Goal: Task Accomplishment & Management: Use online tool/utility

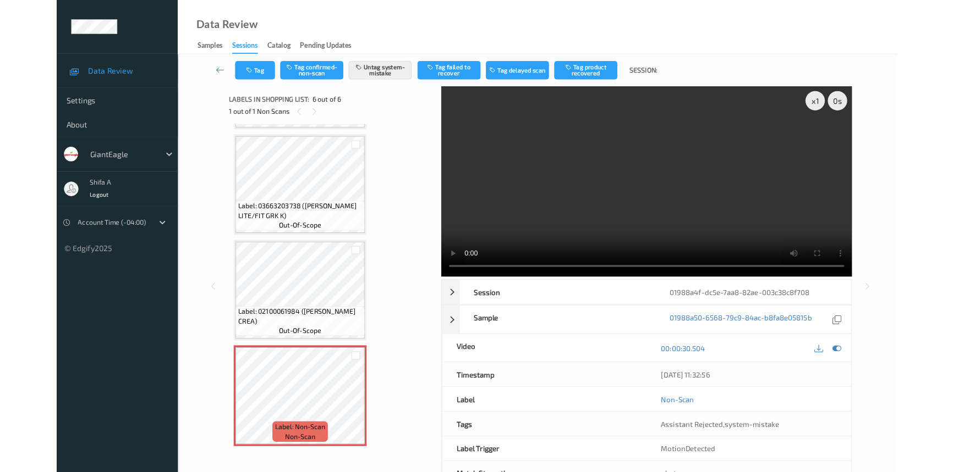
scroll to position [351, 0]
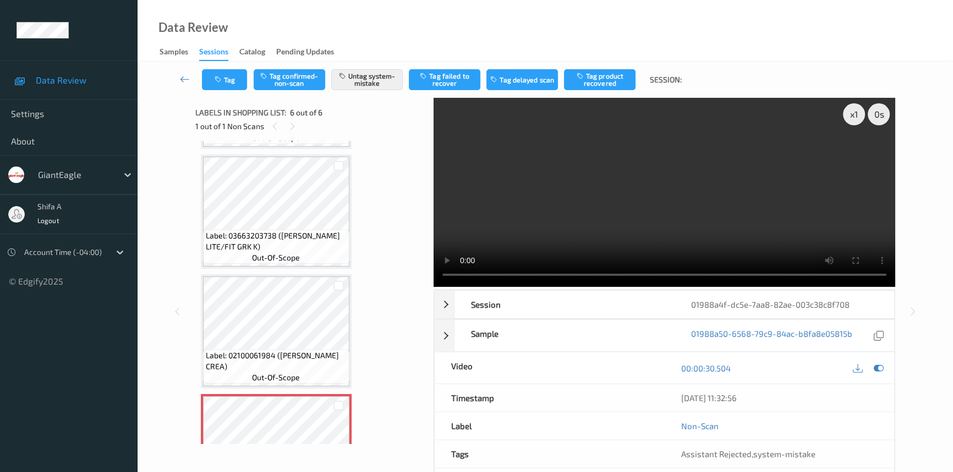
click at [679, 144] on video at bounding box center [663, 192] width 461 height 189
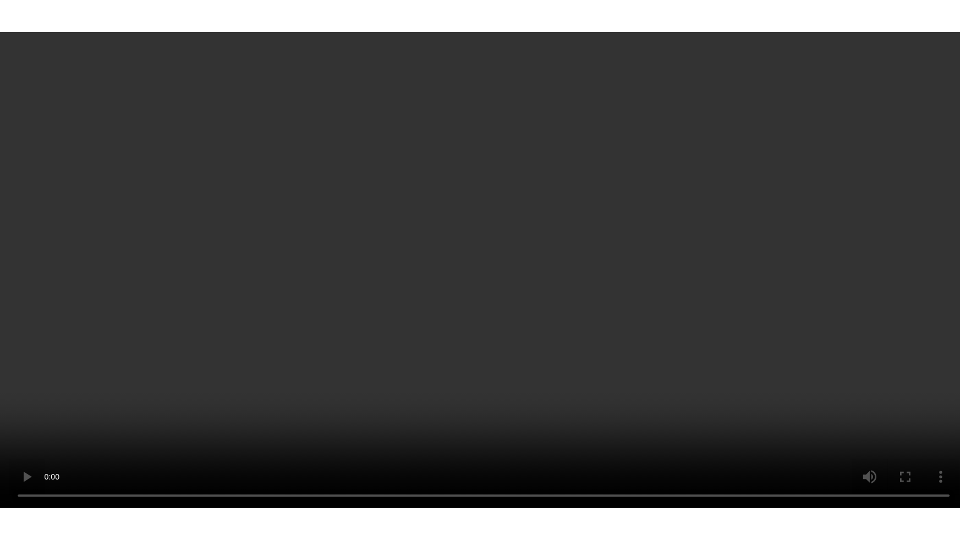
scroll to position [419, 0]
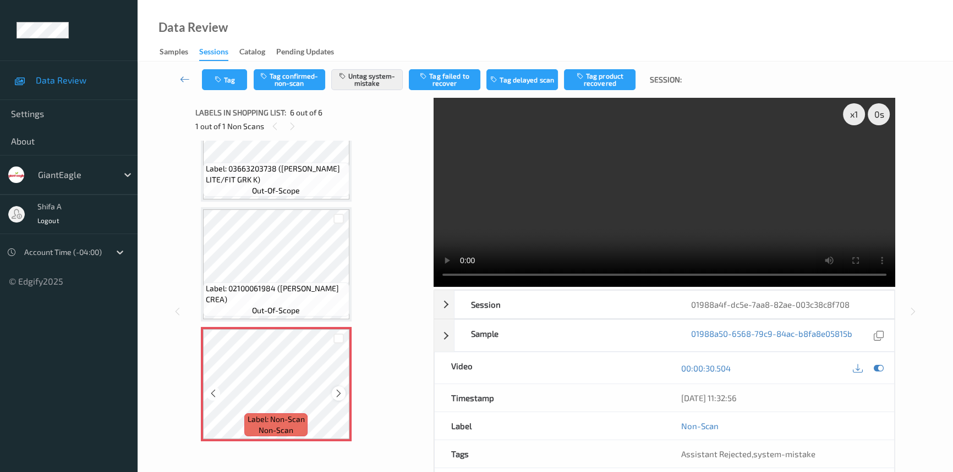
click at [337, 389] on icon at bounding box center [338, 394] width 9 height 10
click at [338, 389] on icon at bounding box center [338, 394] width 9 height 10
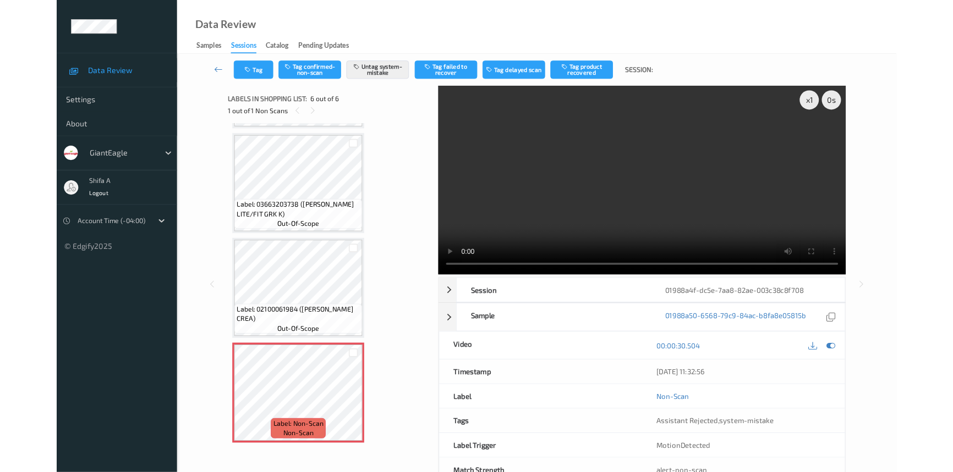
scroll to position [351, 0]
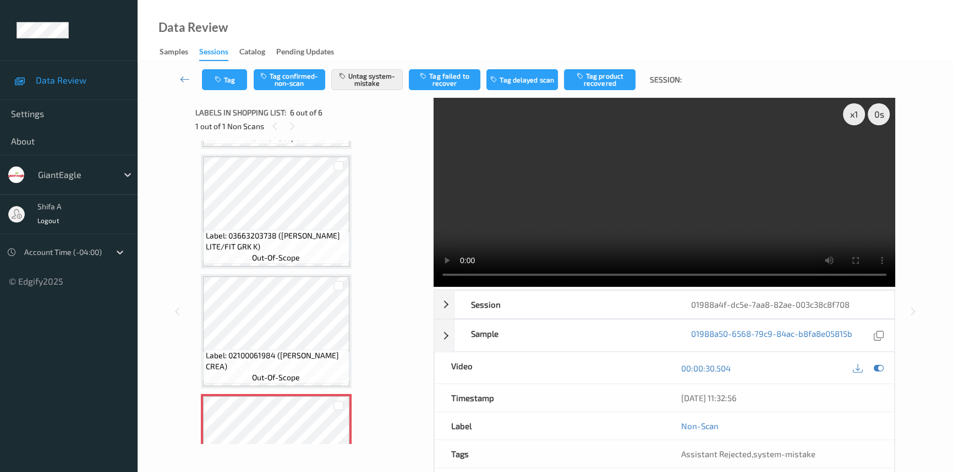
click at [724, 169] on video at bounding box center [663, 192] width 461 height 189
click at [694, 218] on video at bounding box center [663, 192] width 461 height 189
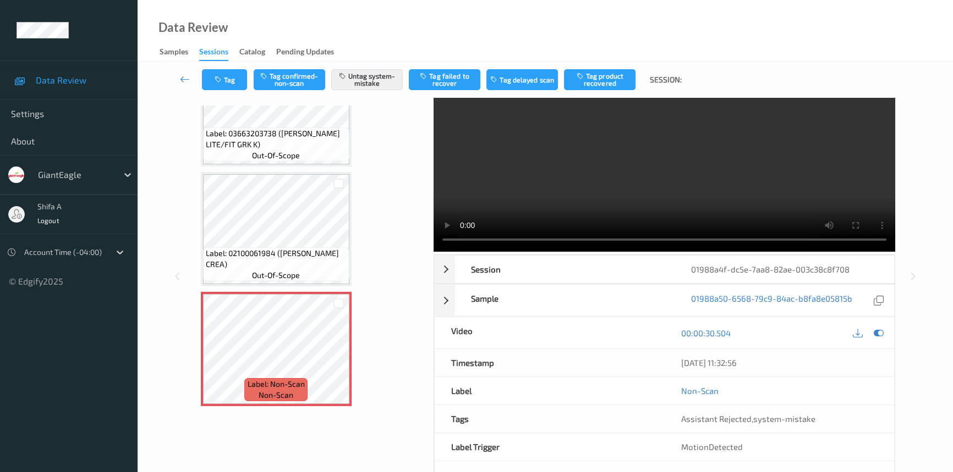
scroll to position [0, 0]
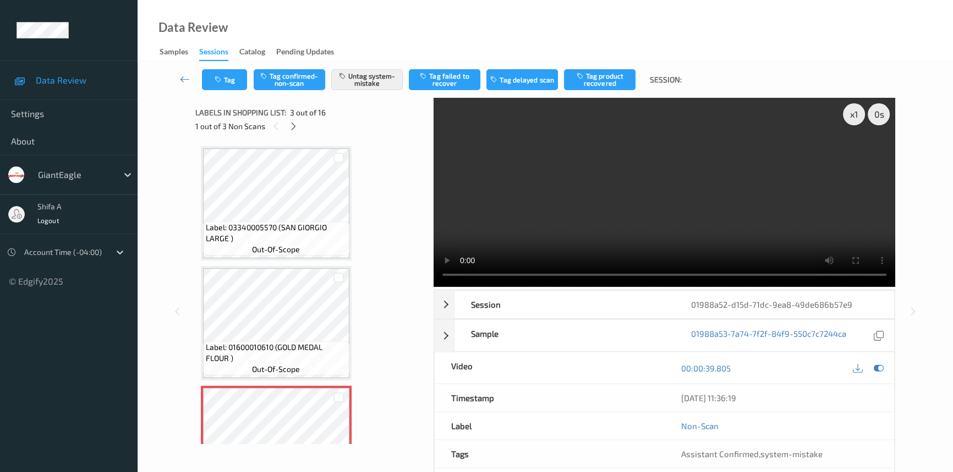
scroll to position [125, 0]
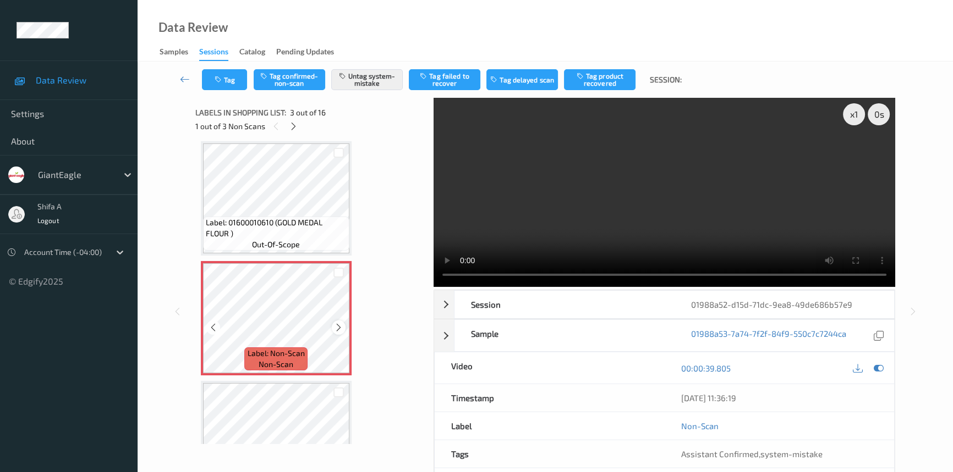
click at [335, 323] on icon at bounding box center [338, 328] width 9 height 10
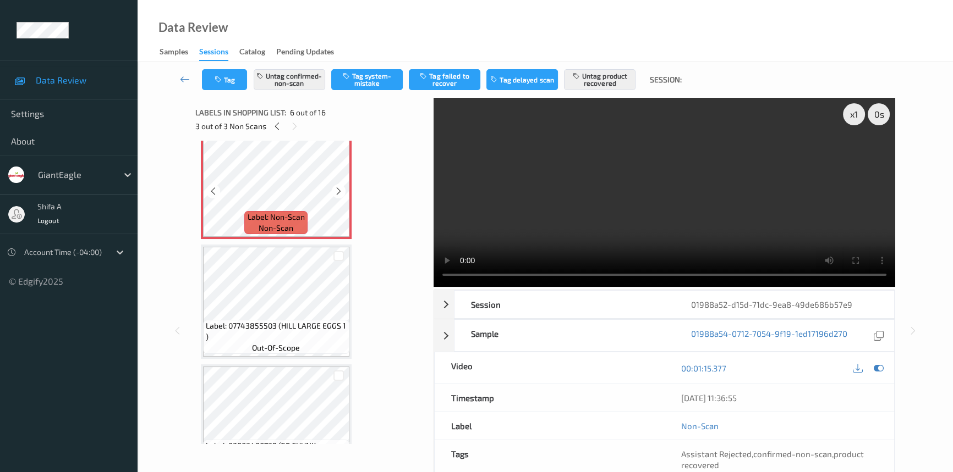
scroll to position [625, 0]
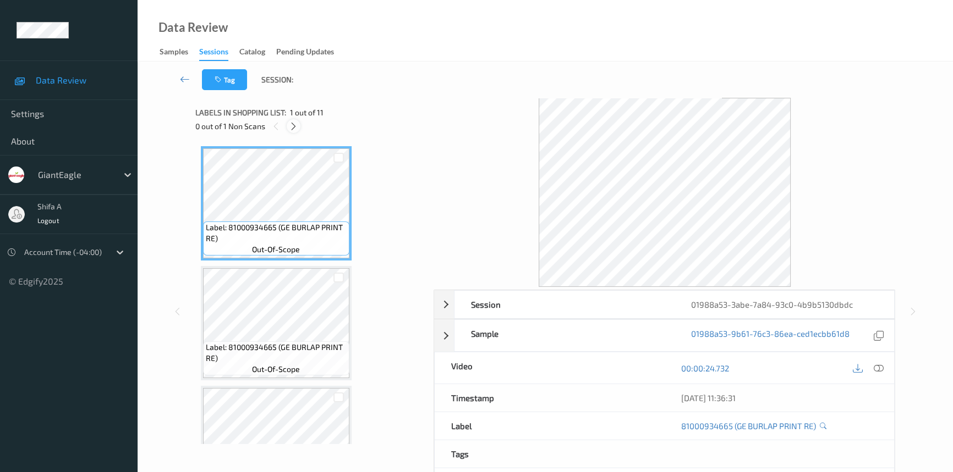
click at [291, 127] on icon at bounding box center [293, 127] width 9 height 10
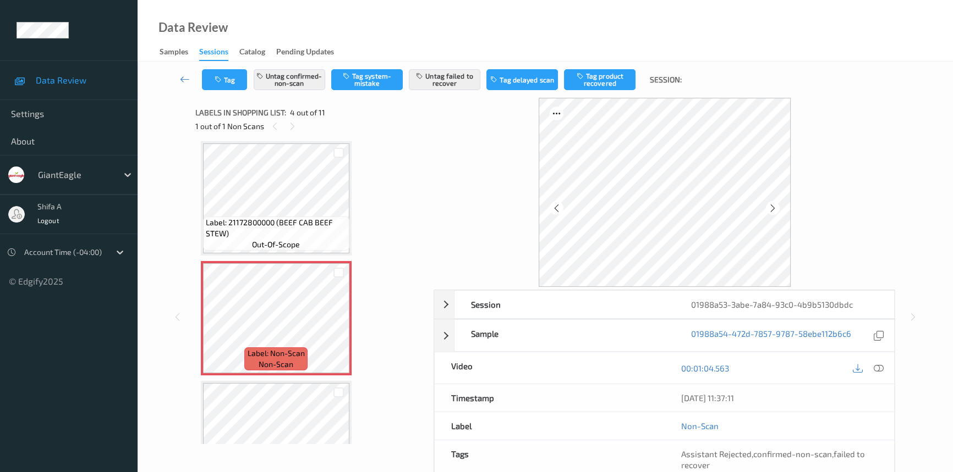
drag, startPoint x: 877, startPoint y: 382, endPoint x: 869, endPoint y: 389, distance: 11.3
click at [877, 381] on div "00:01:04.563" at bounding box center [779, 368] width 230 height 31
click at [877, 364] on icon at bounding box center [878, 369] width 10 height 10
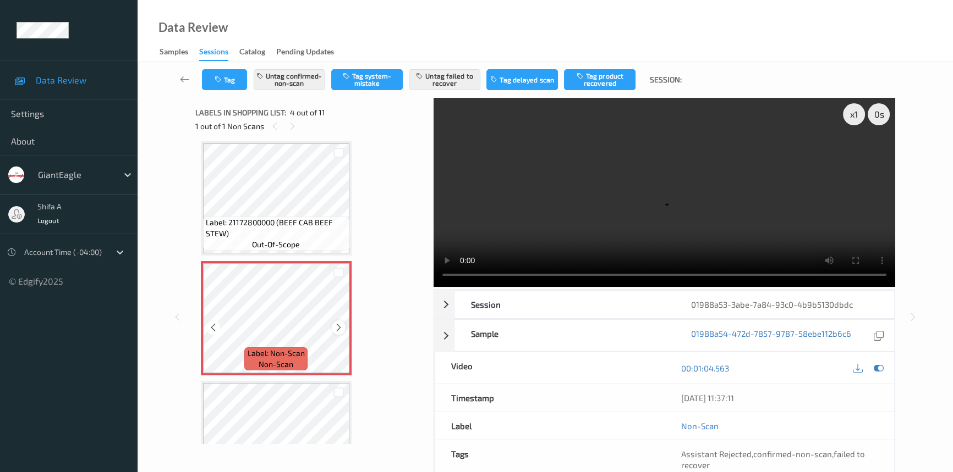
click at [336, 329] on icon at bounding box center [338, 328] width 9 height 10
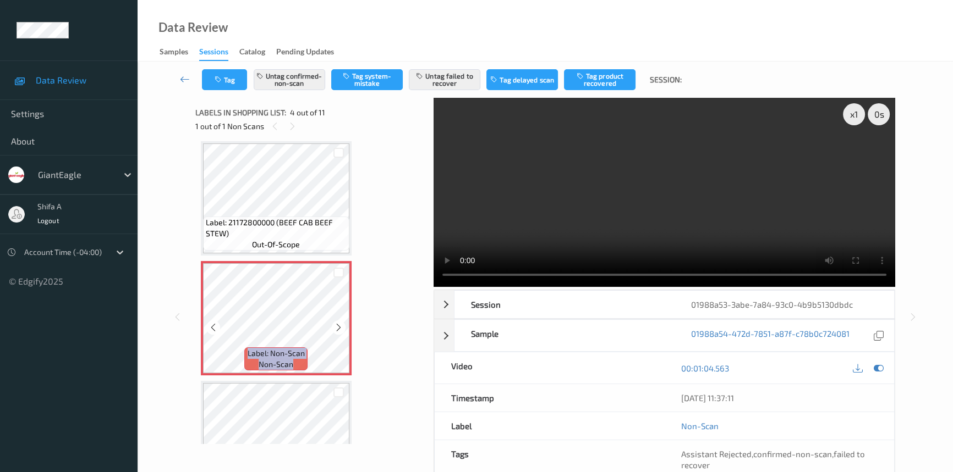
click at [336, 329] on icon at bounding box center [338, 328] width 9 height 10
click at [762, 202] on video at bounding box center [663, 192] width 461 height 189
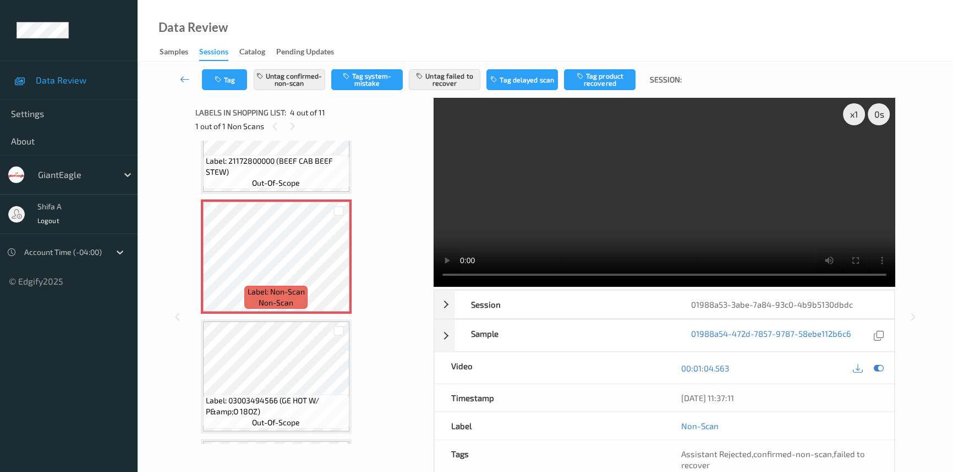
scroll to position [195, 0]
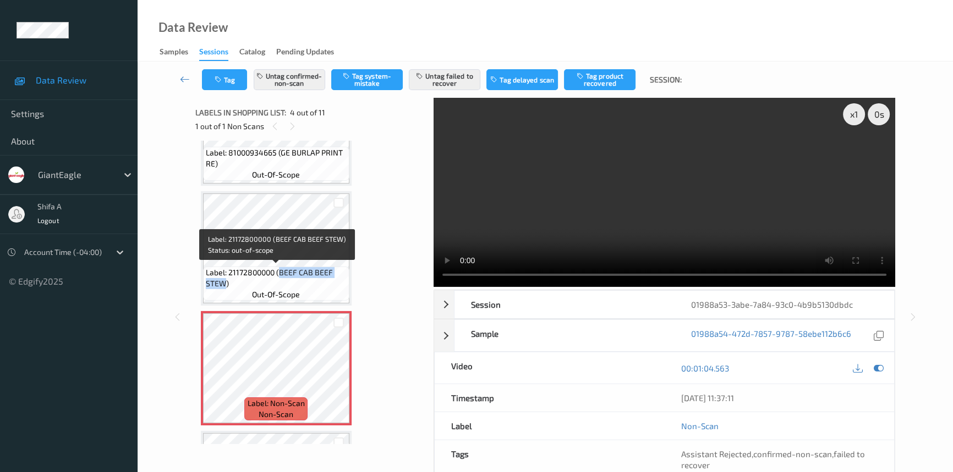
drag, startPoint x: 279, startPoint y: 268, endPoint x: 225, endPoint y: 287, distance: 56.9
click at [225, 287] on span "Label: 21172800000 (BEEF CAB BEEF STEW)" at bounding box center [276, 278] width 141 height 22
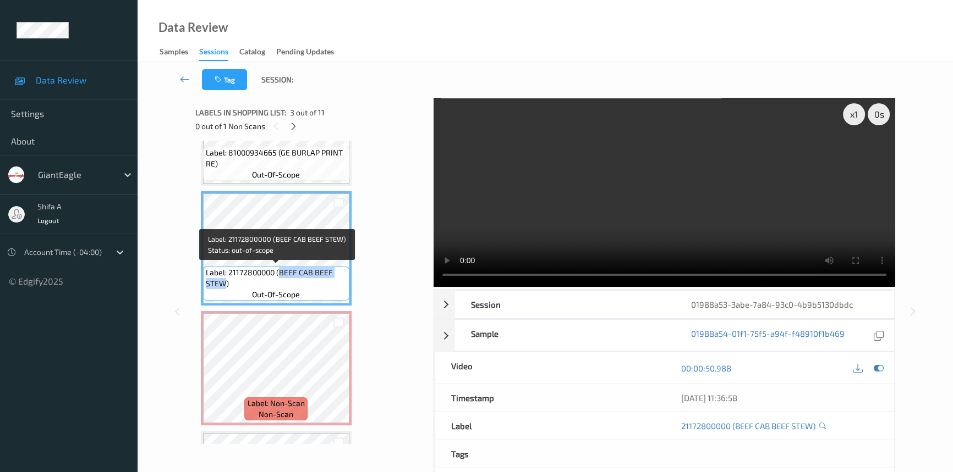
copy span "BEEF CAB BEEF STEW"
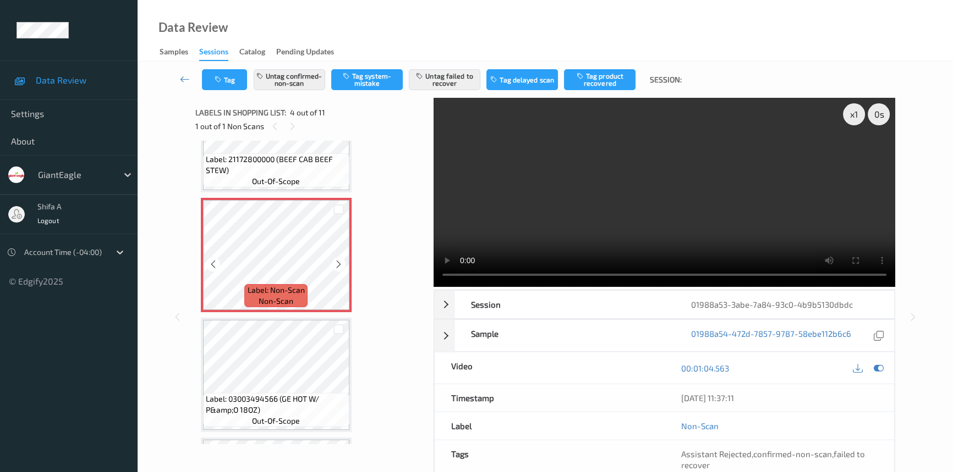
scroll to position [345, 0]
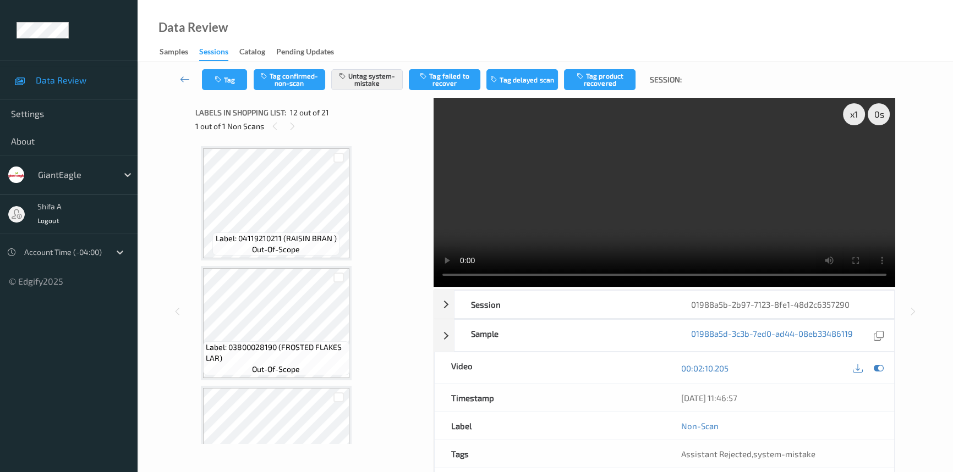
scroll to position [1200, 0]
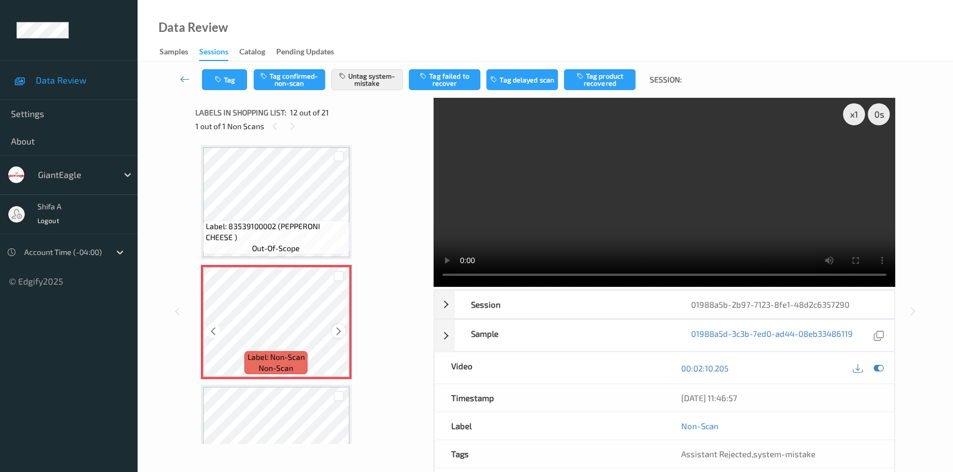
click at [339, 329] on icon at bounding box center [338, 332] width 9 height 10
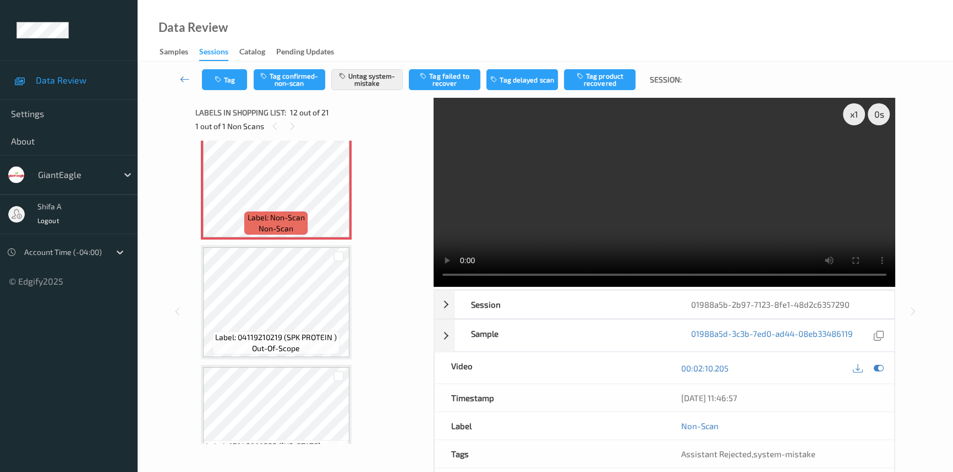
scroll to position [1350, 0]
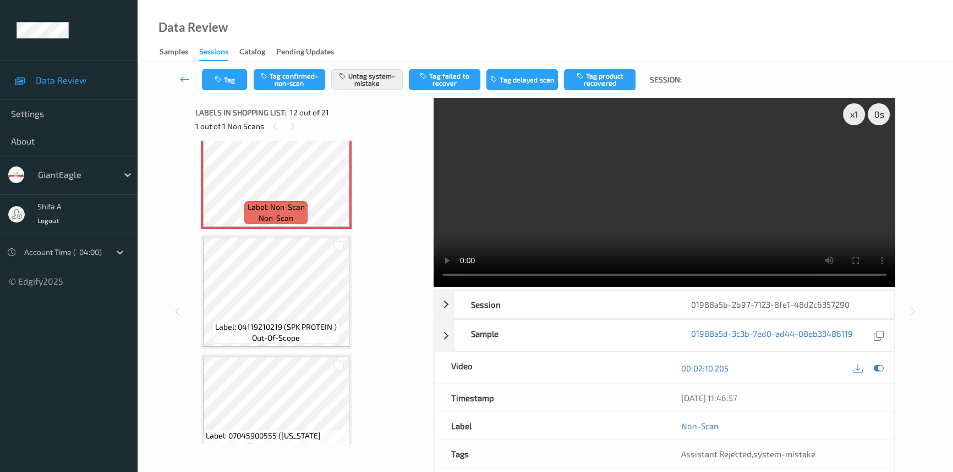
click at [781, 227] on video at bounding box center [663, 192] width 461 height 189
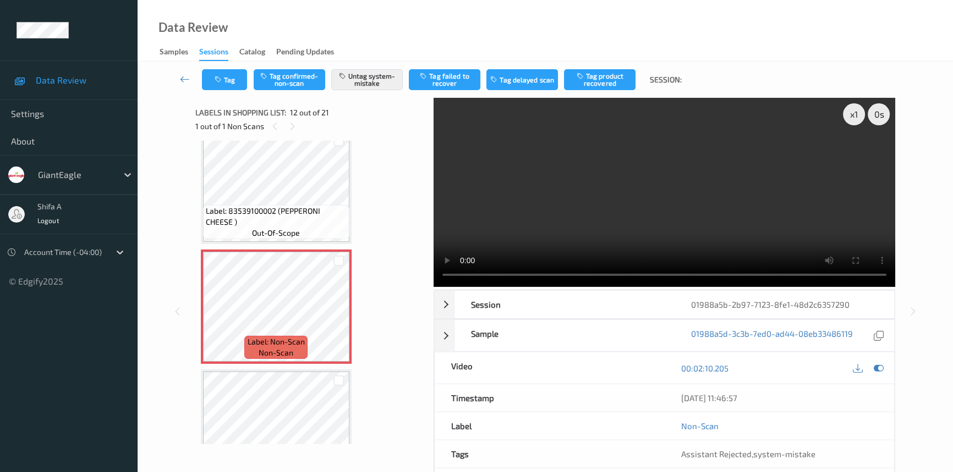
scroll to position [1200, 0]
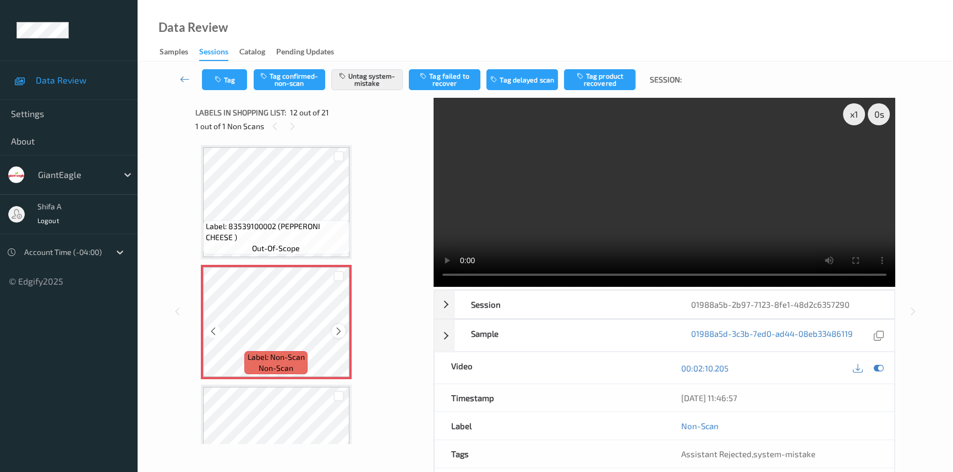
click at [336, 327] on icon at bounding box center [338, 332] width 9 height 10
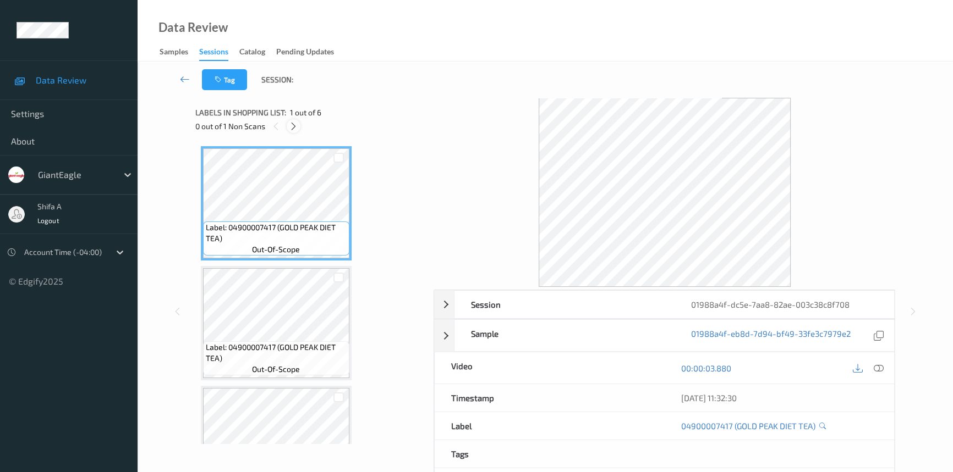
click at [291, 123] on icon at bounding box center [293, 127] width 9 height 10
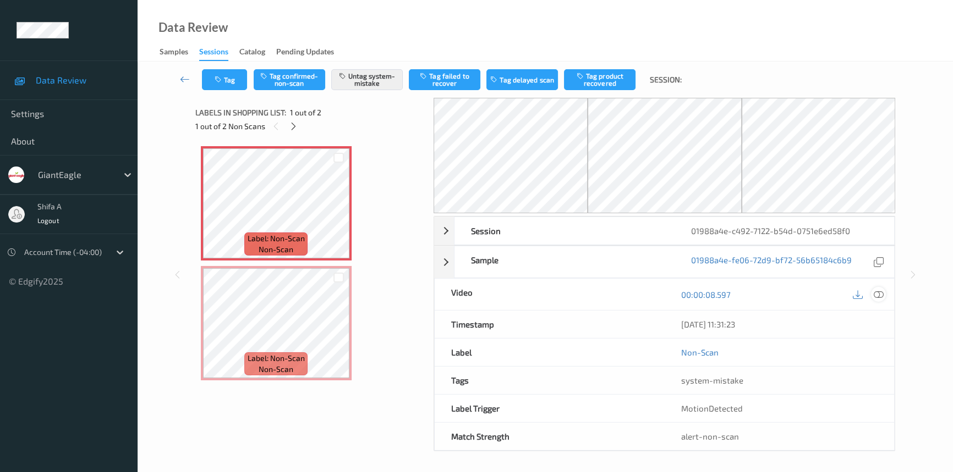
click at [876, 293] on icon at bounding box center [878, 295] width 10 height 10
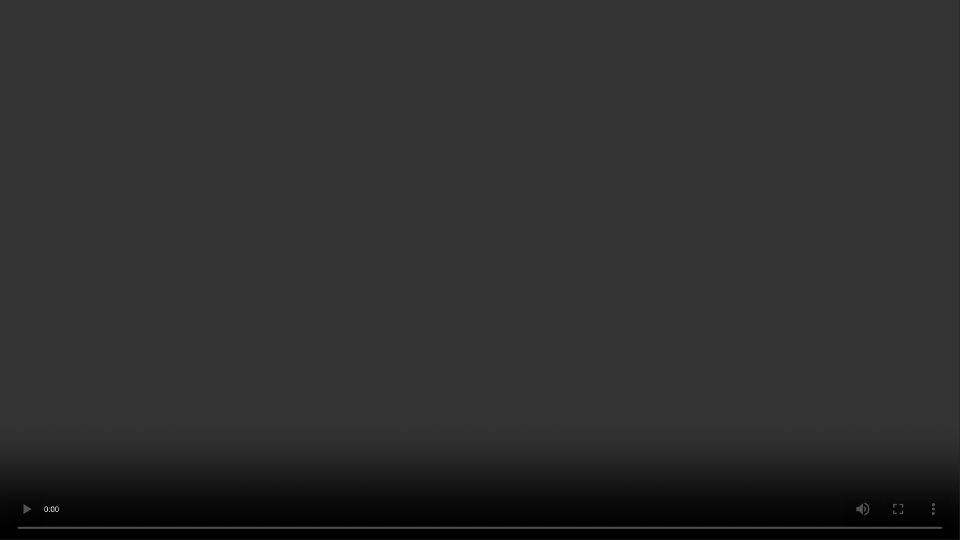
click at [570, 327] on video at bounding box center [480, 270] width 960 height 540
click at [500, 273] on video at bounding box center [480, 270] width 960 height 540
click at [786, 406] on video at bounding box center [480, 270] width 960 height 540
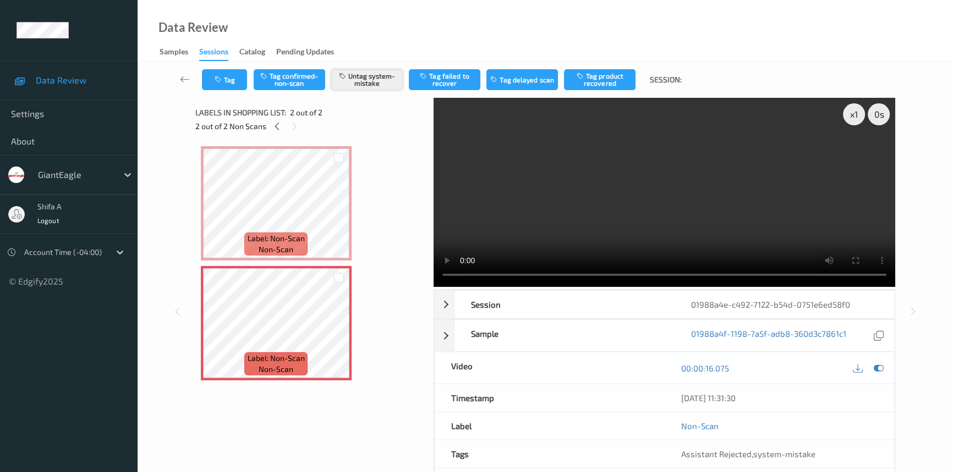
click at [372, 83] on button "Untag system-mistake" at bounding box center [366, 79] width 71 height 21
click at [278, 79] on button "Tag confirmed-non-scan" at bounding box center [289, 79] width 71 height 21
click at [306, 83] on button "Untag confirmed-non-scan" at bounding box center [289, 79] width 71 height 21
click at [381, 76] on button "Tag system-mistake" at bounding box center [366, 79] width 71 height 21
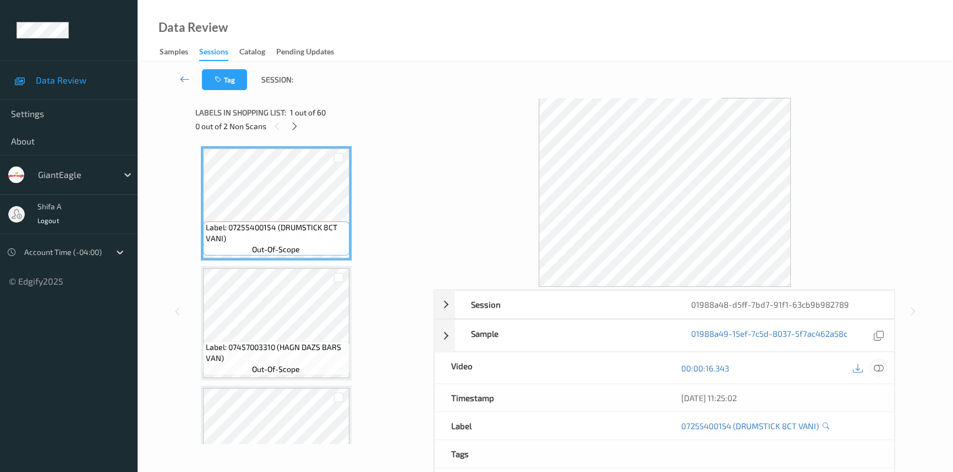
click at [880, 366] on icon at bounding box center [878, 369] width 10 height 10
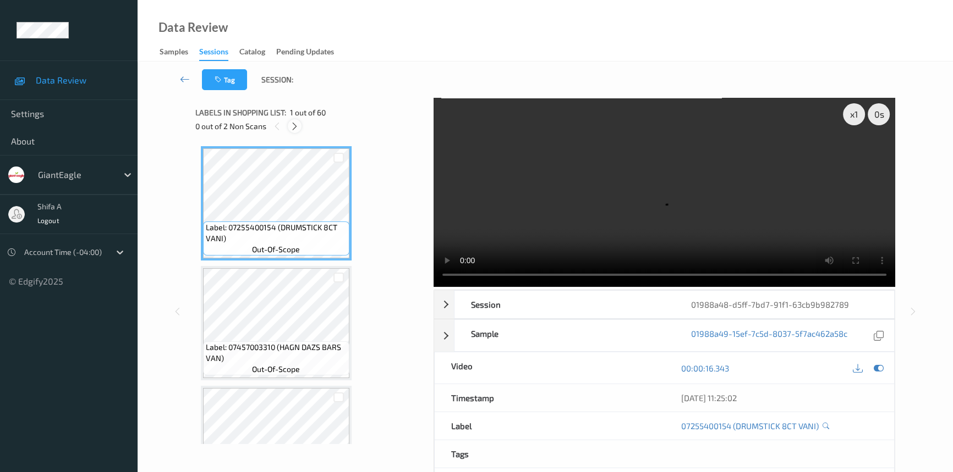
click at [296, 126] on icon at bounding box center [294, 127] width 9 height 10
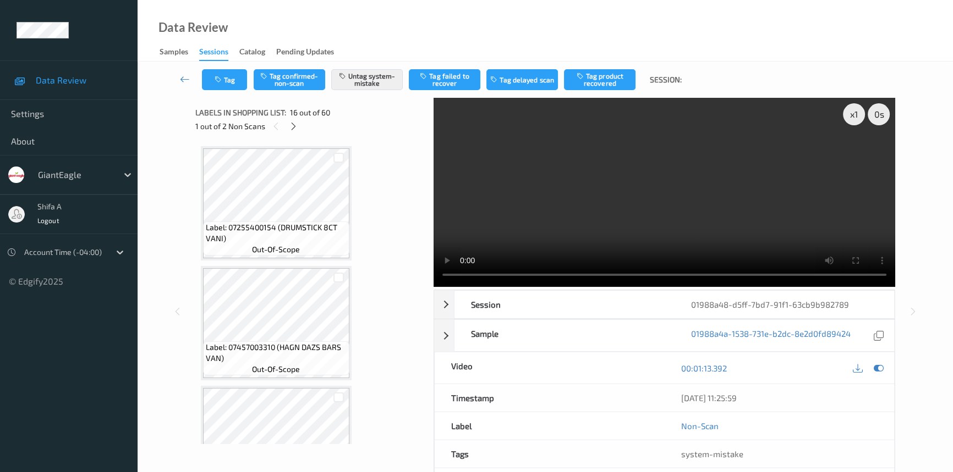
scroll to position [1678, 0]
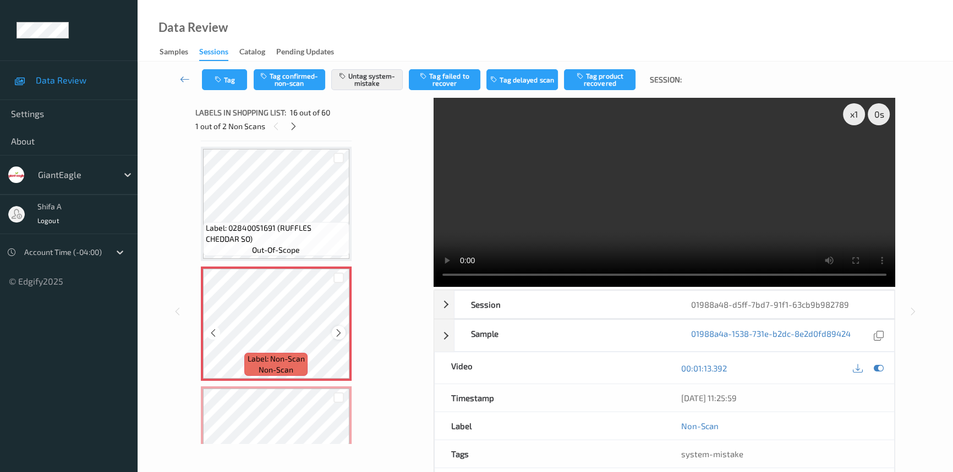
click at [336, 328] on icon at bounding box center [338, 333] width 9 height 10
click at [758, 209] on video at bounding box center [663, 192] width 461 height 189
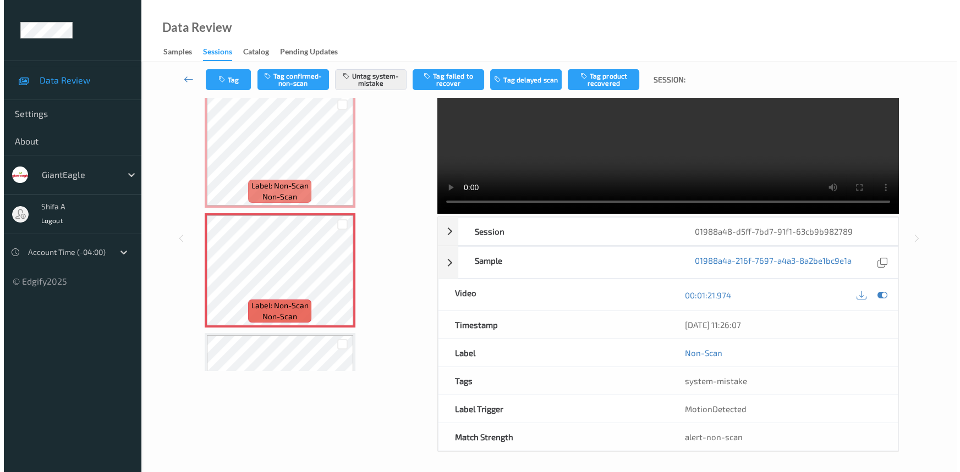
scroll to position [74, 0]
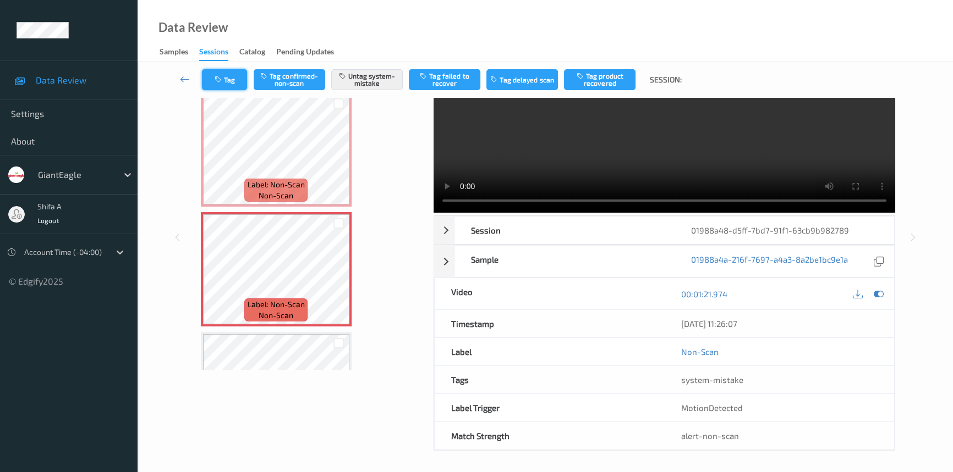
click at [230, 82] on button "Tag" at bounding box center [224, 79] width 45 height 21
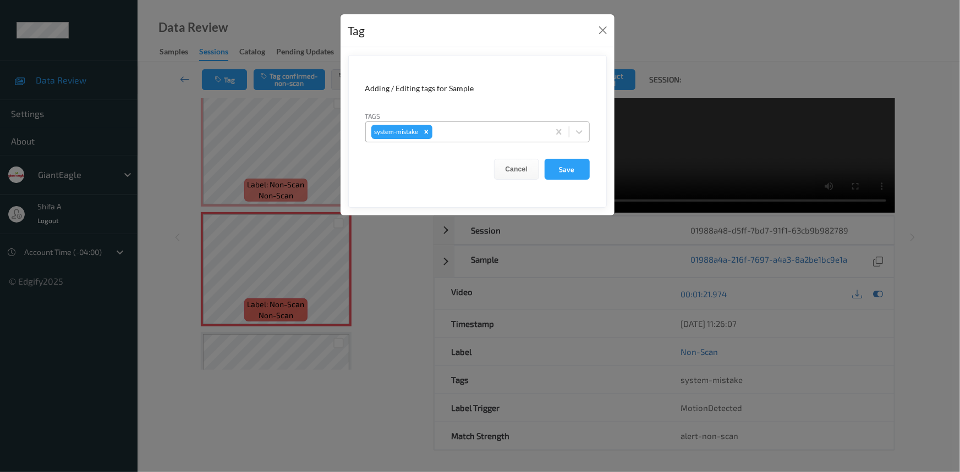
click at [487, 129] on div at bounding box center [488, 131] width 109 height 13
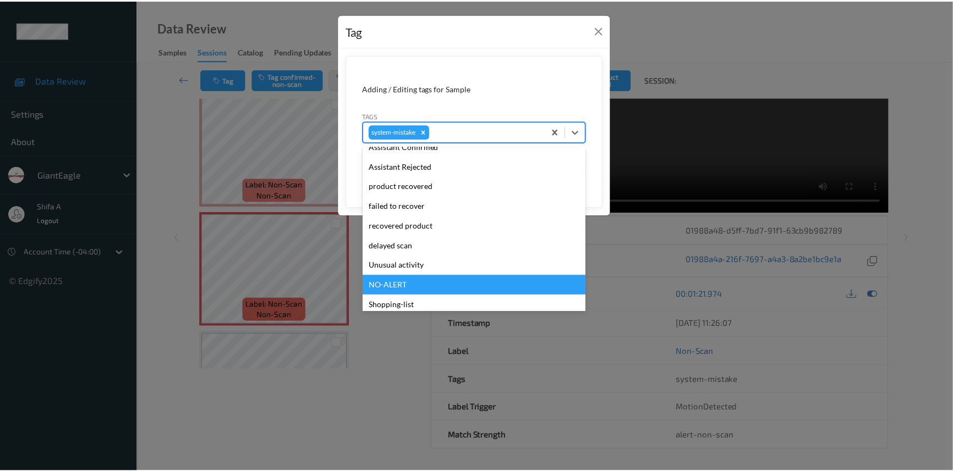
scroll to position [97, 0]
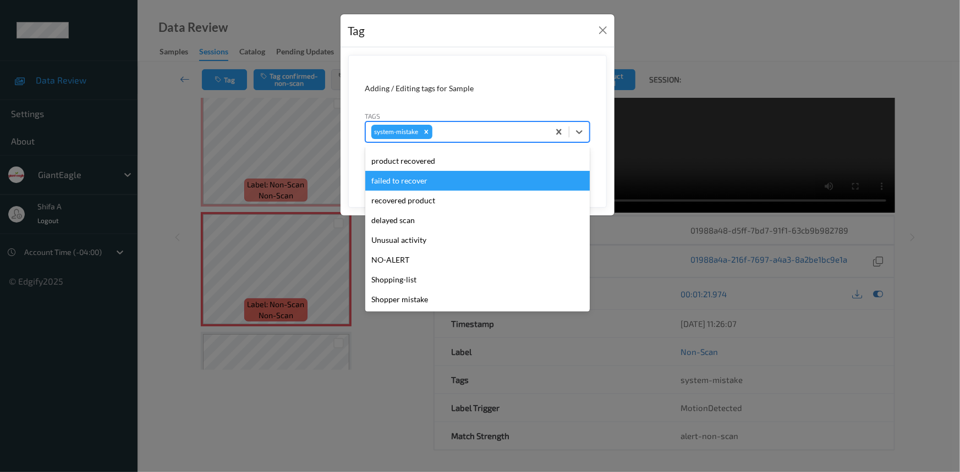
click at [672, 44] on div "Tag Adding / Editing tags for Sample Tags option failed to recover focused, 7 o…" at bounding box center [480, 236] width 960 height 472
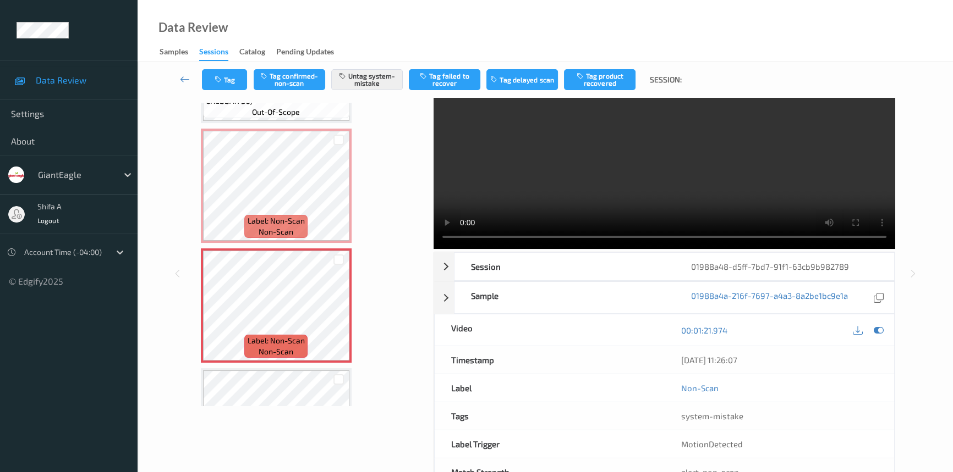
scroll to position [0, 0]
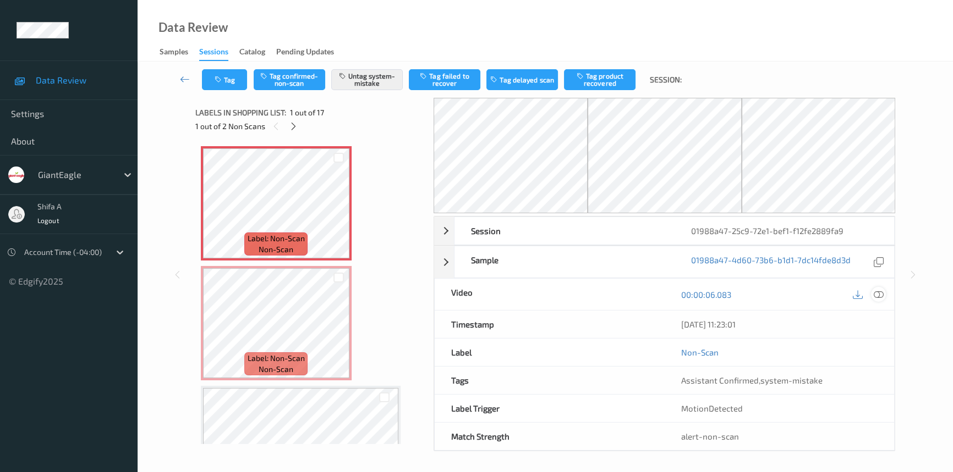
click at [880, 291] on icon at bounding box center [878, 295] width 10 height 10
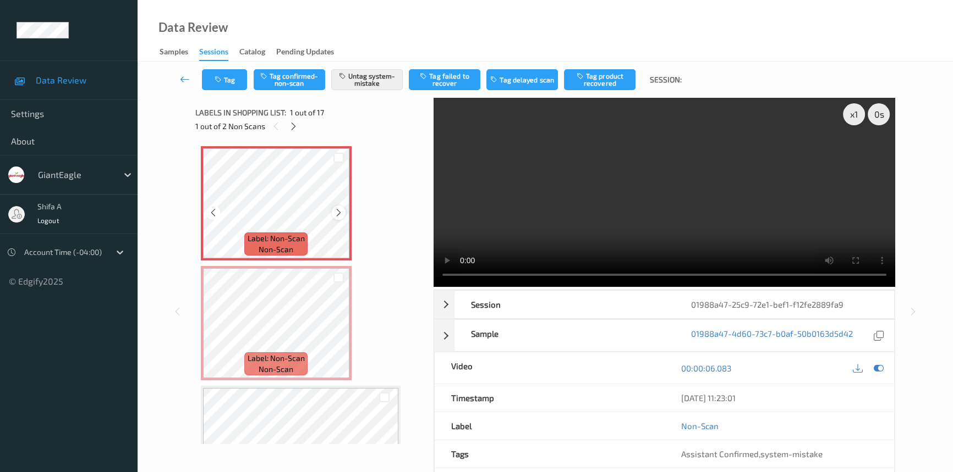
click at [334, 214] on icon at bounding box center [338, 213] width 9 height 10
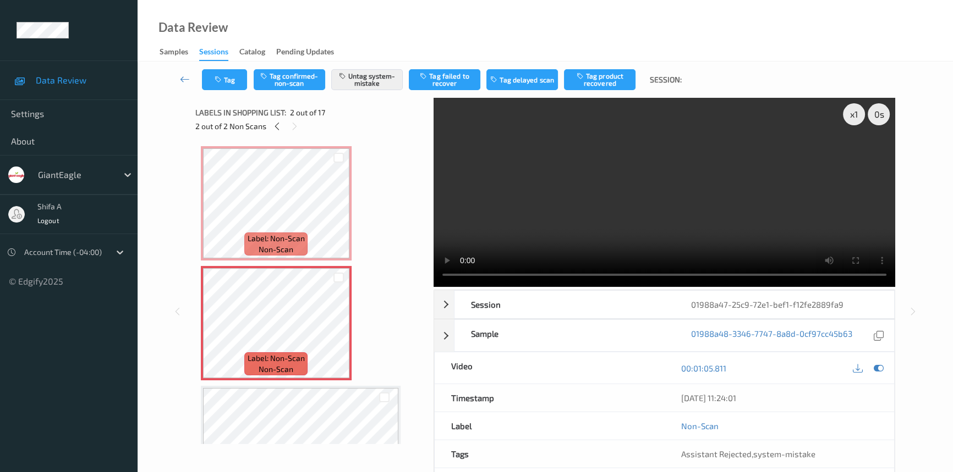
click at [700, 204] on video at bounding box center [663, 192] width 461 height 189
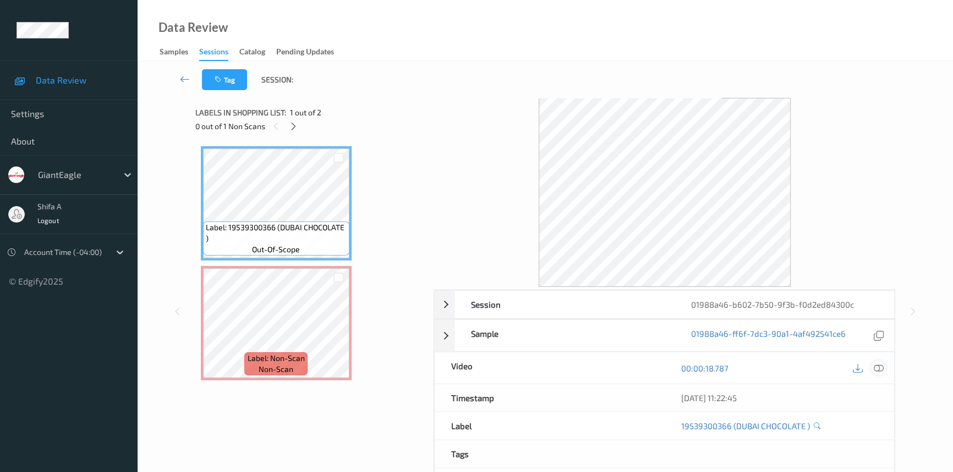
click at [881, 372] on icon at bounding box center [878, 369] width 10 height 10
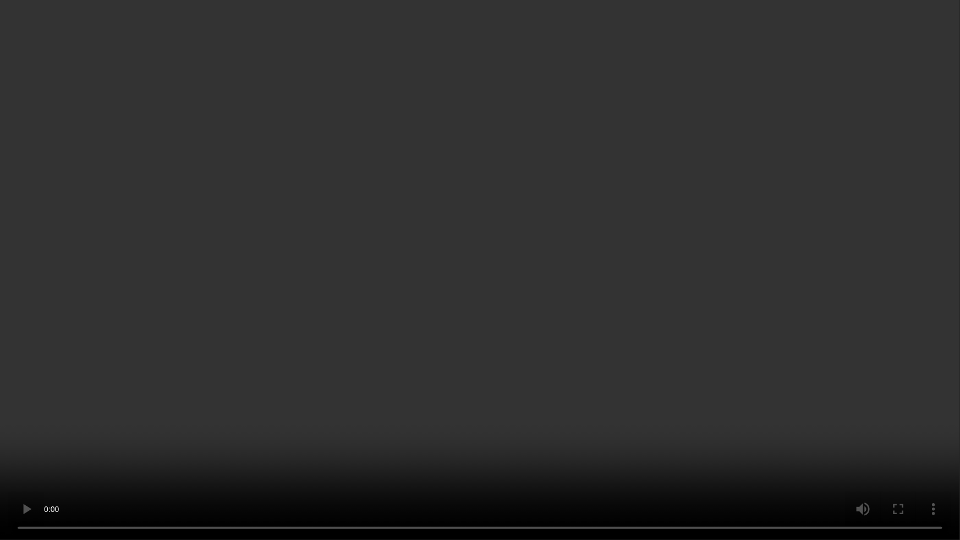
click at [367, 443] on video at bounding box center [480, 270] width 960 height 540
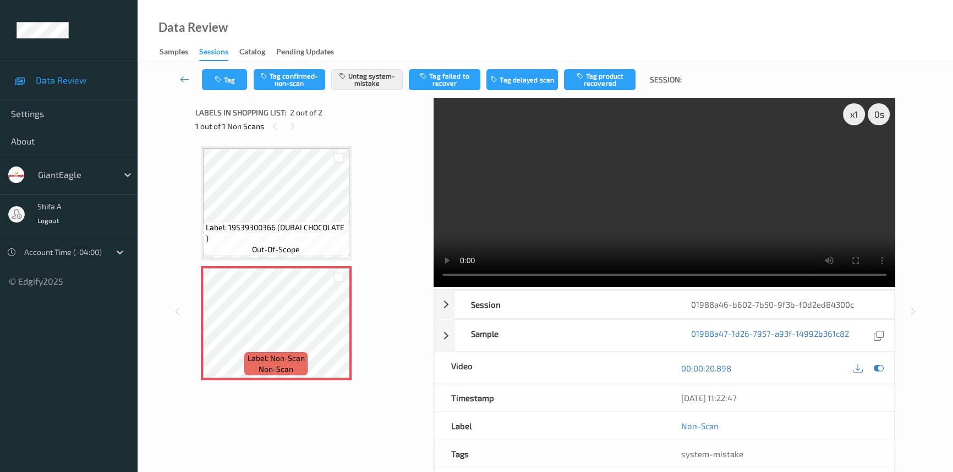
click at [628, 203] on video at bounding box center [663, 192] width 461 height 189
click at [676, 196] on video at bounding box center [663, 192] width 461 height 189
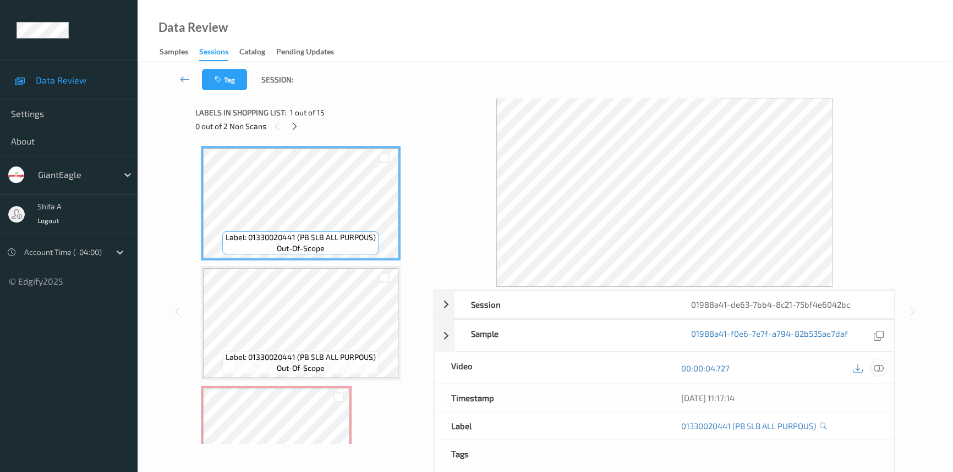
click at [882, 364] on icon at bounding box center [878, 369] width 10 height 10
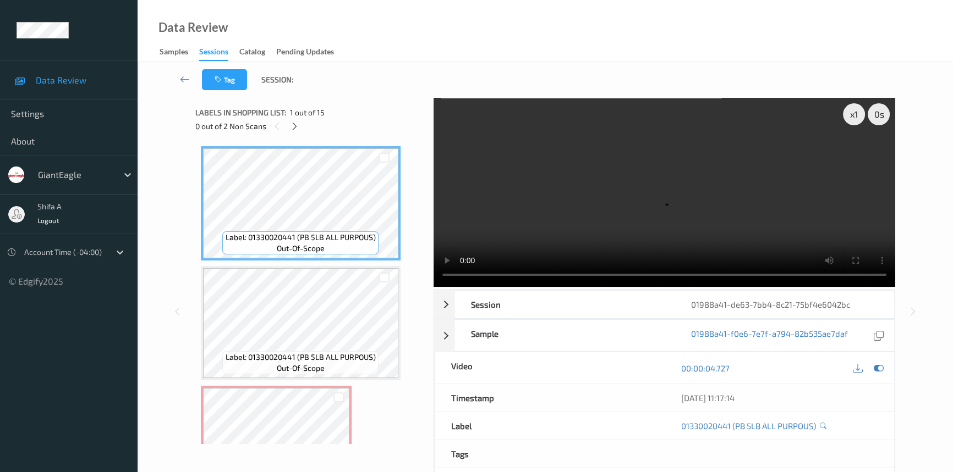
click at [300, 131] on div "0 out of 2 Non Scans" at bounding box center [310, 126] width 231 height 14
click at [293, 126] on icon at bounding box center [294, 127] width 9 height 10
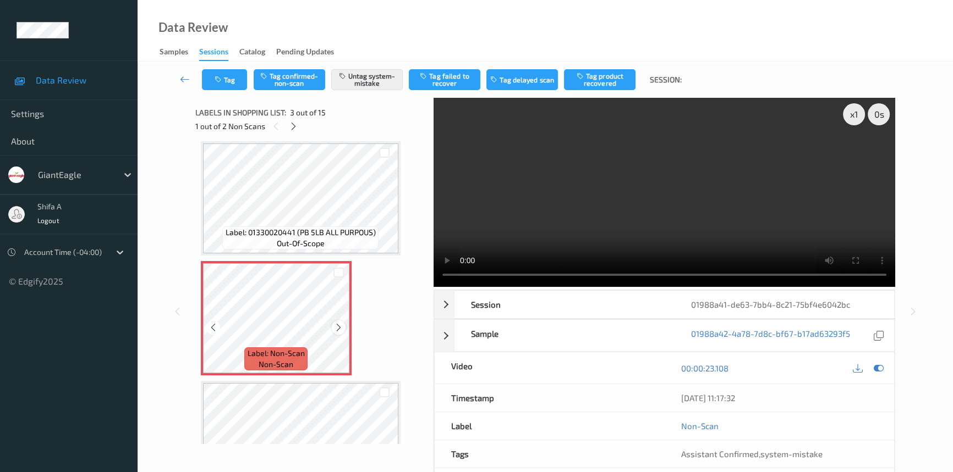
click at [337, 329] on icon at bounding box center [338, 328] width 9 height 10
click at [662, 219] on video at bounding box center [663, 192] width 461 height 189
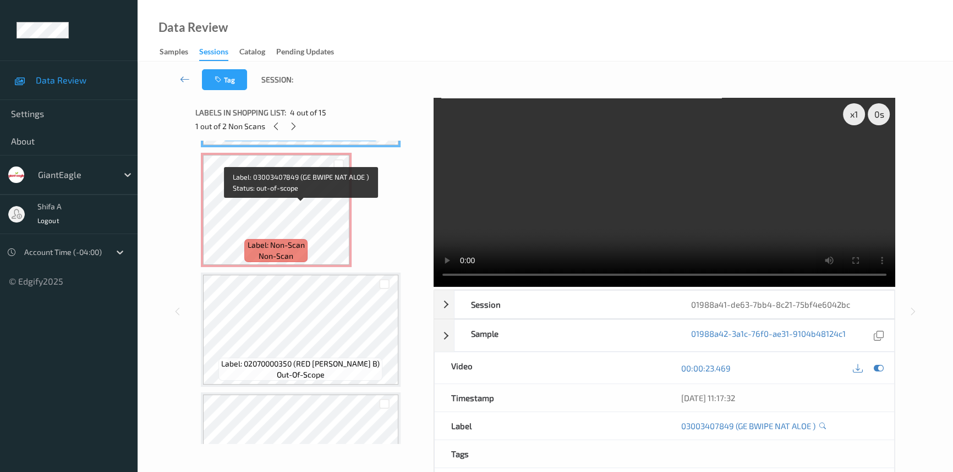
scroll to position [475, 0]
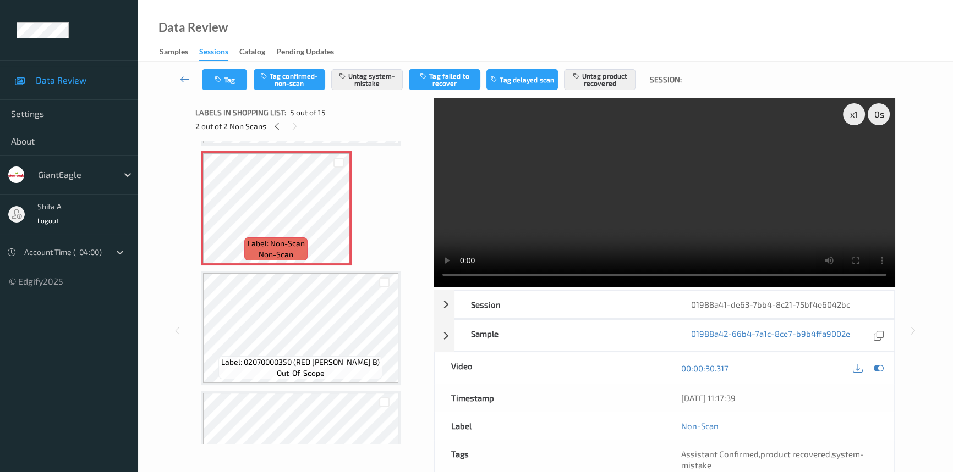
click at [654, 233] on video at bounding box center [663, 192] width 461 height 189
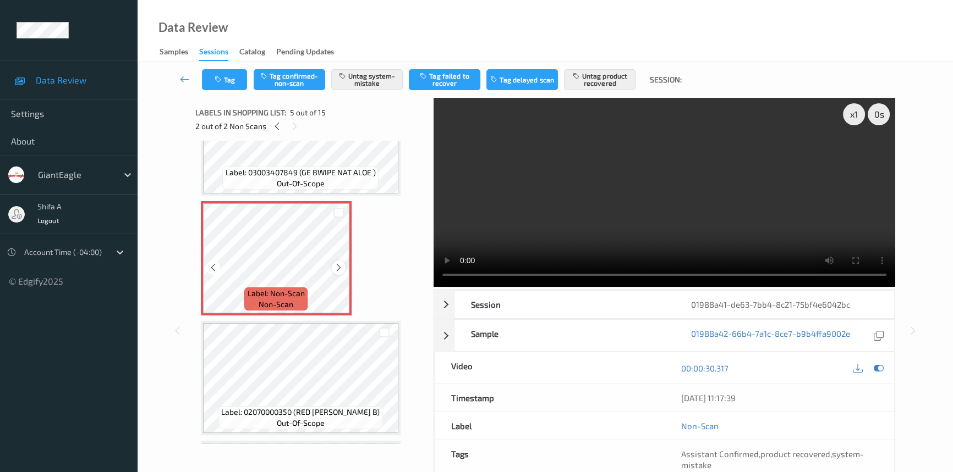
click at [336, 267] on icon at bounding box center [338, 268] width 9 height 10
click at [337, 267] on icon at bounding box center [338, 268] width 9 height 10
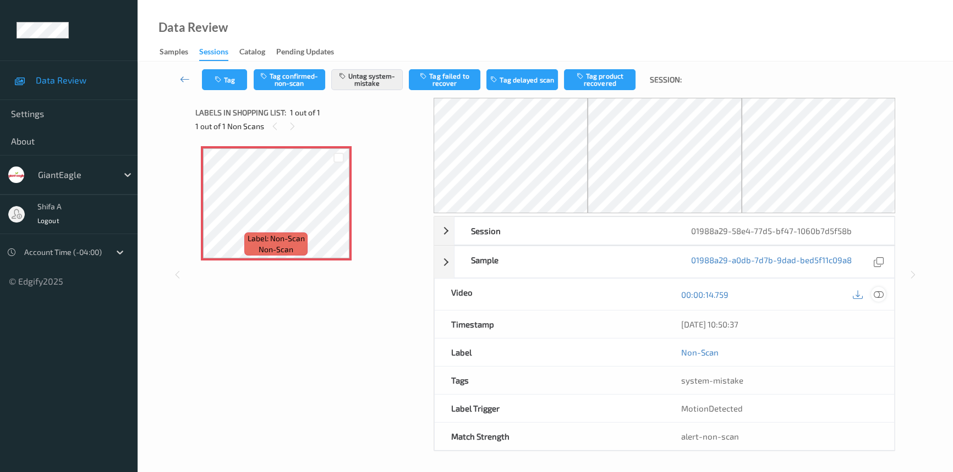
click at [877, 295] on icon at bounding box center [878, 295] width 10 height 10
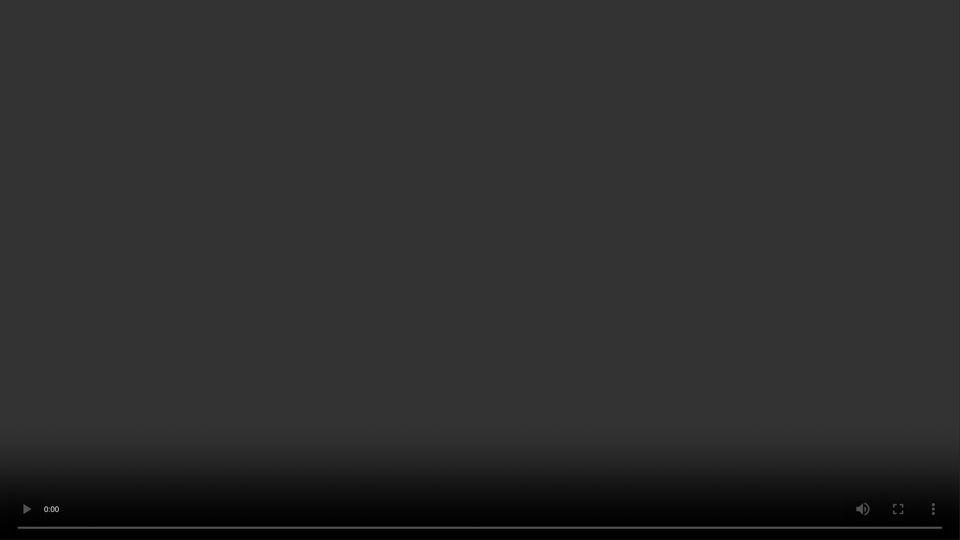
click at [750, 296] on video at bounding box center [480, 270] width 960 height 540
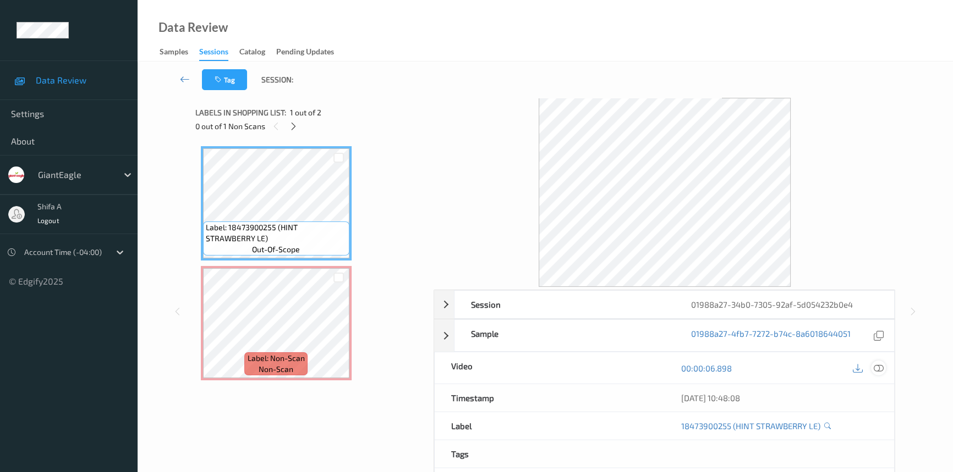
click at [877, 370] on icon at bounding box center [878, 369] width 10 height 10
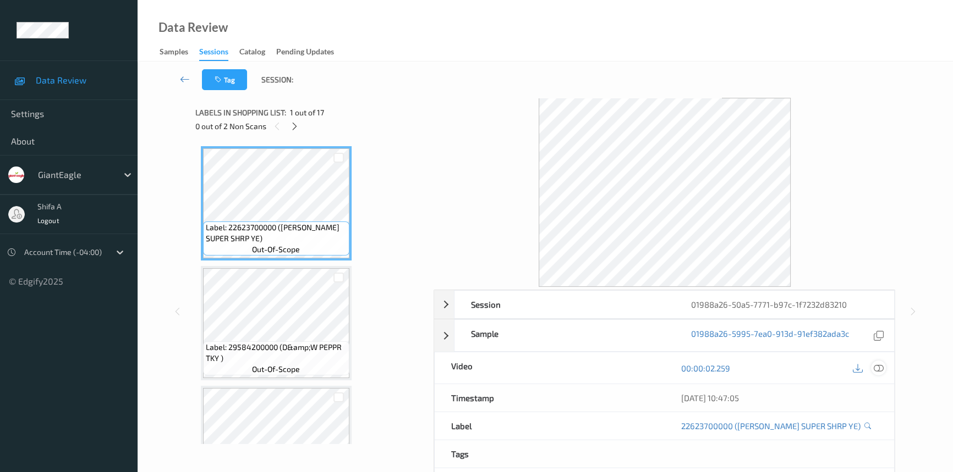
click at [881, 369] on icon at bounding box center [878, 369] width 10 height 10
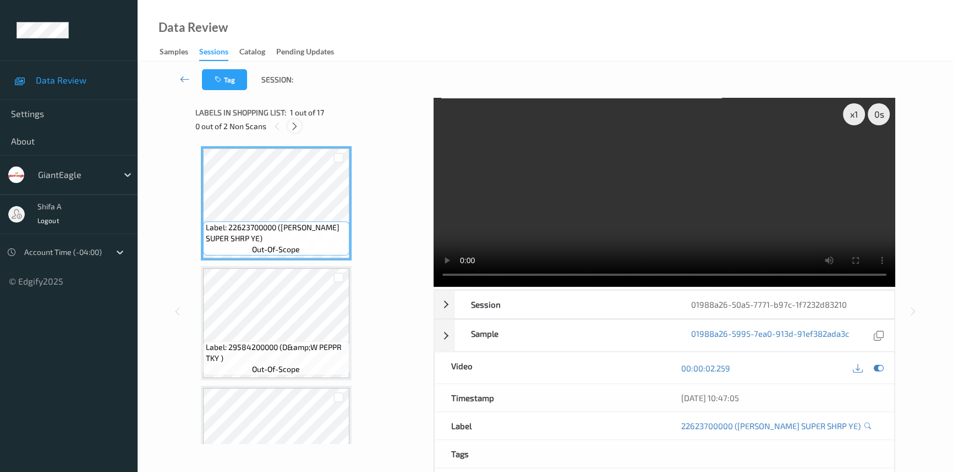
click at [296, 130] on icon at bounding box center [294, 127] width 9 height 10
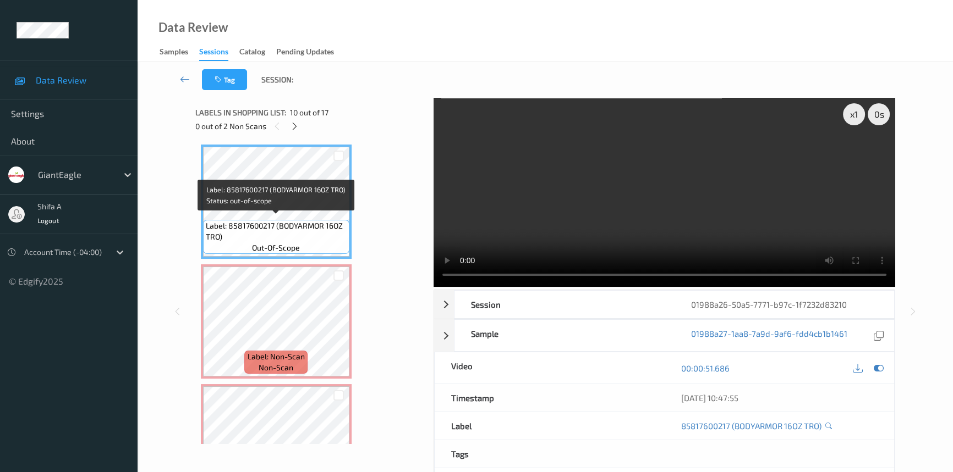
click at [279, 222] on span "Label: 85817600217 (BODYARMOR 16OZ TRO)" at bounding box center [276, 232] width 141 height 22
drag, startPoint x: 279, startPoint y: 223, endPoint x: 281, endPoint y: 232, distance: 9.1
click at [281, 232] on span "Label: 85817600217 (BODYARMOR 16OZ TRO)" at bounding box center [276, 232] width 141 height 22
copy span "BODYARMOR 16OZ TRO)"
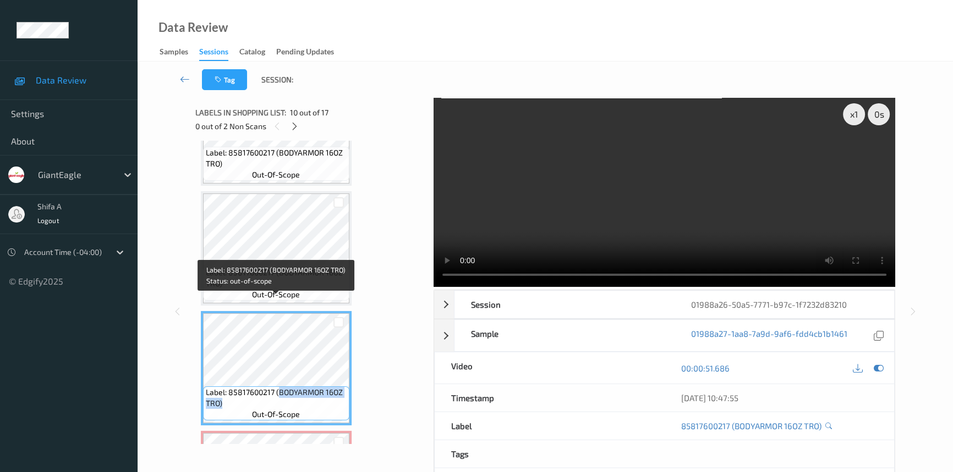
scroll to position [931, 0]
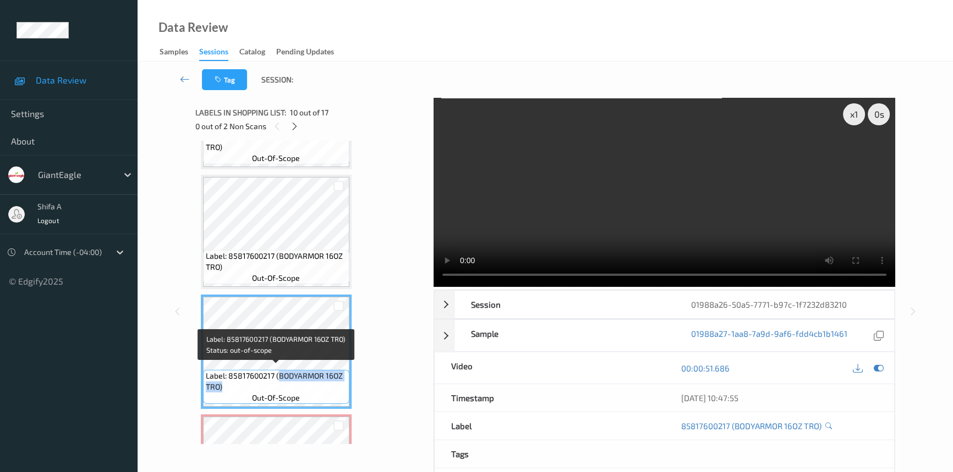
copy span "BODYARMOR 16OZ TRO)"
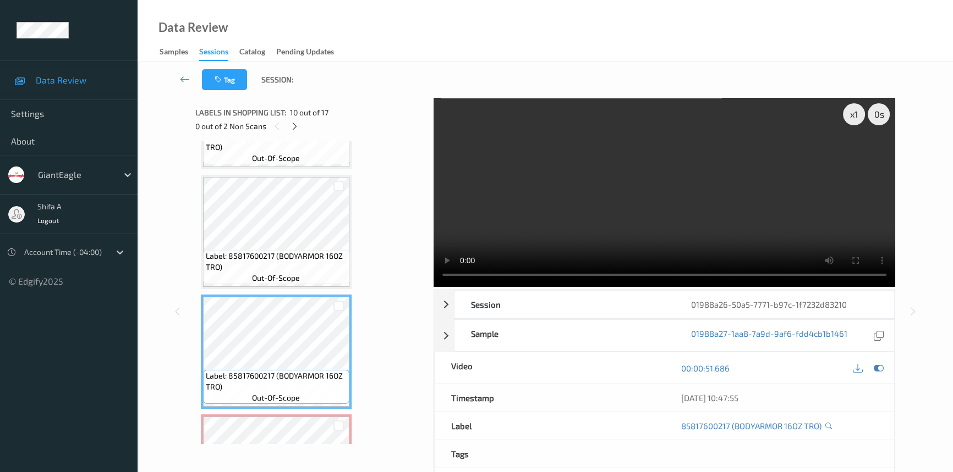
click at [387, 342] on div "Label: 22623700000 ([PERSON_NAME] SUPER SHRP YE) out-of-scope Label: 2958420000…" at bounding box center [311, 232] width 220 height 2033
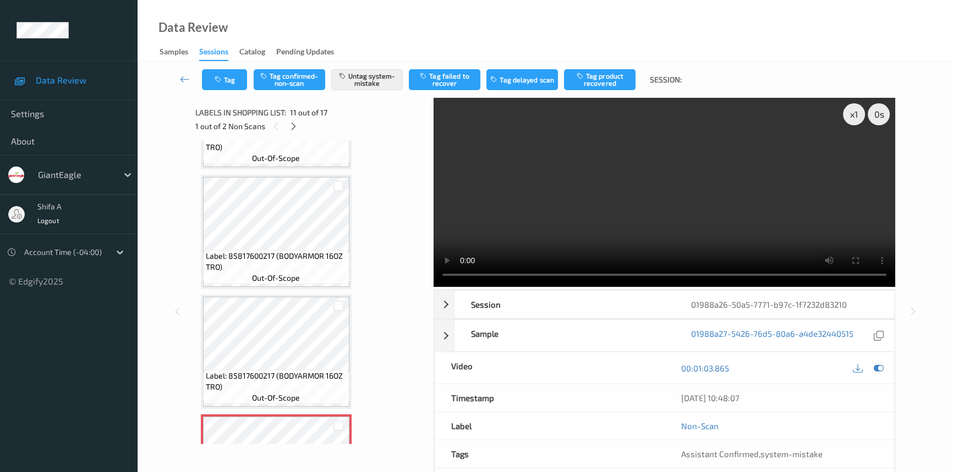
click at [402, 361] on div "Label: 22623700000 ([PERSON_NAME] SUPER SHRP YE) out-of-scope Label: 2958420000…" at bounding box center [311, 232] width 220 height 2033
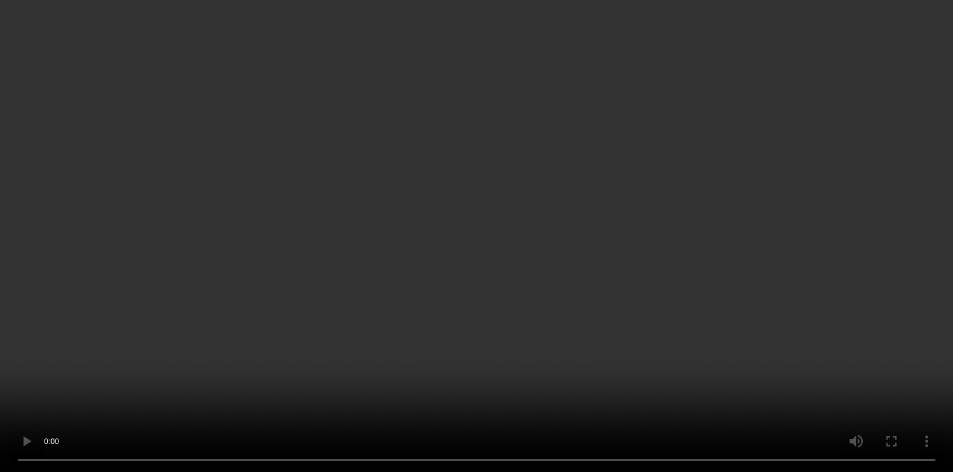
scroll to position [1237, 0]
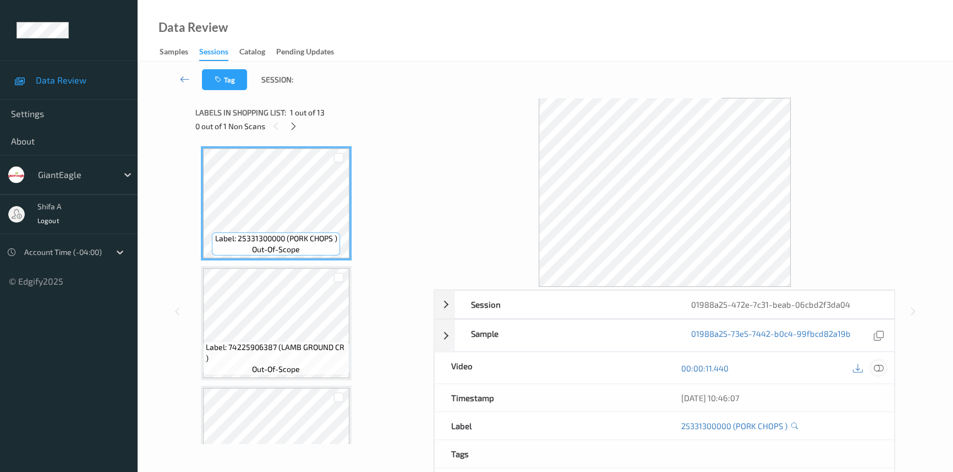
click at [885, 368] on div at bounding box center [878, 368] width 15 height 15
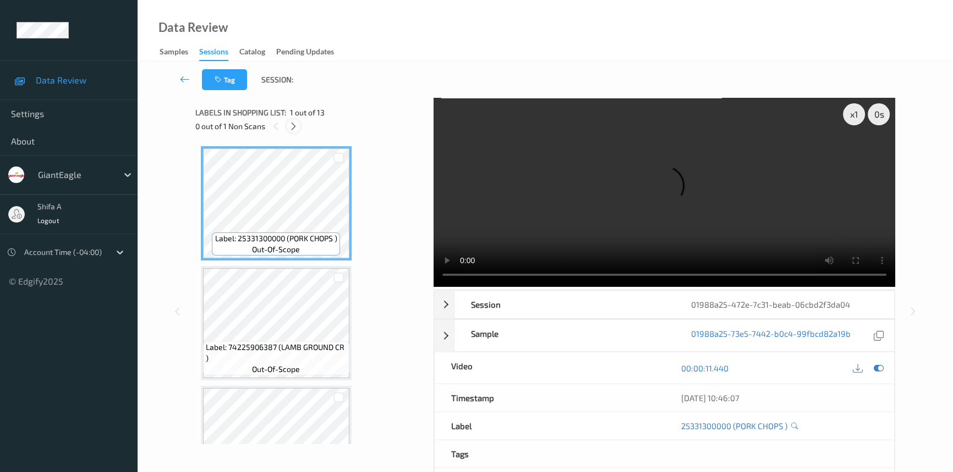
click at [295, 127] on icon at bounding box center [293, 127] width 9 height 10
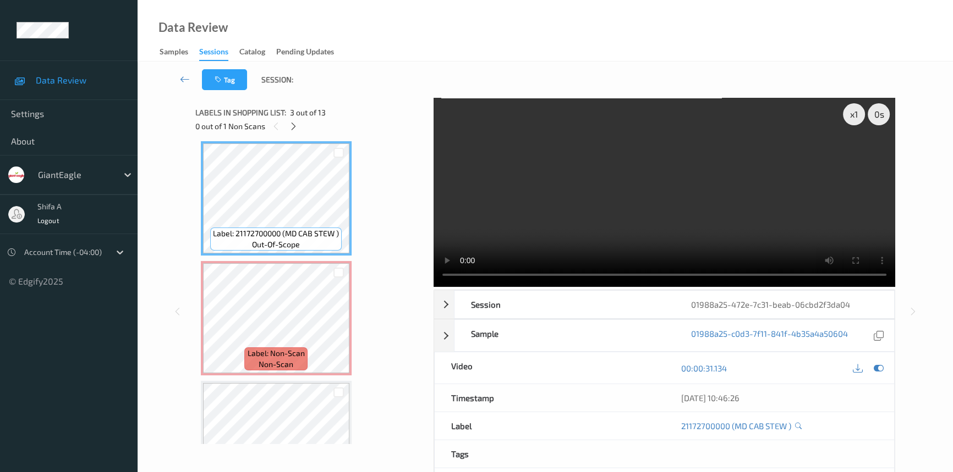
click at [675, 187] on video at bounding box center [663, 192] width 461 height 189
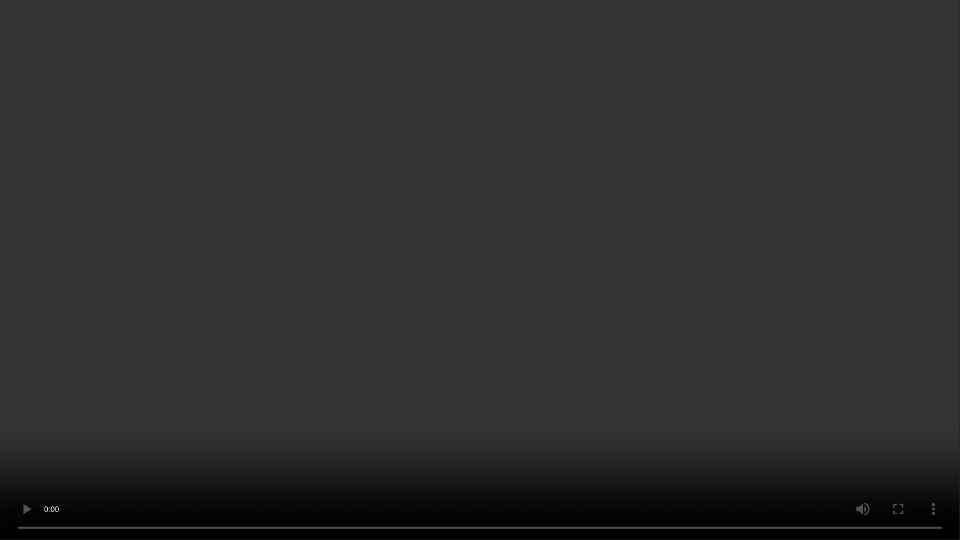
click at [808, 270] on video at bounding box center [480, 270] width 960 height 540
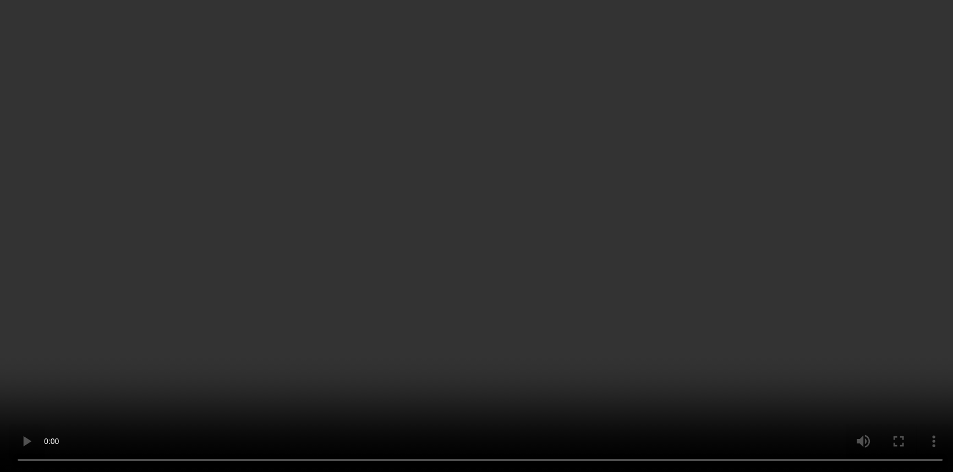
scroll to position [345, 0]
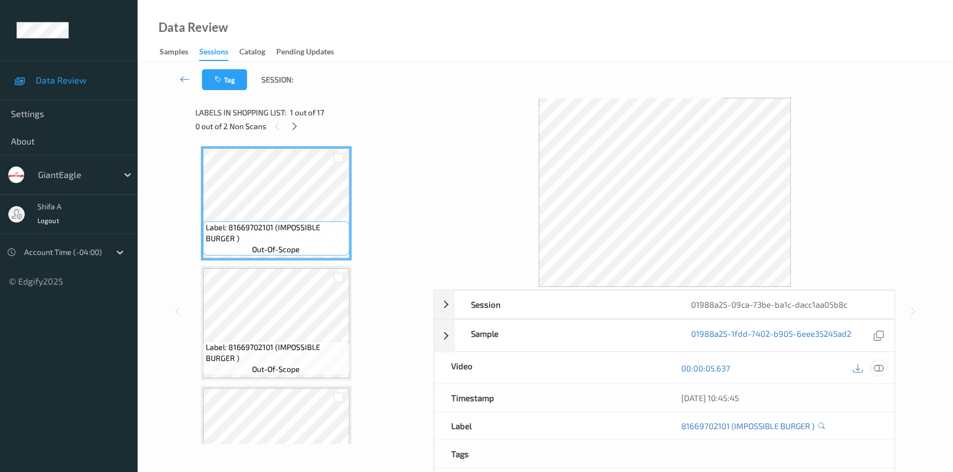
click at [876, 368] on icon at bounding box center [878, 369] width 10 height 10
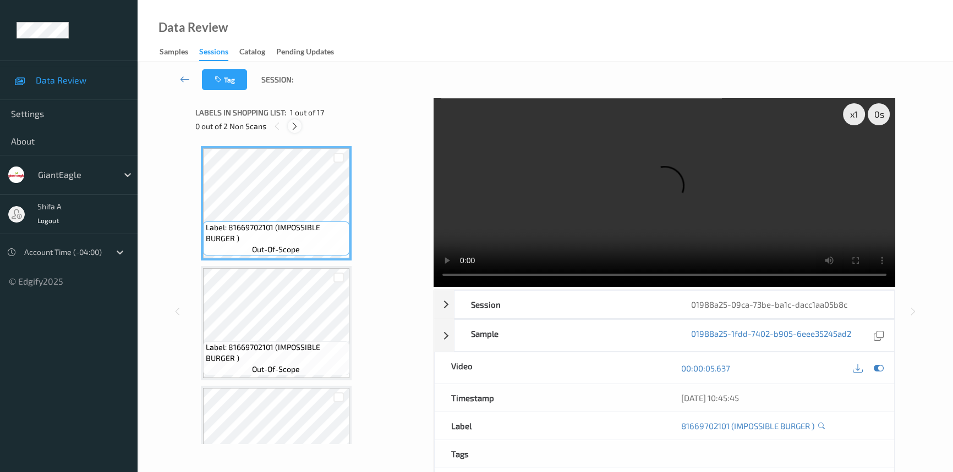
click at [298, 126] on icon at bounding box center [294, 127] width 9 height 10
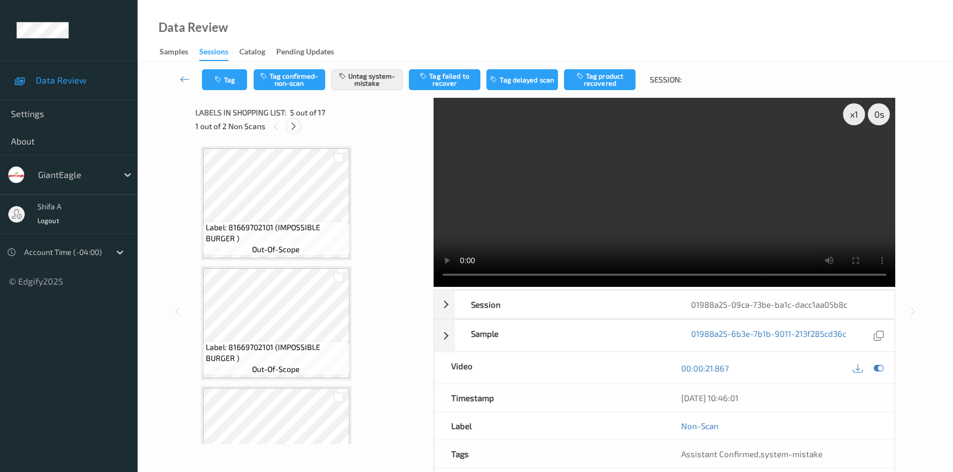
scroll to position [364, 0]
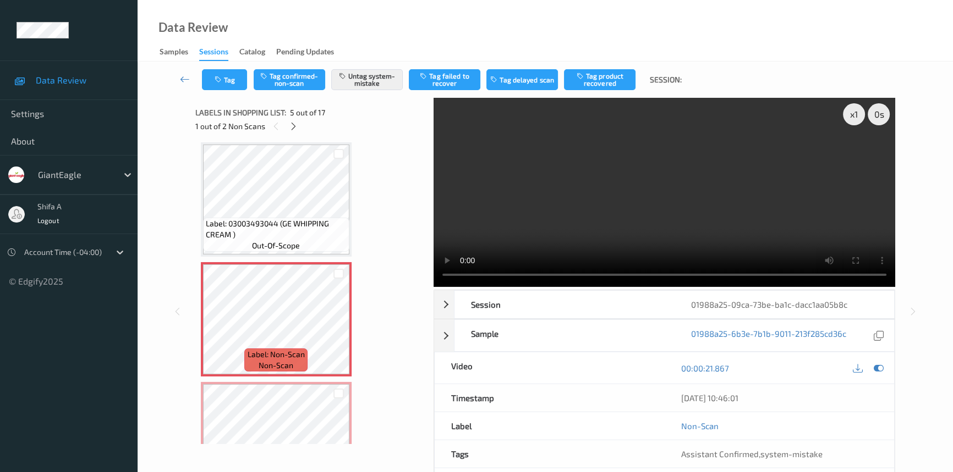
click at [728, 221] on video at bounding box center [663, 192] width 461 height 189
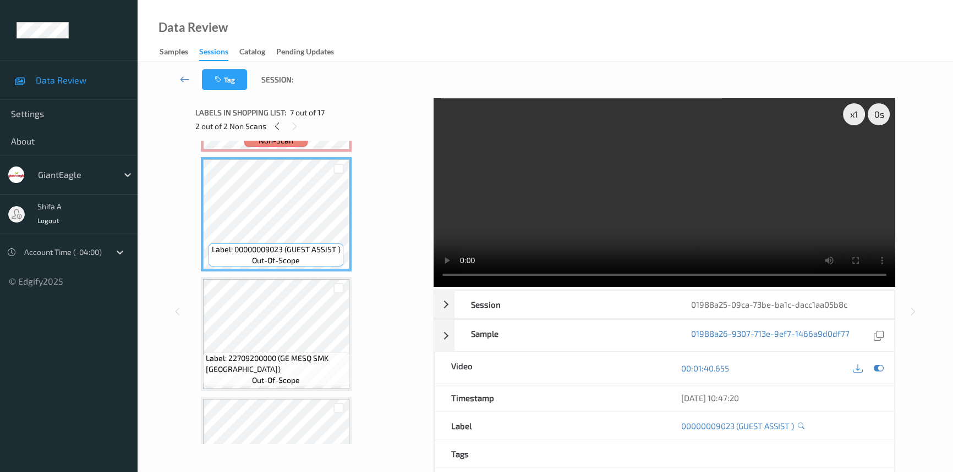
scroll to position [714, 0]
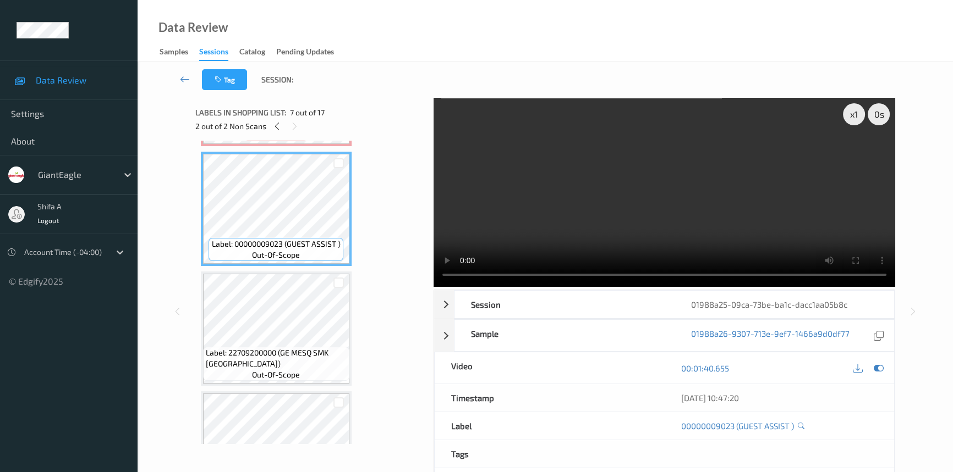
click at [712, 187] on video at bounding box center [663, 192] width 461 height 189
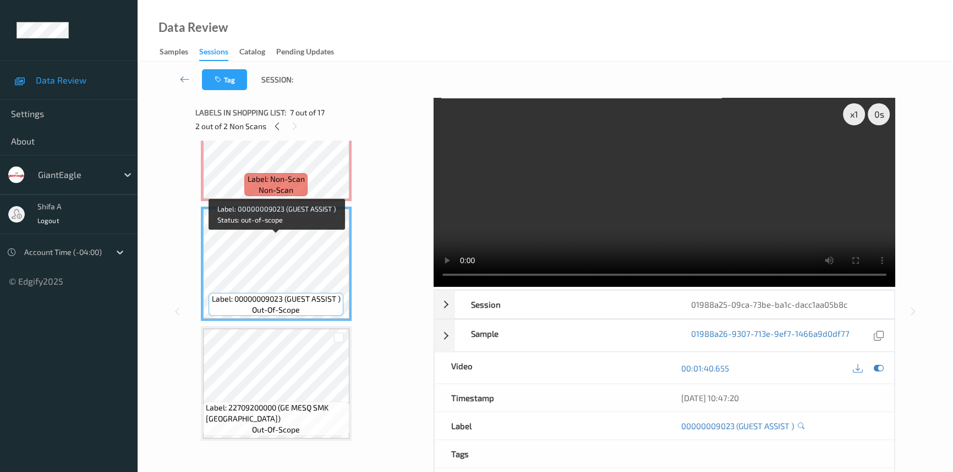
scroll to position [464, 0]
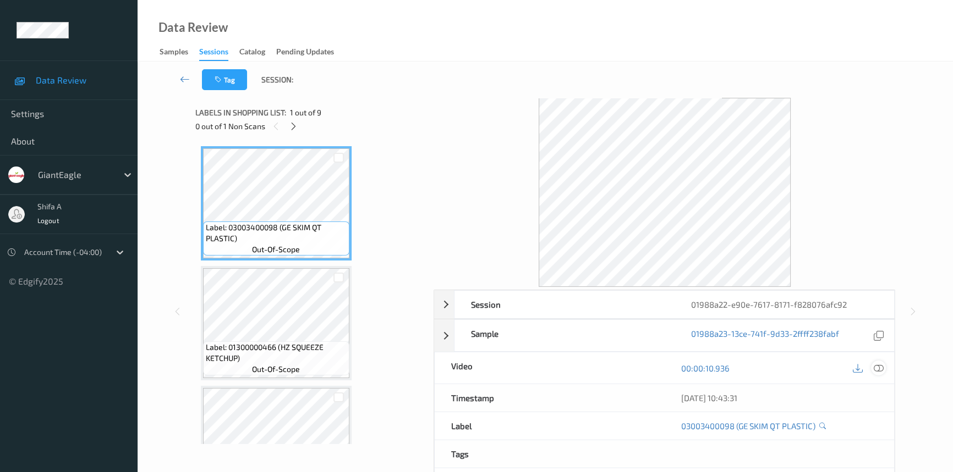
click at [881, 368] on icon at bounding box center [878, 369] width 10 height 10
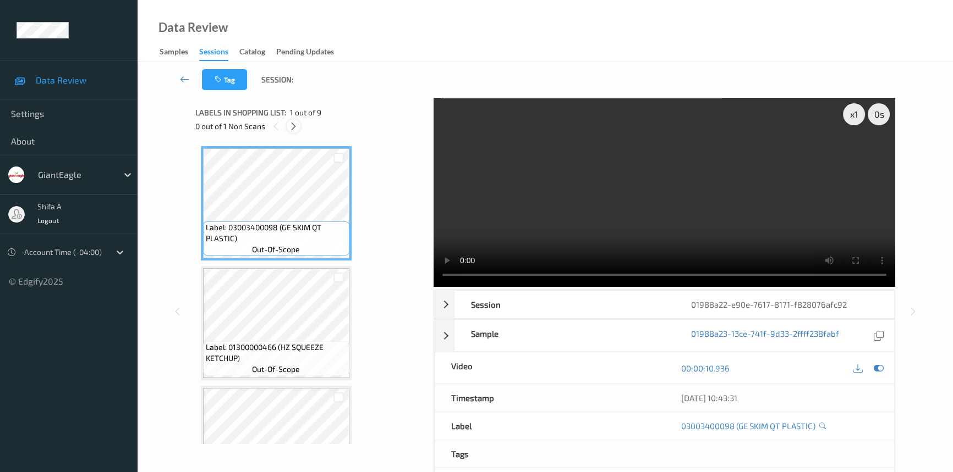
click at [293, 128] on icon at bounding box center [293, 127] width 9 height 10
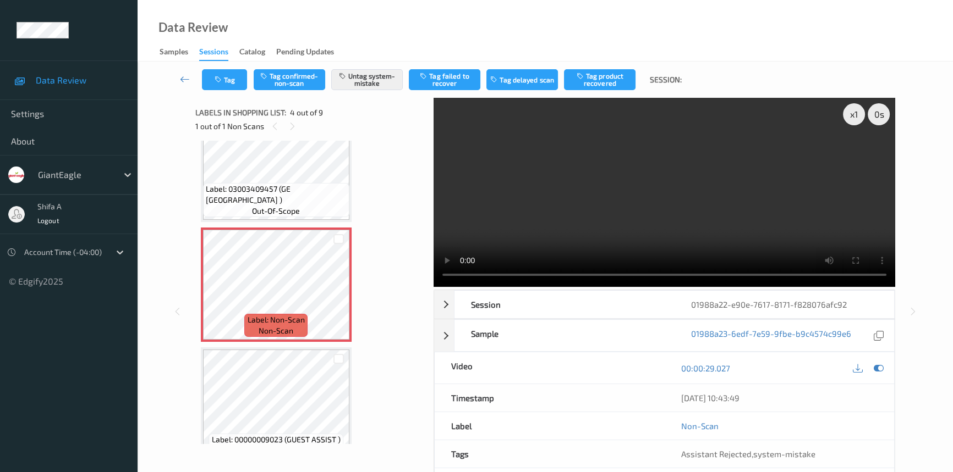
scroll to position [345, 0]
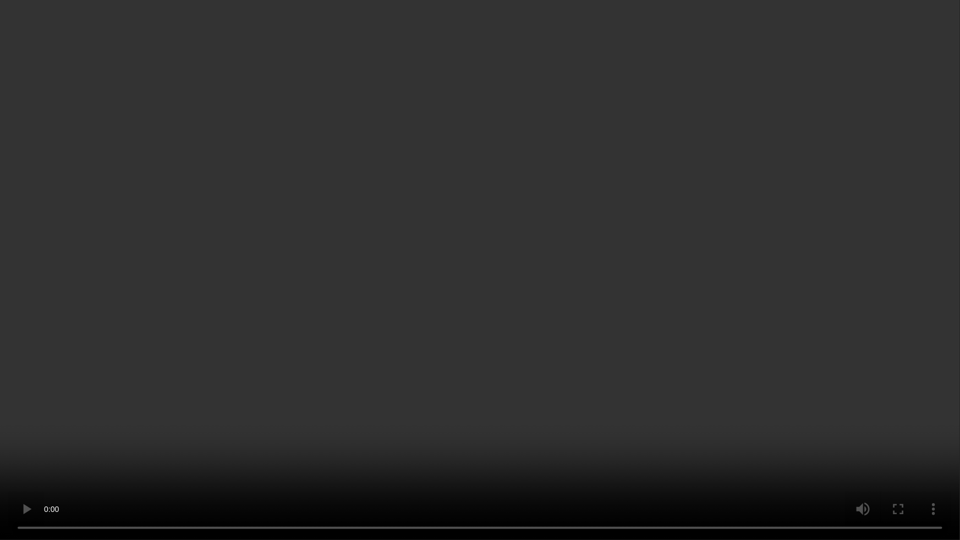
click at [689, 294] on video at bounding box center [480, 270] width 960 height 540
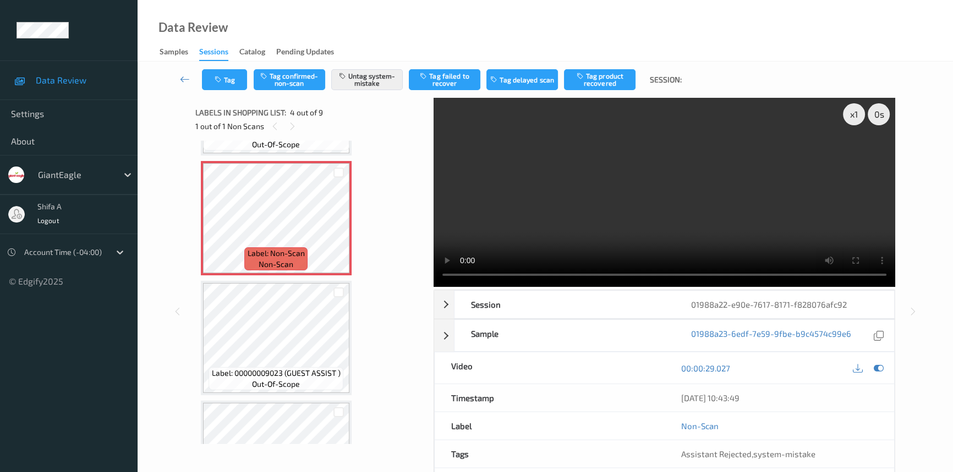
click at [733, 181] on video at bounding box center [663, 192] width 461 height 189
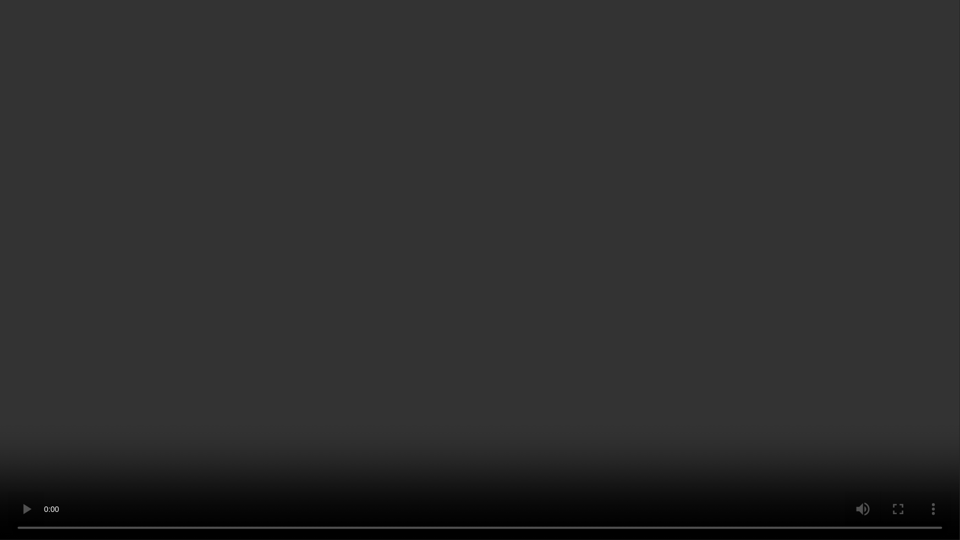
click at [750, 265] on video at bounding box center [480, 270] width 960 height 540
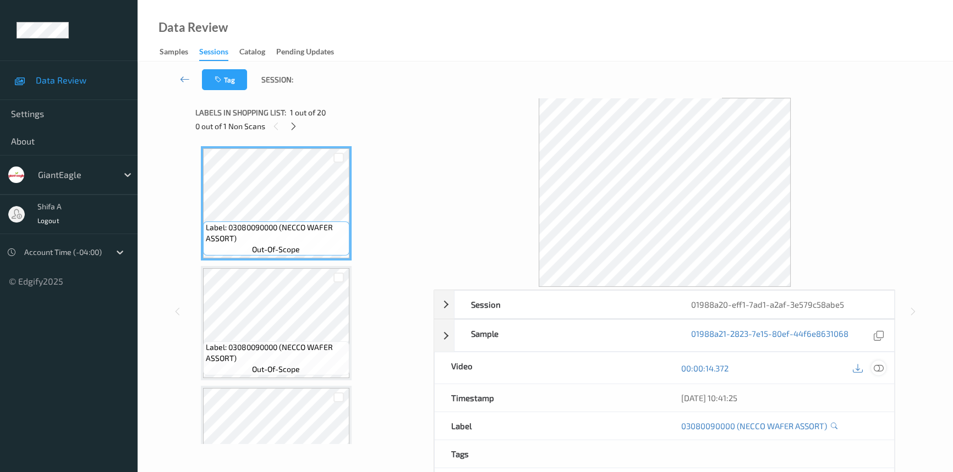
click at [877, 369] on icon at bounding box center [878, 369] width 10 height 10
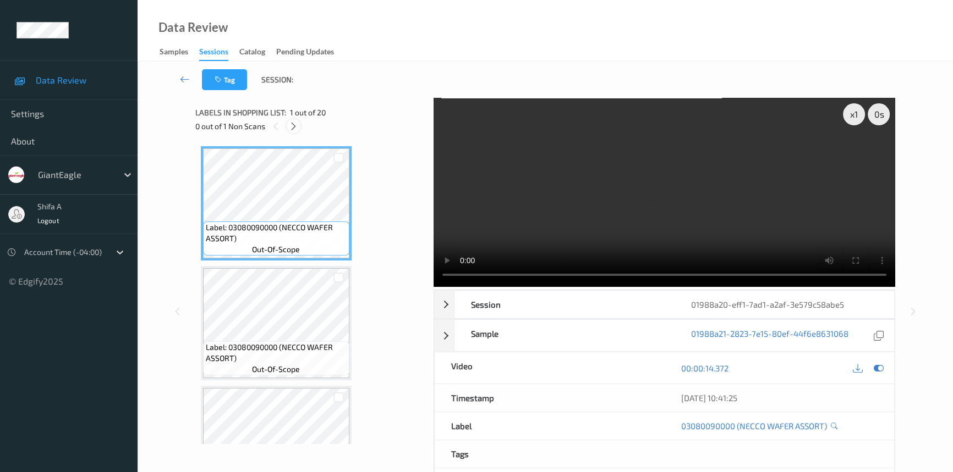
click at [290, 128] on icon at bounding box center [293, 127] width 9 height 10
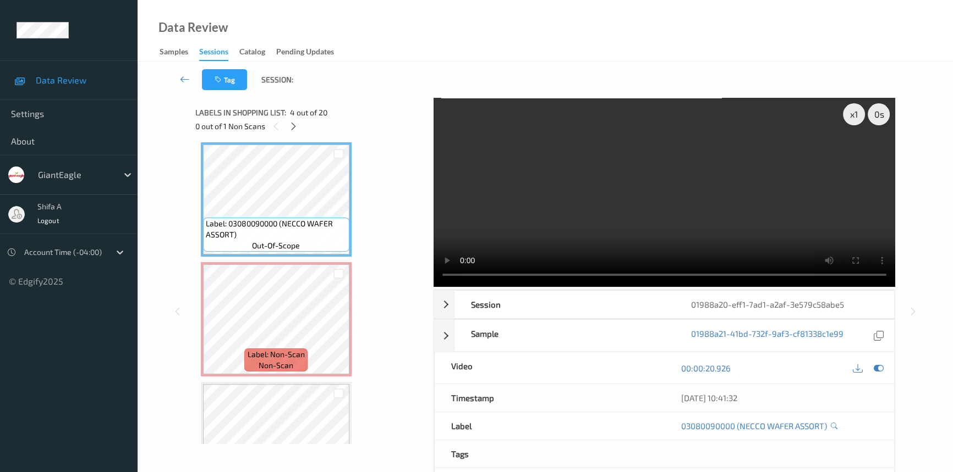
drag, startPoint x: 796, startPoint y: 206, endPoint x: 788, endPoint y: 206, distance: 8.8
click at [796, 206] on video at bounding box center [663, 192] width 461 height 189
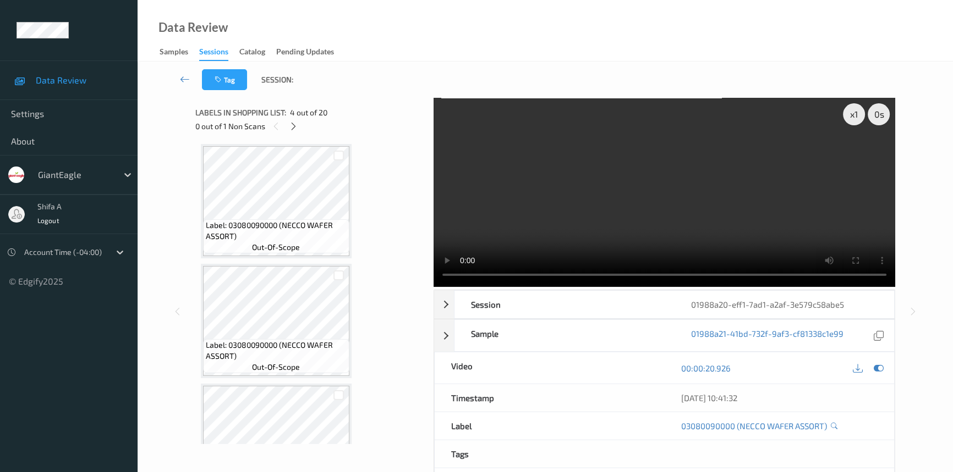
scroll to position [0, 0]
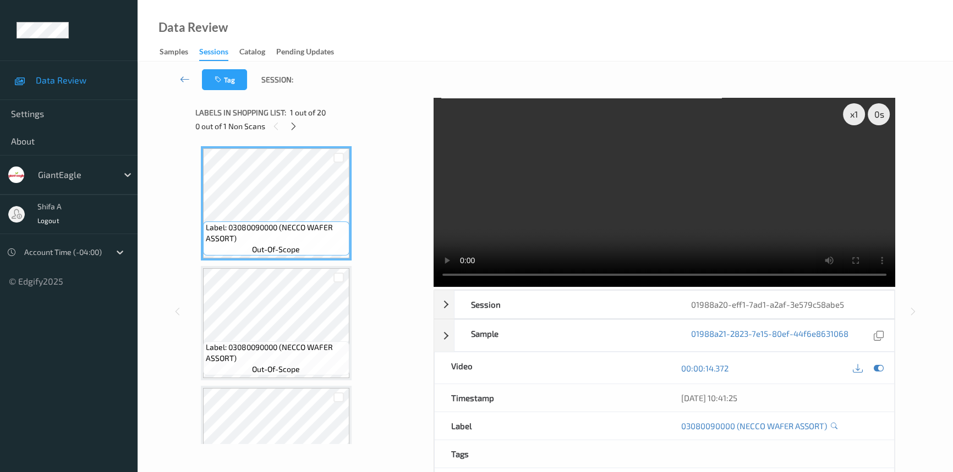
click at [733, 207] on video at bounding box center [663, 192] width 461 height 189
click at [297, 128] on icon at bounding box center [293, 127] width 9 height 10
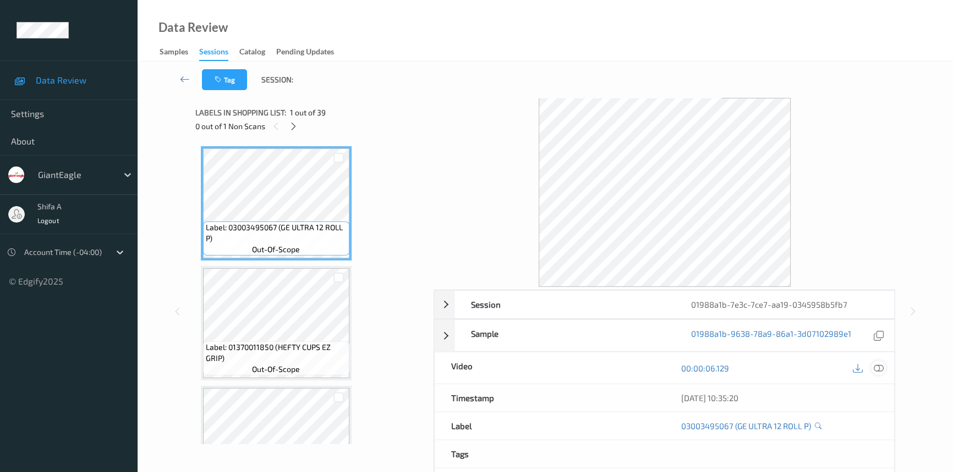
click at [879, 371] on icon at bounding box center [878, 369] width 10 height 10
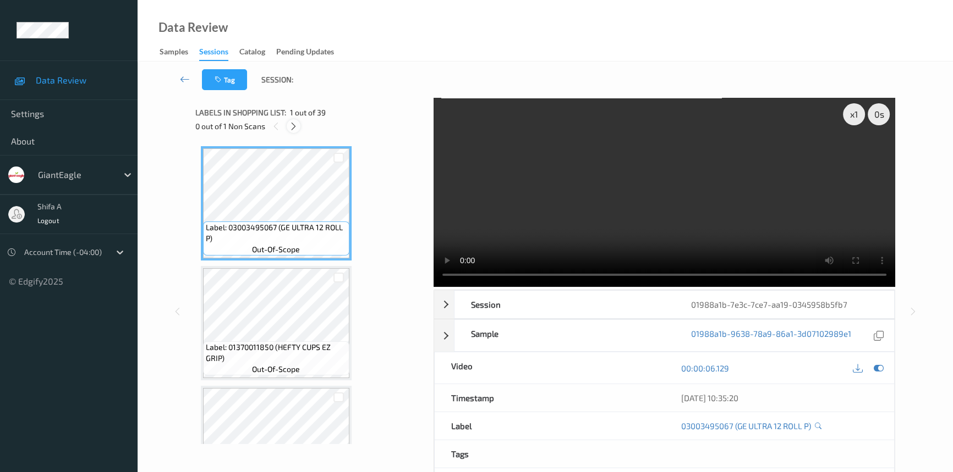
click at [295, 128] on icon at bounding box center [293, 127] width 9 height 10
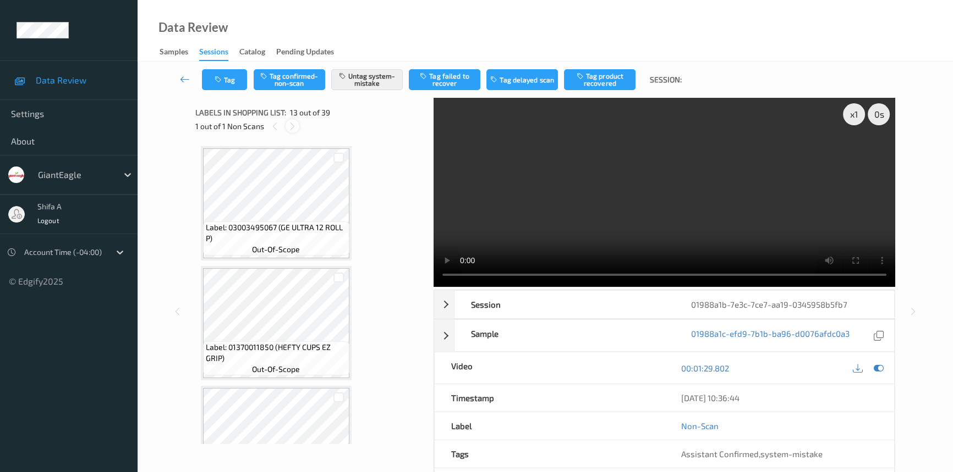
scroll to position [1320, 0]
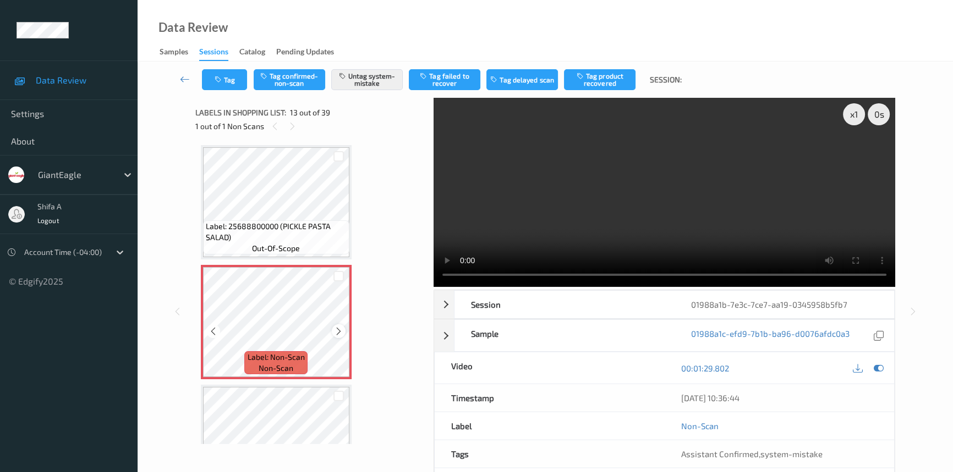
click at [338, 327] on icon at bounding box center [338, 332] width 9 height 10
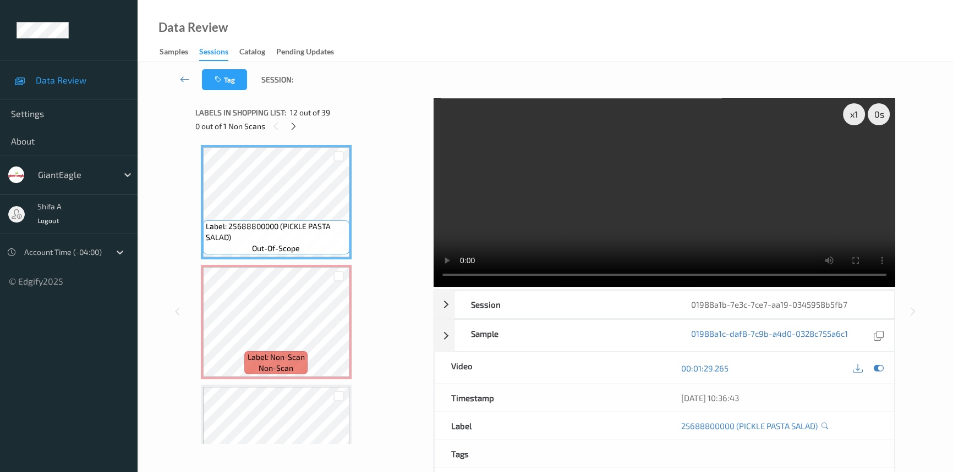
click at [668, 197] on video at bounding box center [663, 192] width 461 height 189
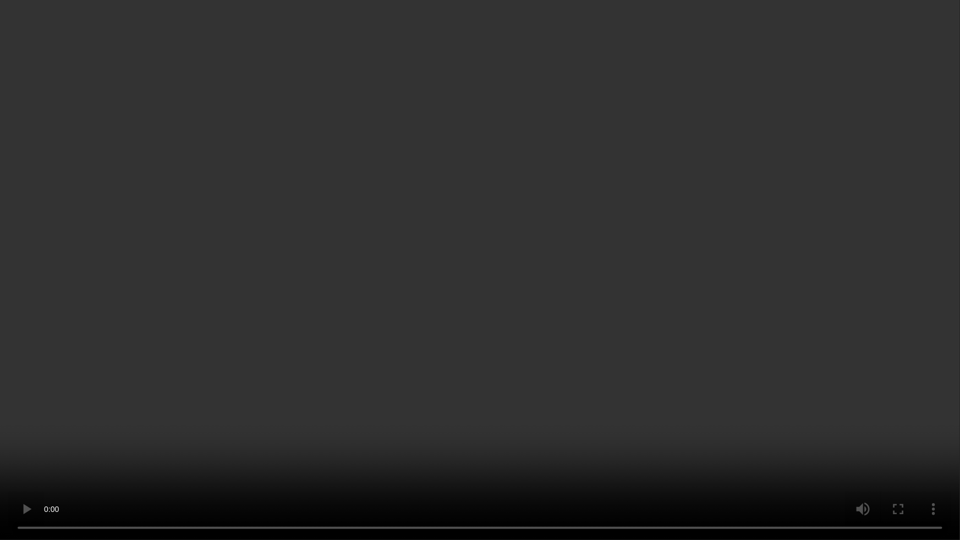
click at [753, 260] on video at bounding box center [480, 270] width 960 height 540
click at [669, 282] on video at bounding box center [480, 270] width 960 height 540
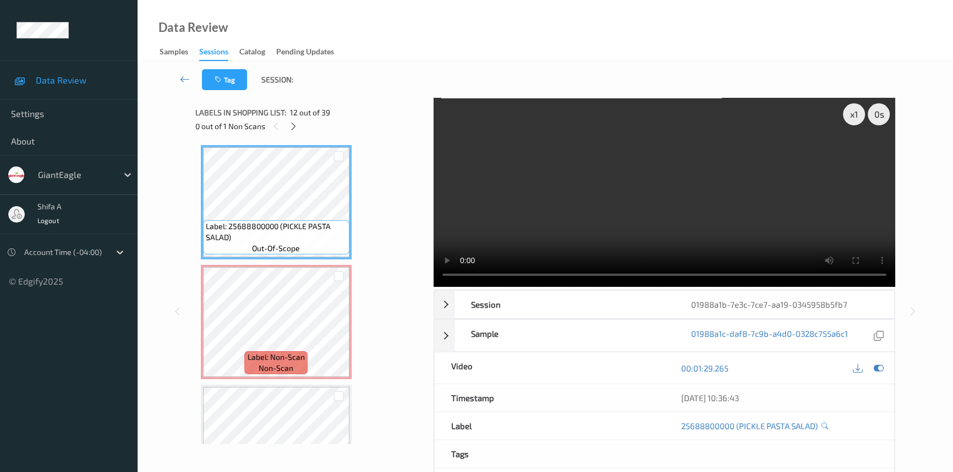
click at [689, 175] on video at bounding box center [663, 192] width 461 height 189
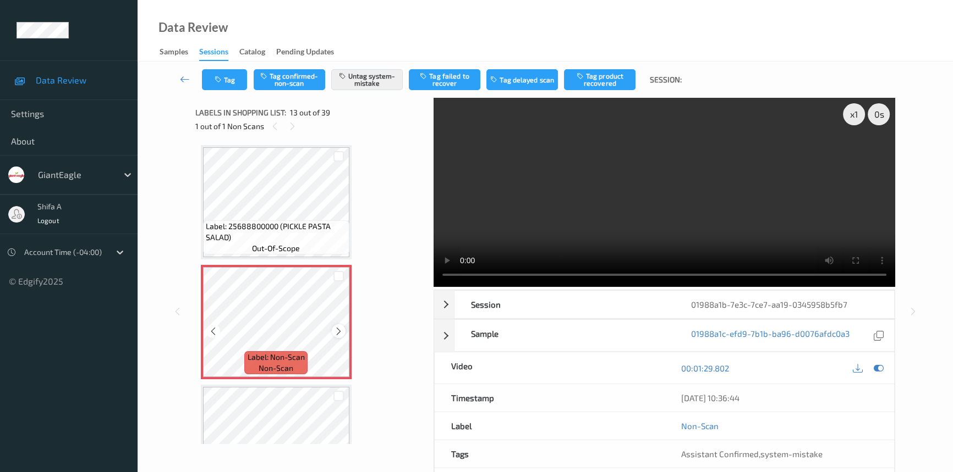
click at [337, 330] on icon at bounding box center [338, 332] width 9 height 10
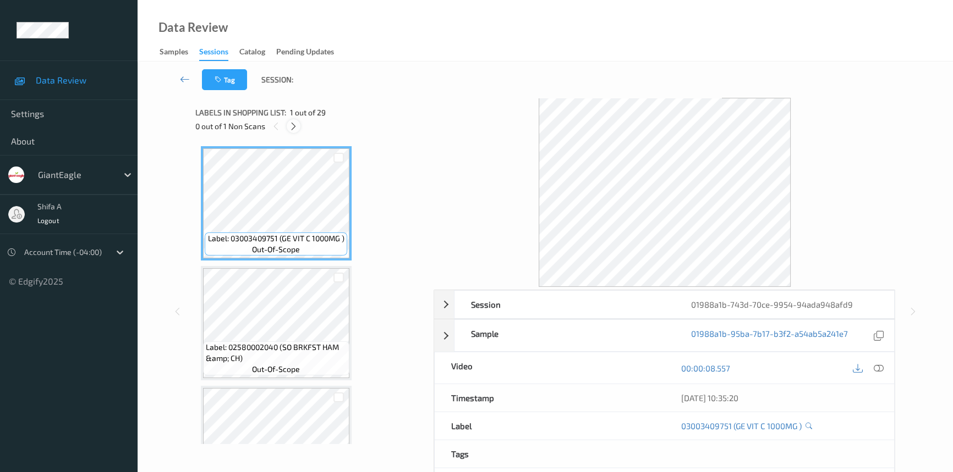
click at [294, 124] on icon at bounding box center [293, 127] width 9 height 10
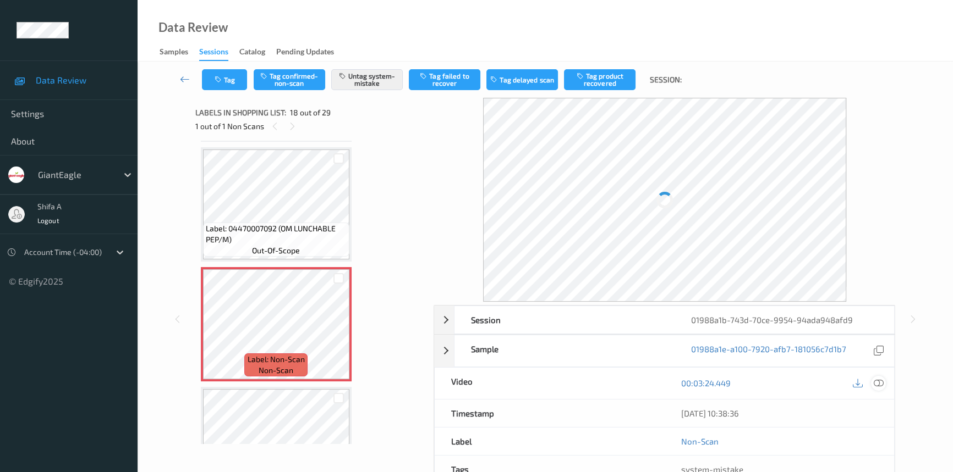
click at [881, 400] on div "[DATE] 10:38:36" at bounding box center [779, 413] width 230 height 27
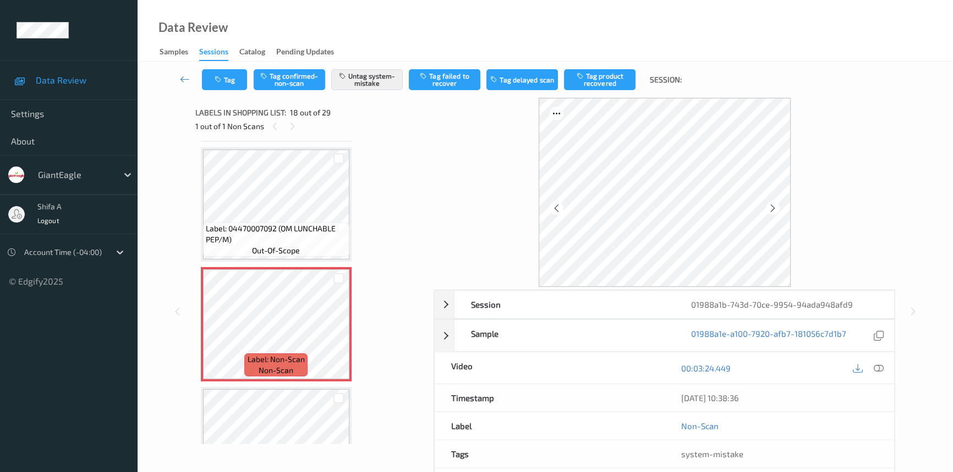
drag, startPoint x: 877, startPoint y: 368, endPoint x: 865, endPoint y: 384, distance: 19.6
click at [876, 368] on icon at bounding box center [878, 369] width 10 height 10
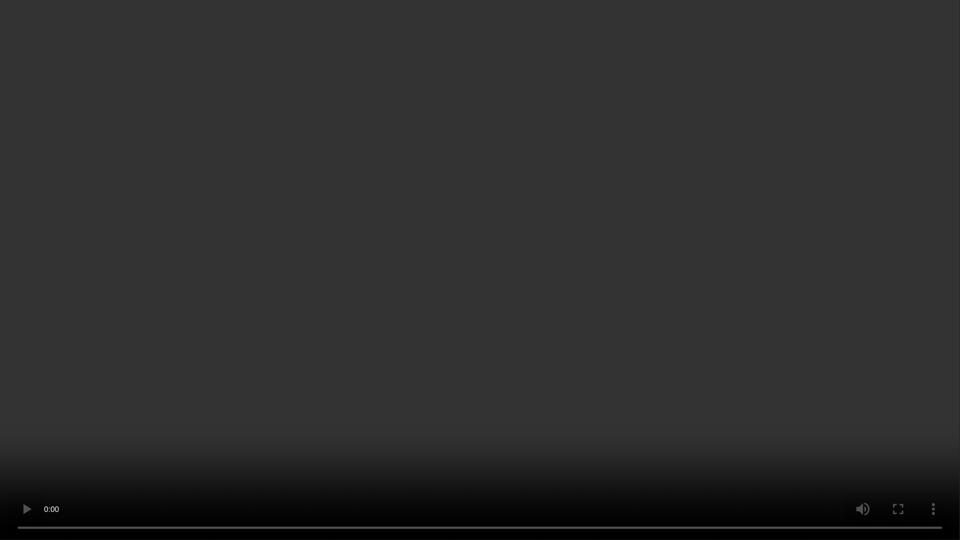
click at [164, 472] on video at bounding box center [480, 270] width 960 height 540
click at [230, 432] on video at bounding box center [480, 270] width 960 height 540
click at [549, 367] on video at bounding box center [480, 270] width 960 height 540
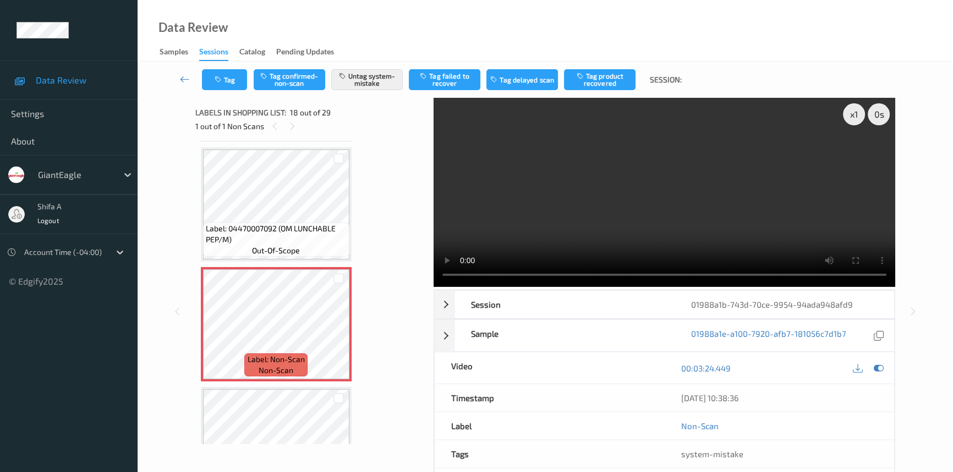
click at [686, 241] on video at bounding box center [663, 192] width 461 height 189
click at [338, 329] on icon at bounding box center [338, 334] width 9 height 10
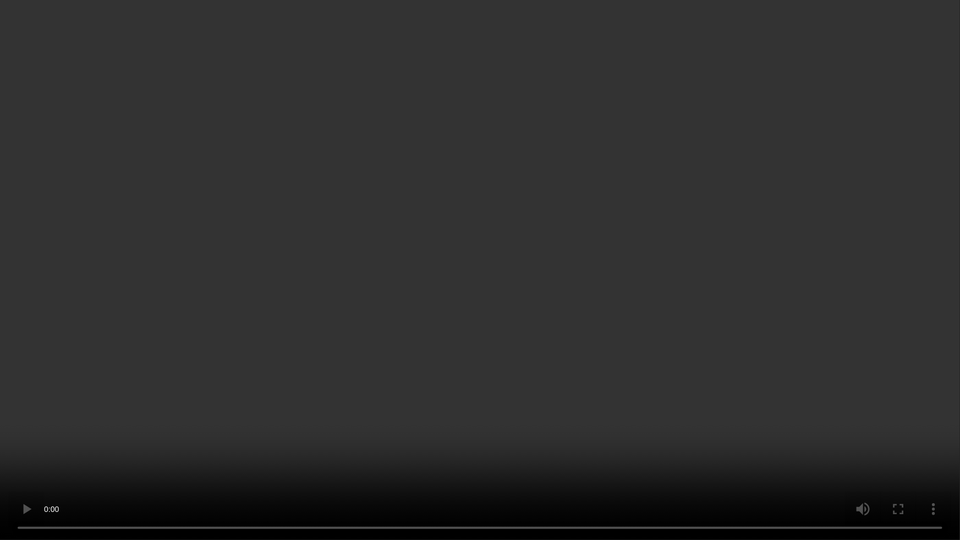
click at [624, 308] on video at bounding box center [480, 270] width 960 height 540
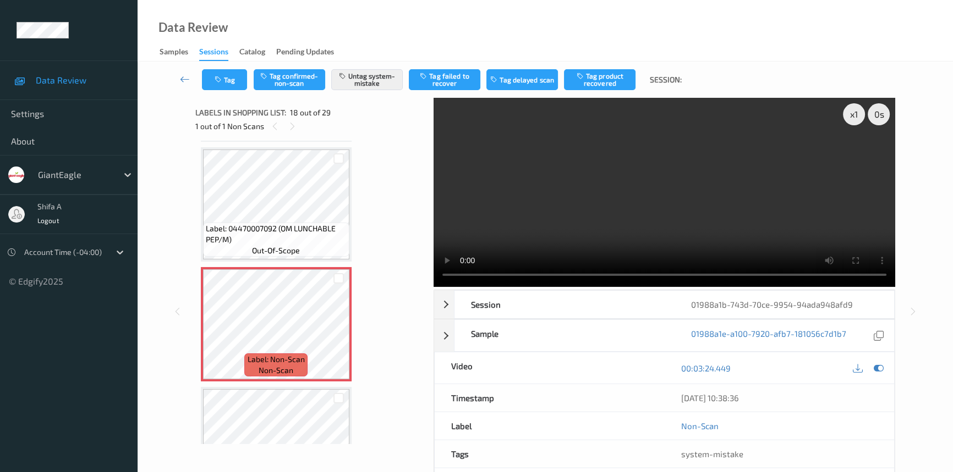
click at [691, 234] on video at bounding box center [663, 192] width 461 height 189
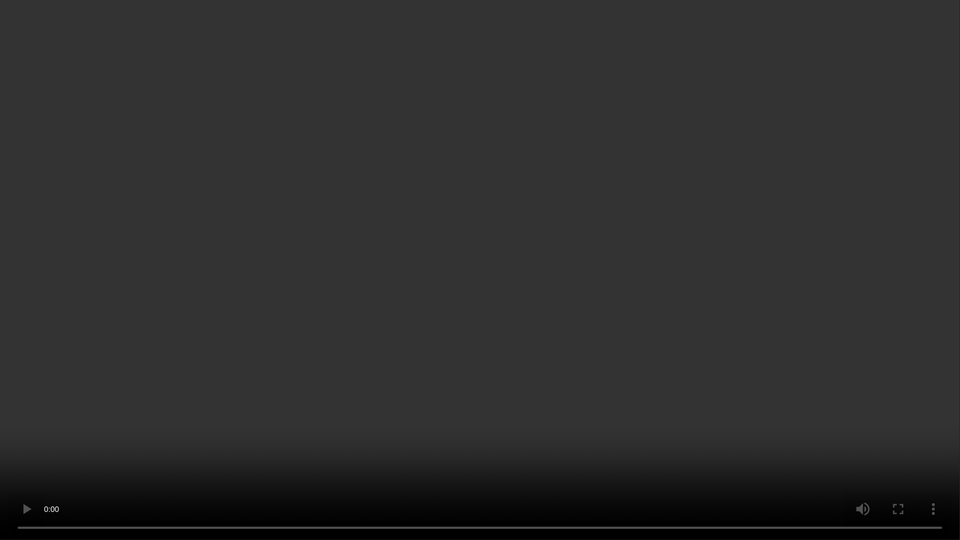
click at [671, 335] on video at bounding box center [480, 270] width 960 height 540
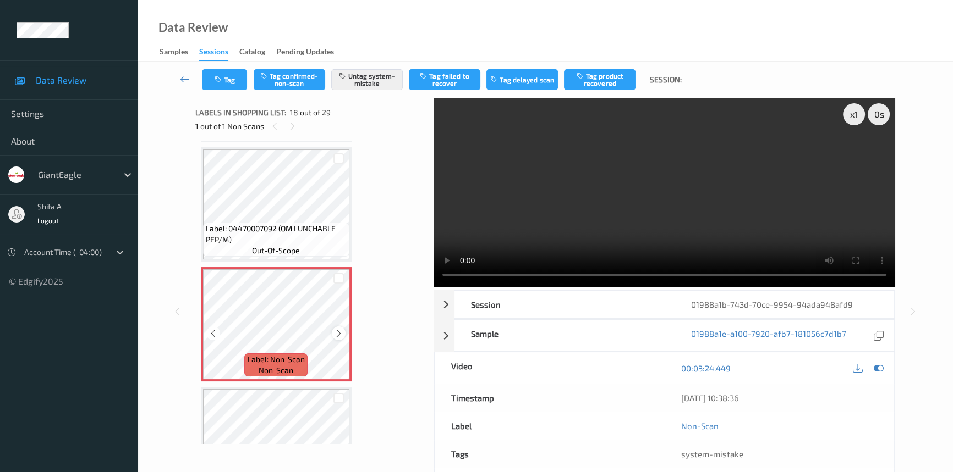
click at [338, 329] on icon at bounding box center [338, 334] width 9 height 10
click at [736, 228] on video at bounding box center [663, 192] width 461 height 189
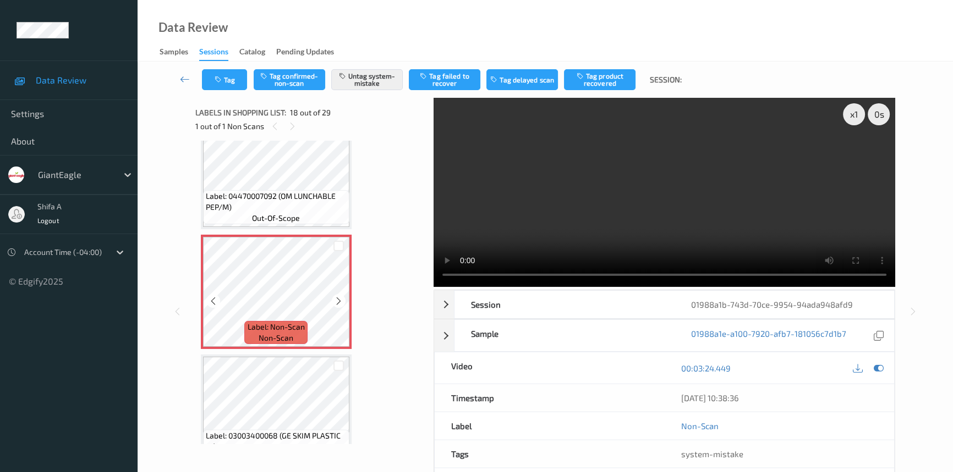
scroll to position [1967, 0]
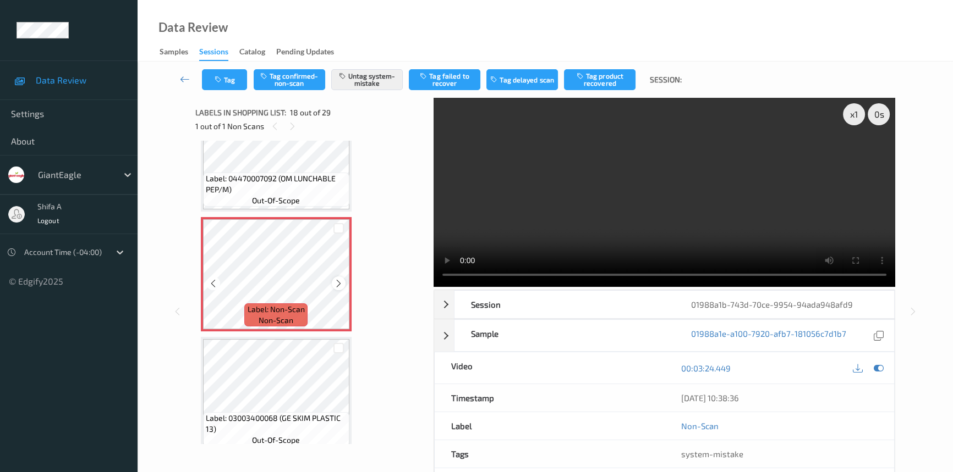
click at [334, 279] on icon at bounding box center [338, 284] width 9 height 10
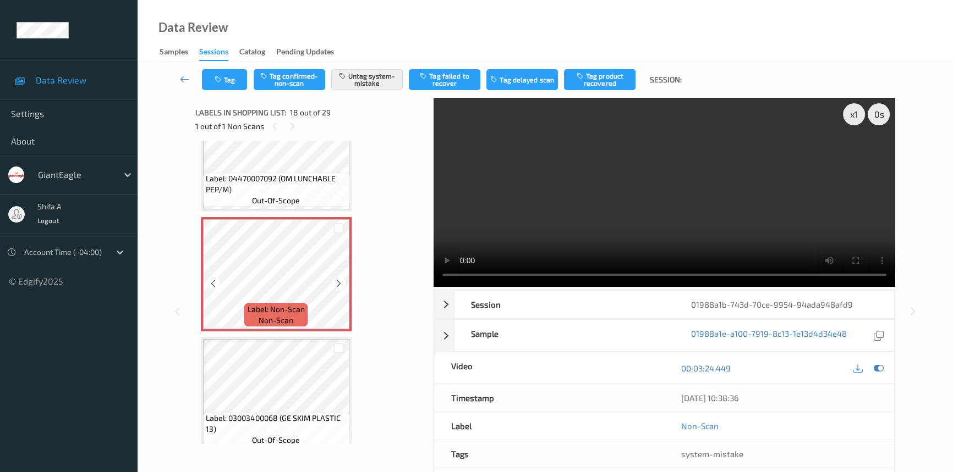
click at [334, 279] on icon at bounding box center [338, 284] width 9 height 10
click at [399, 38] on div "Data Review Samples Sessions Catalog Pending Updates" at bounding box center [544, 31] width 815 height 62
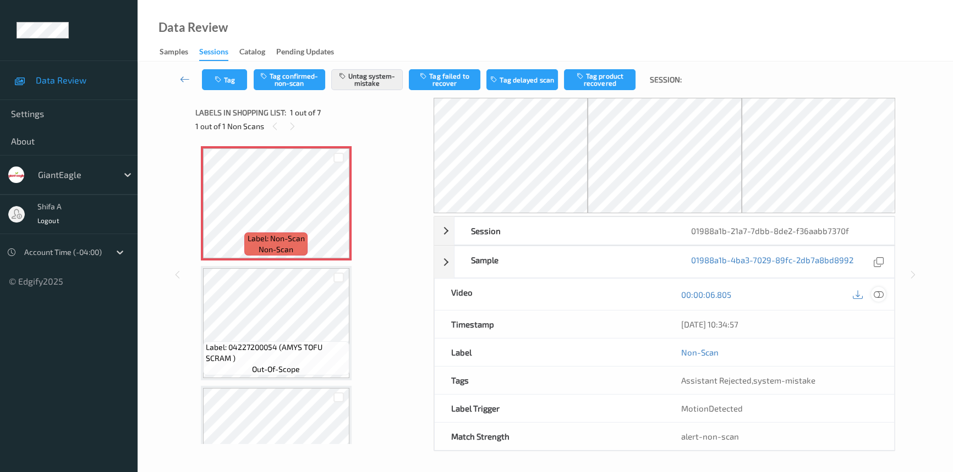
click at [879, 296] on icon at bounding box center [878, 295] width 10 height 10
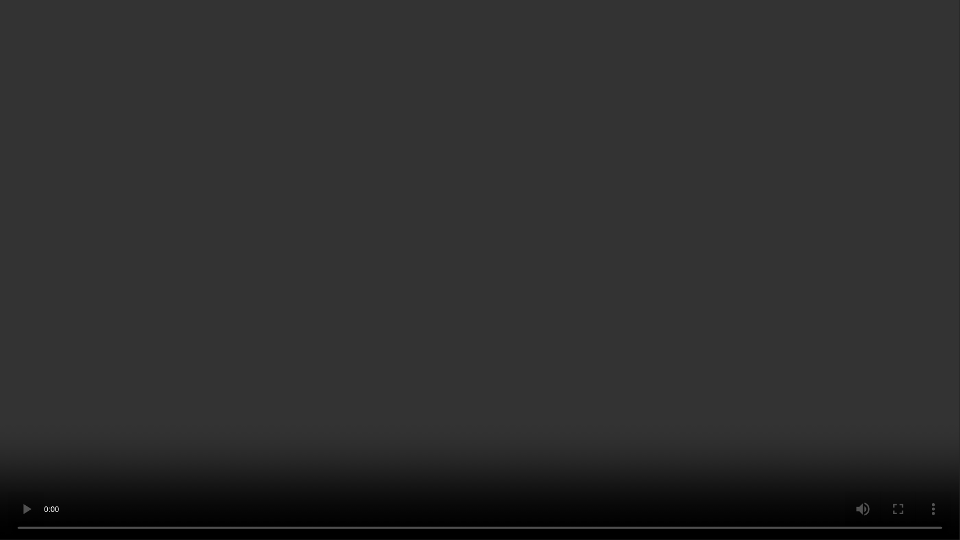
drag, startPoint x: 290, startPoint y: 392, endPoint x: 289, endPoint y: 385, distance: 7.2
click at [289, 392] on video at bounding box center [480, 270] width 960 height 540
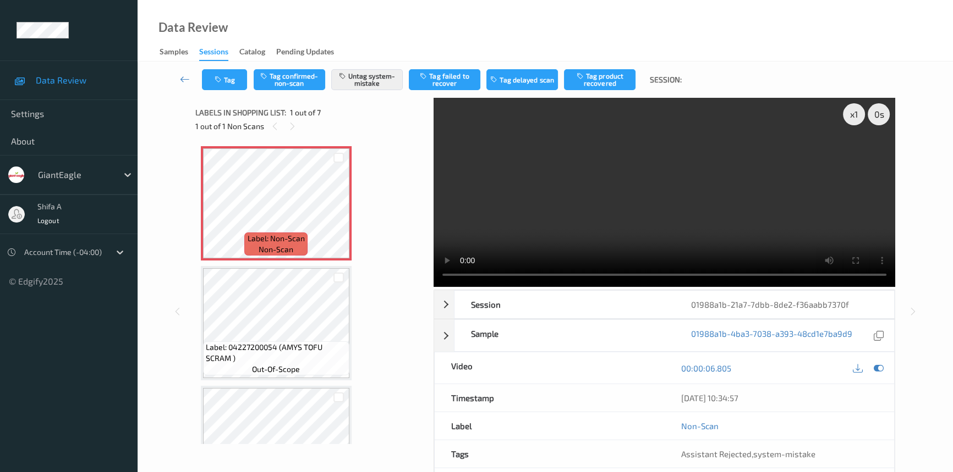
drag, startPoint x: 757, startPoint y: 194, endPoint x: 445, endPoint y: 212, distance: 312.4
click at [756, 193] on video at bounding box center [663, 192] width 461 height 189
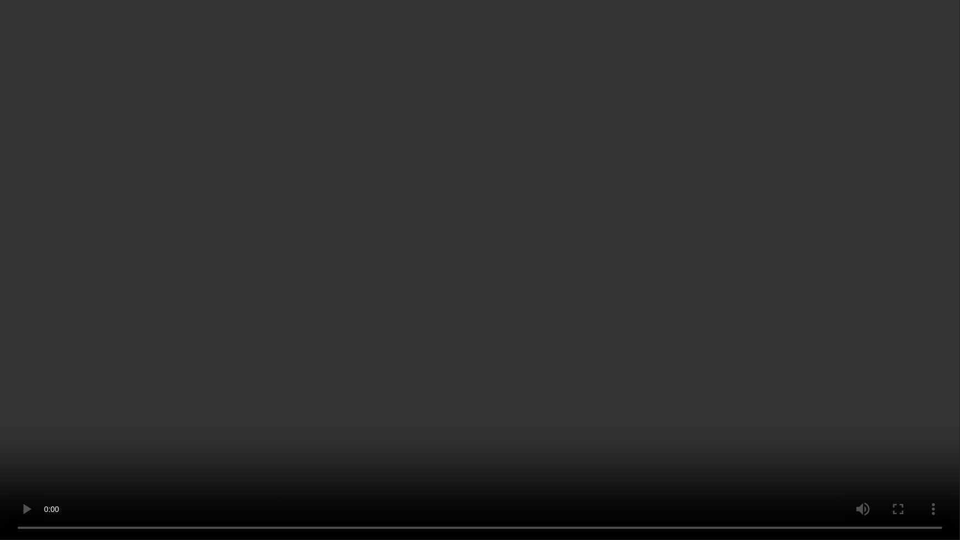
click at [818, 293] on video at bounding box center [480, 270] width 960 height 540
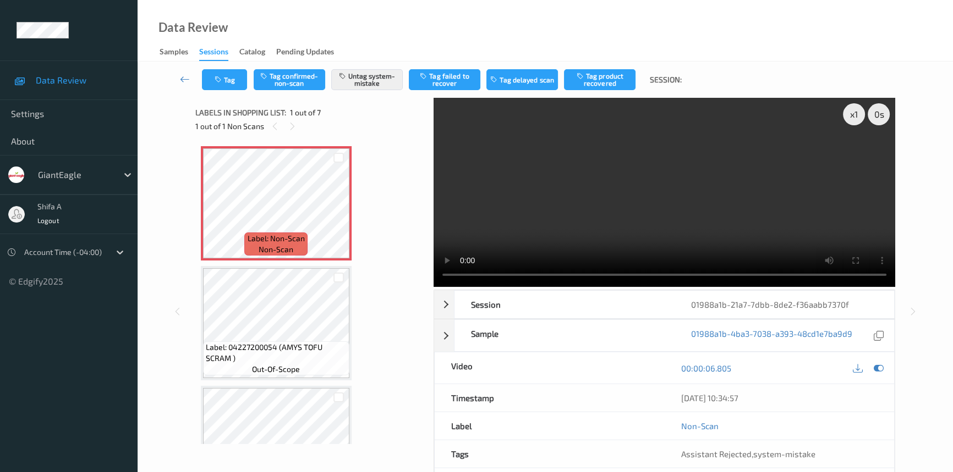
click at [741, 227] on video at bounding box center [663, 192] width 461 height 189
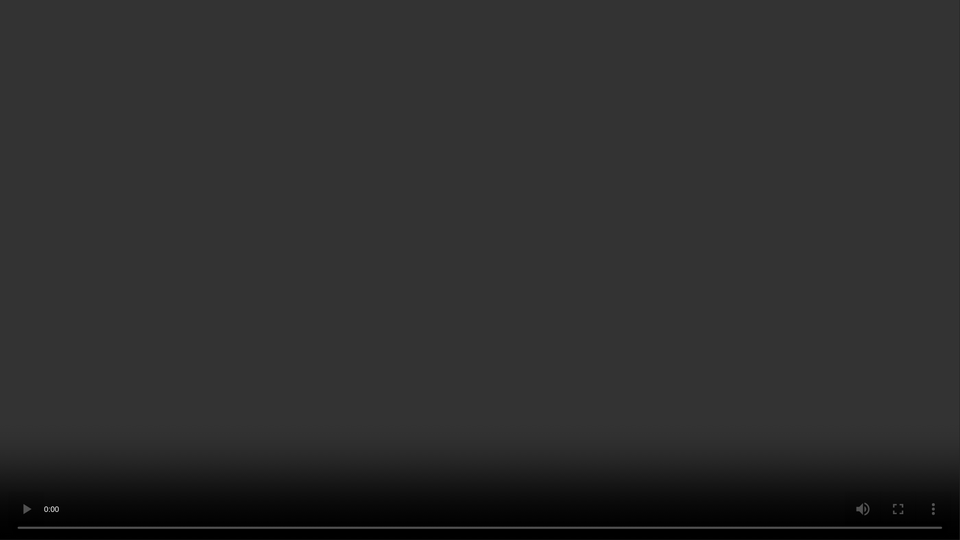
click at [837, 299] on video at bounding box center [480, 270] width 960 height 540
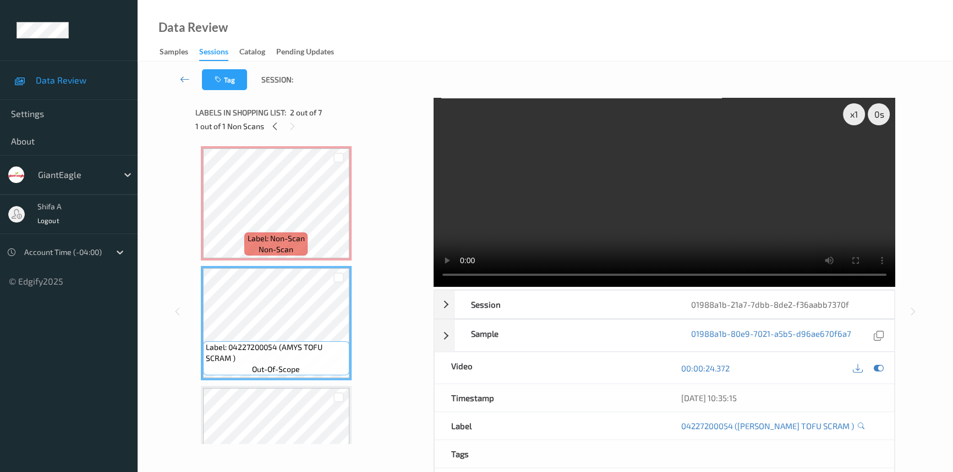
drag, startPoint x: 705, startPoint y: 199, endPoint x: 665, endPoint y: 197, distance: 39.1
click at [702, 199] on video at bounding box center [663, 192] width 461 height 189
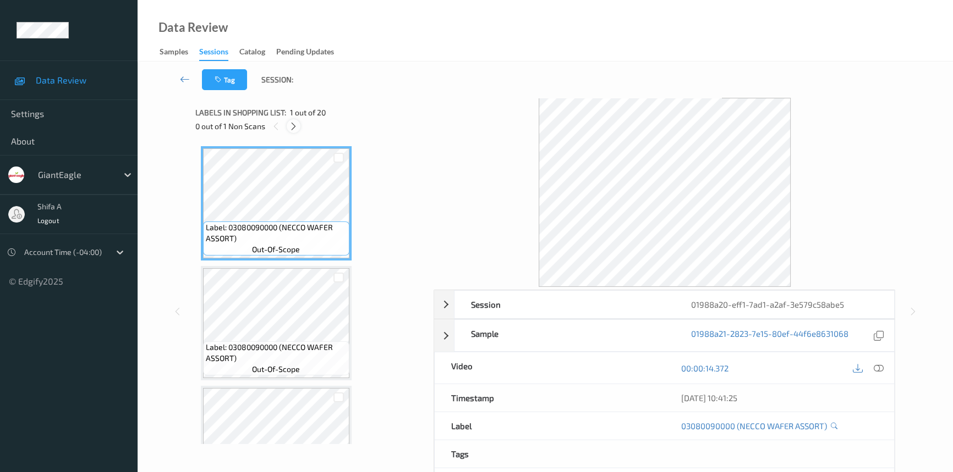
click at [292, 128] on icon at bounding box center [293, 127] width 9 height 10
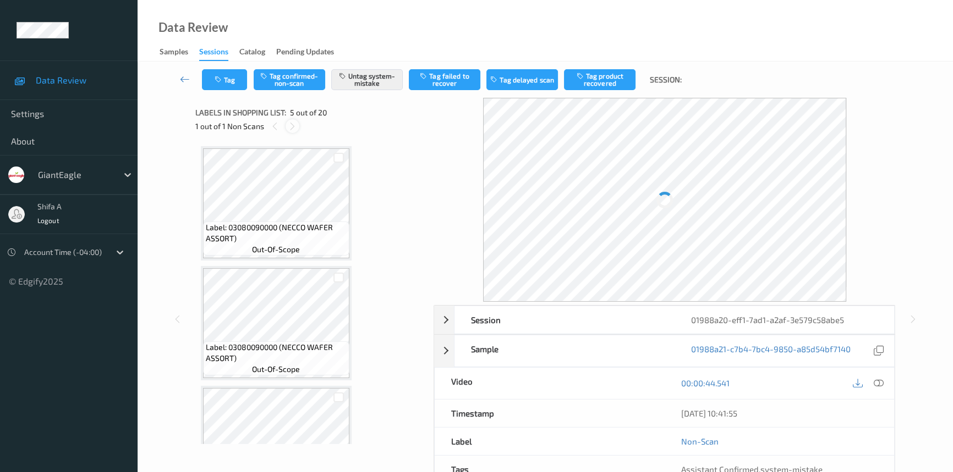
scroll to position [364, 0]
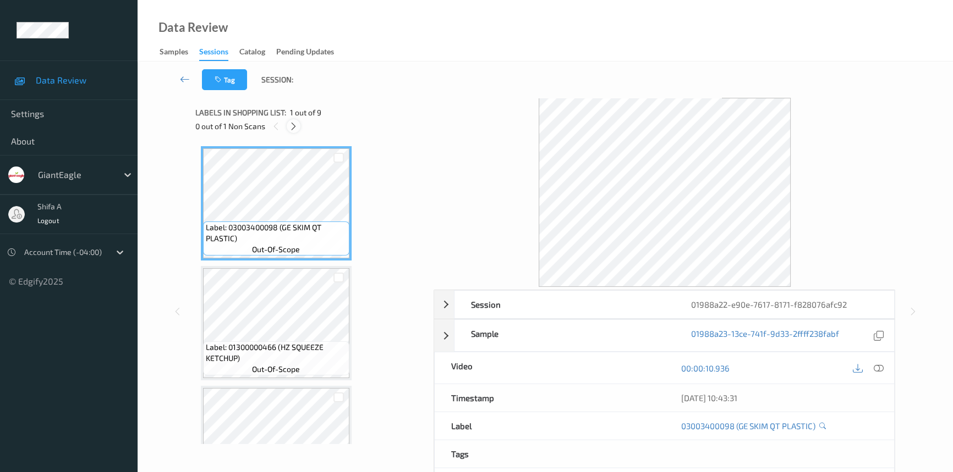
click at [290, 128] on icon at bounding box center [293, 127] width 9 height 10
click at [880, 366] on icon at bounding box center [878, 369] width 10 height 10
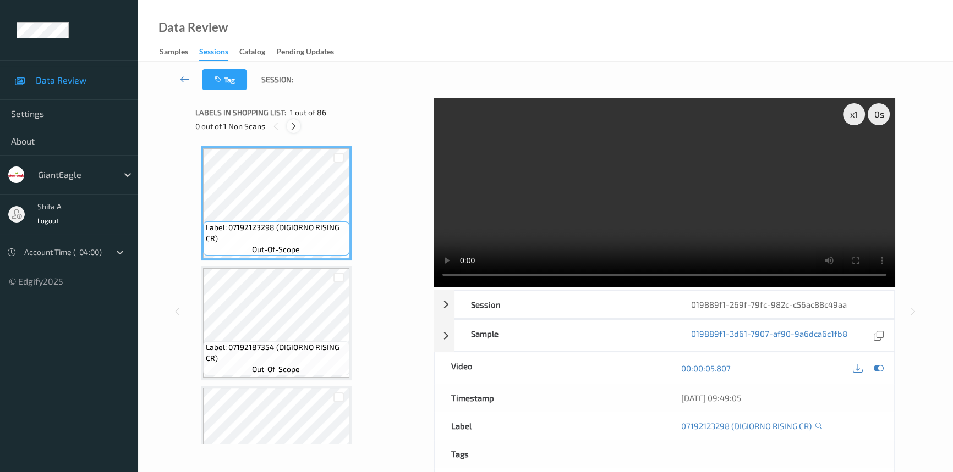
click at [295, 130] on icon at bounding box center [293, 127] width 9 height 10
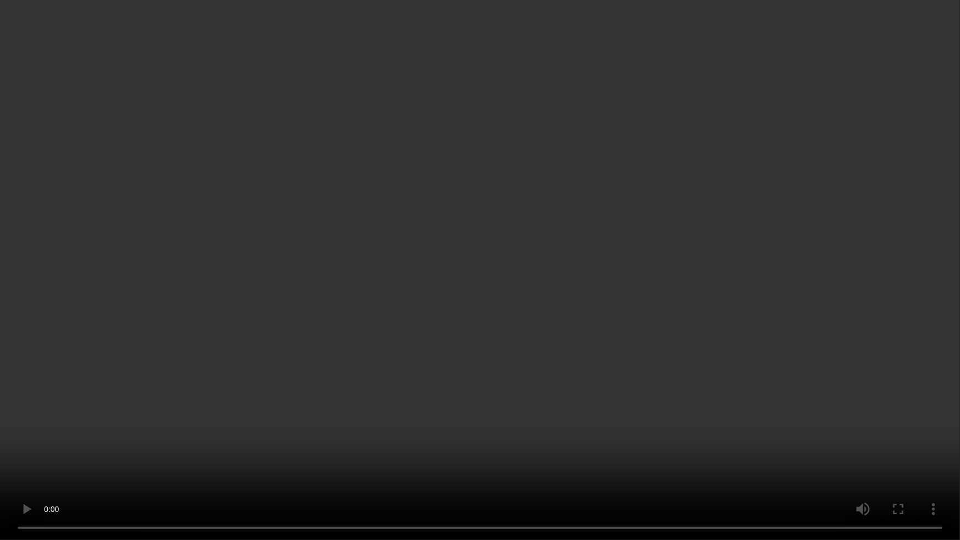
click at [660, 297] on video at bounding box center [480, 270] width 960 height 540
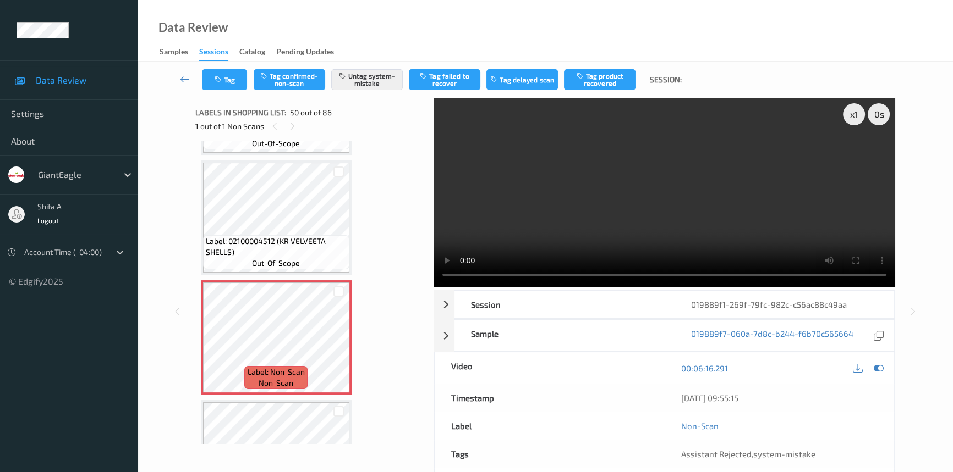
click at [686, 222] on video at bounding box center [663, 192] width 461 height 189
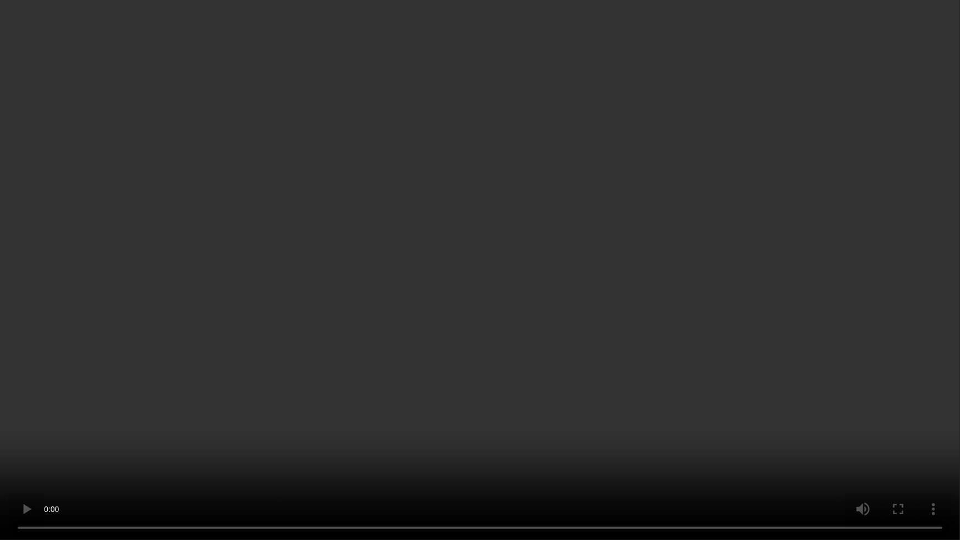
click at [543, 303] on video at bounding box center [480, 270] width 960 height 540
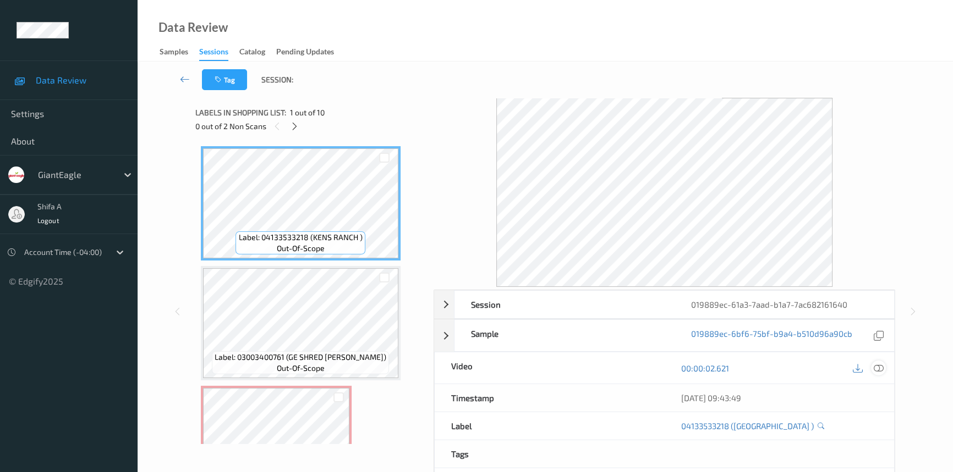
click at [875, 372] on icon at bounding box center [878, 369] width 10 height 10
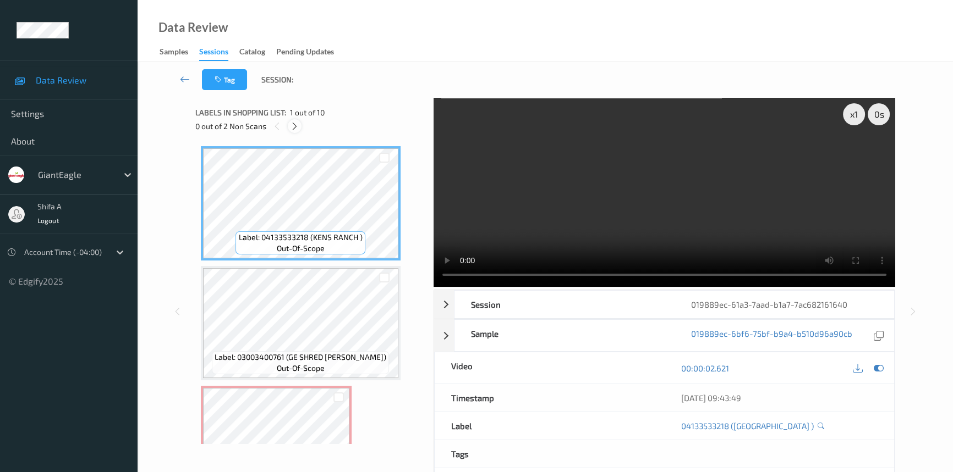
click at [295, 128] on icon at bounding box center [294, 127] width 9 height 10
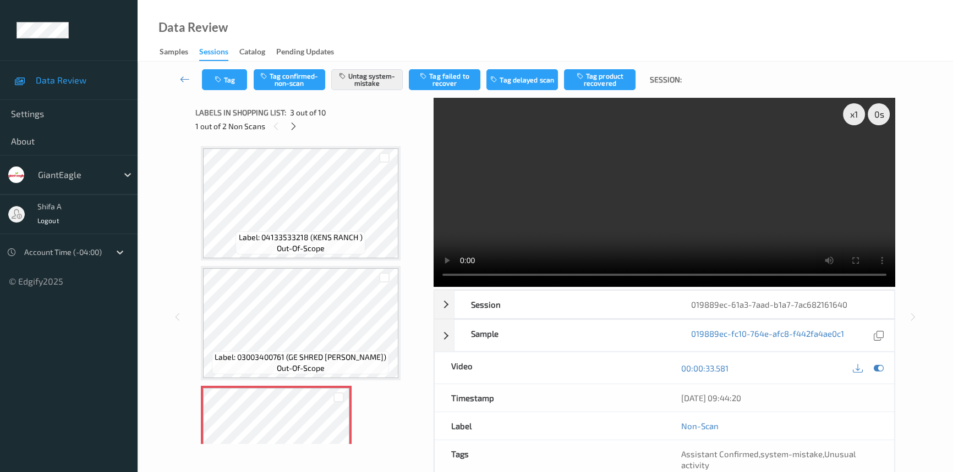
scroll to position [125, 0]
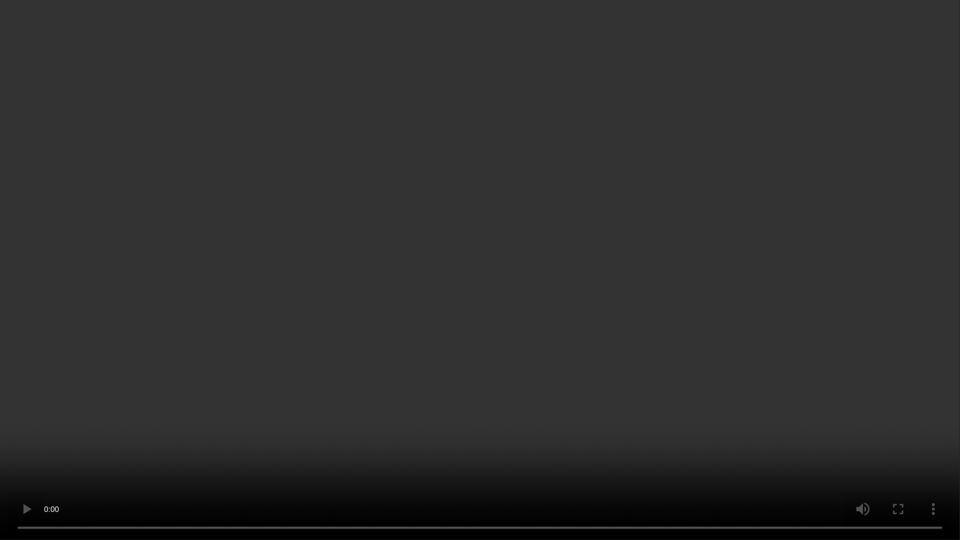
click at [533, 341] on video at bounding box center [480, 270] width 960 height 540
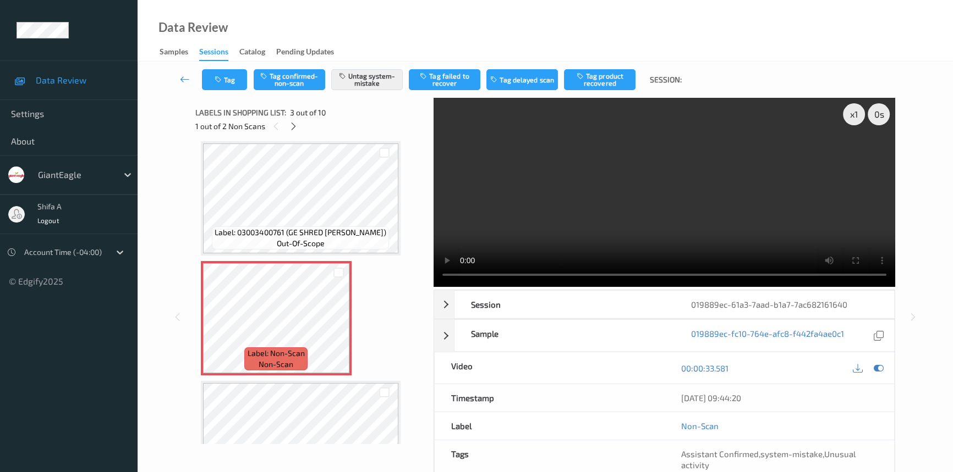
click at [749, 201] on video at bounding box center [663, 192] width 461 height 189
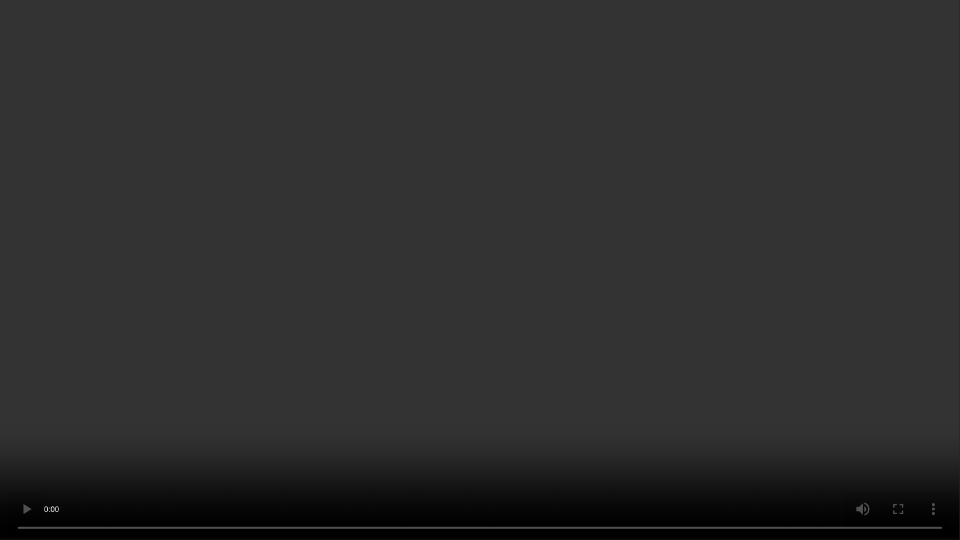
click at [673, 289] on video at bounding box center [480, 270] width 960 height 540
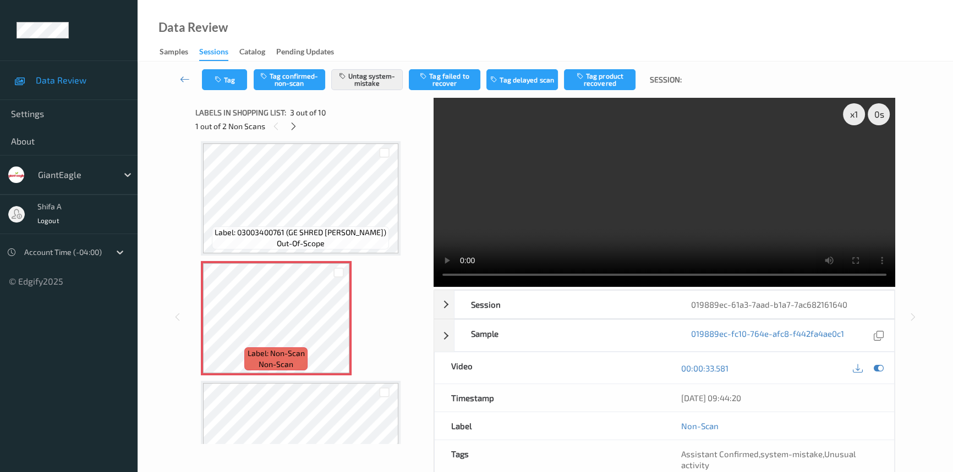
click at [772, 227] on video at bounding box center [663, 192] width 461 height 189
click at [716, 241] on video at bounding box center [663, 192] width 461 height 189
click at [386, 87] on button "Untag system-mistake" at bounding box center [366, 79] width 71 height 21
click at [226, 83] on button "Tag" at bounding box center [224, 79] width 45 height 21
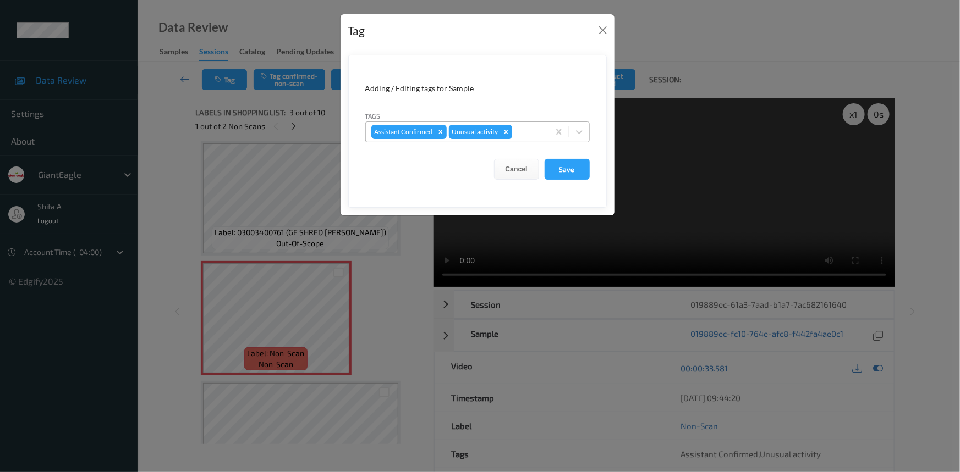
click at [507, 136] on div "Remove Unusual activity" at bounding box center [506, 132] width 12 height 14
click at [570, 160] on button "Save" at bounding box center [566, 169] width 45 height 21
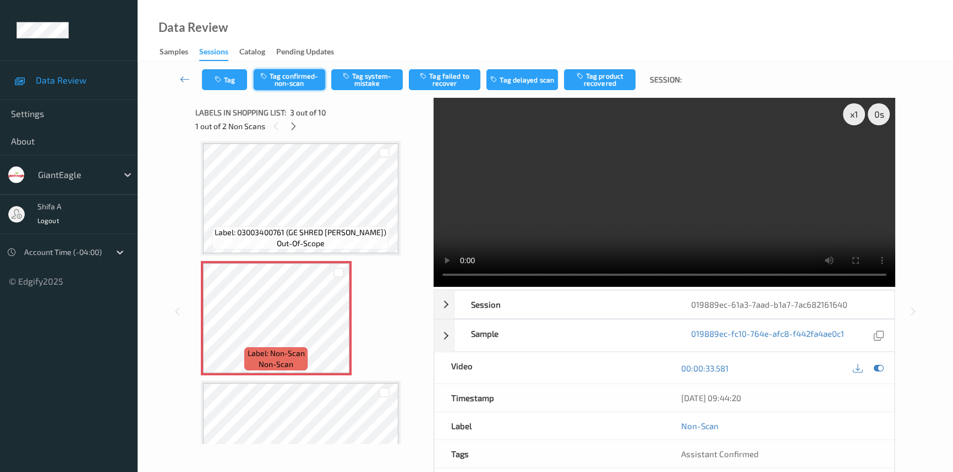
click at [301, 79] on button "Tag confirmed-non-scan" at bounding box center [289, 79] width 71 height 21
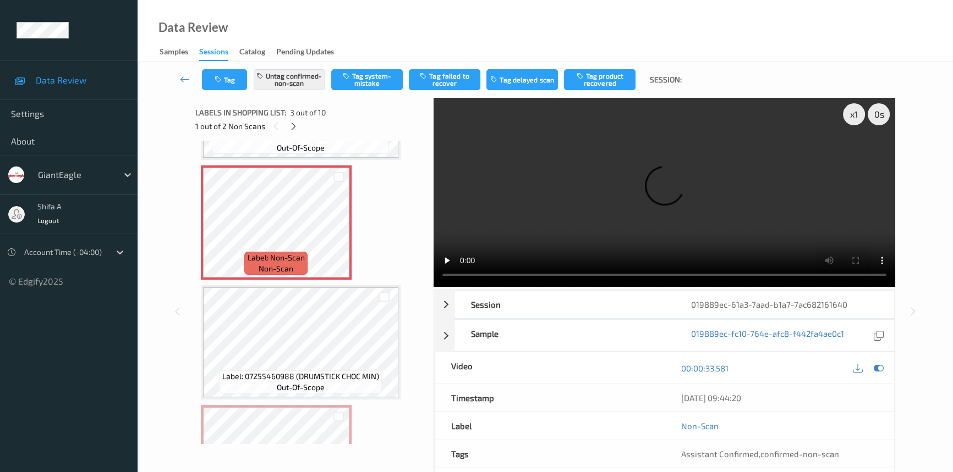
scroll to position [225, 0]
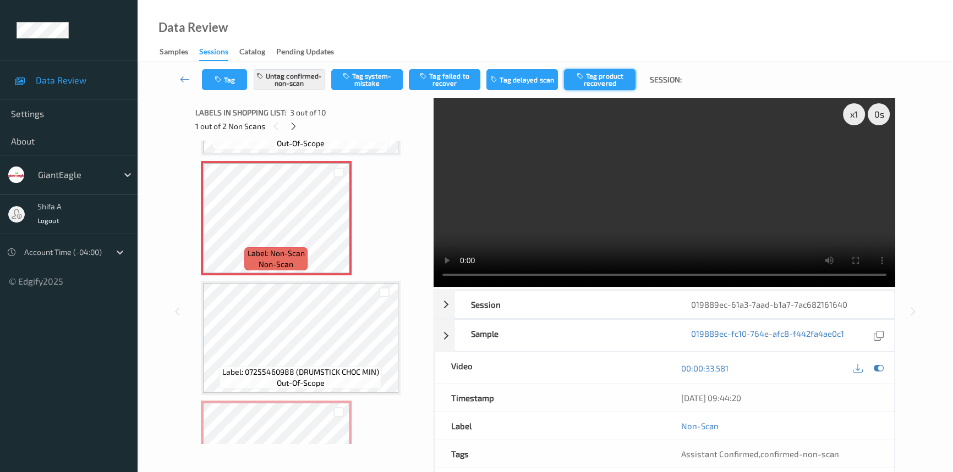
click at [602, 77] on button "Tag product recovered" at bounding box center [599, 79] width 71 height 21
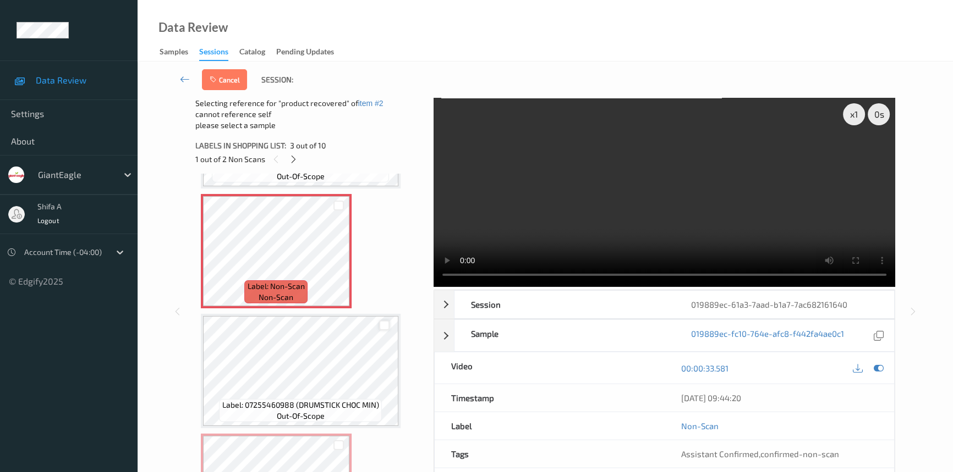
click at [384, 324] on div at bounding box center [384, 326] width 10 height 10
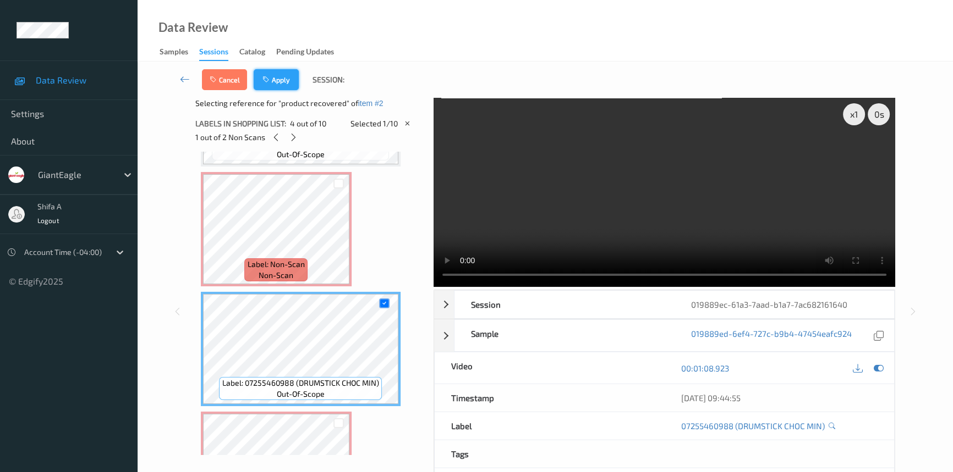
click at [272, 81] on button "Apply" at bounding box center [276, 79] width 45 height 21
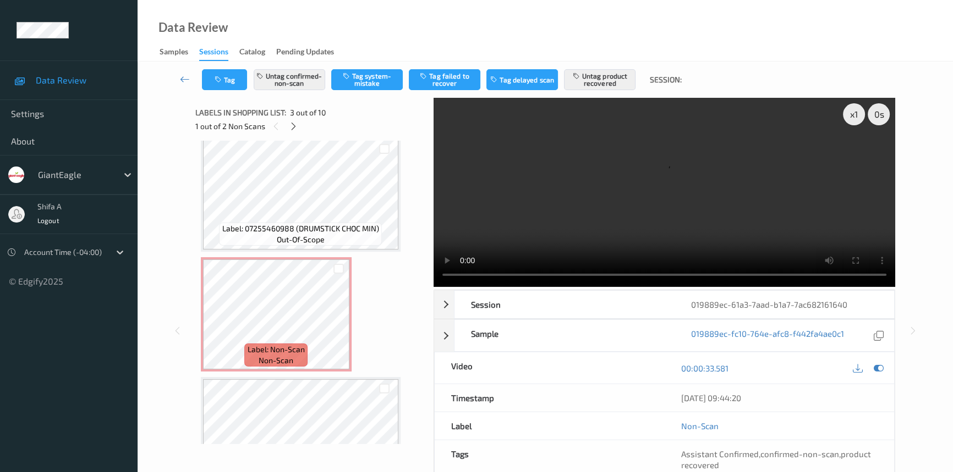
scroll to position [375, 0]
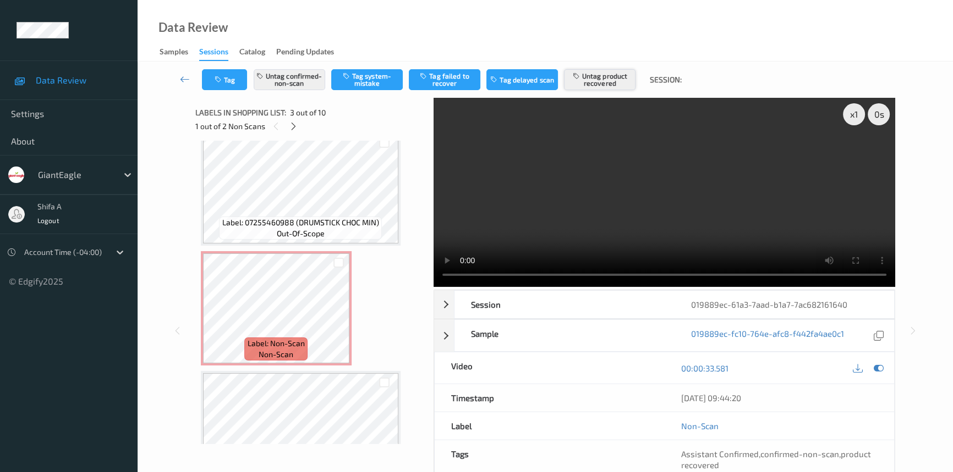
click at [599, 80] on button "Untag product recovered" at bounding box center [599, 79] width 71 height 21
click at [298, 82] on button "Untag confirmed-non-scan" at bounding box center [289, 79] width 71 height 21
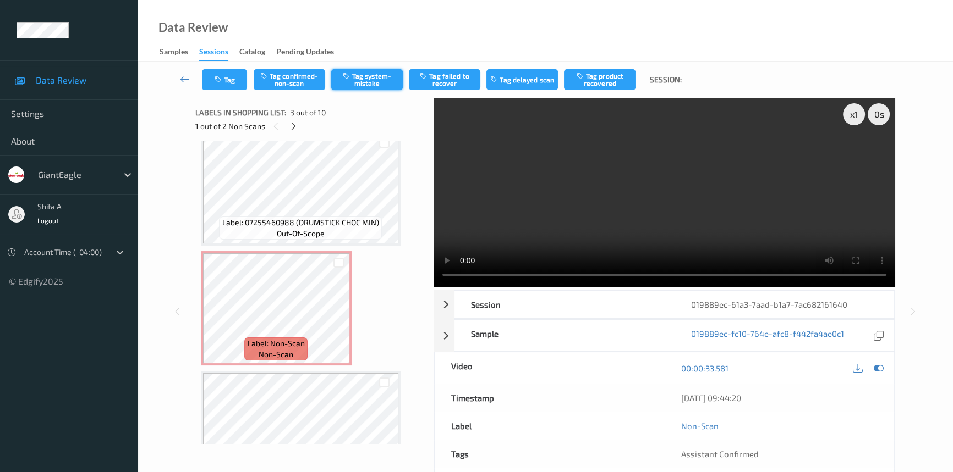
click at [375, 80] on button "Tag system-mistake" at bounding box center [366, 79] width 71 height 21
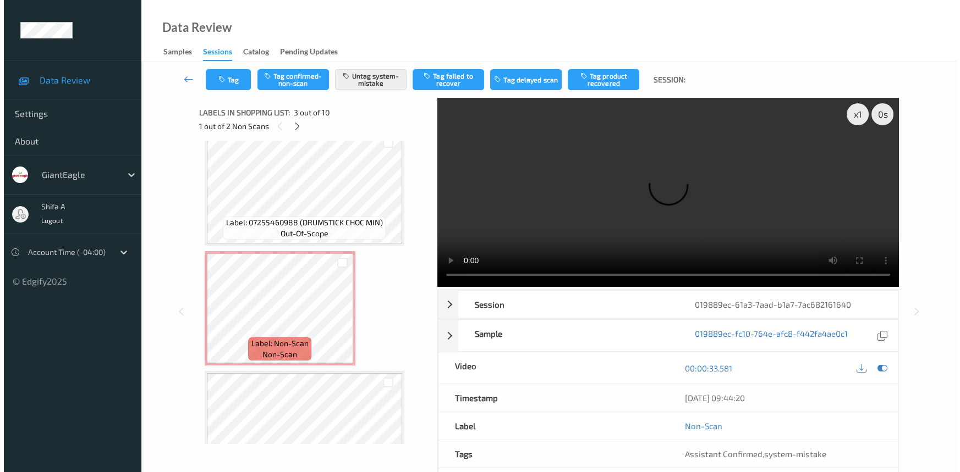
scroll to position [275, 0]
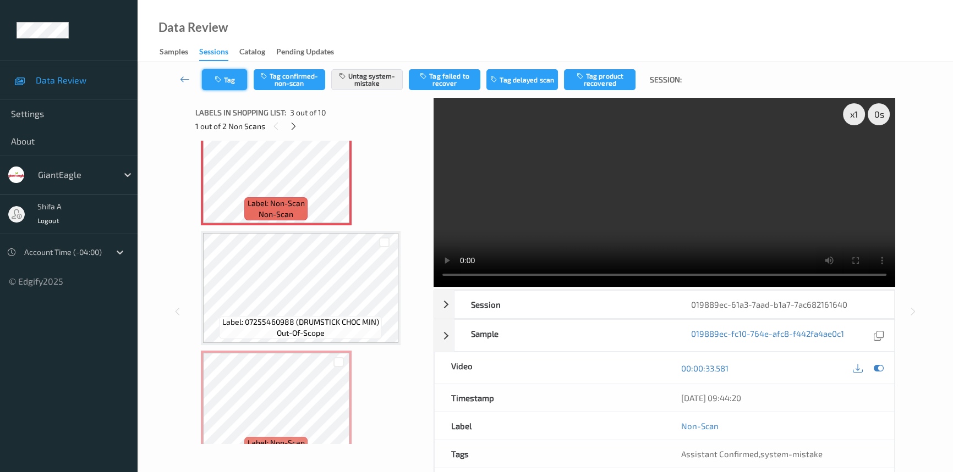
click at [238, 88] on button "Tag" at bounding box center [224, 79] width 45 height 21
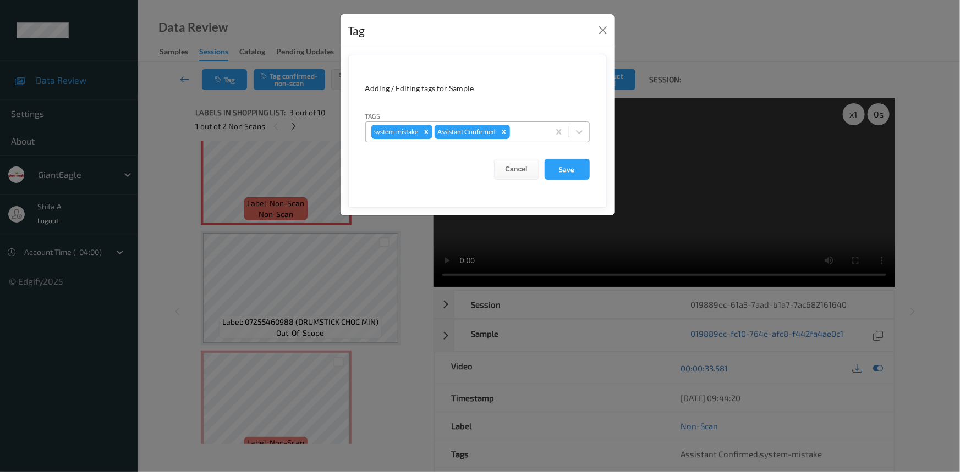
click at [543, 130] on div "system-mistake Assistant Confirmed" at bounding box center [457, 132] width 183 height 19
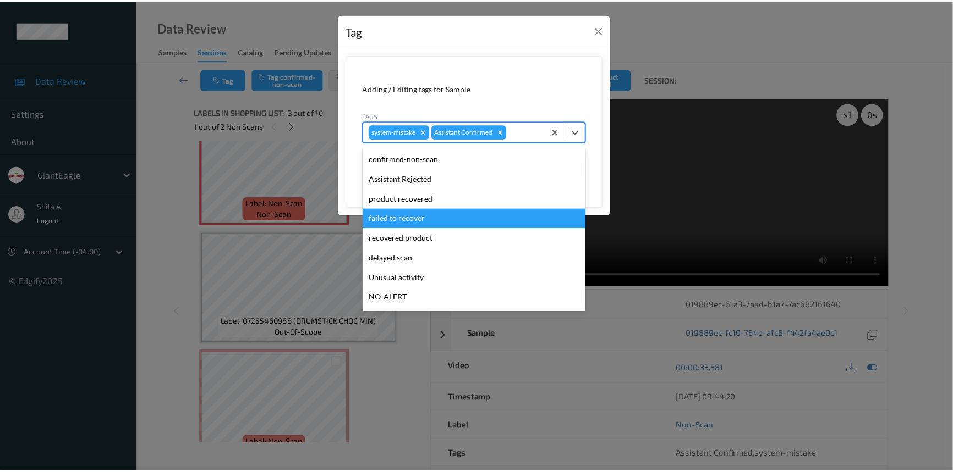
scroll to position [77, 0]
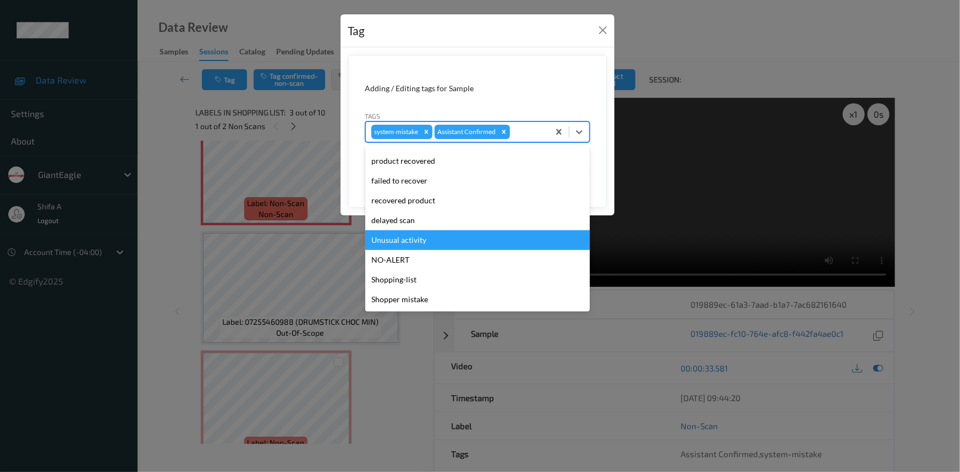
click at [442, 241] on div "Unusual activity" at bounding box center [477, 240] width 224 height 20
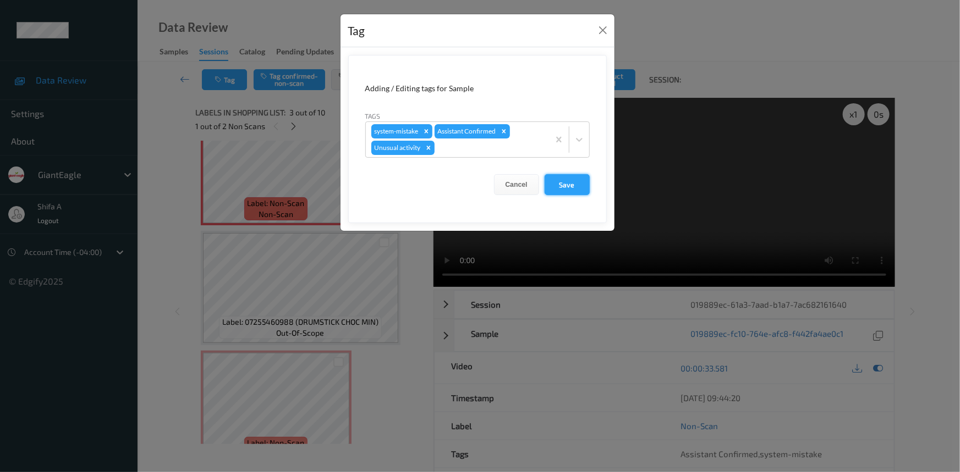
click at [570, 184] on button "Save" at bounding box center [566, 184] width 45 height 21
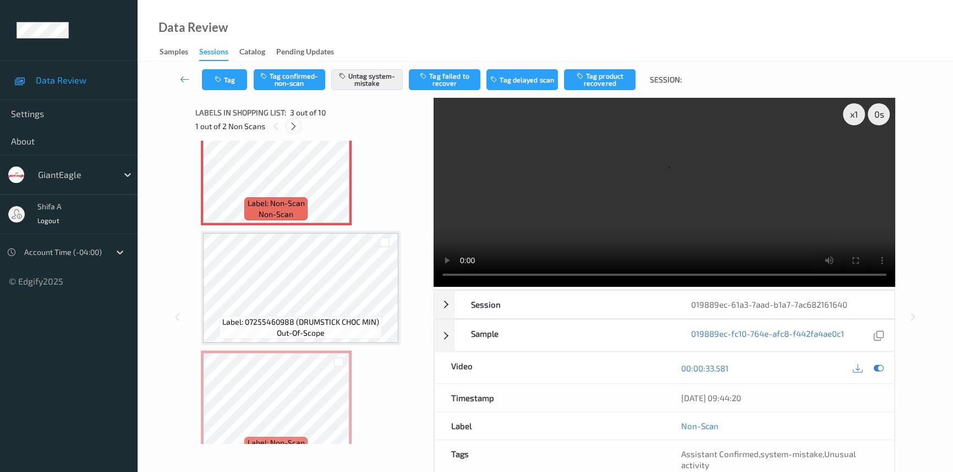
click at [298, 129] on div at bounding box center [294, 126] width 14 height 14
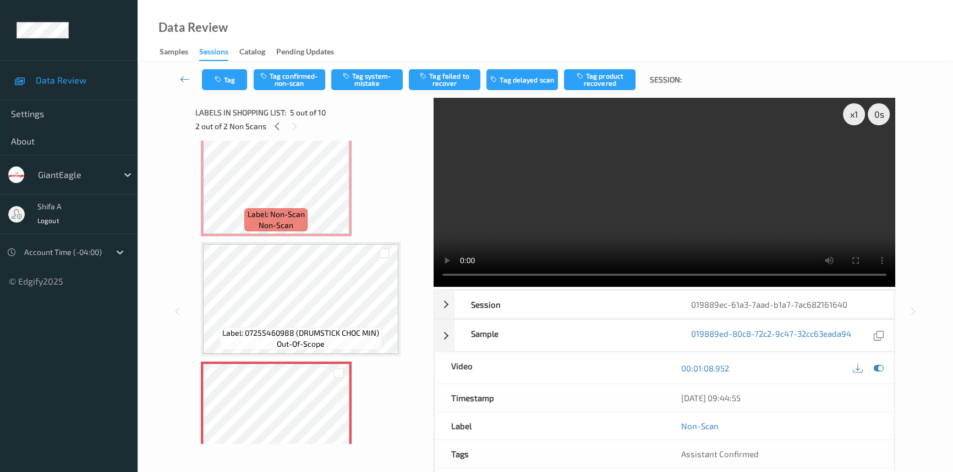
scroll to position [114, 0]
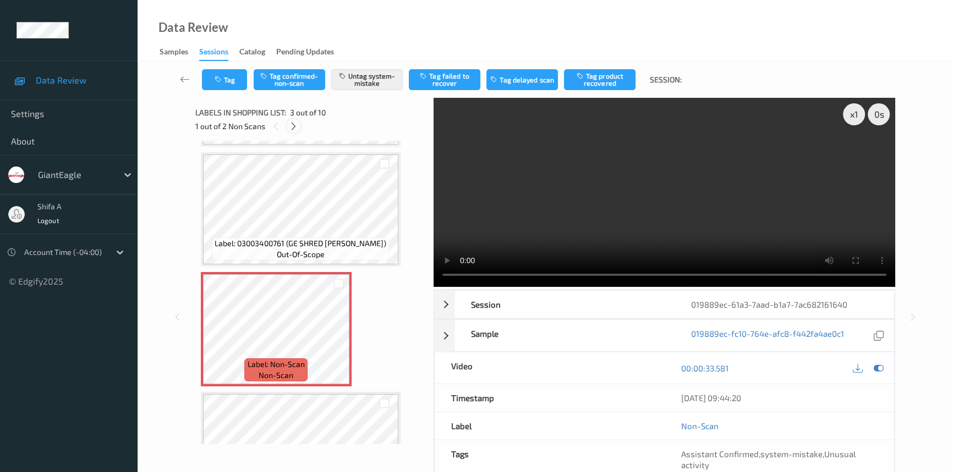
click at [291, 127] on icon at bounding box center [293, 127] width 9 height 10
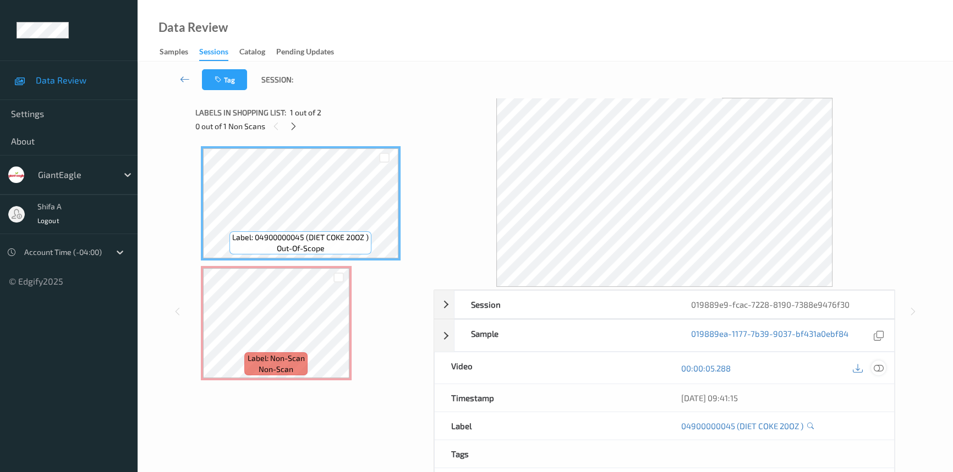
click at [874, 364] on icon at bounding box center [878, 369] width 10 height 10
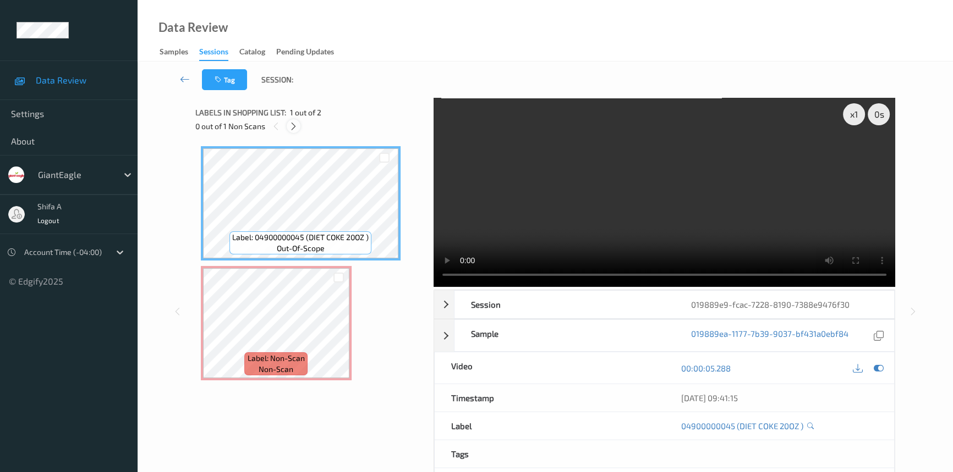
click at [295, 126] on icon at bounding box center [293, 127] width 9 height 10
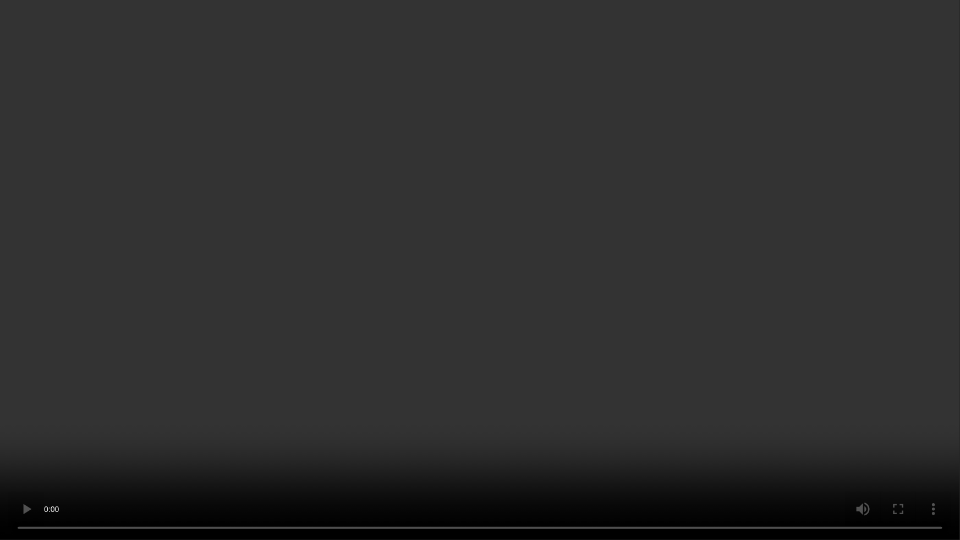
click at [599, 297] on video at bounding box center [480, 270] width 960 height 540
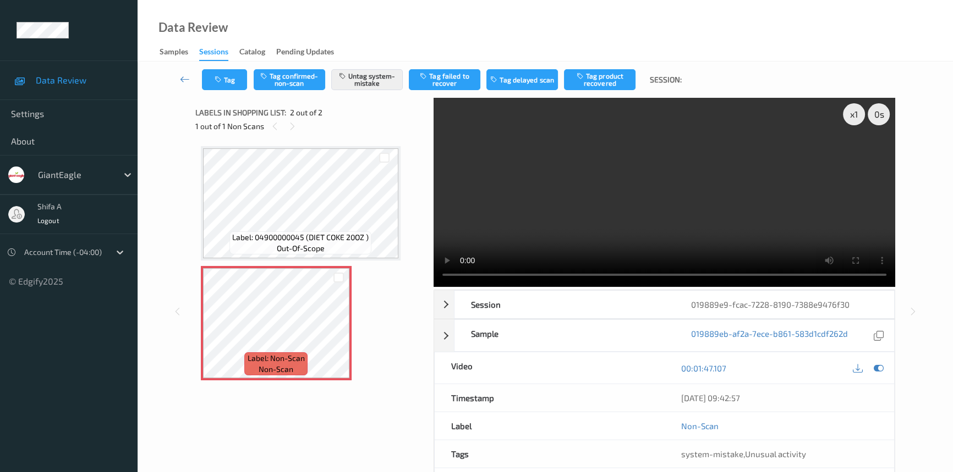
click at [699, 211] on video at bounding box center [663, 192] width 461 height 189
click at [694, 222] on video at bounding box center [663, 192] width 461 height 189
click at [691, 178] on video at bounding box center [663, 192] width 461 height 189
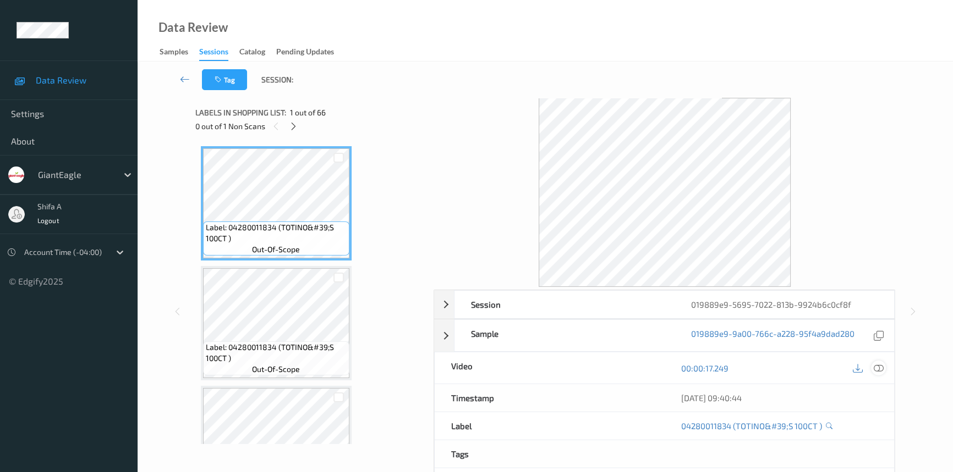
click at [882, 368] on icon at bounding box center [878, 369] width 10 height 10
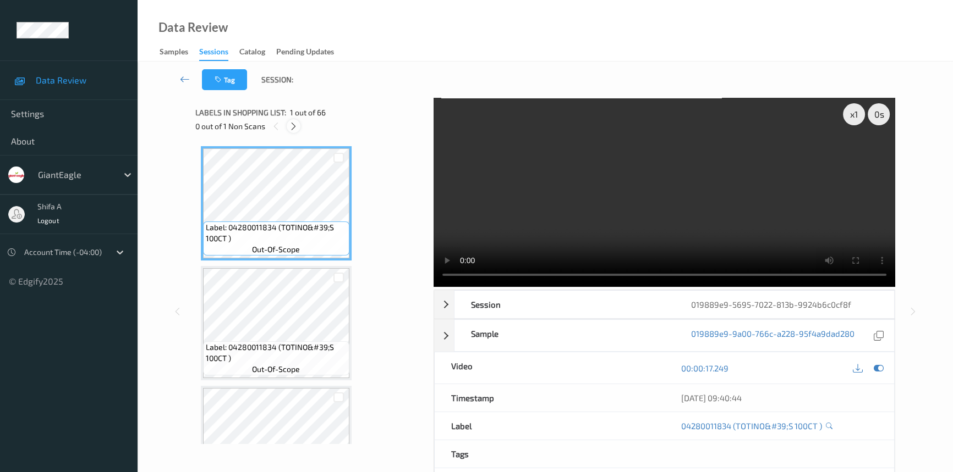
click at [292, 130] on icon at bounding box center [293, 127] width 9 height 10
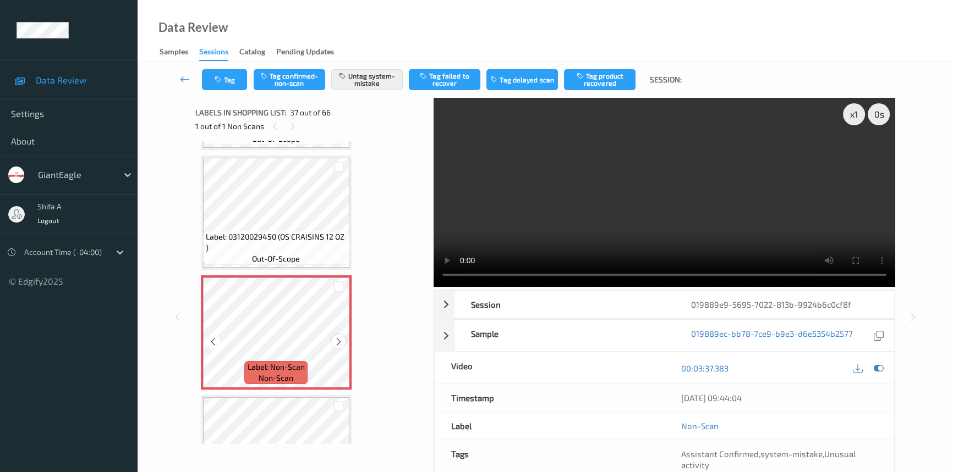
click at [339, 337] on icon at bounding box center [338, 342] width 9 height 10
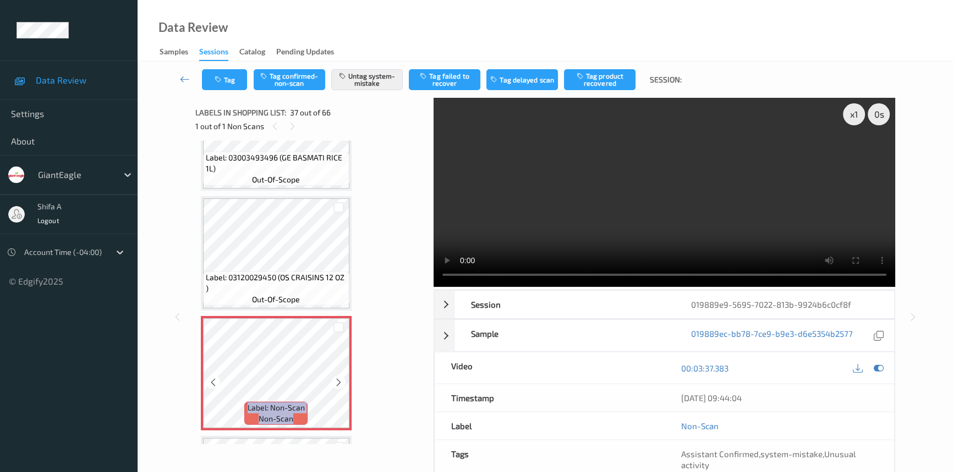
scroll to position [4137, 0]
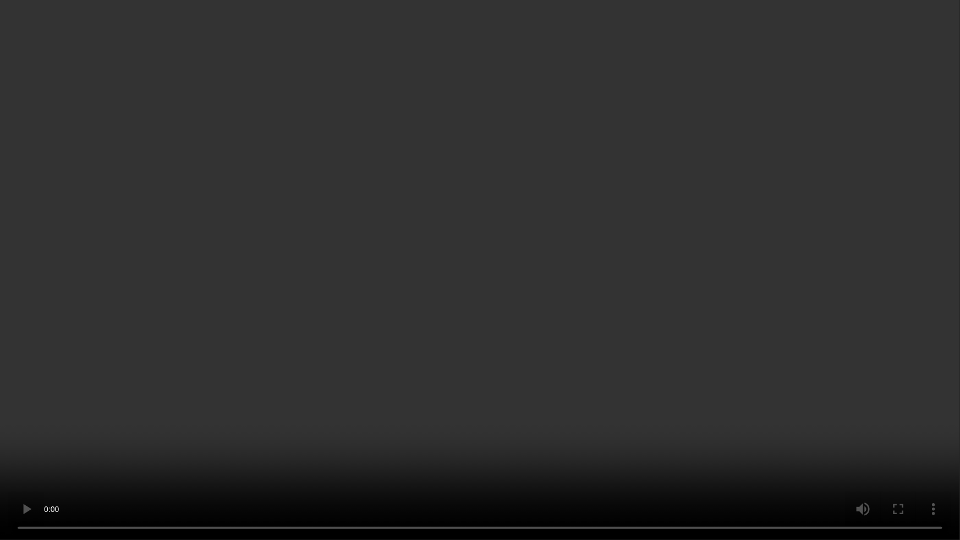
click at [489, 377] on video at bounding box center [480, 270] width 960 height 540
click at [488, 365] on video at bounding box center [480, 270] width 960 height 540
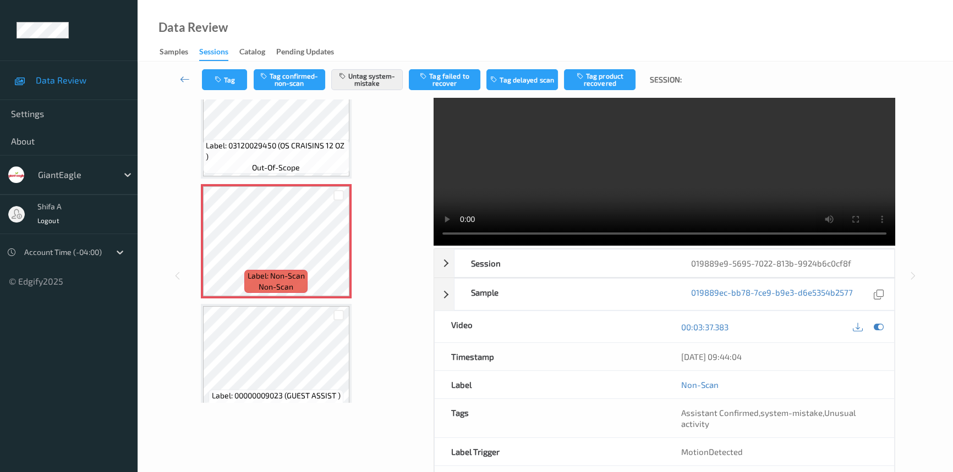
scroll to position [0, 0]
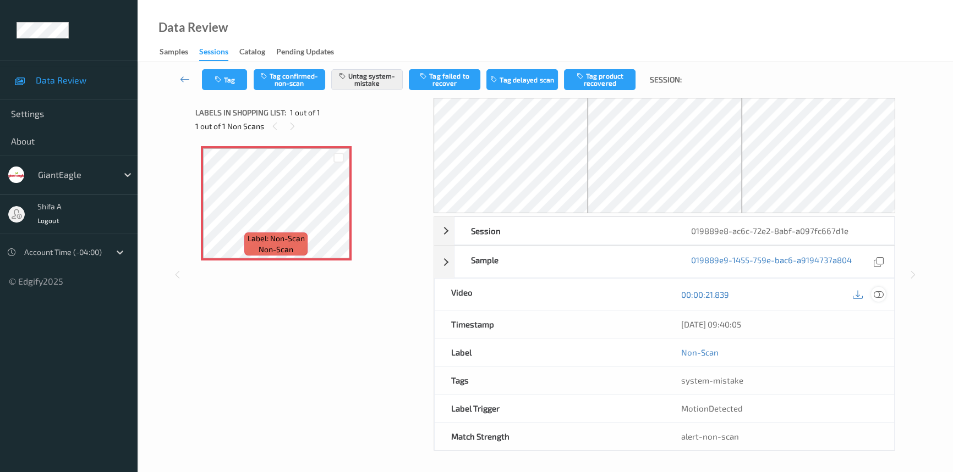
click at [877, 297] on icon at bounding box center [878, 295] width 10 height 10
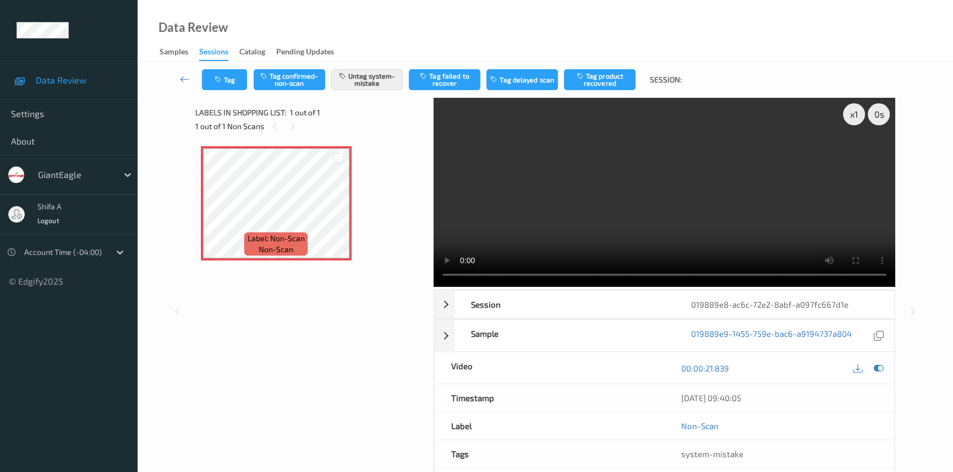
click at [679, 197] on video at bounding box center [663, 192] width 461 height 189
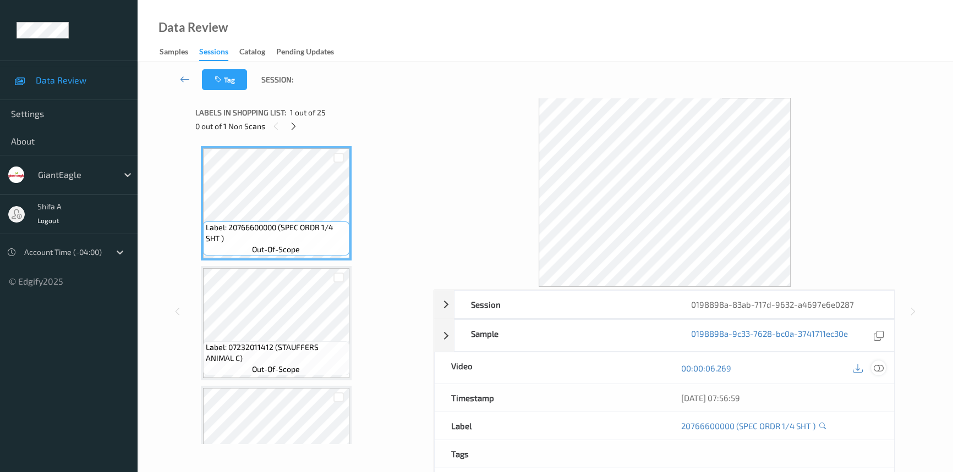
click at [876, 368] on icon at bounding box center [878, 369] width 10 height 10
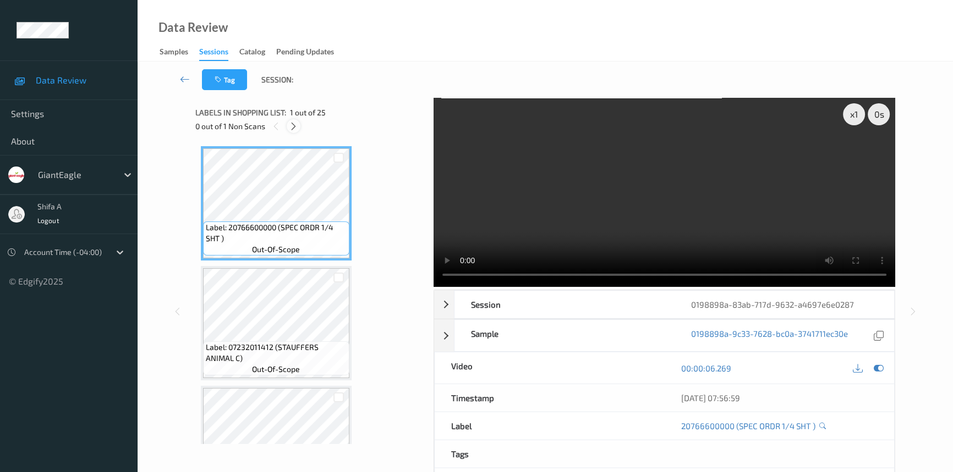
click at [294, 129] on icon at bounding box center [293, 127] width 9 height 10
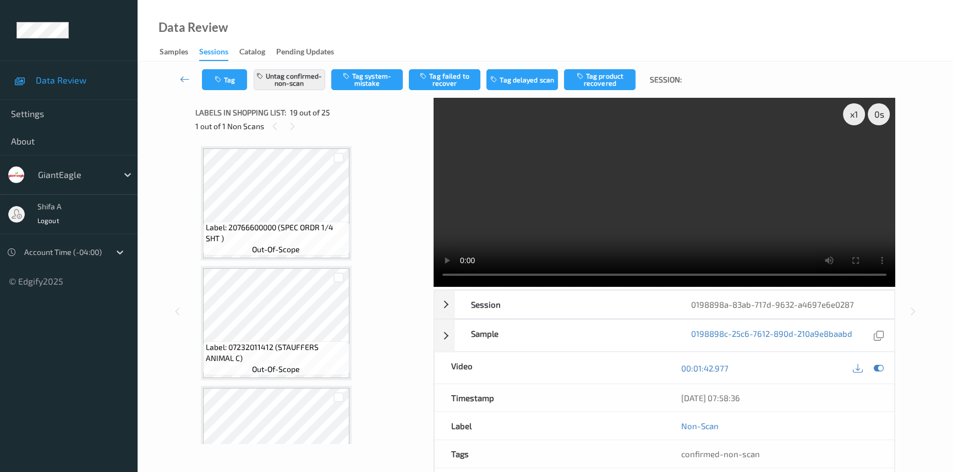
scroll to position [2036, 0]
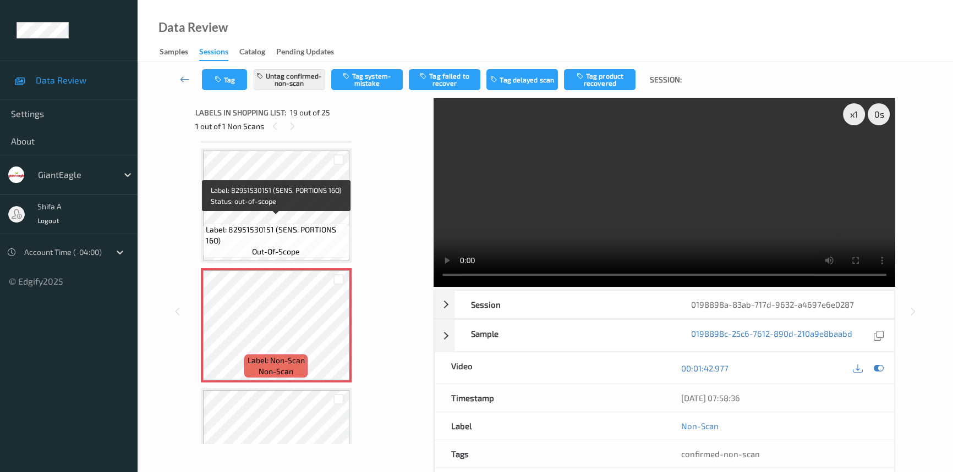
click at [307, 224] on span "Label: 82951530151 (SENS. PORTIONS 16O)" at bounding box center [276, 235] width 141 height 22
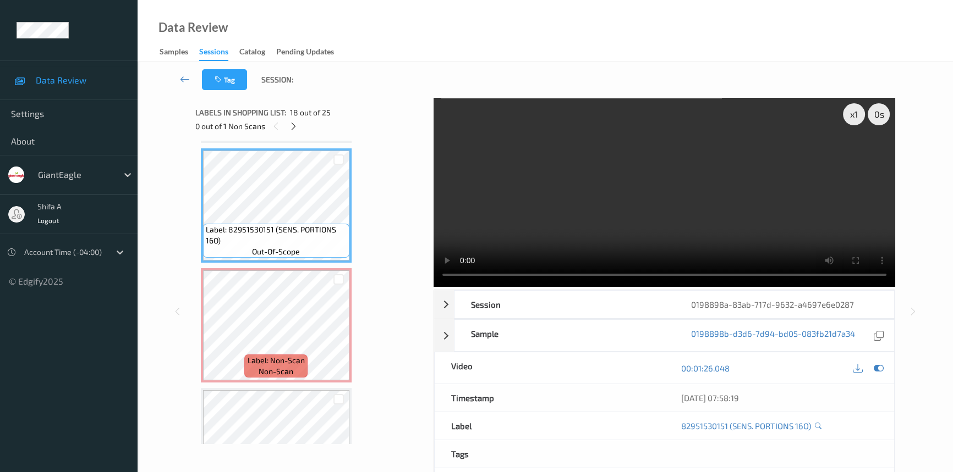
click at [777, 192] on video at bounding box center [663, 192] width 461 height 189
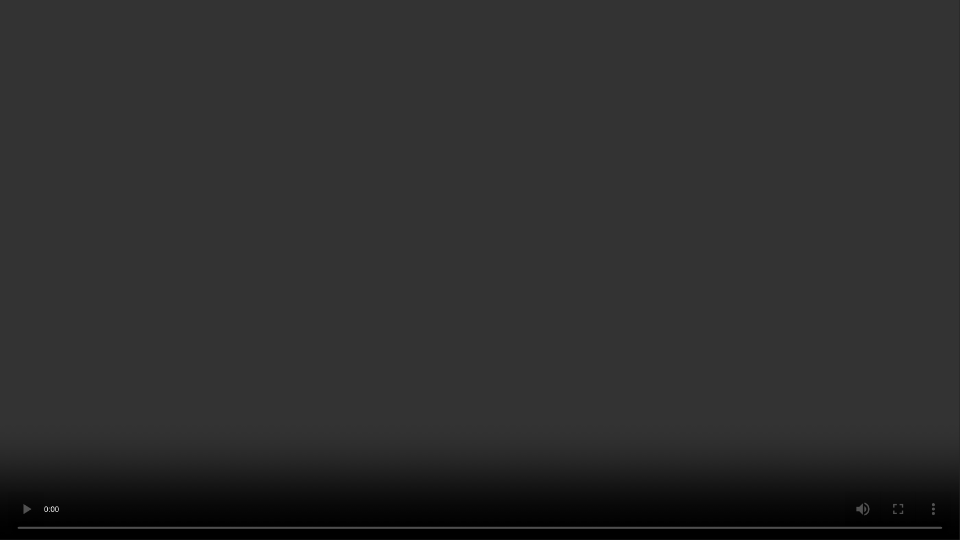
click at [850, 371] on video at bounding box center [480, 270] width 960 height 540
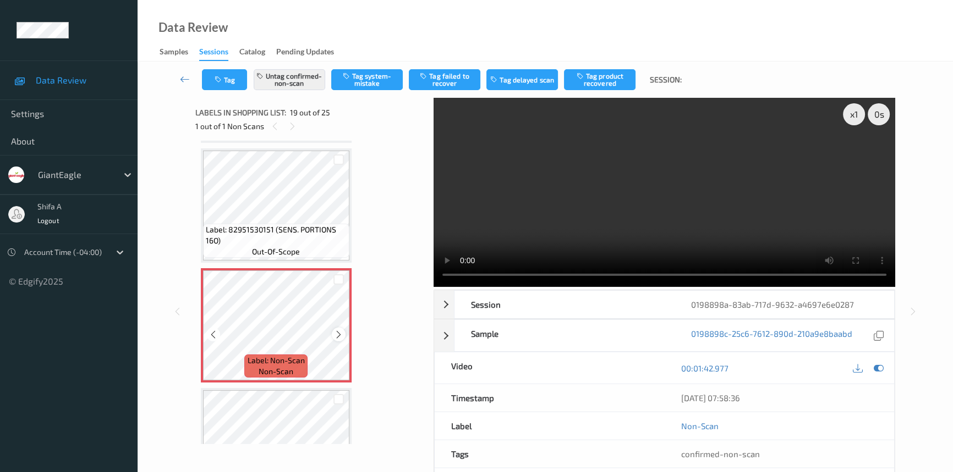
click at [340, 330] on icon at bounding box center [338, 335] width 9 height 10
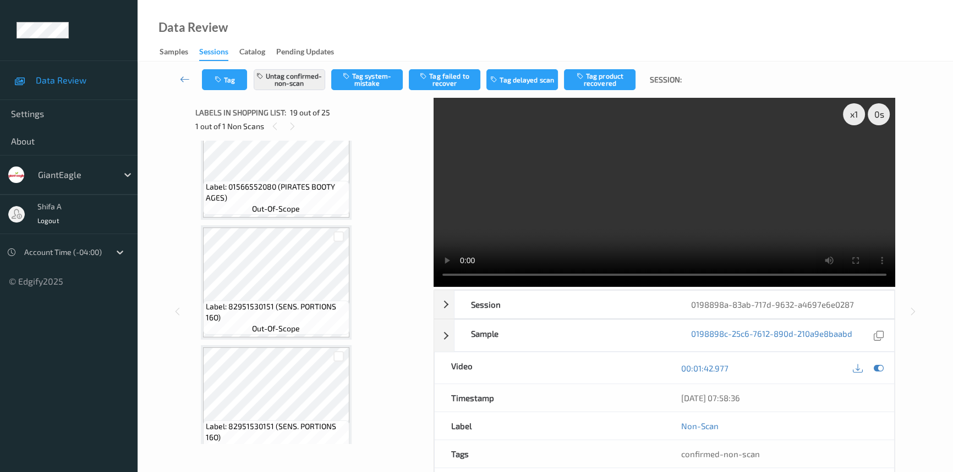
scroll to position [1586, 0]
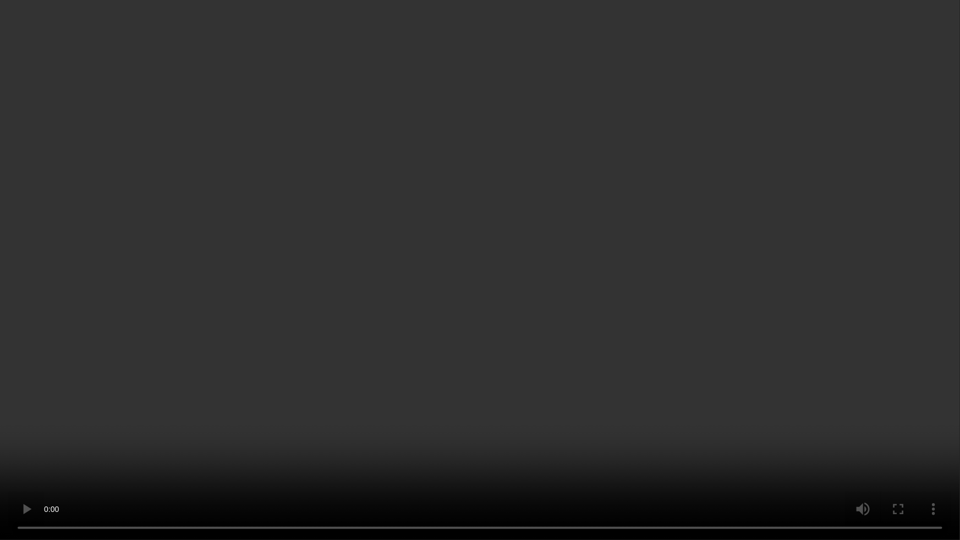
click at [812, 266] on video at bounding box center [480, 270] width 960 height 540
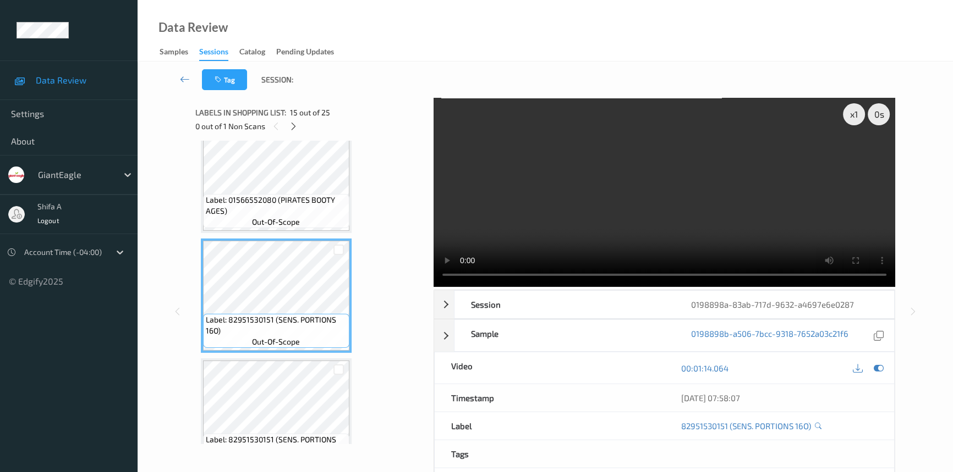
click at [596, 207] on video at bounding box center [663, 192] width 461 height 189
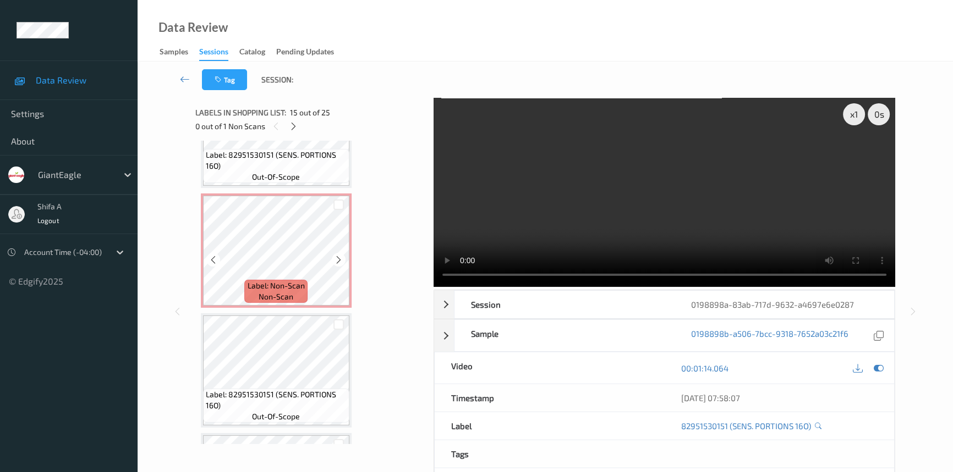
scroll to position [2086, 0]
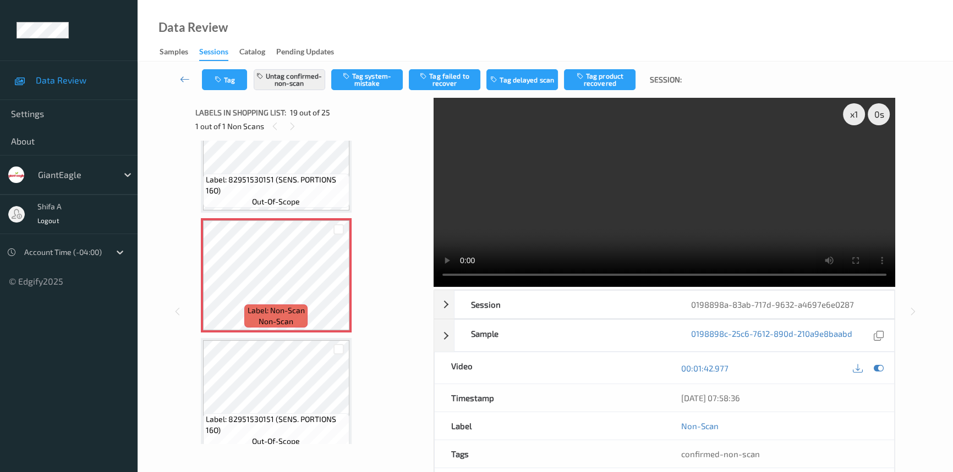
click at [459, 26] on div "Data Review Samples Sessions Catalog Pending Updates" at bounding box center [544, 31] width 815 height 62
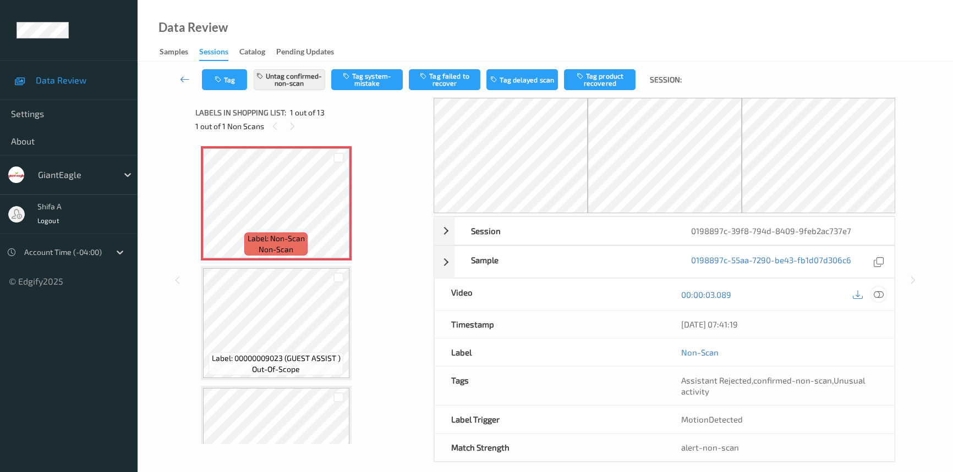
click at [881, 293] on icon at bounding box center [878, 295] width 10 height 10
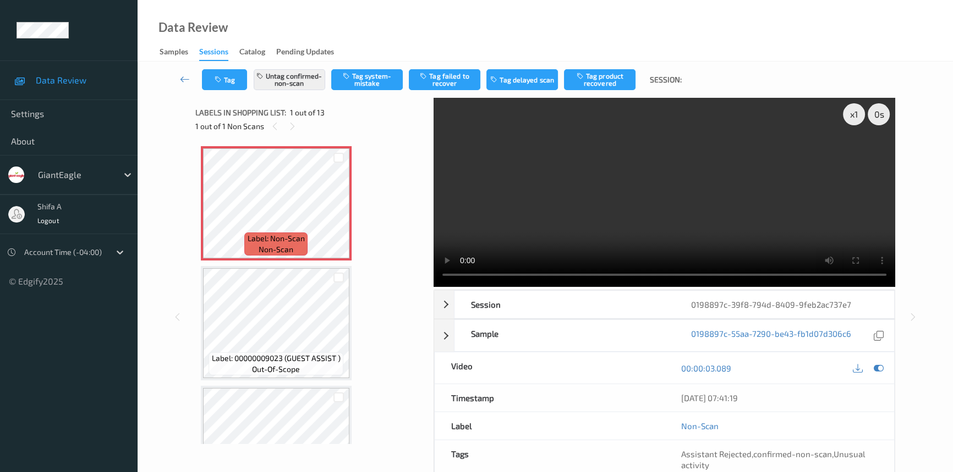
click at [805, 234] on video at bounding box center [663, 192] width 461 height 189
click at [336, 215] on icon at bounding box center [338, 213] width 9 height 10
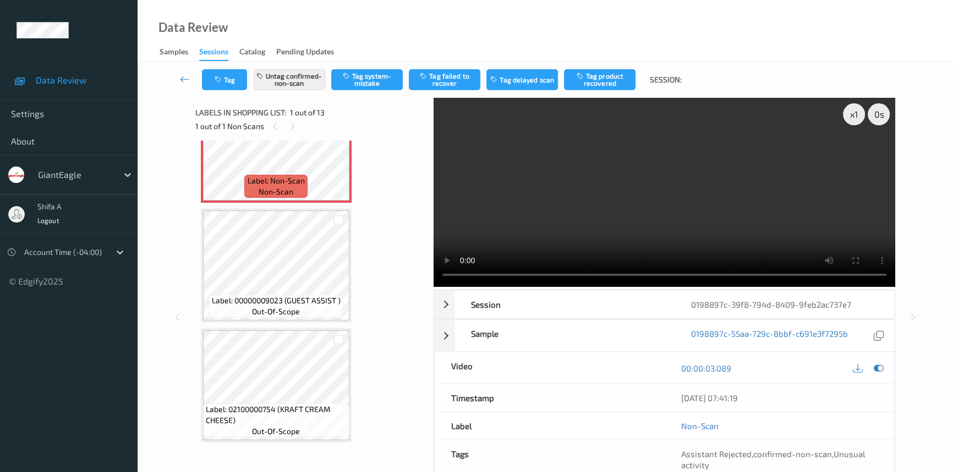
scroll to position [150, 0]
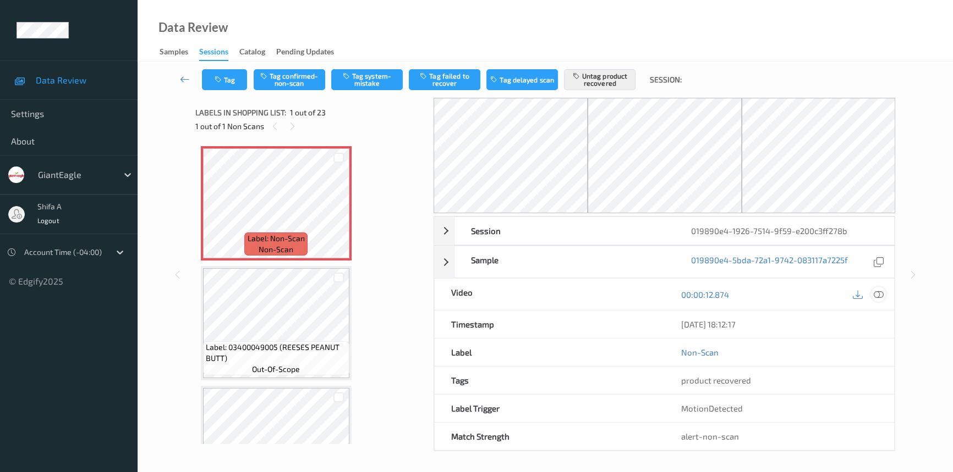
click at [877, 295] on icon at bounding box center [878, 295] width 10 height 10
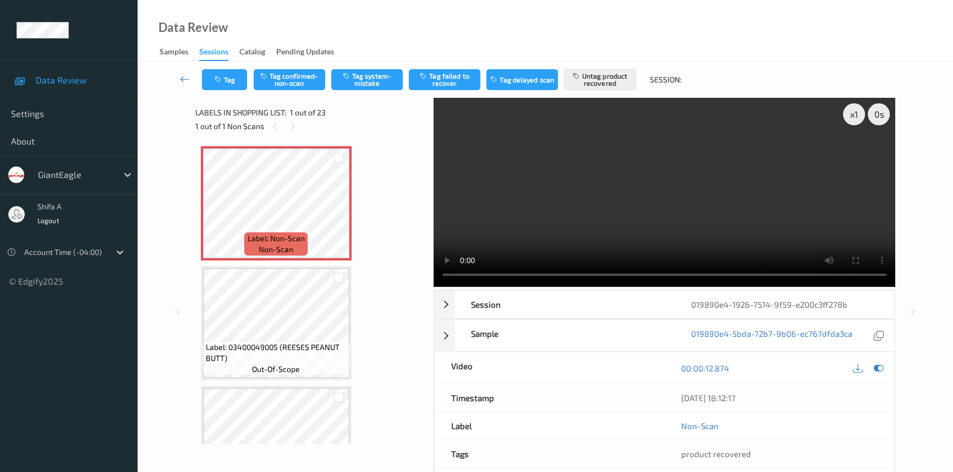
click at [638, 173] on video at bounding box center [663, 192] width 461 height 189
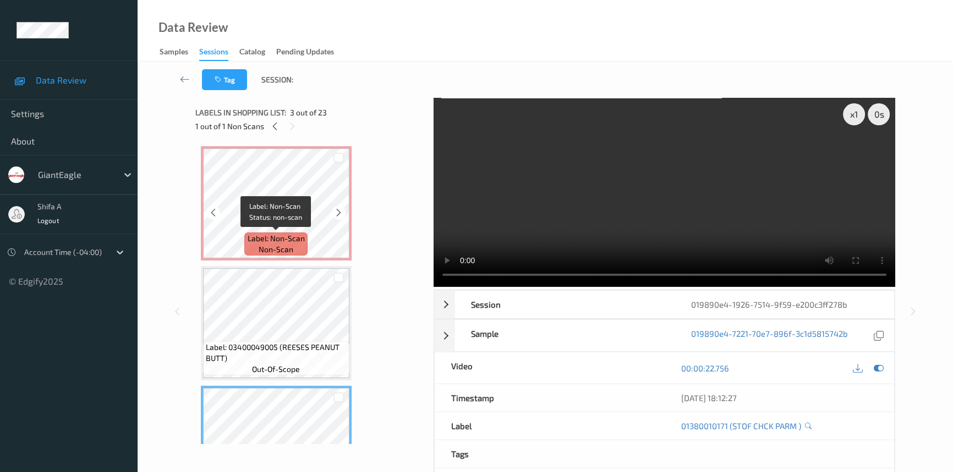
click at [278, 241] on span "Label: Non-Scan" at bounding box center [275, 238] width 57 height 11
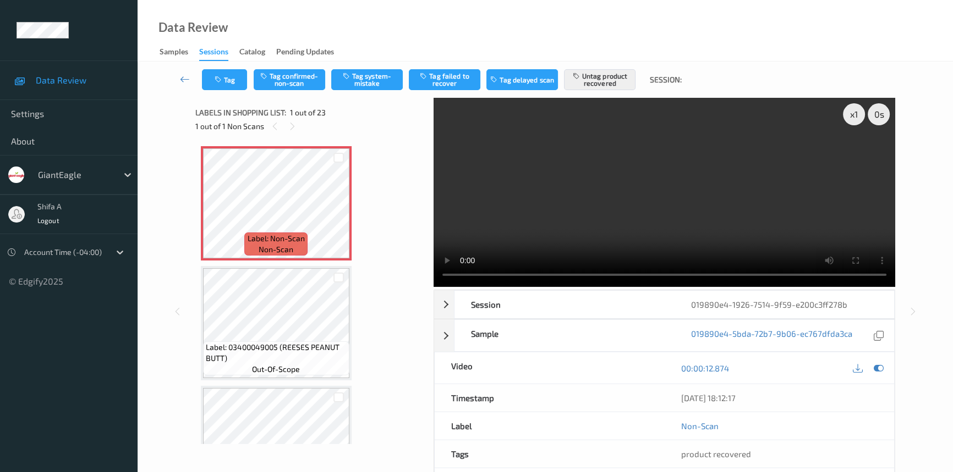
click at [597, 18] on div "Data Review Samples Sessions Catalog Pending Updates" at bounding box center [544, 31] width 815 height 62
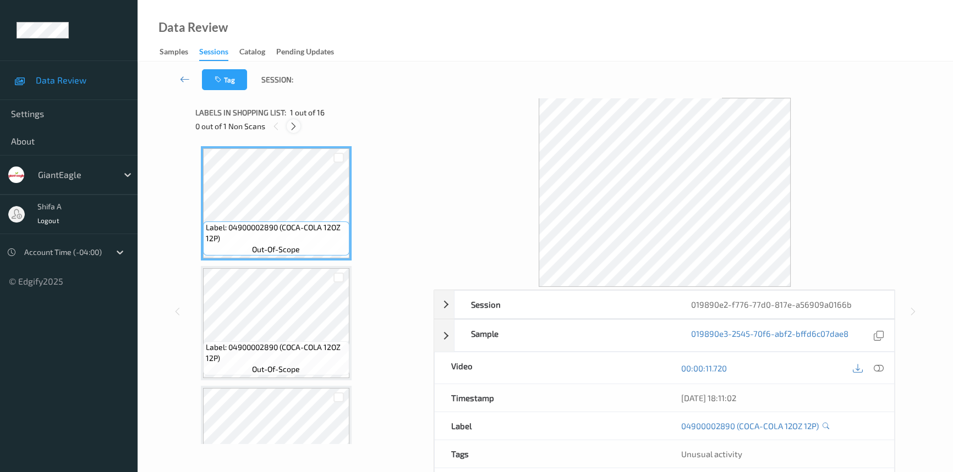
click at [294, 126] on icon at bounding box center [293, 127] width 9 height 10
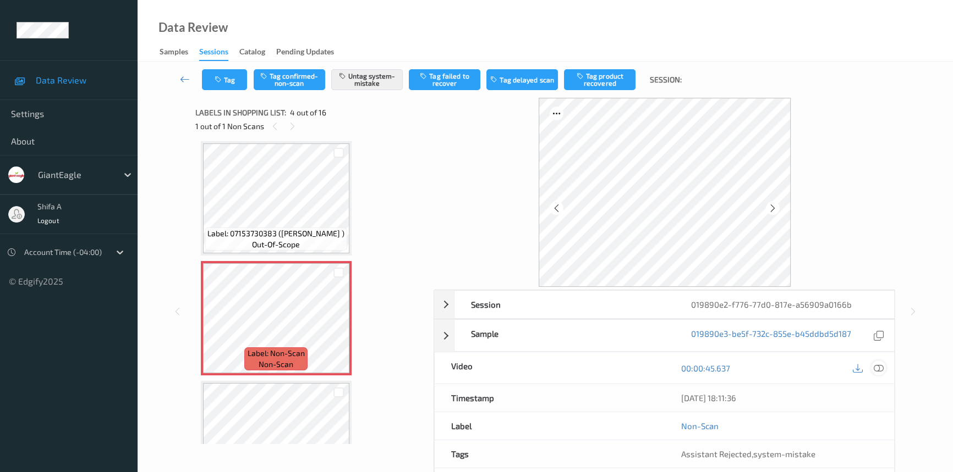
click at [883, 366] on icon at bounding box center [878, 369] width 10 height 10
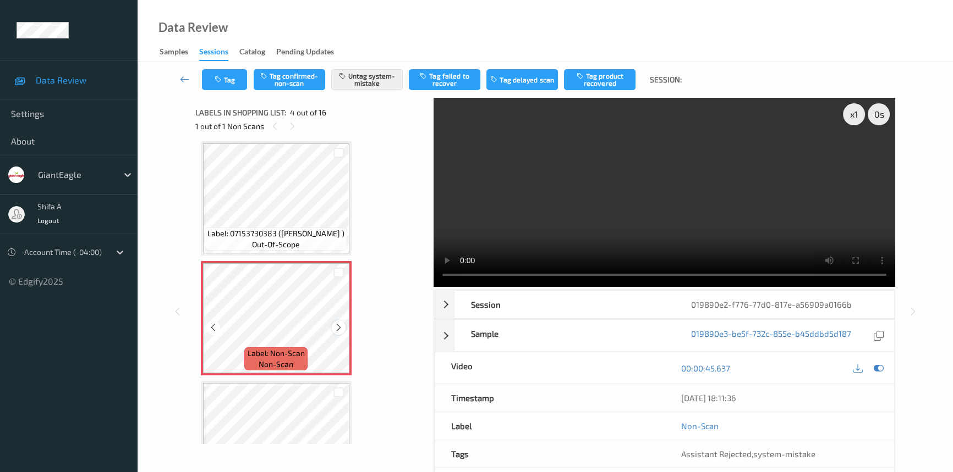
click at [337, 324] on icon at bounding box center [338, 328] width 9 height 10
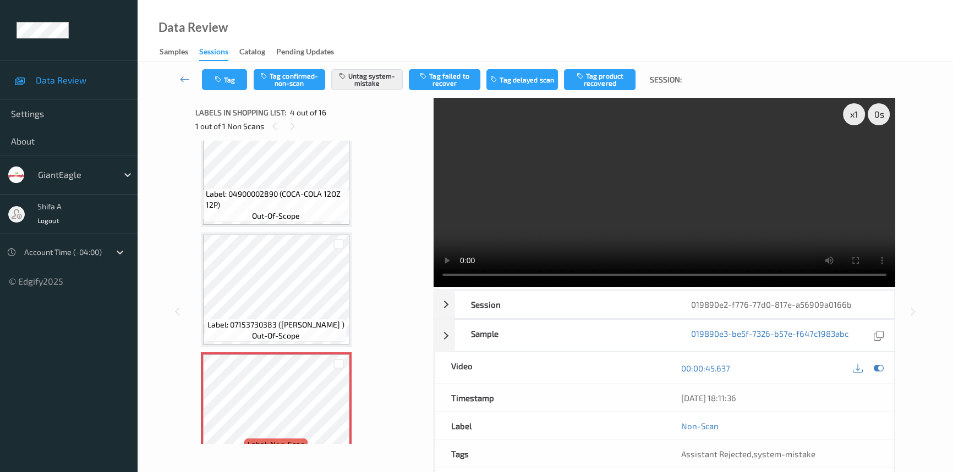
scroll to position [145, 0]
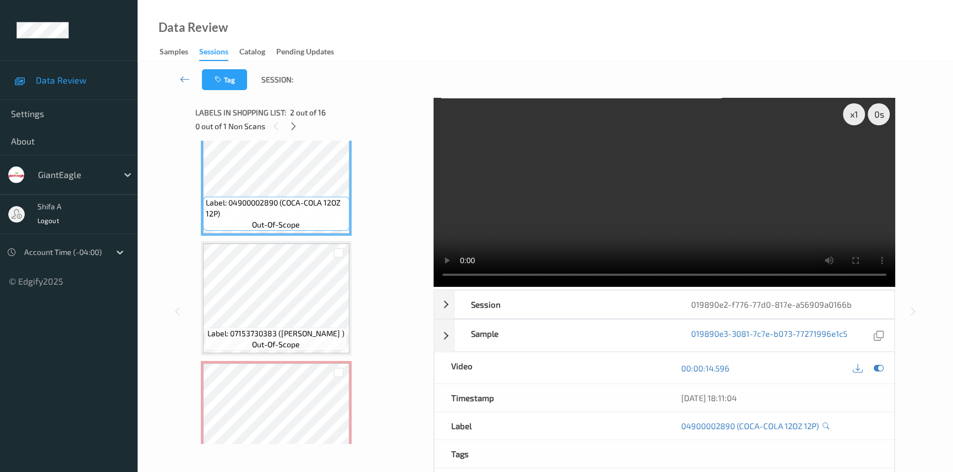
click at [612, 166] on video at bounding box center [663, 192] width 461 height 189
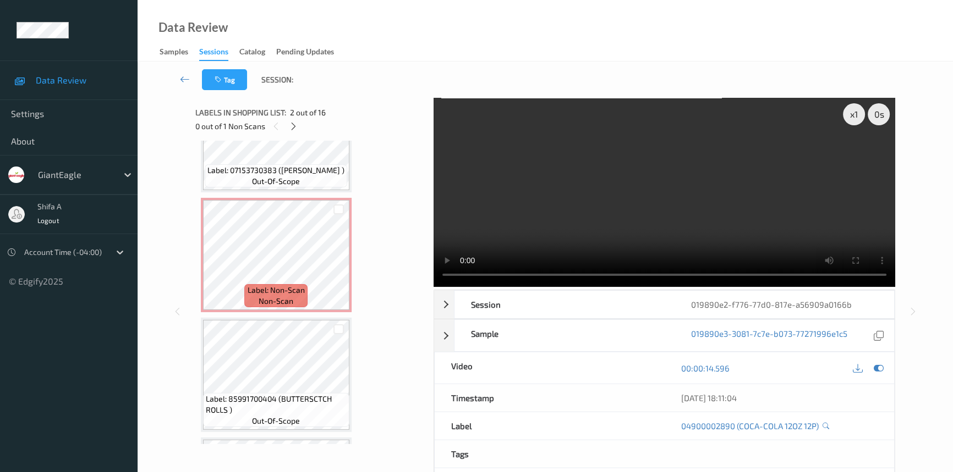
scroll to position [345, 0]
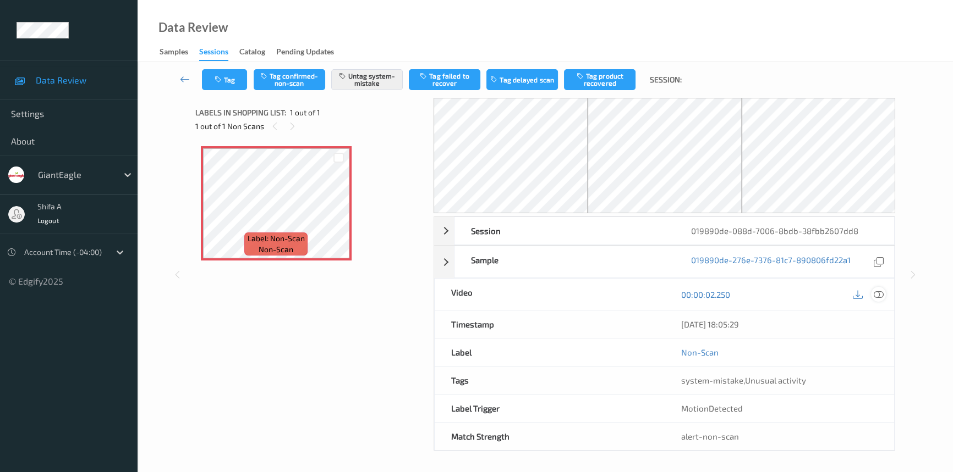
drag, startPoint x: 880, startPoint y: 298, endPoint x: 863, endPoint y: 328, distance: 34.7
click at [879, 297] on icon at bounding box center [878, 295] width 10 height 10
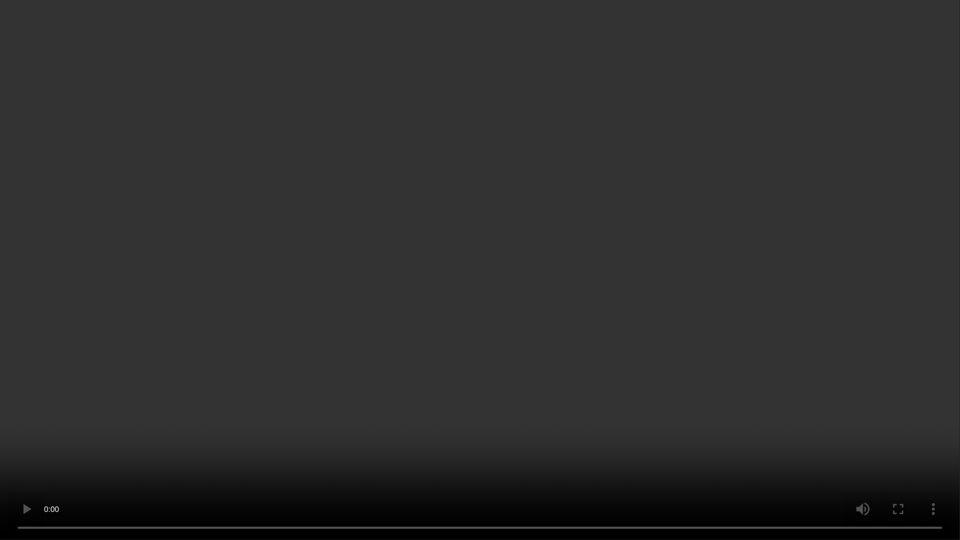
click at [667, 296] on video at bounding box center [480, 270] width 960 height 540
click at [637, 349] on video at bounding box center [480, 270] width 960 height 540
click at [614, 298] on video at bounding box center [480, 270] width 960 height 540
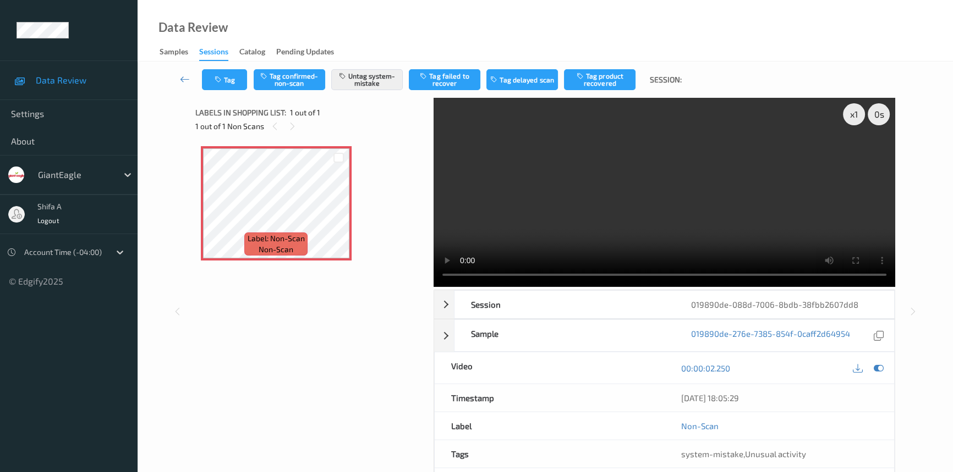
click at [675, 196] on video at bounding box center [663, 192] width 461 height 189
click at [341, 213] on icon at bounding box center [338, 213] width 9 height 10
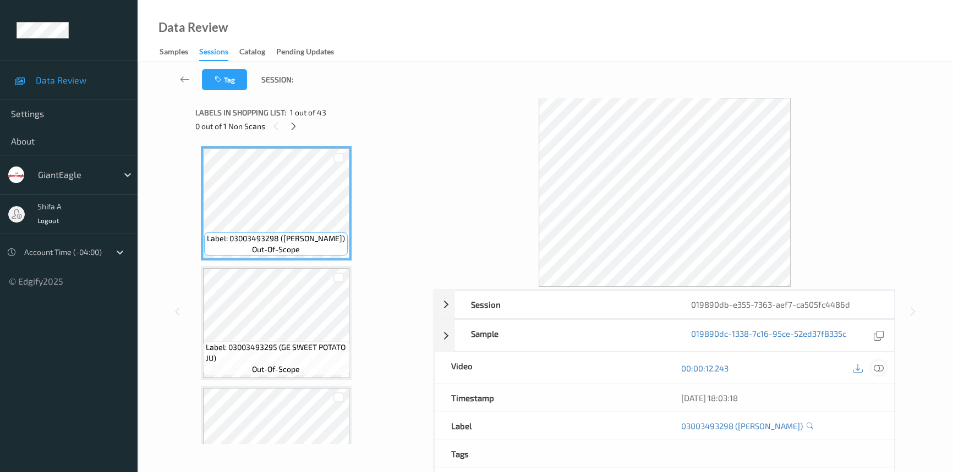
click at [879, 368] on icon at bounding box center [878, 369] width 10 height 10
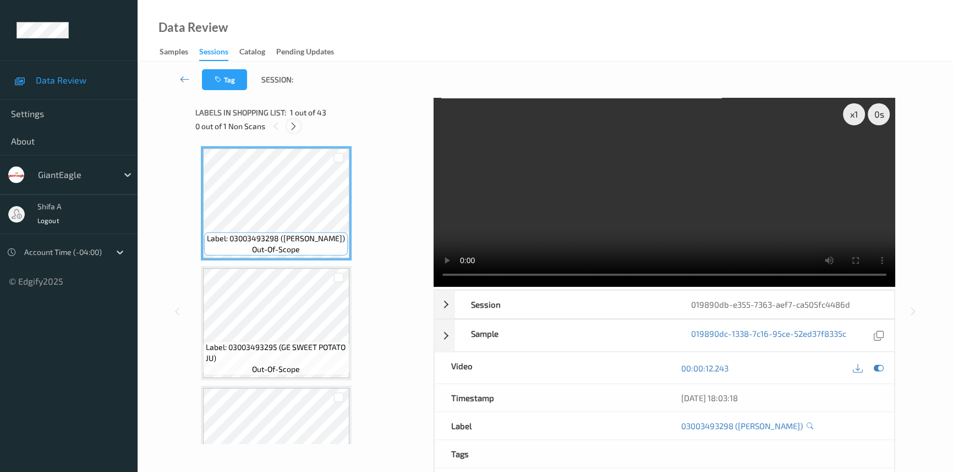
click at [291, 126] on icon at bounding box center [293, 127] width 9 height 10
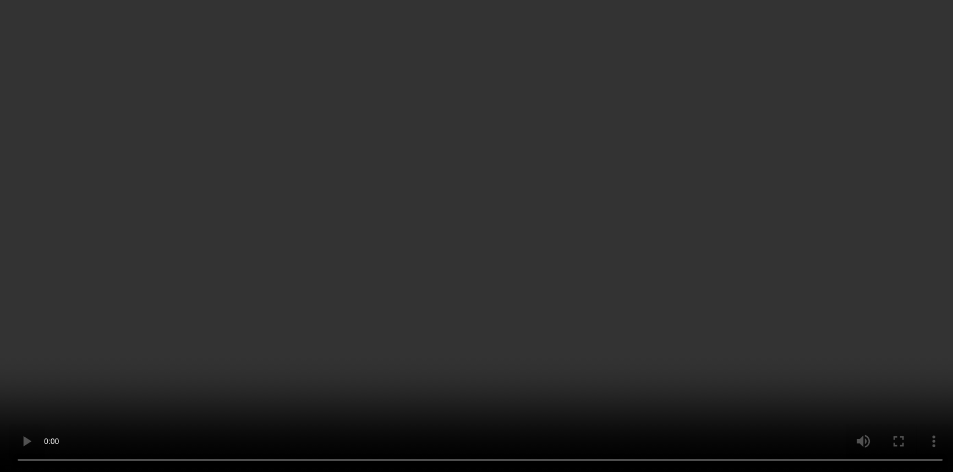
scroll to position [3760, 0]
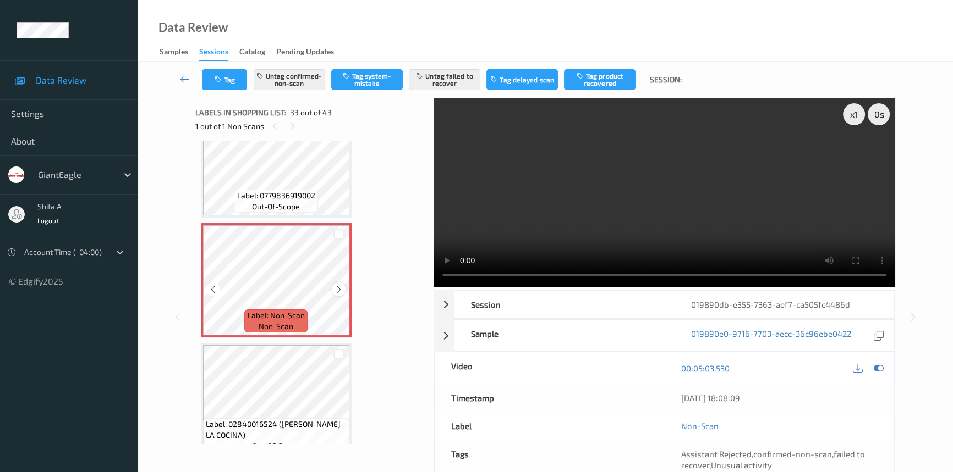
click at [338, 285] on icon at bounding box center [338, 290] width 9 height 10
click at [566, 186] on video at bounding box center [663, 192] width 461 height 189
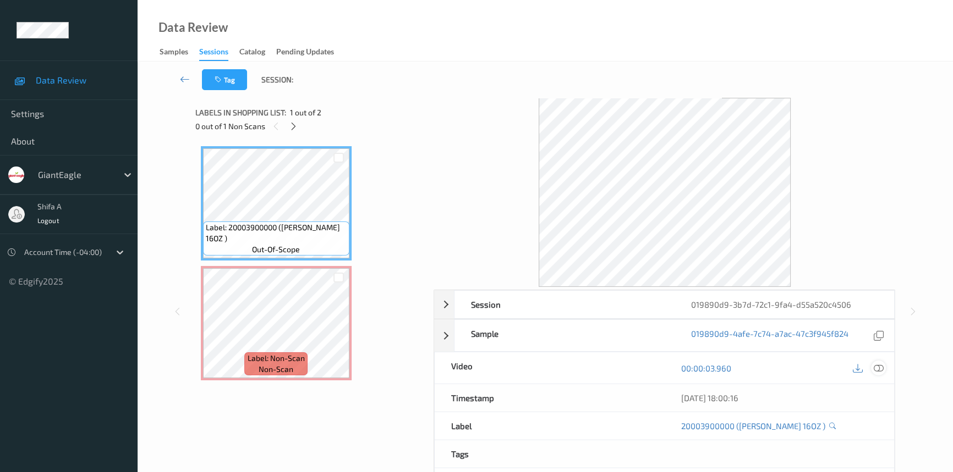
click at [881, 366] on icon at bounding box center [878, 369] width 10 height 10
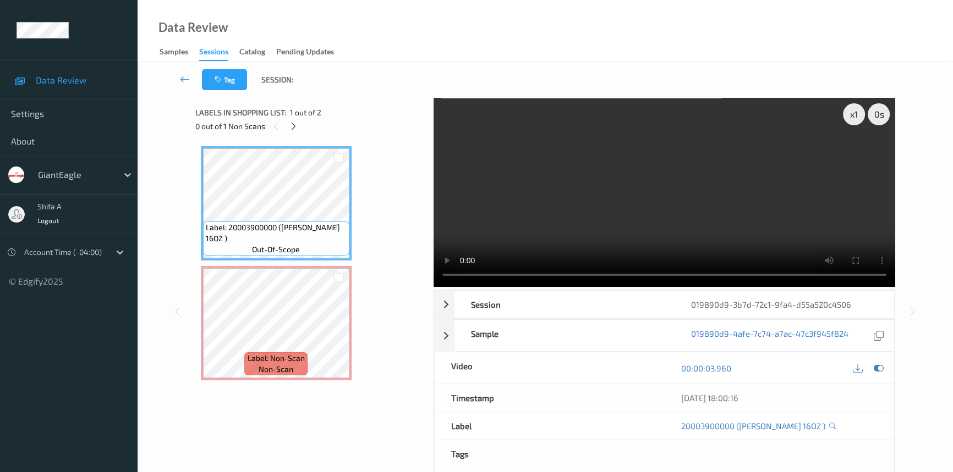
click at [745, 185] on video at bounding box center [663, 192] width 461 height 189
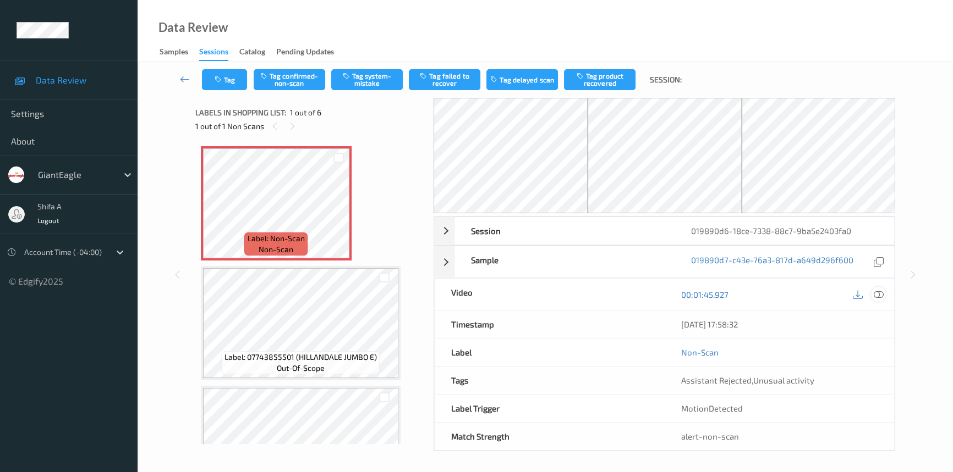
click at [877, 293] on icon at bounding box center [878, 295] width 10 height 10
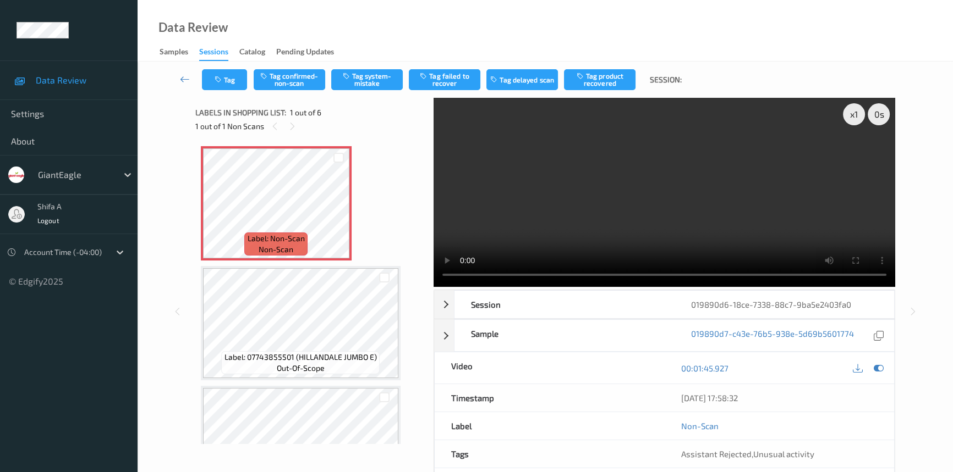
click at [698, 157] on video at bounding box center [663, 192] width 461 height 189
click at [789, 204] on video at bounding box center [663, 192] width 461 height 189
click at [474, 34] on div "Data Review Samples Sessions Catalog Pending Updates" at bounding box center [544, 31] width 815 height 62
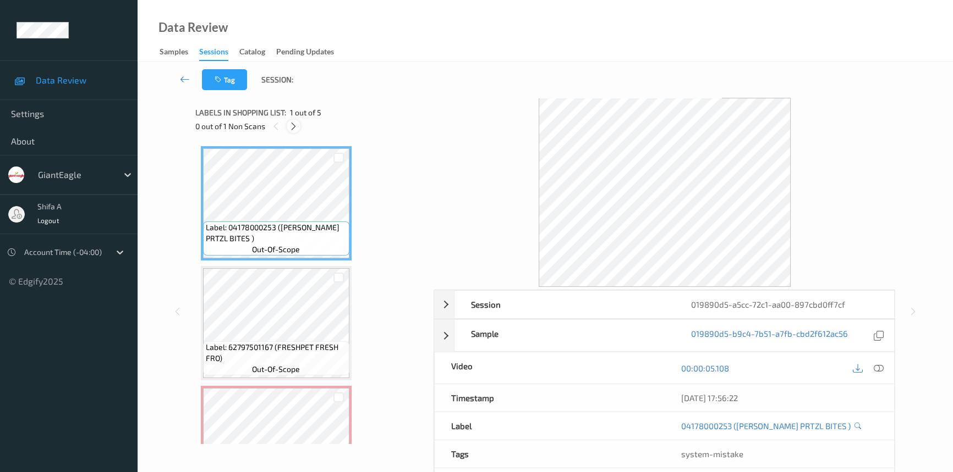
click at [289, 130] on icon at bounding box center [293, 127] width 9 height 10
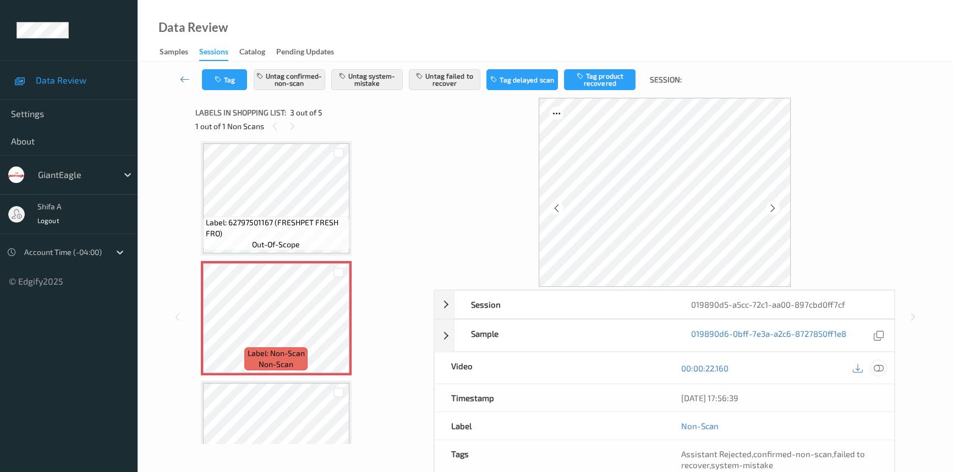
click at [878, 368] on icon at bounding box center [878, 369] width 10 height 10
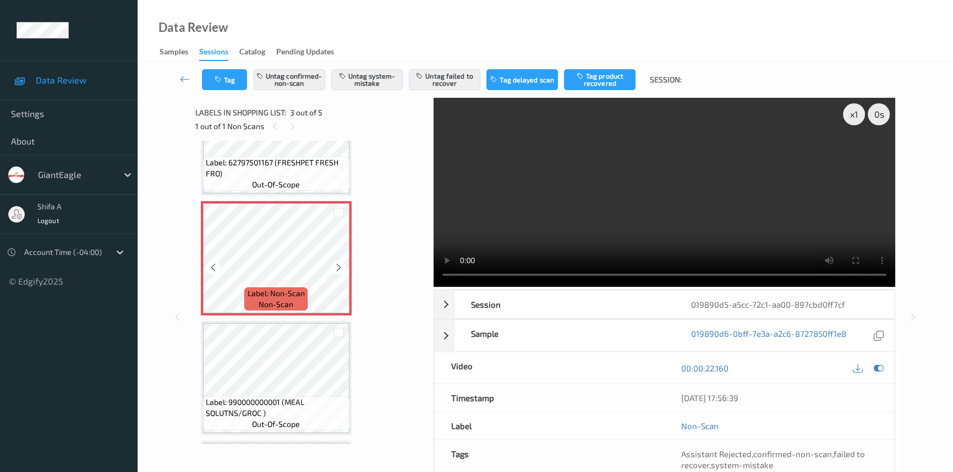
scroll to position [200, 0]
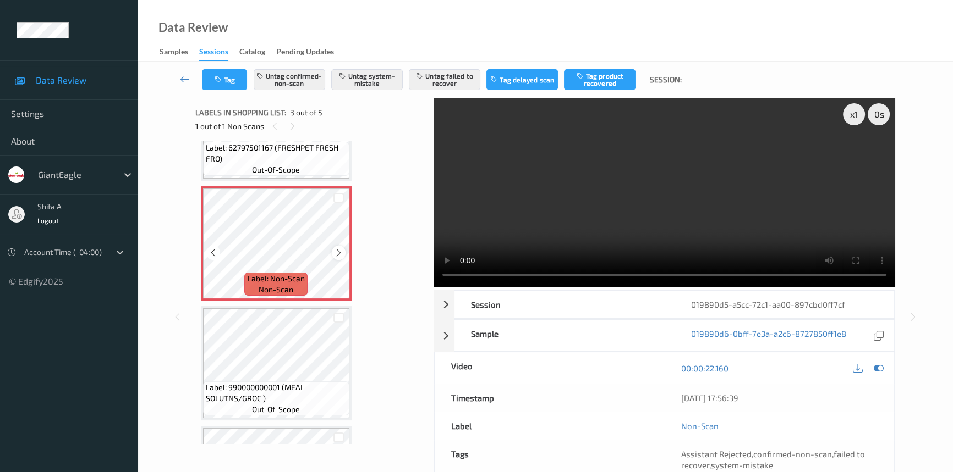
click at [337, 254] on icon at bounding box center [338, 253] width 9 height 10
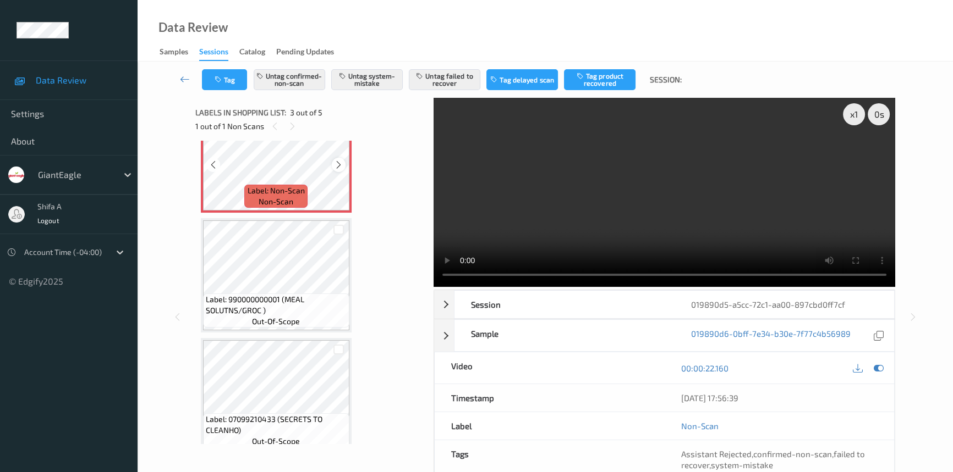
scroll to position [299, 0]
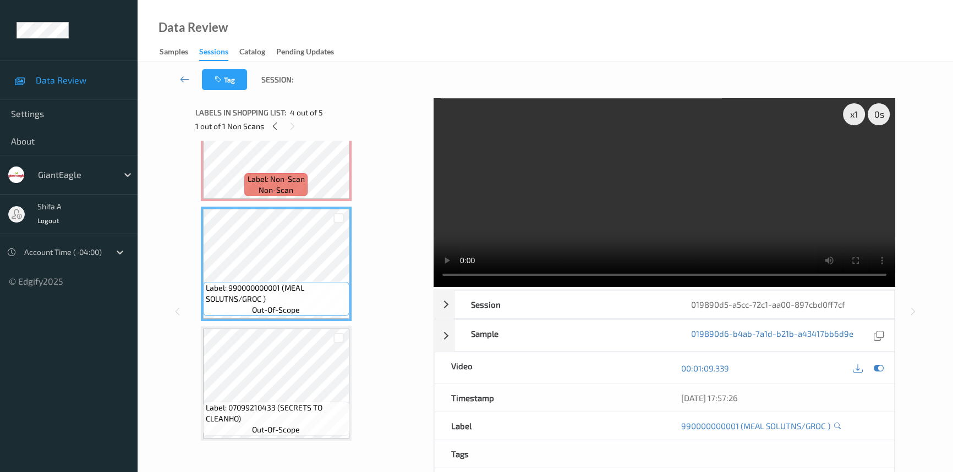
click at [677, 215] on video at bounding box center [663, 192] width 461 height 189
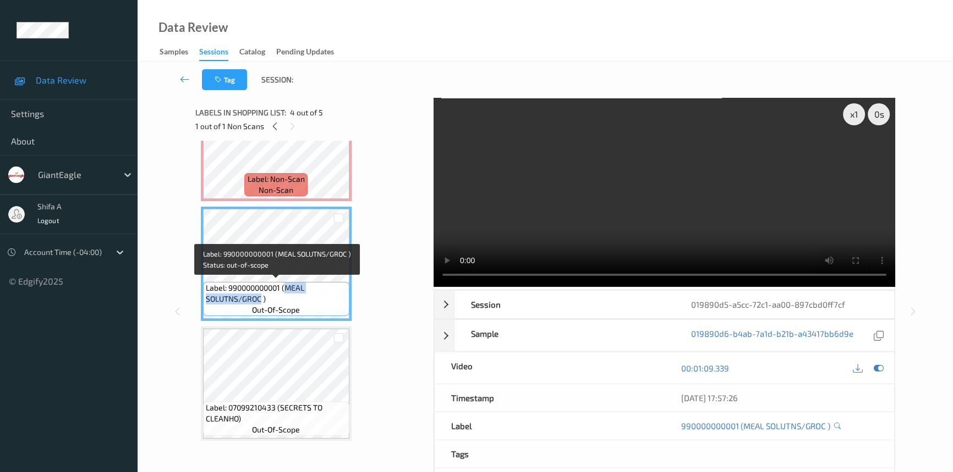
drag, startPoint x: 286, startPoint y: 285, endPoint x: 261, endPoint y: 298, distance: 27.8
click at [261, 298] on span "Label: 990000000001 (MEAL SOLUTNS/GROC )" at bounding box center [276, 294] width 141 height 22
copy span "MEAL SOLUTNS/GROC"
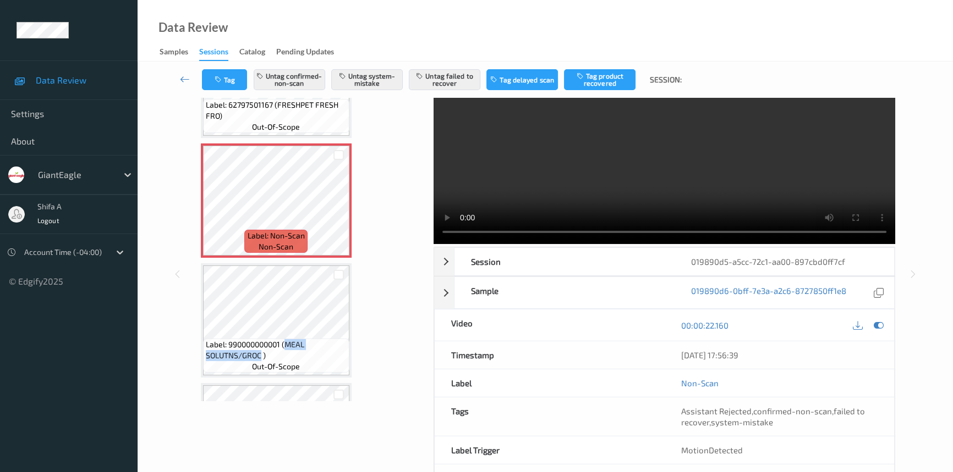
scroll to position [0, 0]
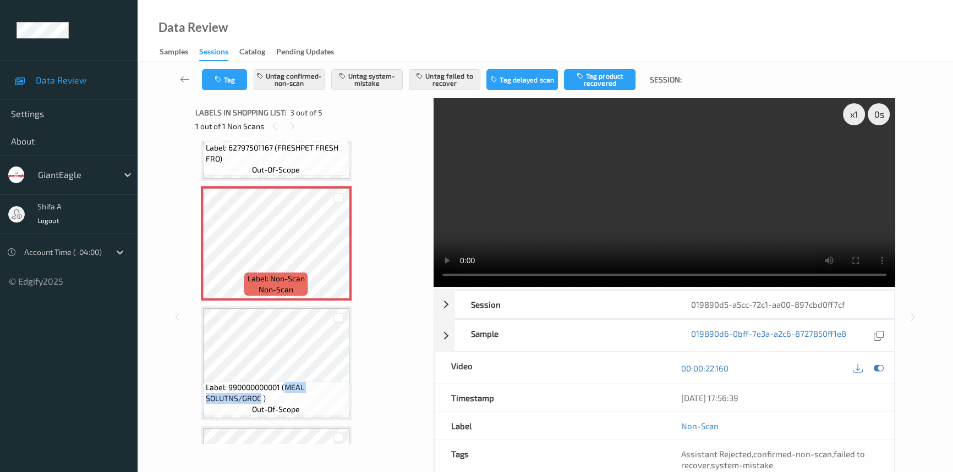
click at [577, 229] on video at bounding box center [663, 192] width 461 height 189
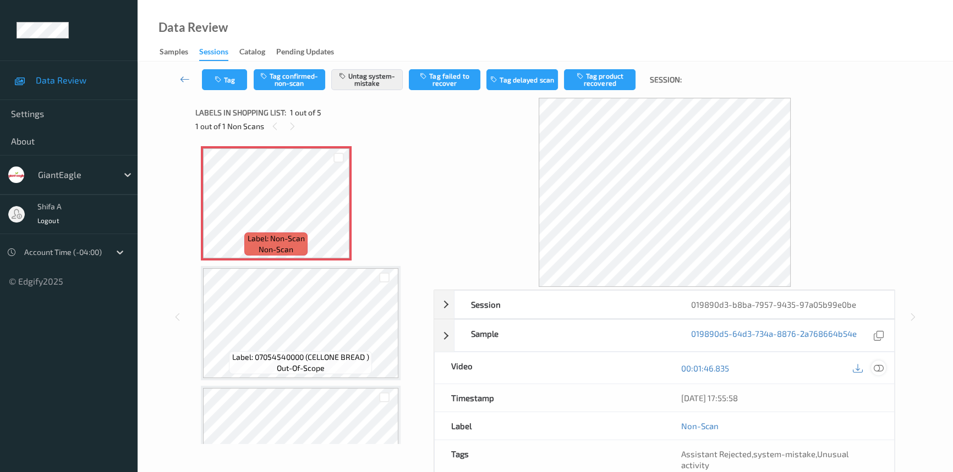
click at [878, 367] on icon at bounding box center [878, 369] width 10 height 10
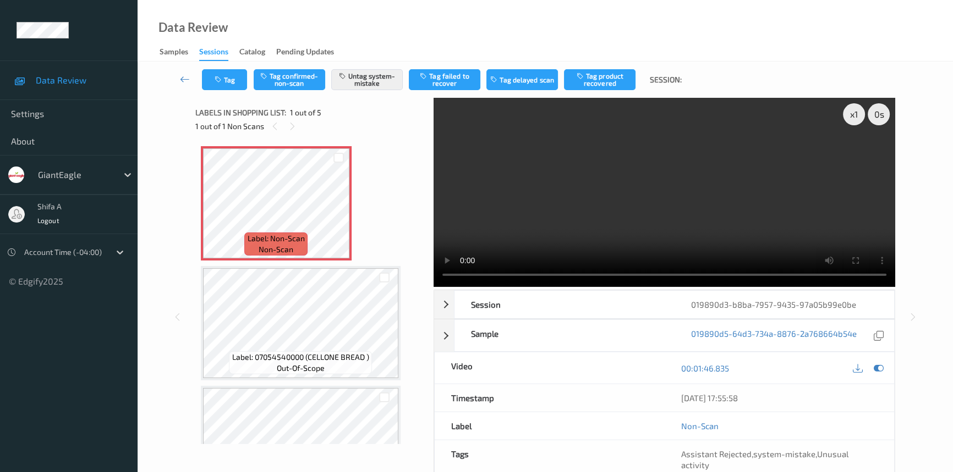
click at [704, 178] on video at bounding box center [663, 192] width 461 height 189
click at [718, 199] on video at bounding box center [663, 192] width 461 height 189
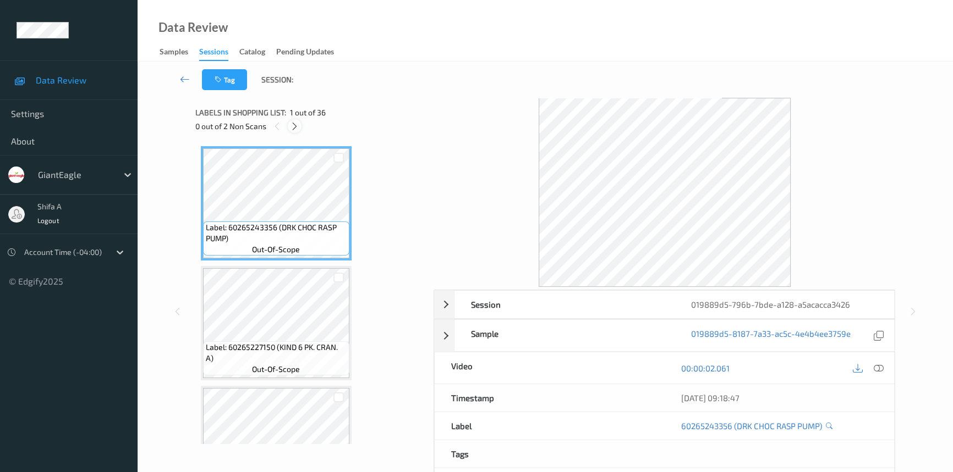
click at [297, 122] on icon at bounding box center [294, 127] width 9 height 10
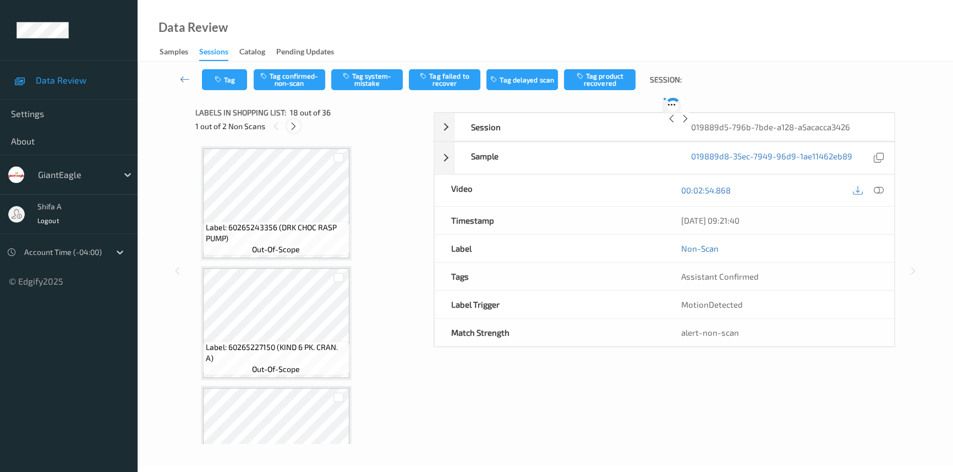
scroll to position [1917, 0]
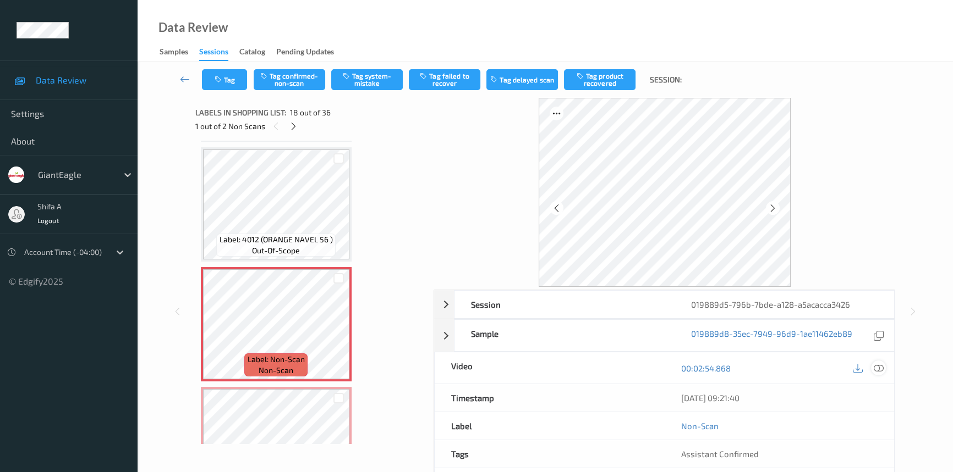
click at [874, 365] on icon at bounding box center [878, 369] width 10 height 10
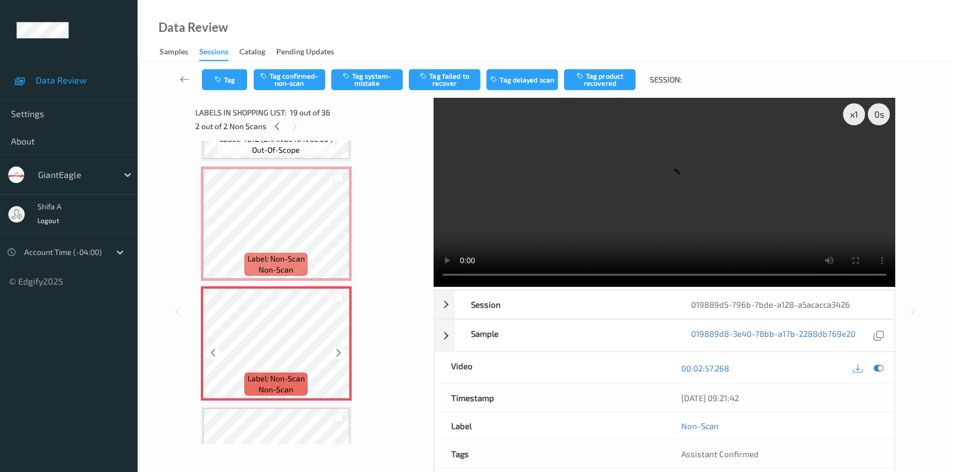
scroll to position [2017, 0]
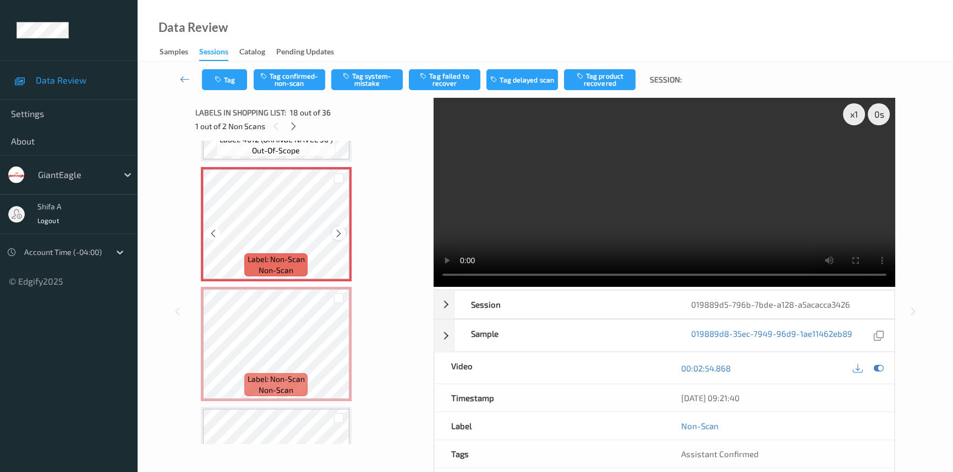
click at [336, 229] on icon at bounding box center [338, 234] width 9 height 10
click at [339, 229] on icon at bounding box center [338, 234] width 9 height 10
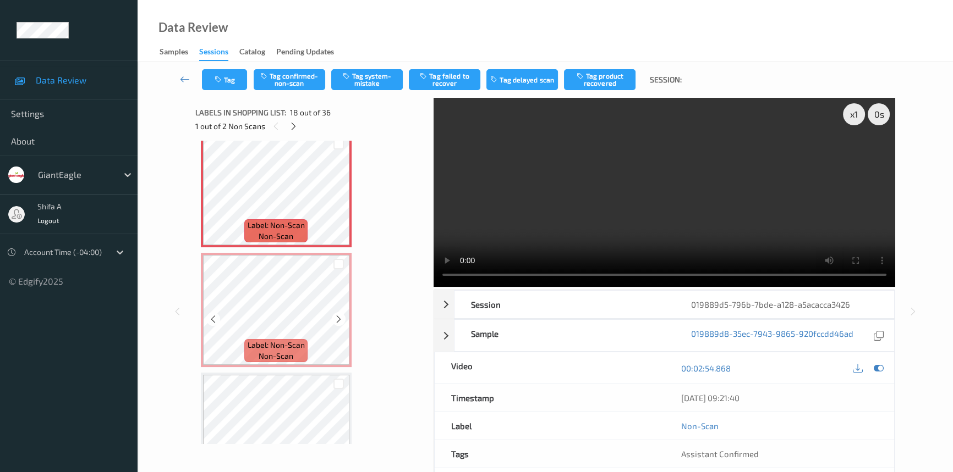
scroll to position [2067, 0]
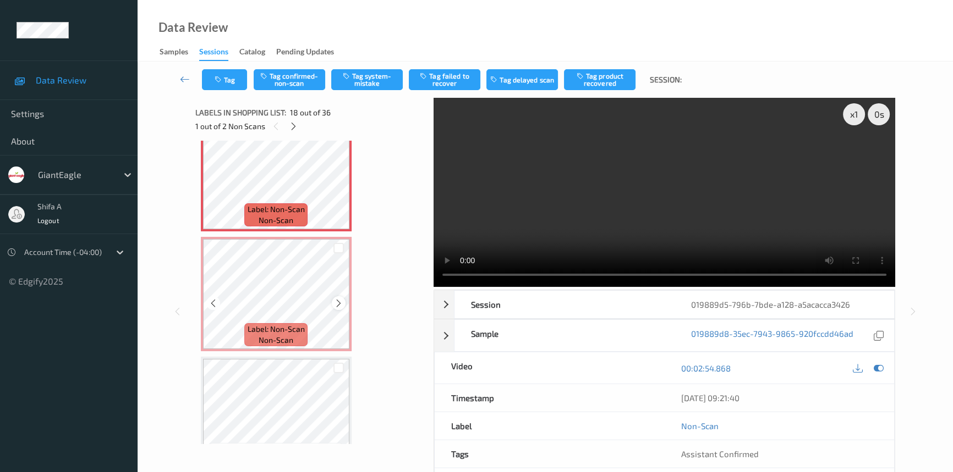
click at [337, 299] on icon at bounding box center [338, 304] width 9 height 10
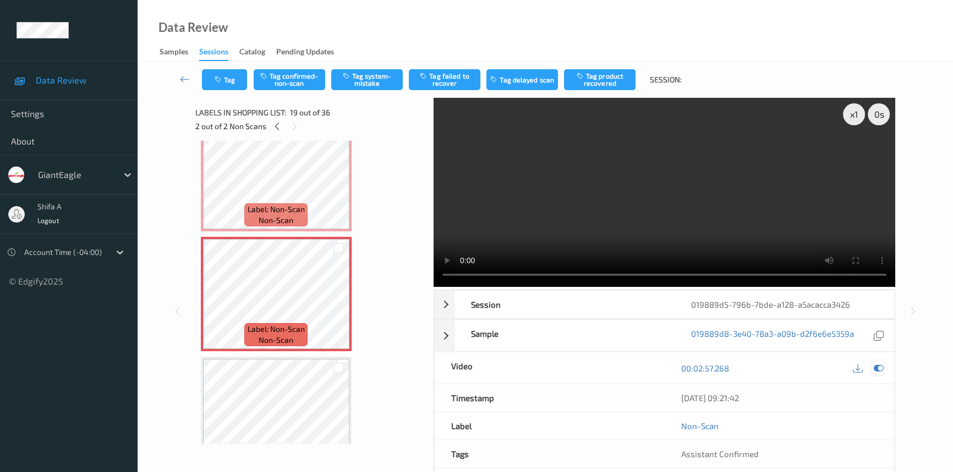
click at [877, 370] on icon at bounding box center [878, 369] width 10 height 10
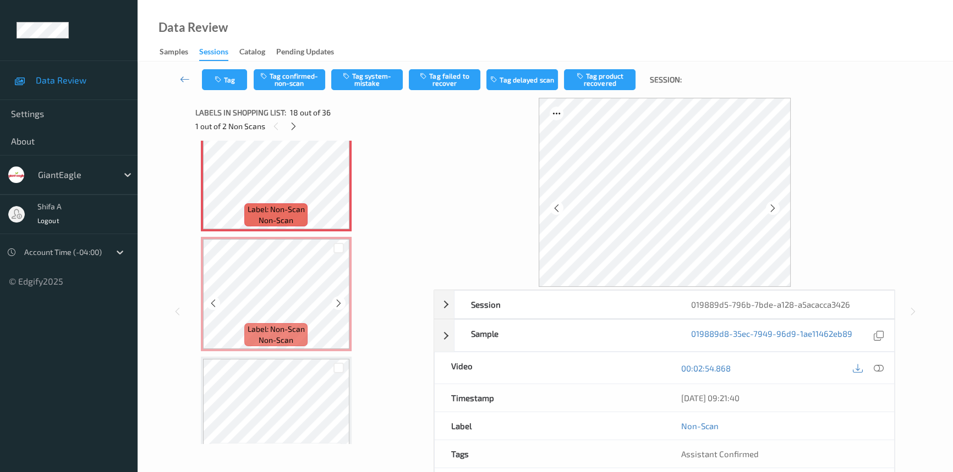
scroll to position [2117, 0]
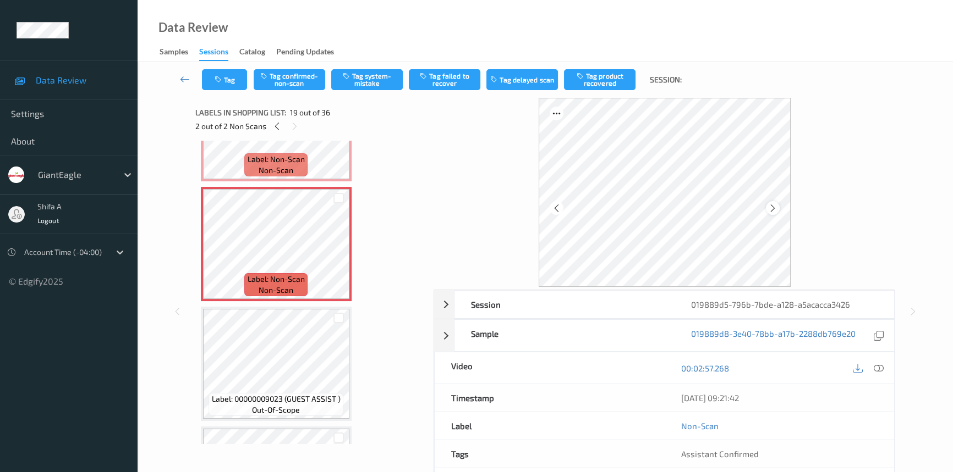
click at [768, 208] on icon at bounding box center [772, 208] width 9 height 10
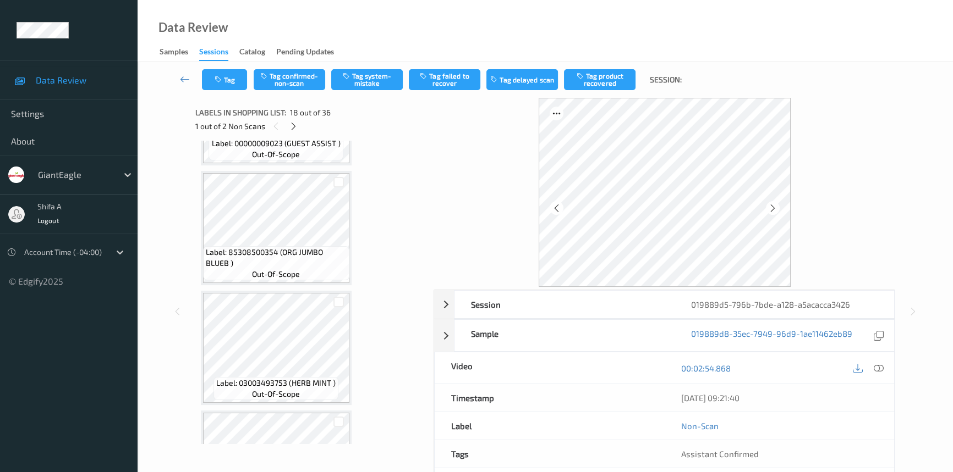
scroll to position [2367, 0]
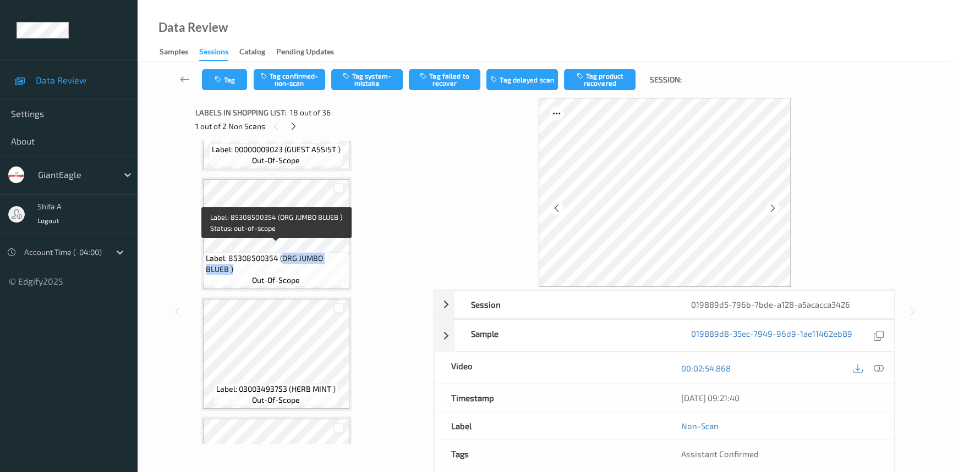
drag, startPoint x: 281, startPoint y: 250, endPoint x: 286, endPoint y: 257, distance: 8.7
click at [286, 257] on span "Label: 85308500354 (ORG JUMBO BLUEB )" at bounding box center [276, 264] width 141 height 22
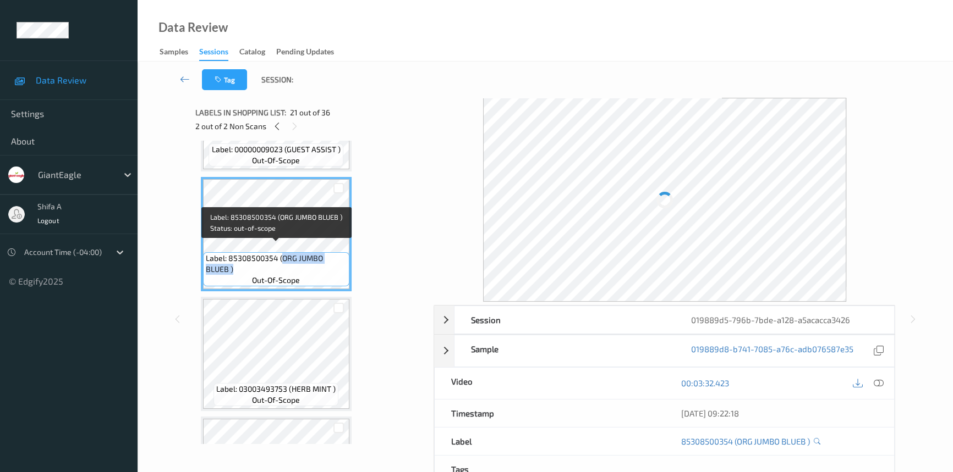
copy span "ORG JUMBO BLUEB )"
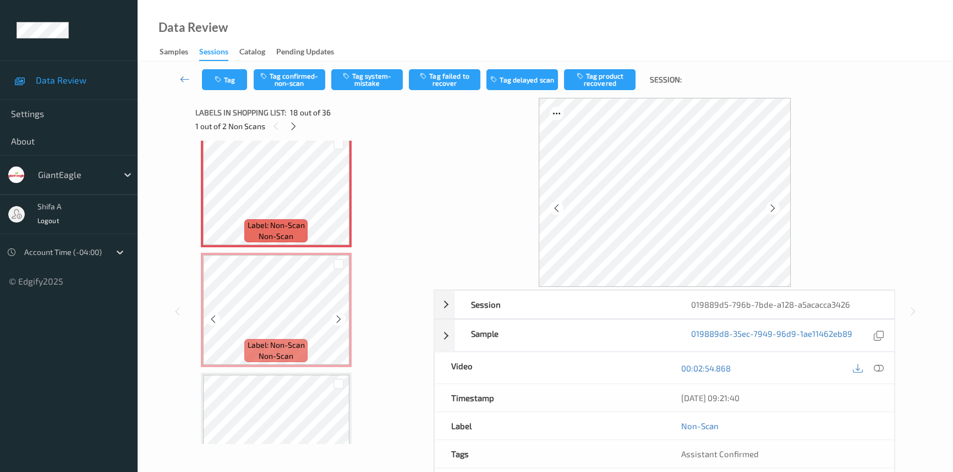
scroll to position [2067, 0]
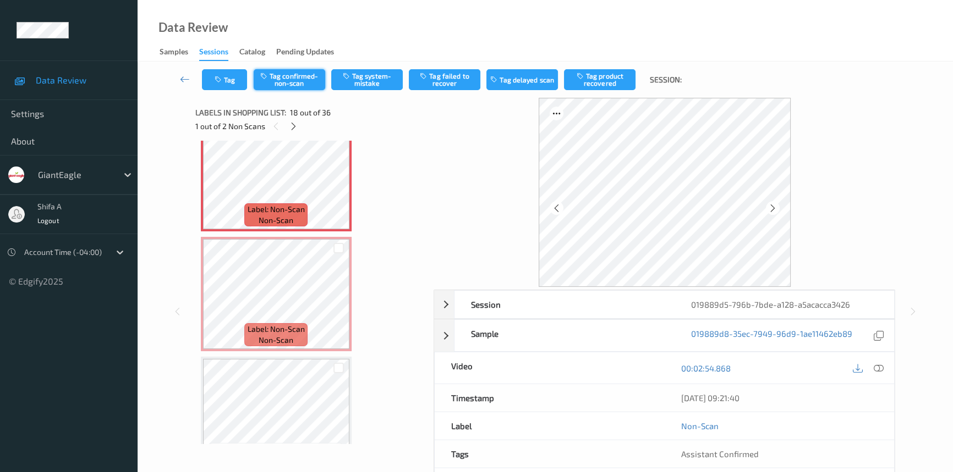
click at [298, 83] on button "Tag confirmed-non-scan" at bounding box center [289, 79] width 71 height 21
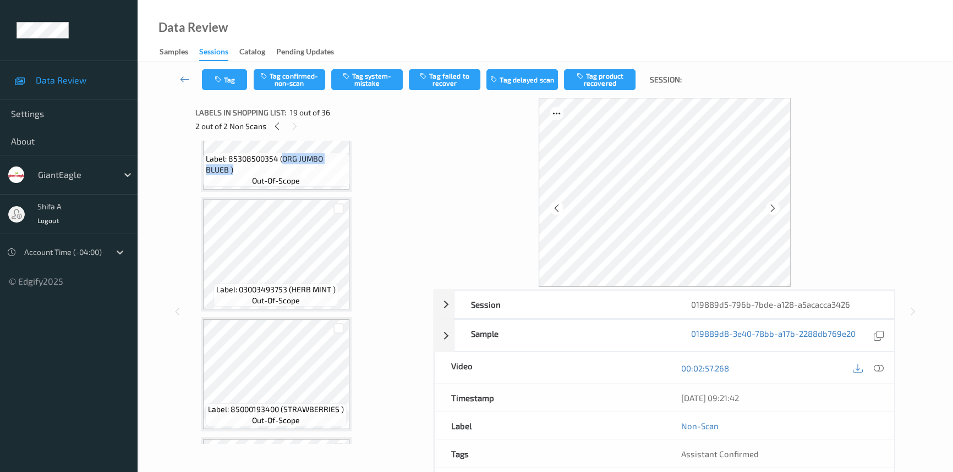
scroll to position [2467, 0]
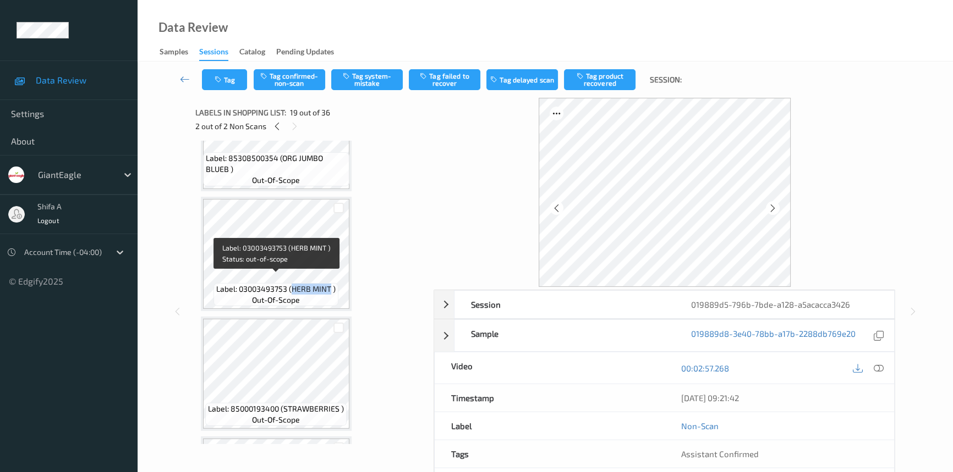
drag, startPoint x: 292, startPoint y: 280, endPoint x: 329, endPoint y: 279, distance: 36.9
click at [329, 284] on span "Label: 03003493753 (HERB MINT )" at bounding box center [275, 289] width 119 height 11
copy span "HERB MINT"
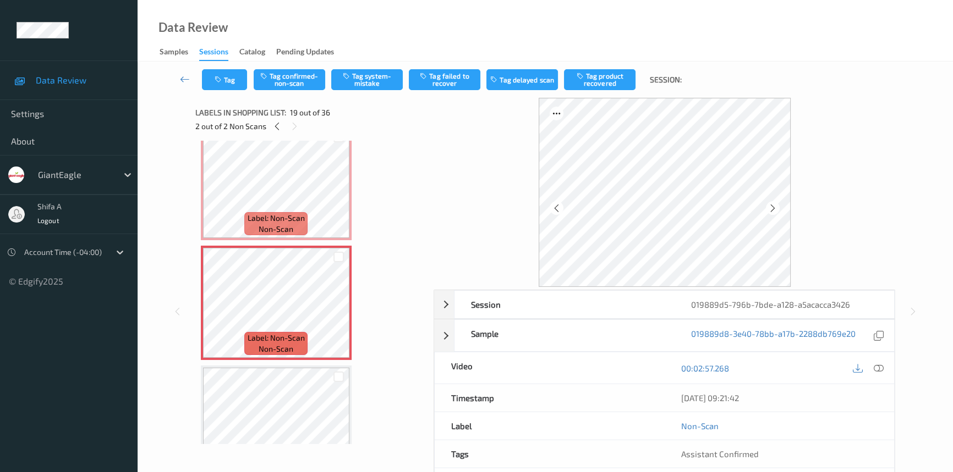
scroll to position [2055, 0]
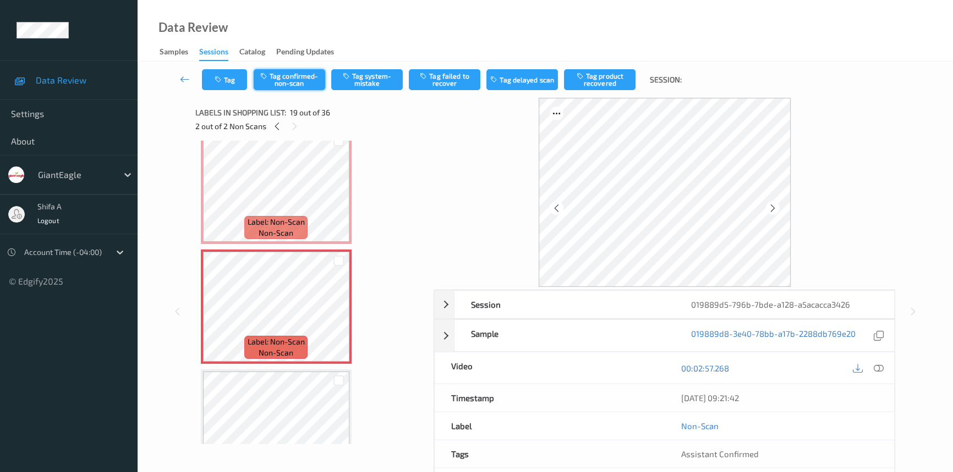
click at [292, 82] on button "Tag confirmed-non-scan" at bounding box center [289, 79] width 71 height 21
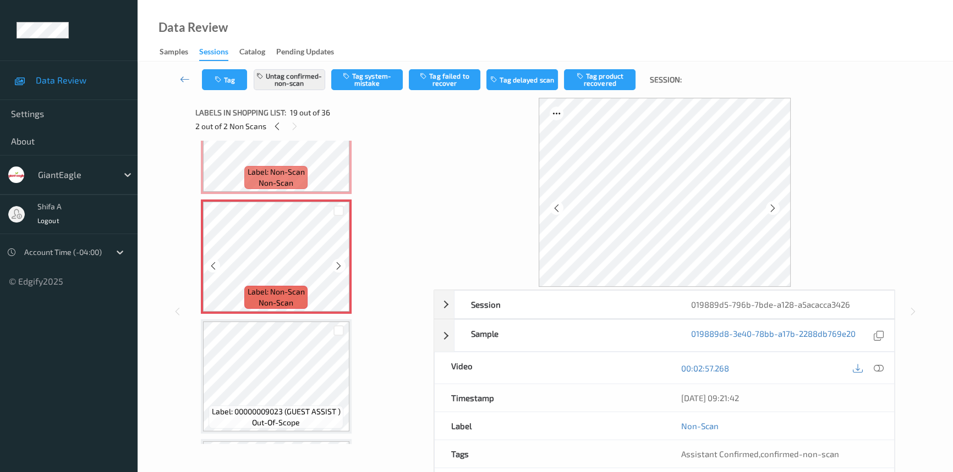
scroll to position [2005, 0]
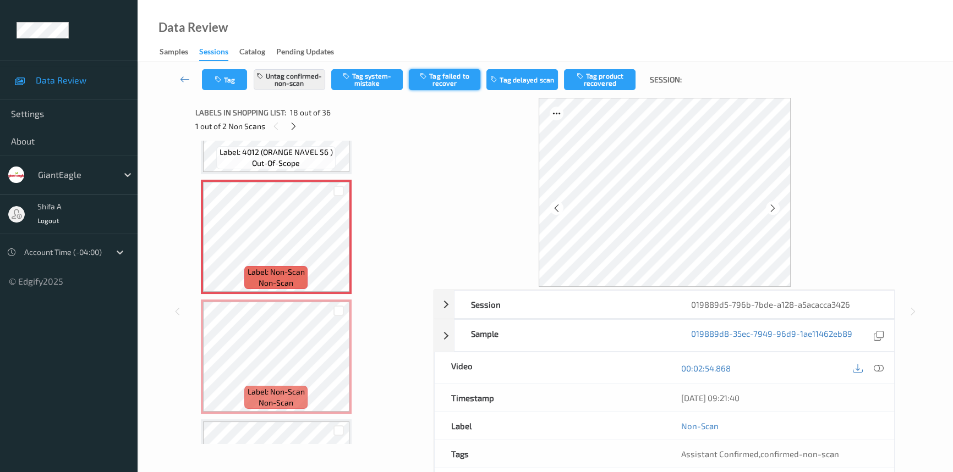
click at [448, 80] on button "Tag failed to recover" at bounding box center [444, 79] width 71 height 21
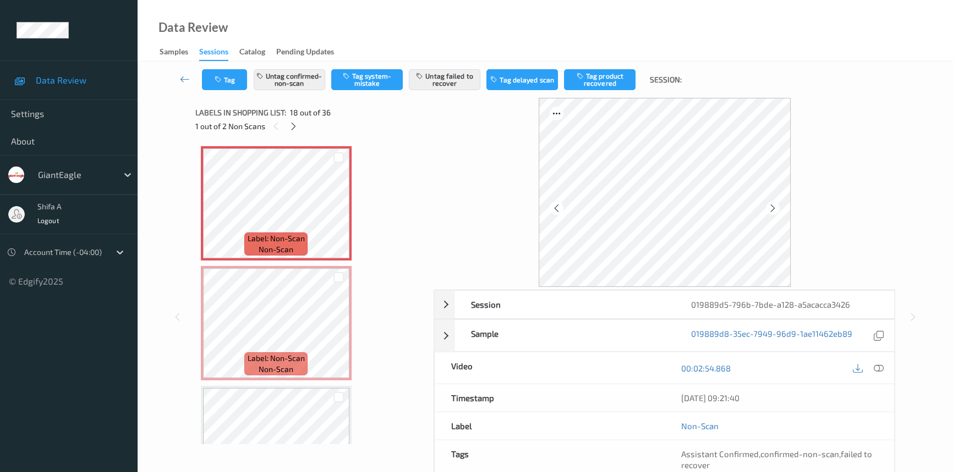
scroll to position [2055, 0]
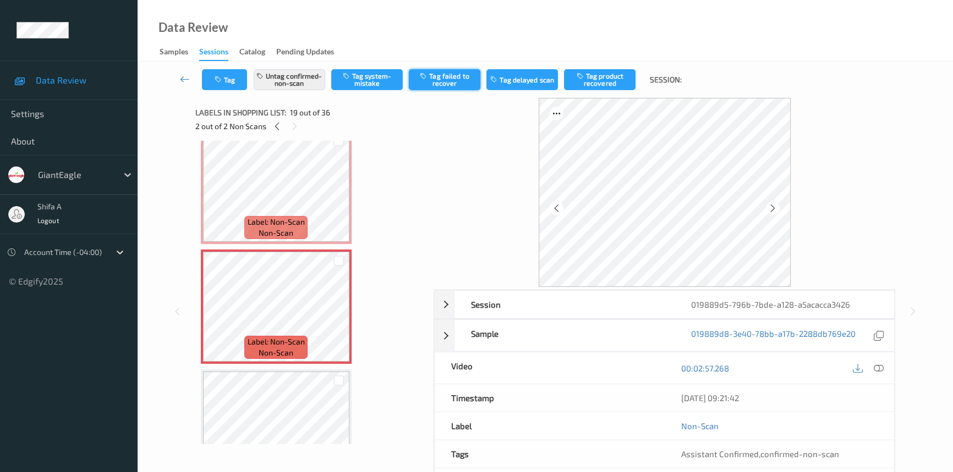
click at [460, 84] on button "Tag failed to recover" at bounding box center [444, 79] width 71 height 21
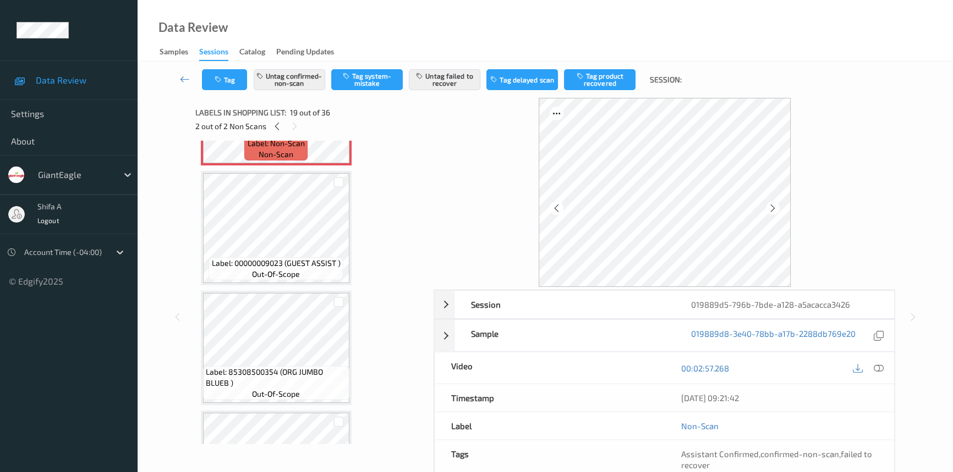
scroll to position [2403, 0]
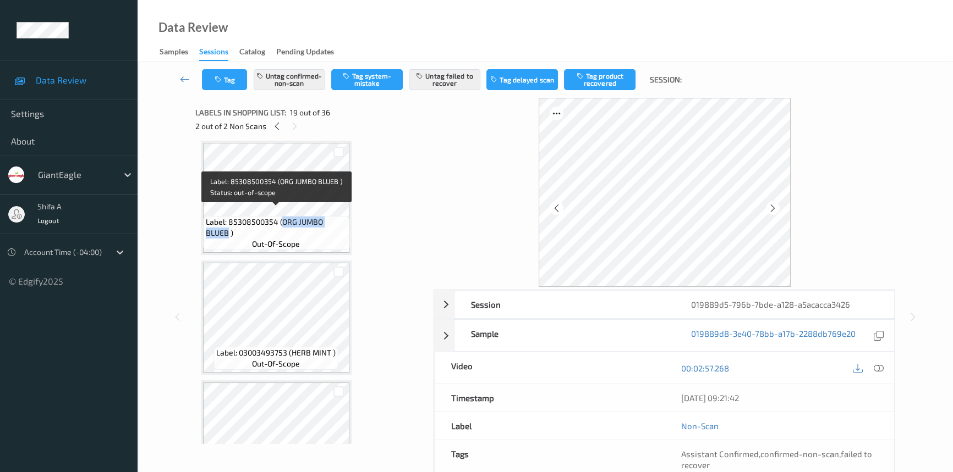
drag, startPoint x: 282, startPoint y: 214, endPoint x: 226, endPoint y: 224, distance: 56.3
click at [226, 224] on span "Label: 85308500354 (ORG JUMBO BLUEB )" at bounding box center [276, 228] width 141 height 22
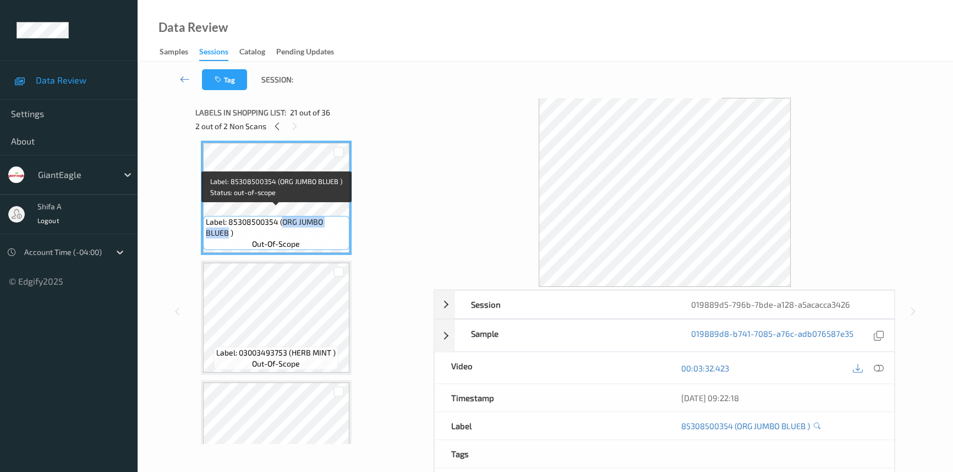
copy span "ORG JUMBO BLUEB"
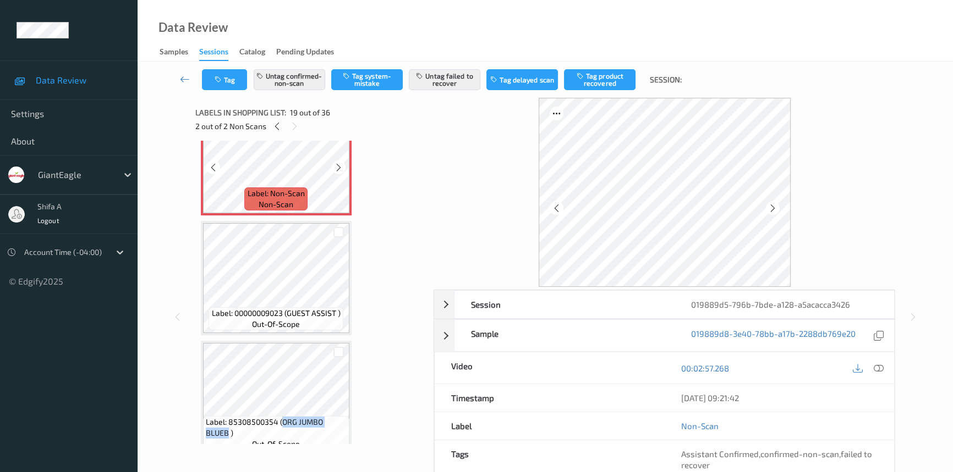
scroll to position [2053, 0]
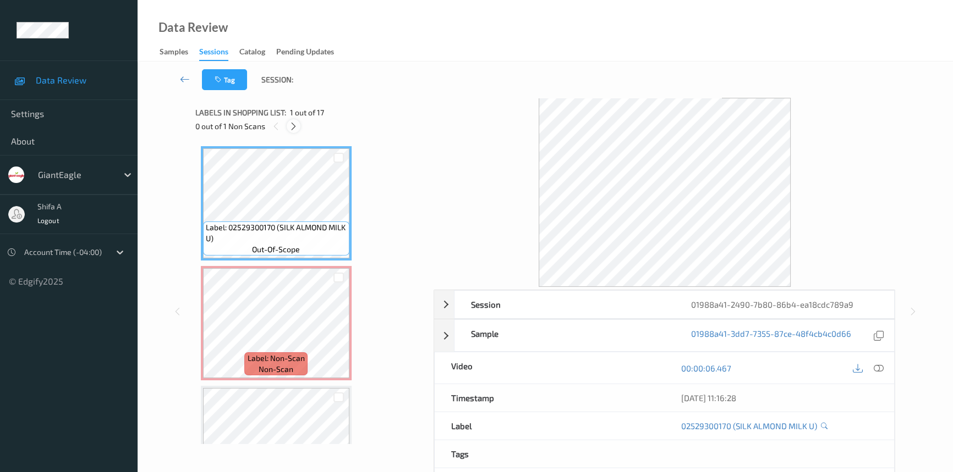
click at [298, 126] on div at bounding box center [294, 126] width 14 height 14
click at [878, 366] on icon at bounding box center [878, 369] width 10 height 10
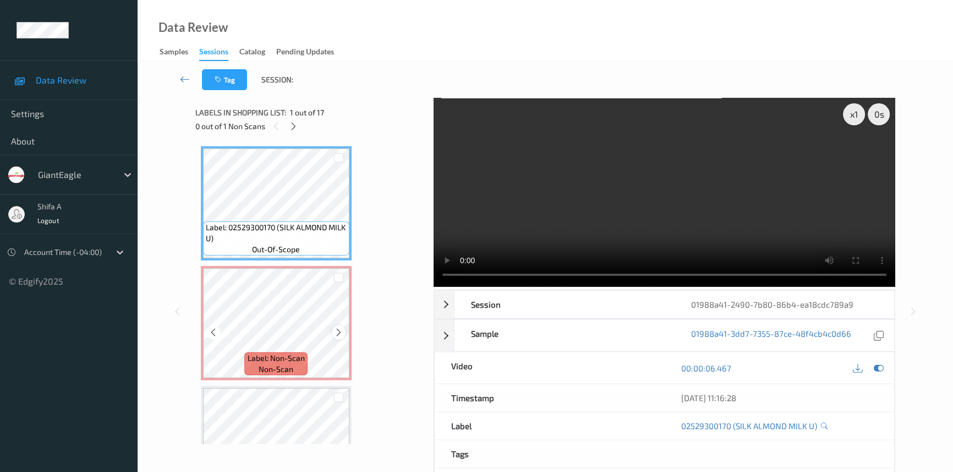
click at [335, 338] on div at bounding box center [339, 333] width 14 height 14
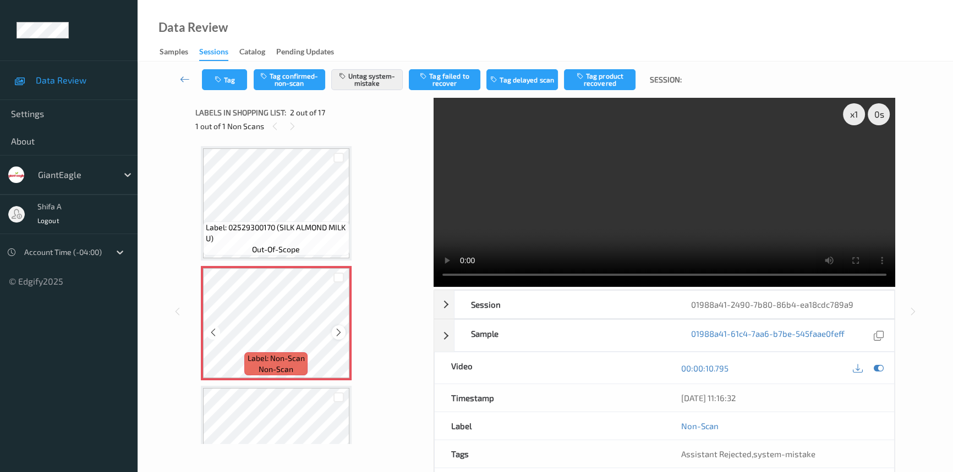
click at [335, 334] on icon at bounding box center [338, 333] width 9 height 10
click at [641, 198] on video at bounding box center [663, 192] width 461 height 189
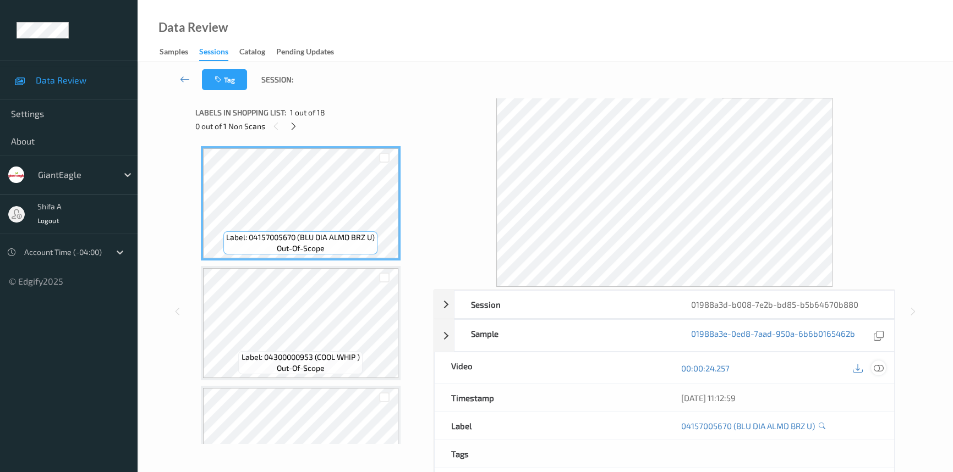
click at [877, 368] on icon at bounding box center [878, 369] width 10 height 10
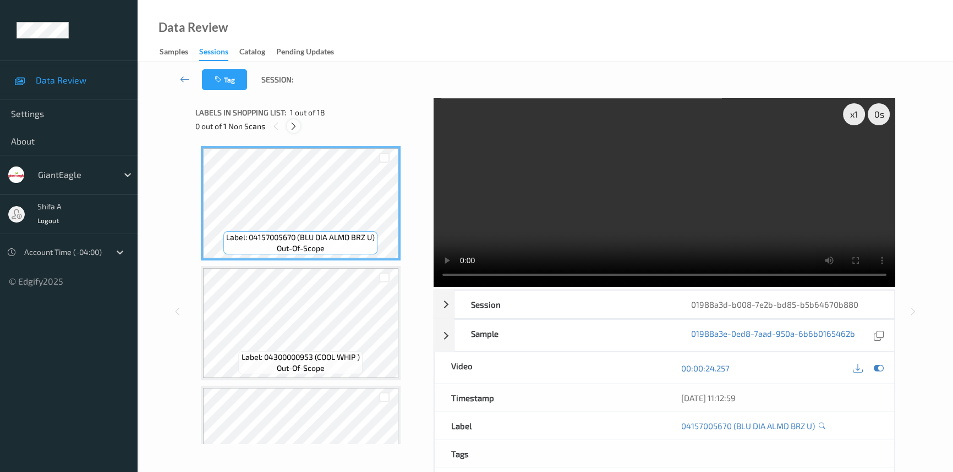
click at [291, 122] on icon at bounding box center [293, 127] width 9 height 10
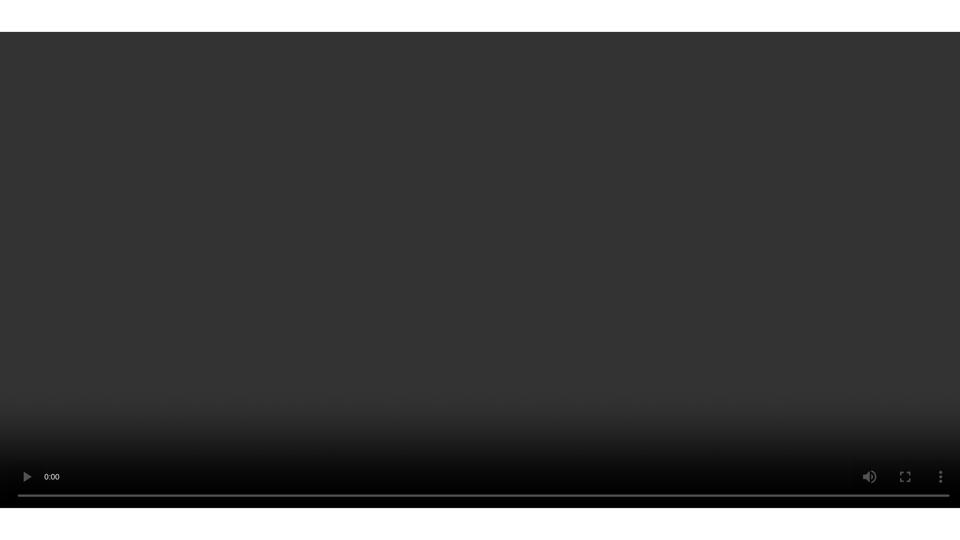
scroll to position [1853, 0]
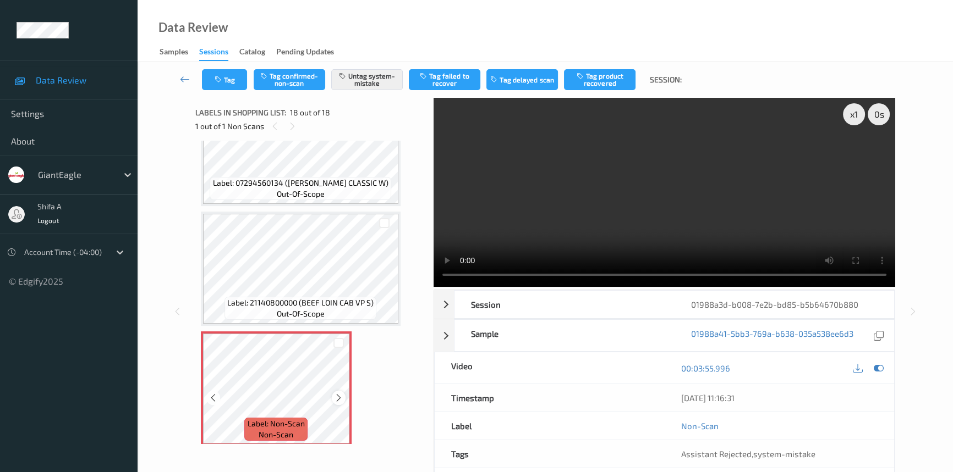
click at [338, 394] on icon at bounding box center [338, 398] width 9 height 10
click at [337, 393] on icon at bounding box center [338, 398] width 9 height 10
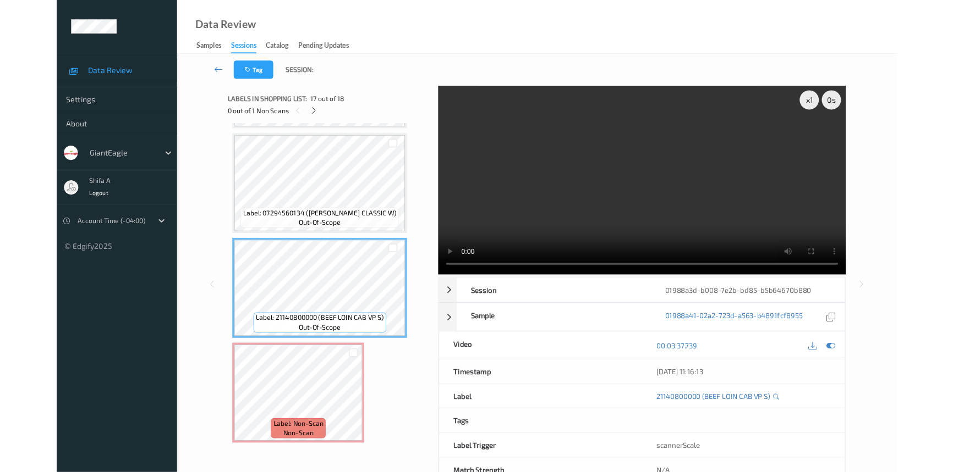
scroll to position [1785, 0]
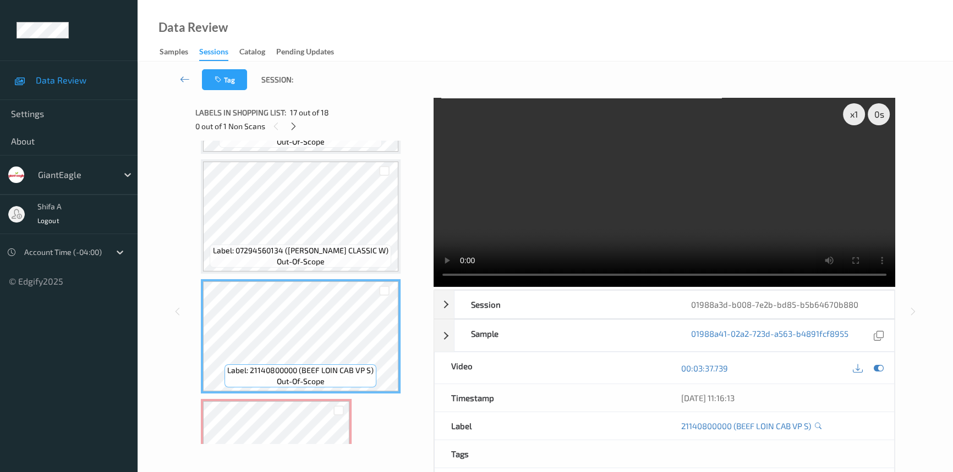
click at [760, 231] on video at bounding box center [663, 192] width 461 height 189
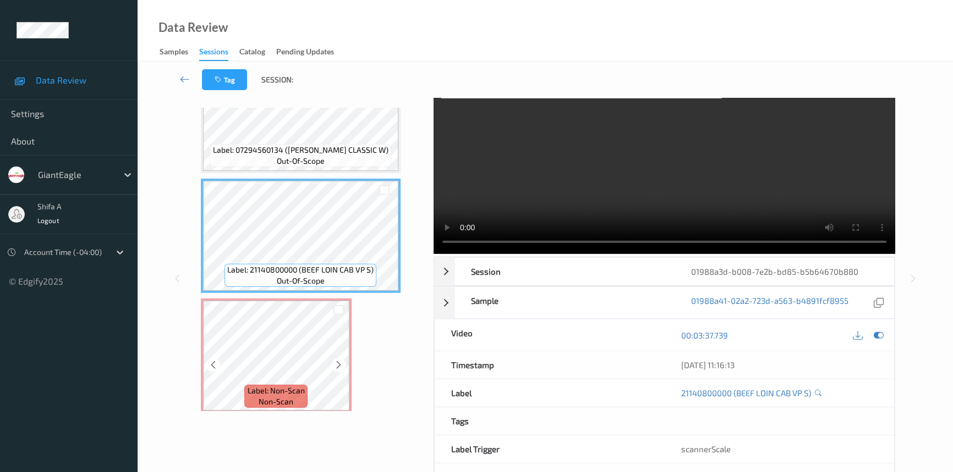
scroll to position [49, 0]
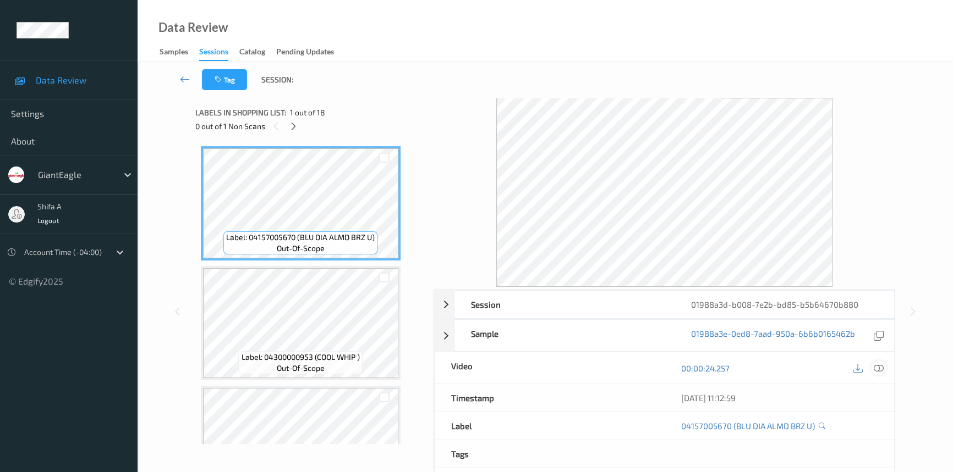
click at [874, 367] on icon at bounding box center [878, 369] width 10 height 10
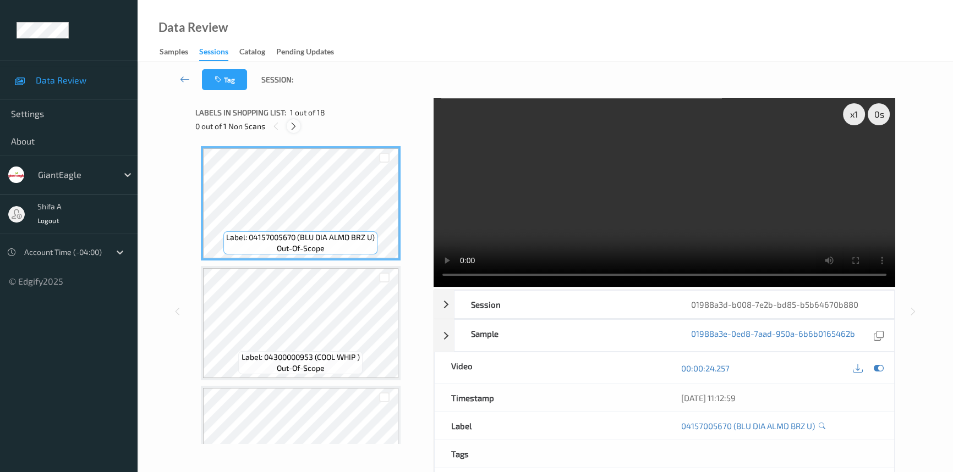
click at [290, 125] on icon at bounding box center [293, 127] width 9 height 10
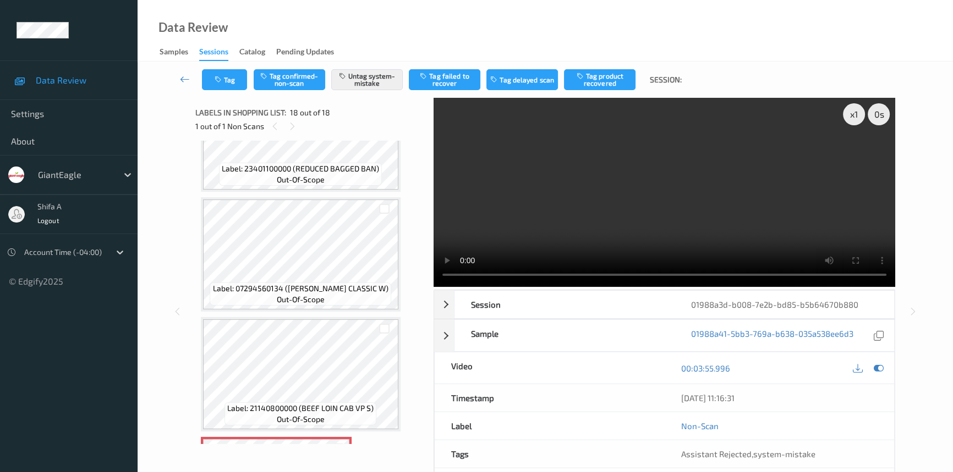
scroll to position [1853, 0]
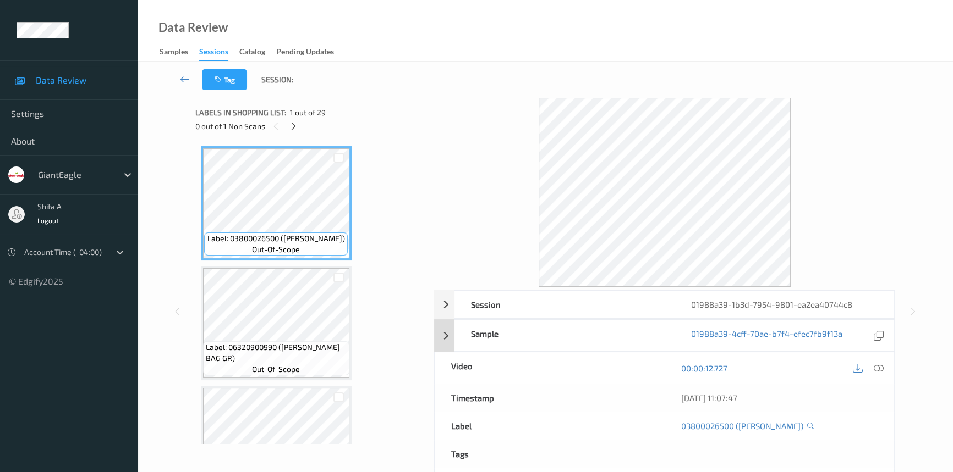
drag, startPoint x: 878, startPoint y: 367, endPoint x: 843, endPoint y: 338, distance: 46.1
click at [878, 367] on icon at bounding box center [878, 369] width 10 height 10
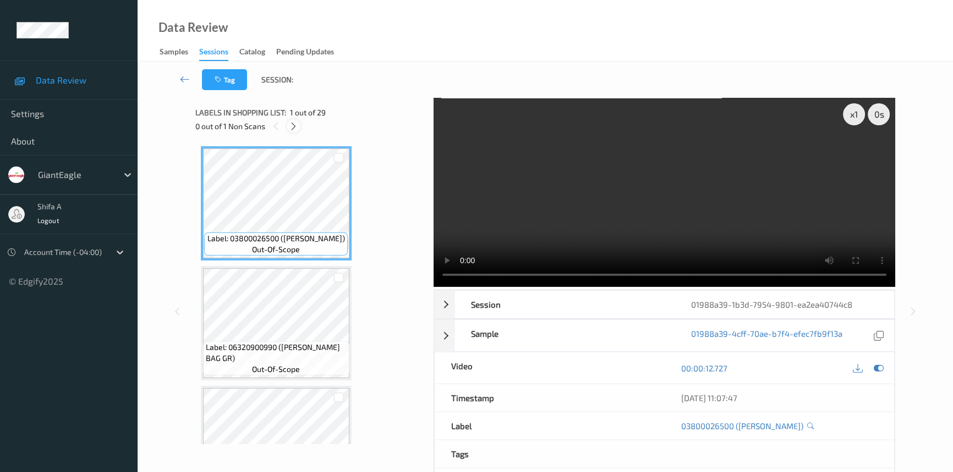
click at [295, 125] on icon at bounding box center [293, 127] width 9 height 10
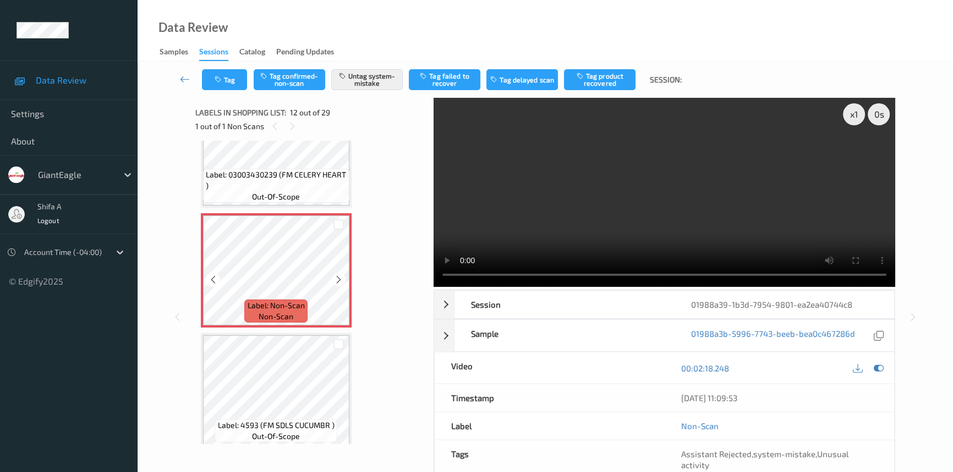
scroll to position [1300, 0]
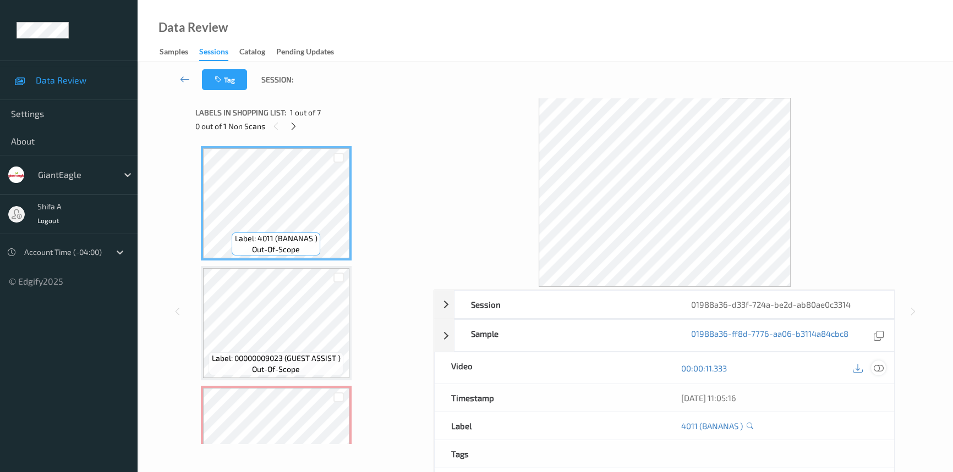
drag, startPoint x: 878, startPoint y: 367, endPoint x: 675, endPoint y: 294, distance: 215.4
click at [877, 365] on icon at bounding box center [878, 369] width 10 height 10
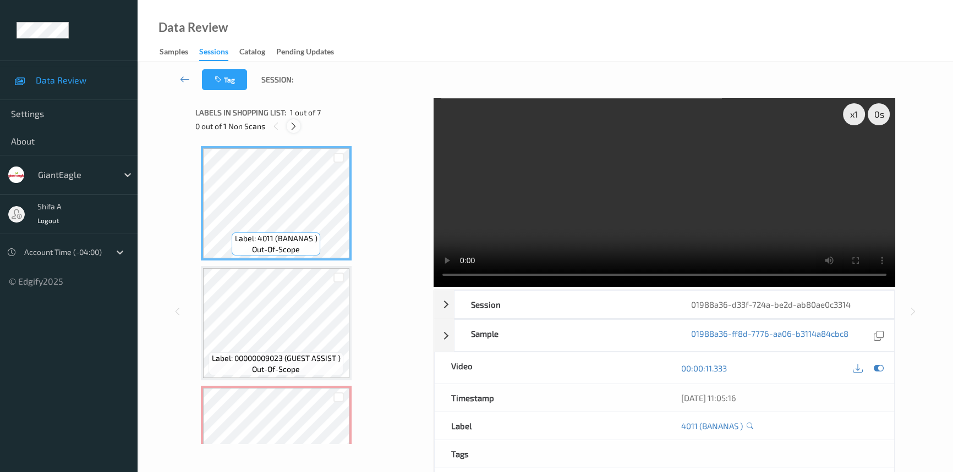
click at [295, 122] on icon at bounding box center [293, 127] width 9 height 10
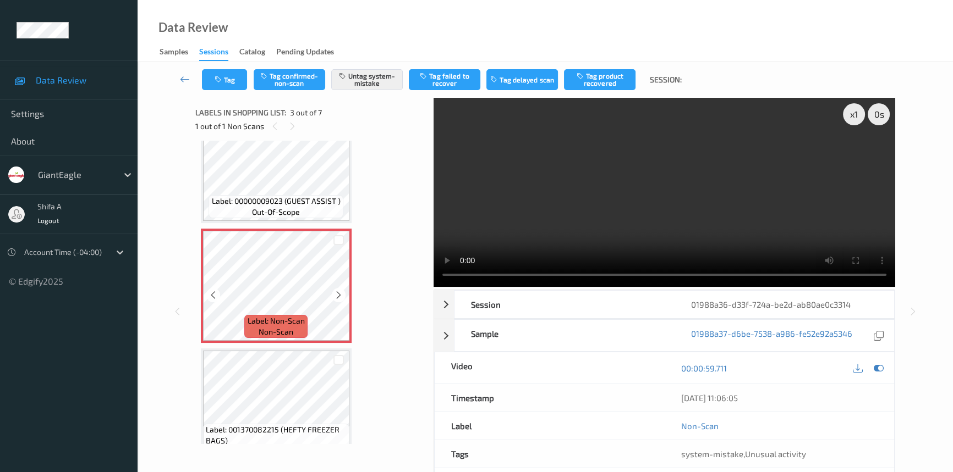
scroll to position [225, 0]
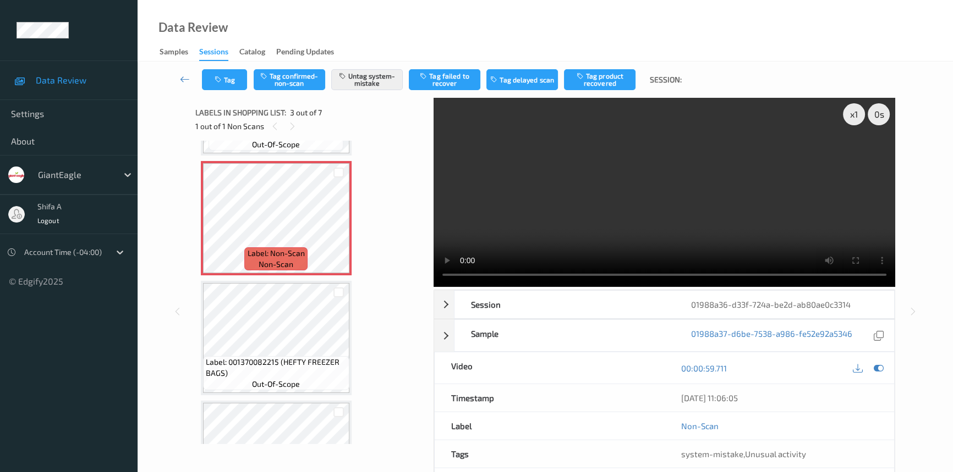
click at [738, 206] on video at bounding box center [663, 192] width 461 height 189
click at [341, 223] on icon at bounding box center [338, 228] width 9 height 10
click at [645, 214] on video at bounding box center [663, 192] width 461 height 189
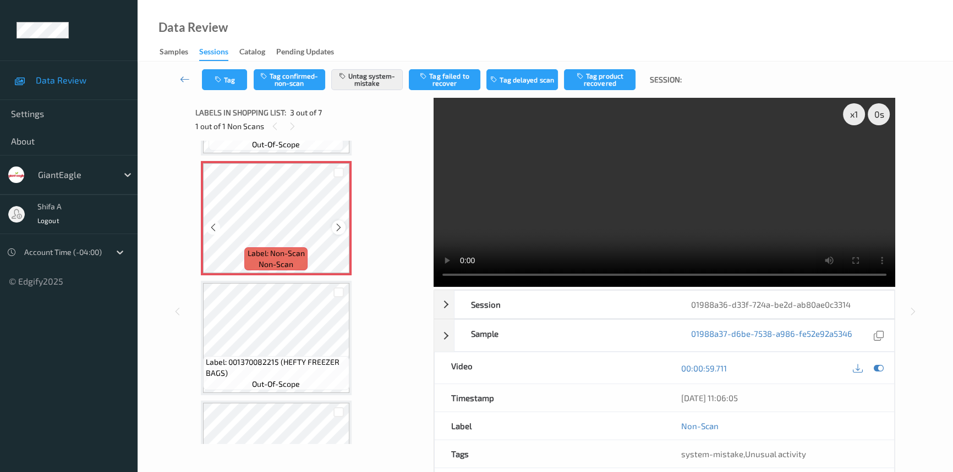
click at [342, 230] on icon at bounding box center [338, 228] width 9 height 10
click at [341, 229] on icon at bounding box center [338, 228] width 9 height 10
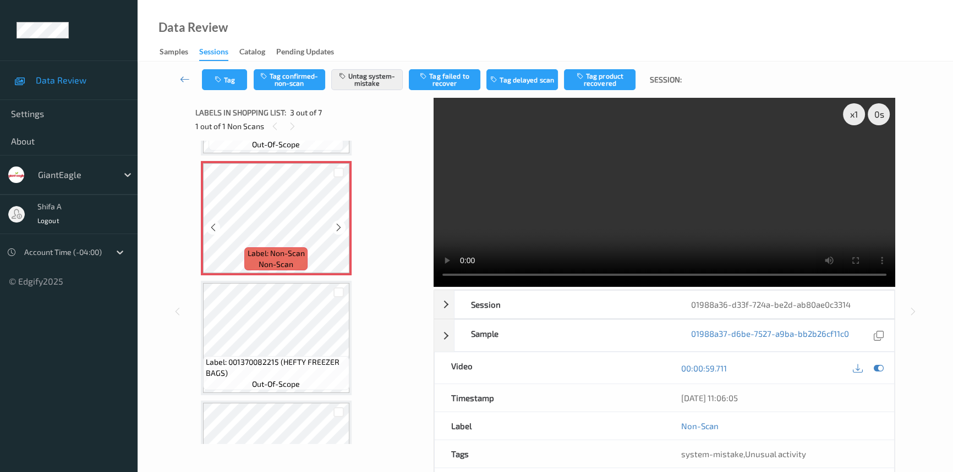
click at [341, 229] on icon at bounding box center [338, 228] width 9 height 10
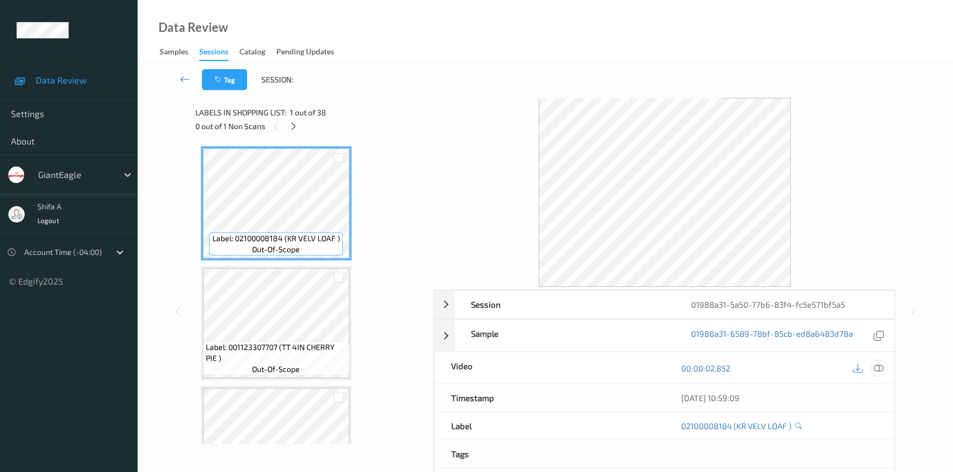
click at [876, 366] on icon at bounding box center [878, 369] width 10 height 10
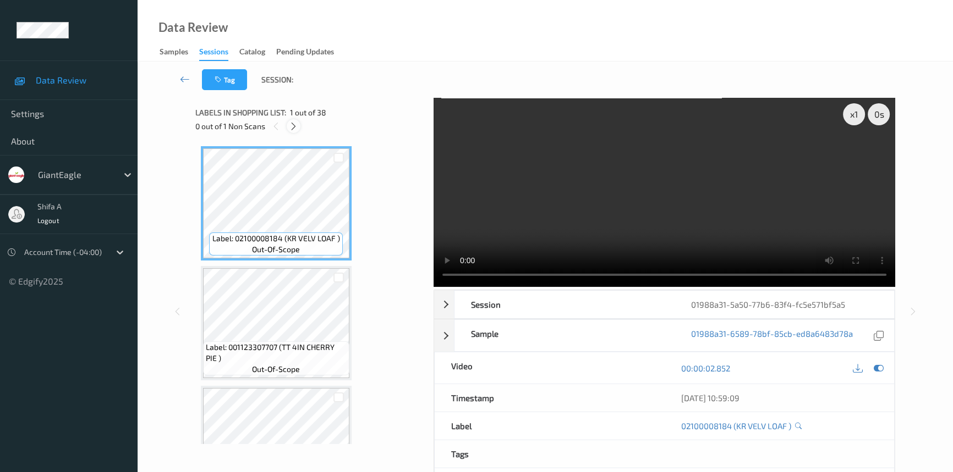
click at [293, 126] on icon at bounding box center [293, 127] width 9 height 10
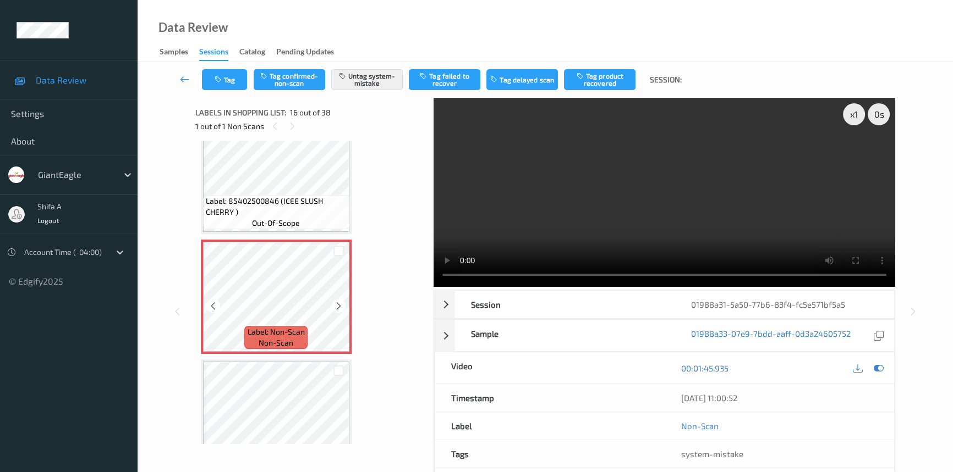
scroll to position [1728, 0]
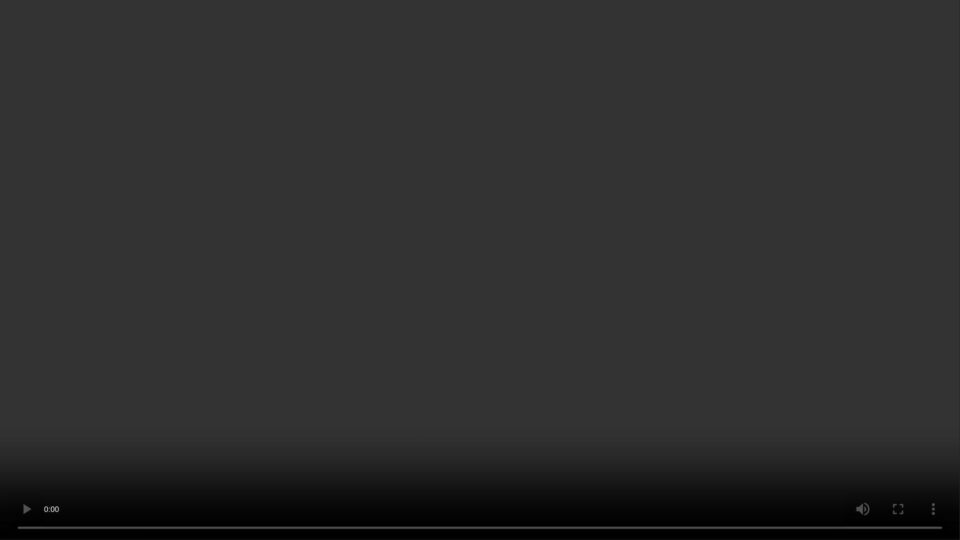
click at [609, 343] on video at bounding box center [480, 270] width 960 height 540
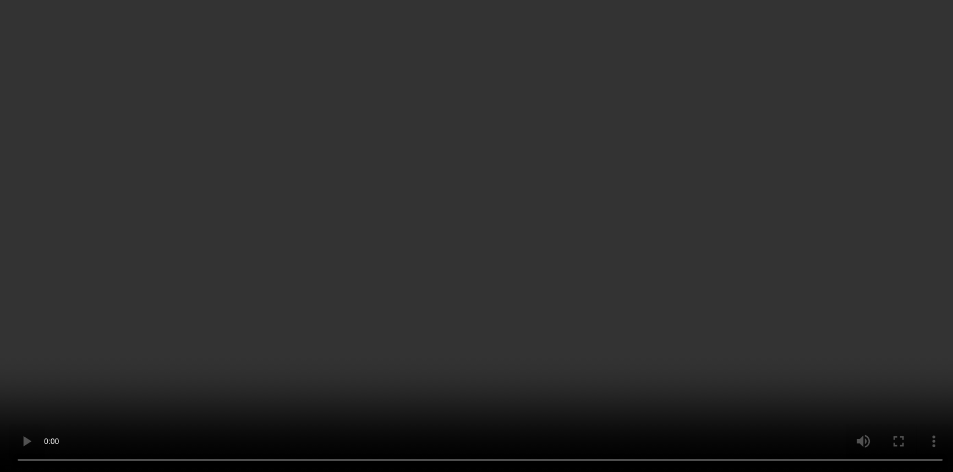
scroll to position [1628, 0]
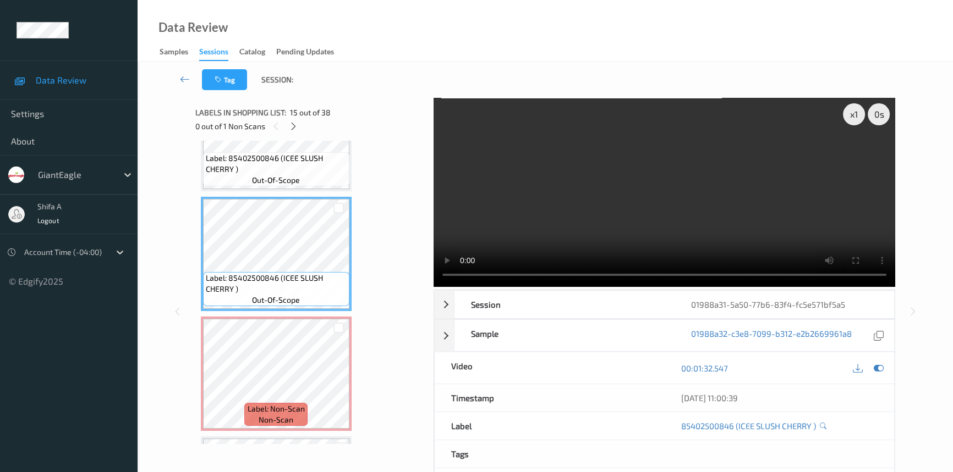
click at [739, 211] on video at bounding box center [663, 192] width 461 height 189
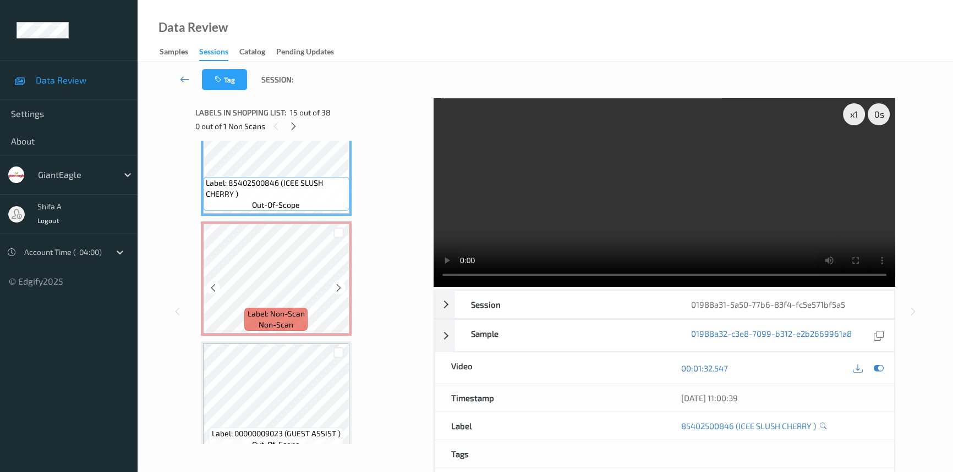
scroll to position [1728, 0]
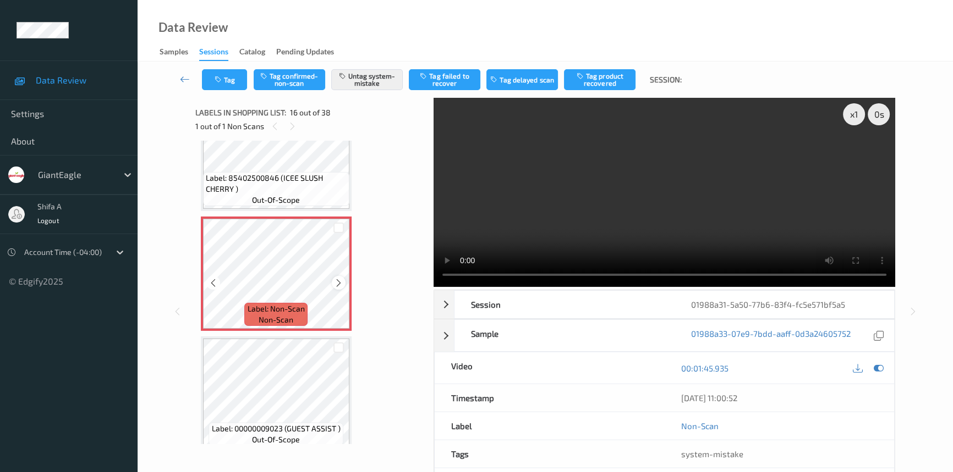
click at [334, 278] on icon at bounding box center [338, 283] width 9 height 10
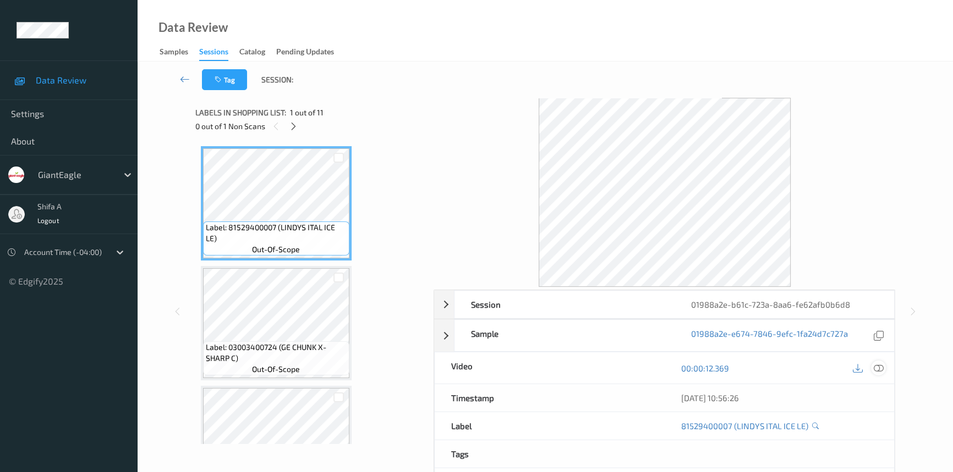
drag, startPoint x: 878, startPoint y: 371, endPoint x: 703, endPoint y: 290, distance: 193.4
click at [879, 370] on icon at bounding box center [878, 369] width 10 height 10
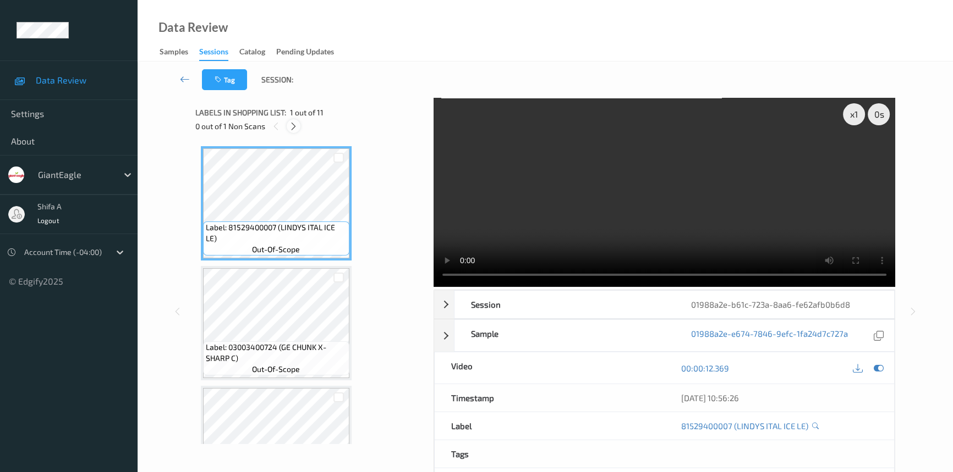
click at [291, 128] on icon at bounding box center [293, 127] width 9 height 10
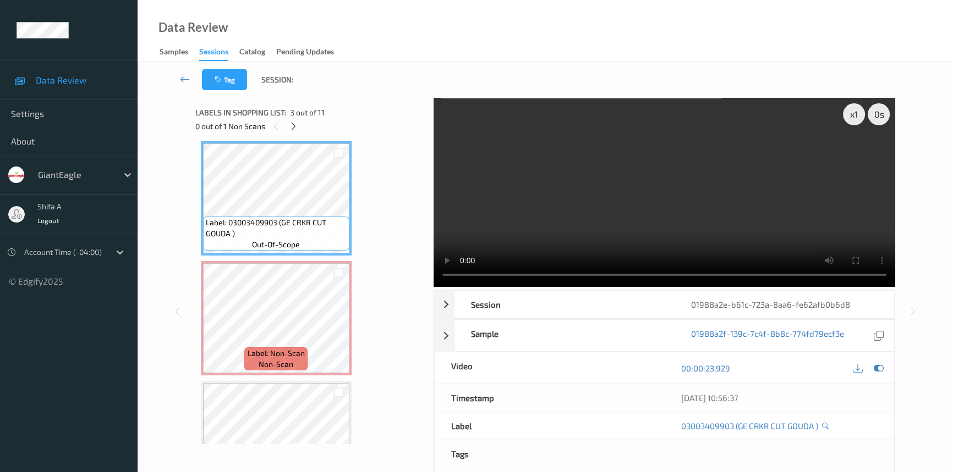
click at [731, 189] on video at bounding box center [663, 192] width 461 height 189
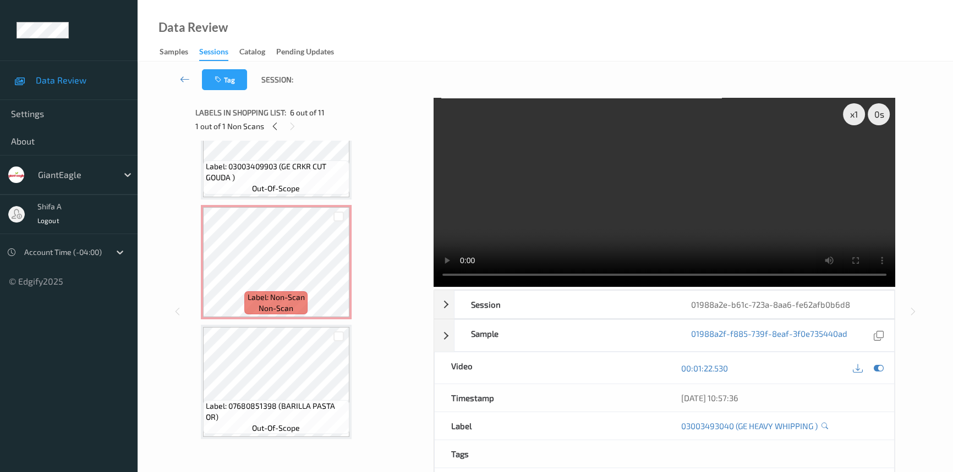
scroll to position [295, 0]
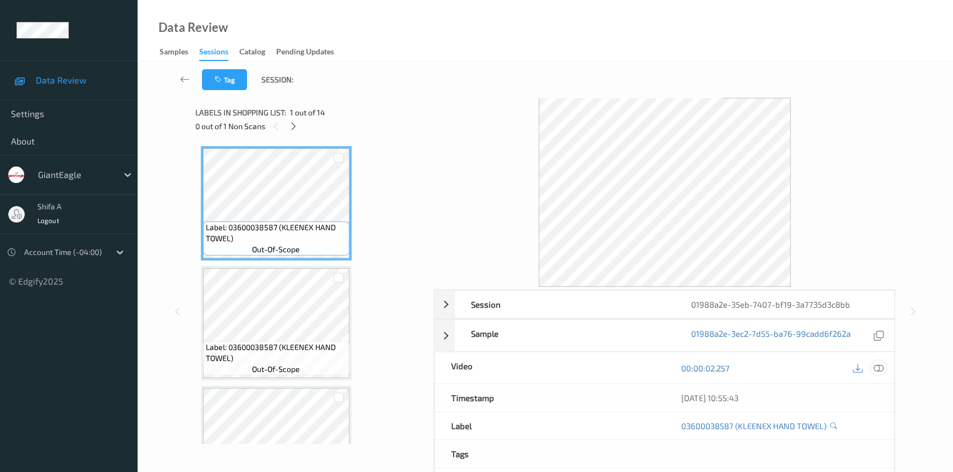
click at [874, 373] on icon at bounding box center [878, 369] width 10 height 10
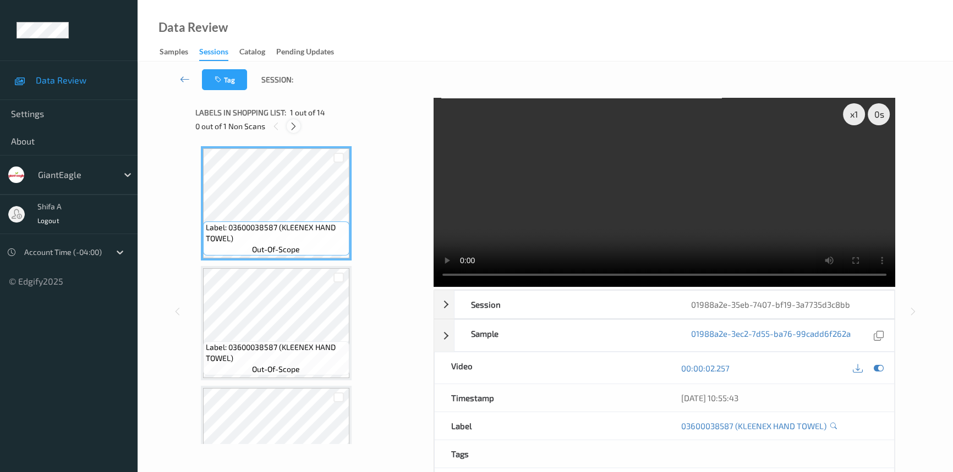
click at [299, 123] on div at bounding box center [294, 126] width 14 height 14
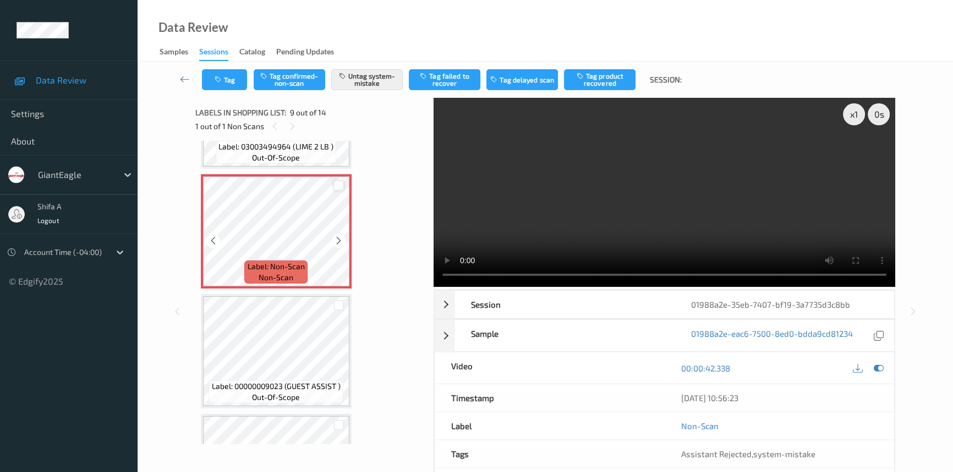
scroll to position [942, 0]
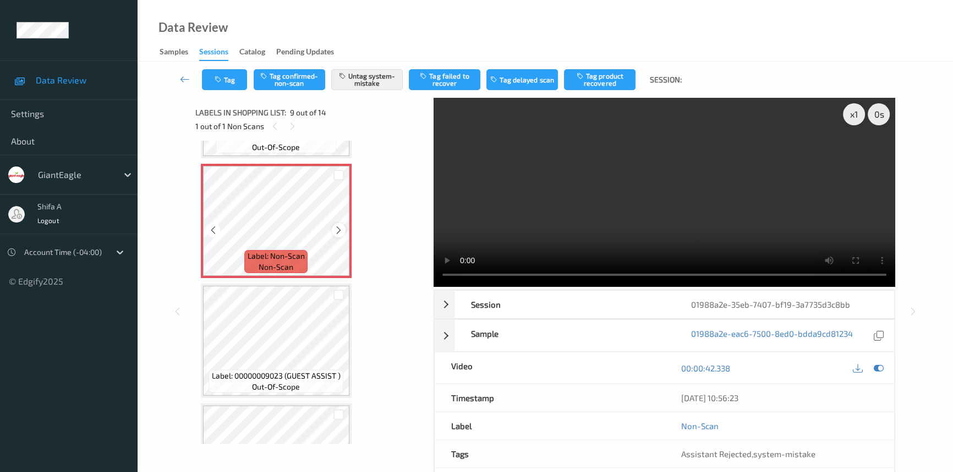
click at [336, 225] on icon at bounding box center [338, 230] width 9 height 10
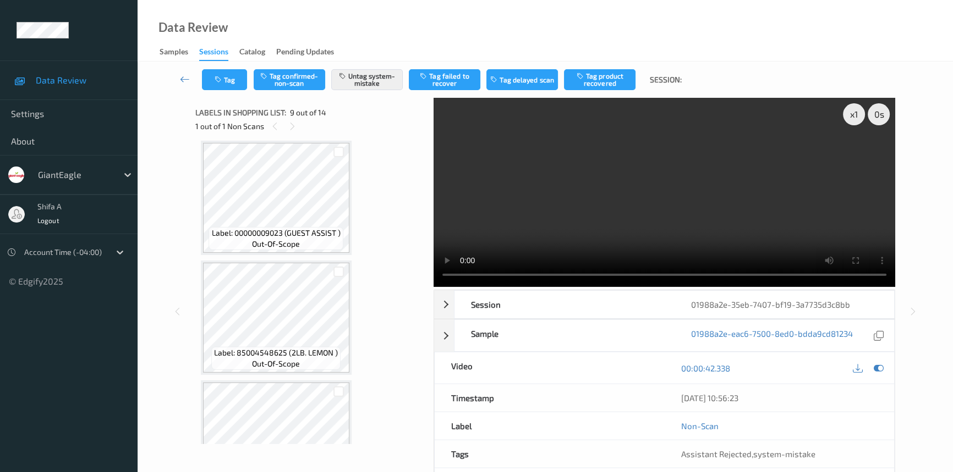
scroll to position [1092, 0]
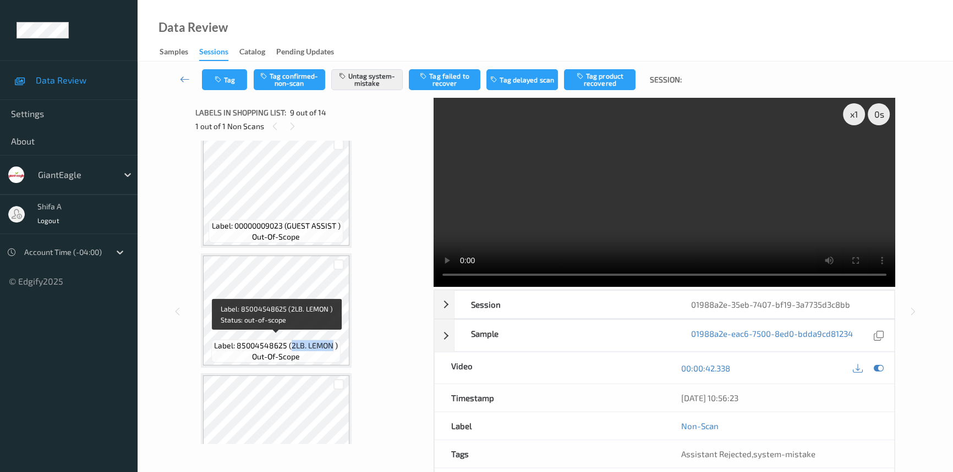
drag, startPoint x: 301, startPoint y: 343, endPoint x: 331, endPoint y: 341, distance: 29.7
click at [331, 341] on span "Label: 85004548625 (2LB. LEMON )" at bounding box center [276, 345] width 124 height 11
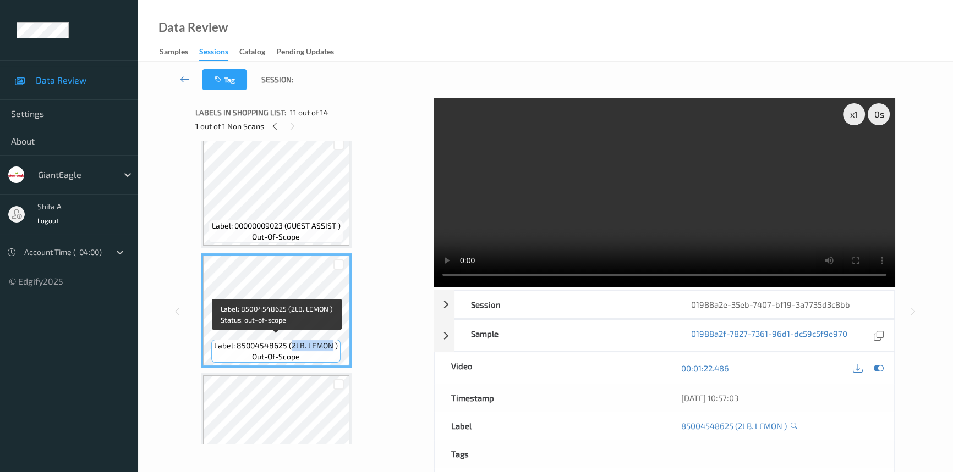
copy span "2LB. LEMON"
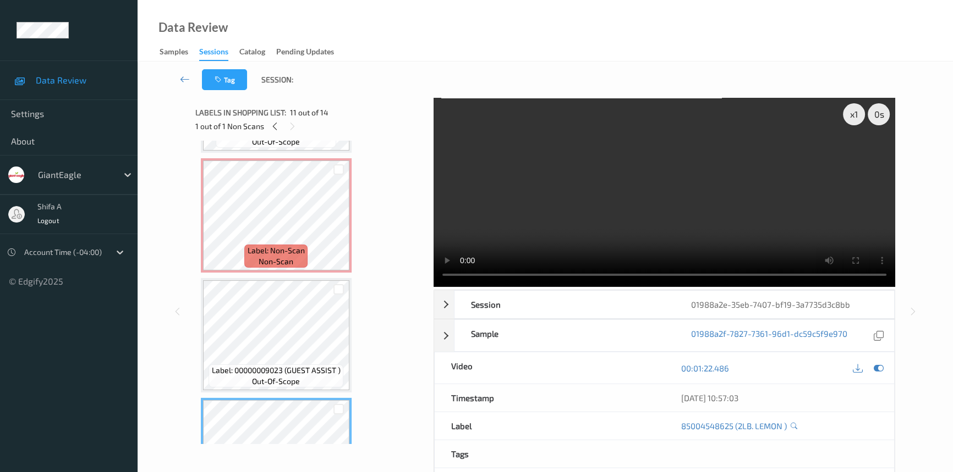
scroll to position [942, 0]
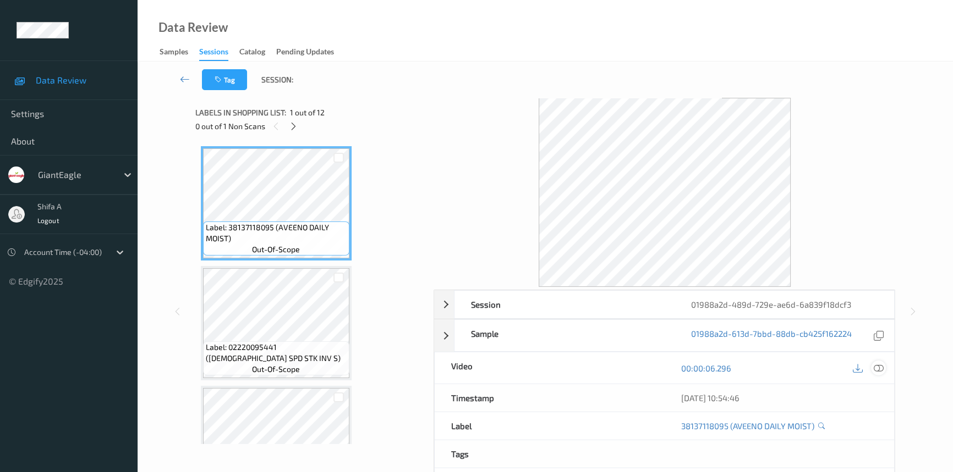
click at [878, 366] on icon at bounding box center [878, 369] width 10 height 10
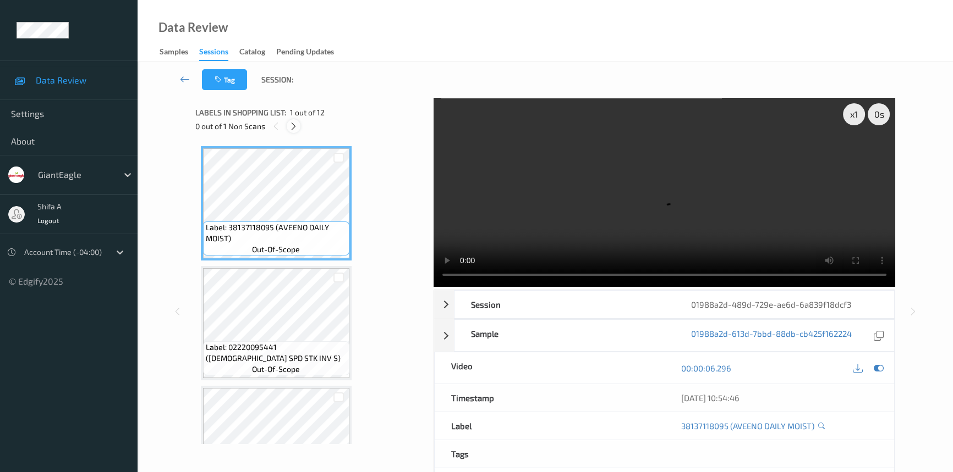
click at [290, 129] on icon at bounding box center [293, 127] width 9 height 10
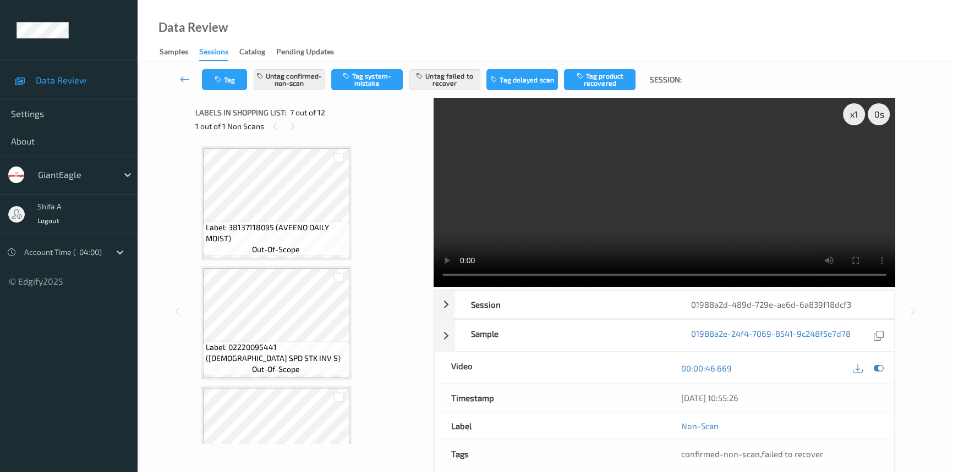
scroll to position [603, 0]
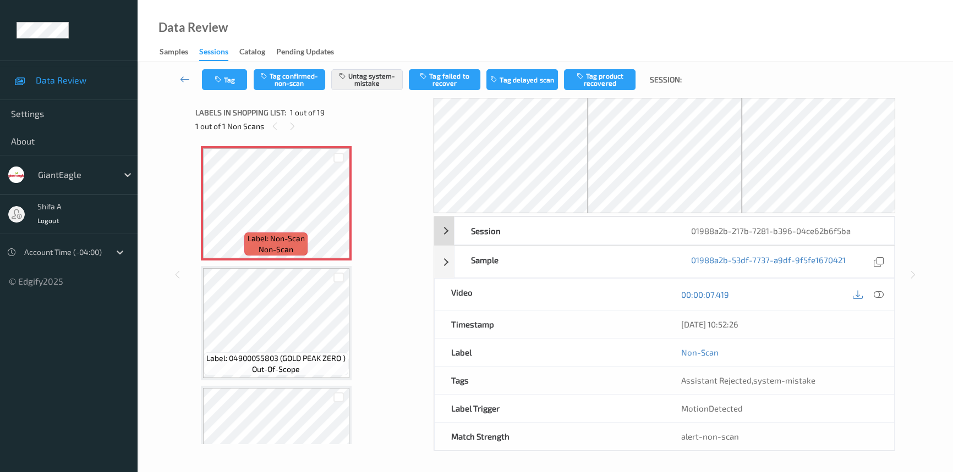
click at [882, 294] on icon at bounding box center [878, 295] width 10 height 10
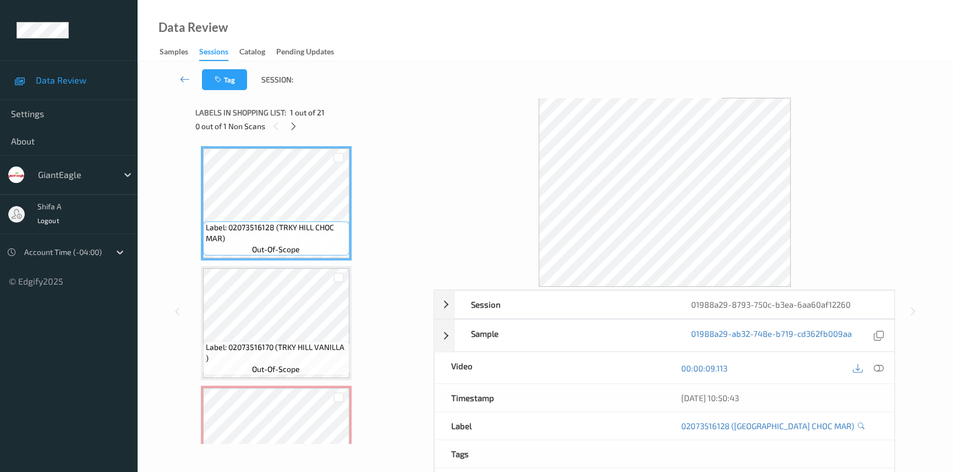
drag, startPoint x: 875, startPoint y: 371, endPoint x: 865, endPoint y: 394, distance: 25.4
click at [876, 371] on icon at bounding box center [878, 369] width 10 height 10
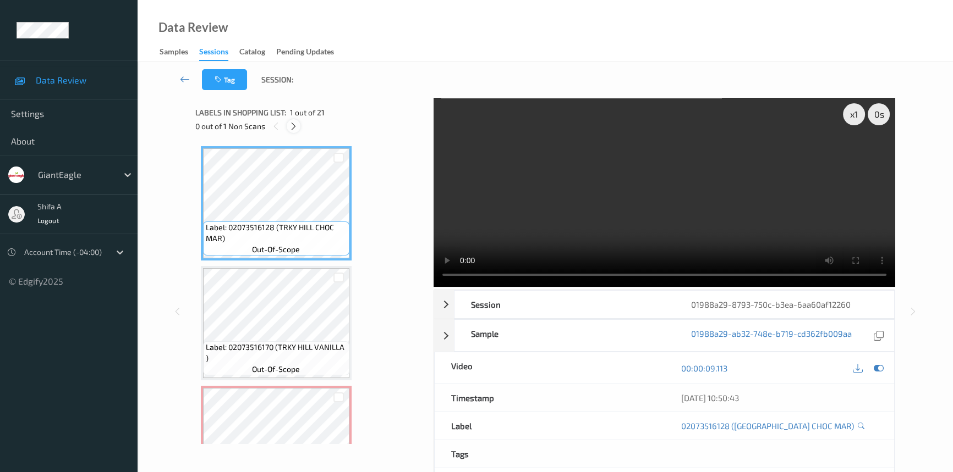
click at [294, 131] on div at bounding box center [294, 126] width 14 height 14
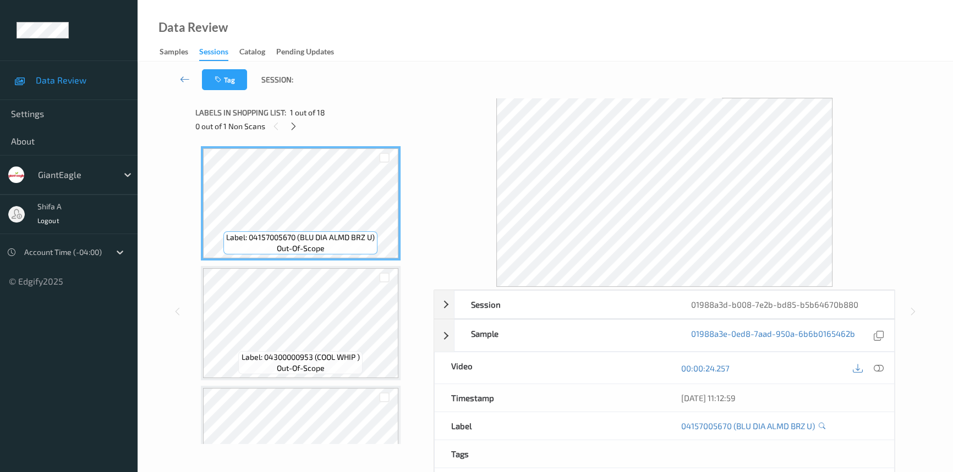
click at [303, 130] on div "0 out of 1 Non Scans" at bounding box center [310, 126] width 231 height 14
click at [298, 128] on div at bounding box center [294, 126] width 14 height 14
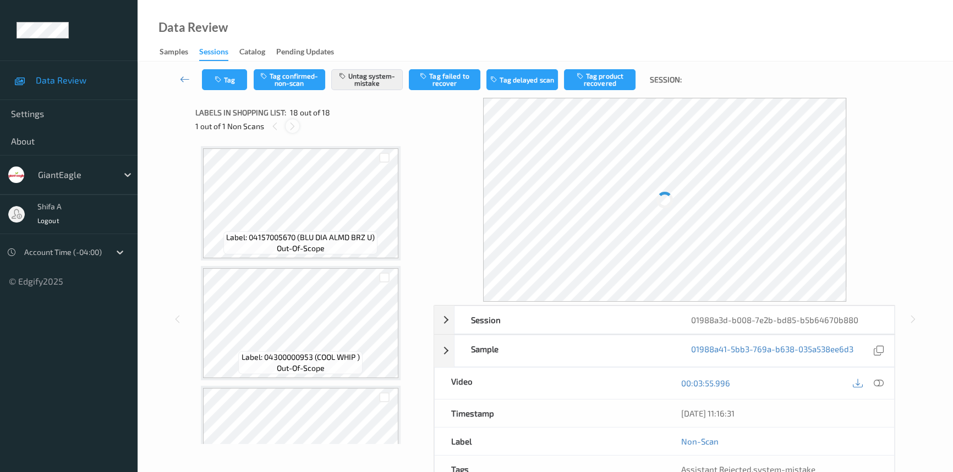
scroll to position [1853, 0]
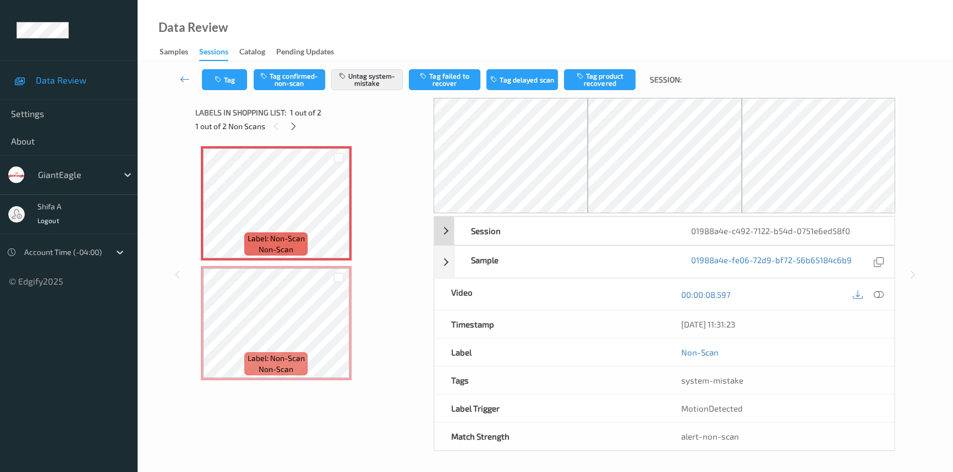
drag, startPoint x: 881, startPoint y: 292, endPoint x: 865, endPoint y: 303, distance: 19.4
click at [880, 293] on icon at bounding box center [878, 295] width 10 height 10
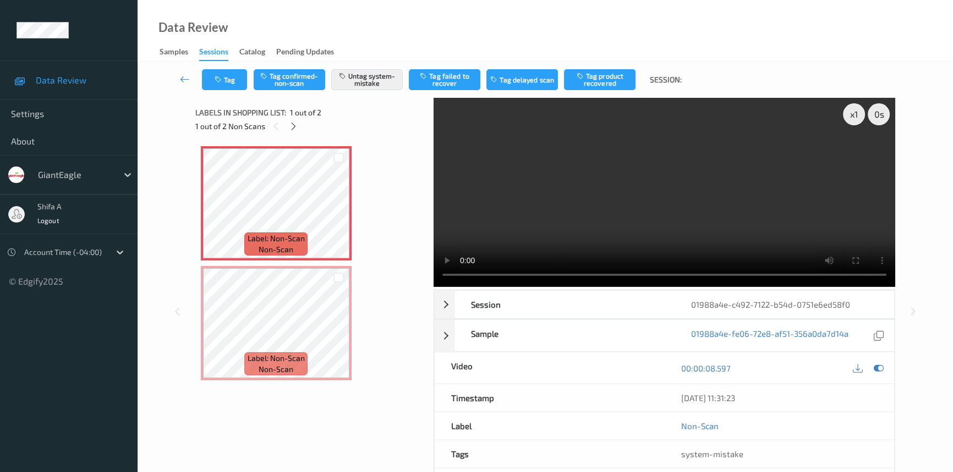
click at [566, 220] on video at bounding box center [663, 192] width 461 height 189
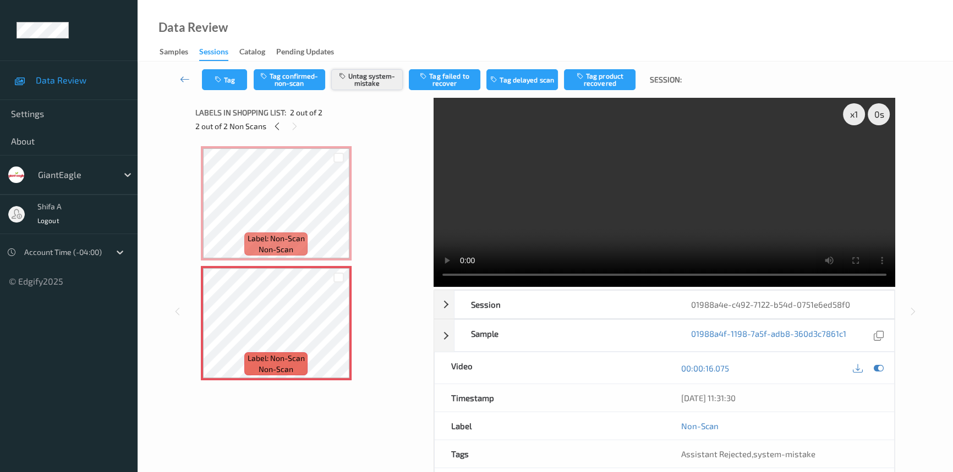
click at [385, 73] on button "Untag system-mistake" at bounding box center [366, 79] width 71 height 21
click at [285, 83] on button "Tag confirmed-non-scan" at bounding box center [289, 79] width 71 height 21
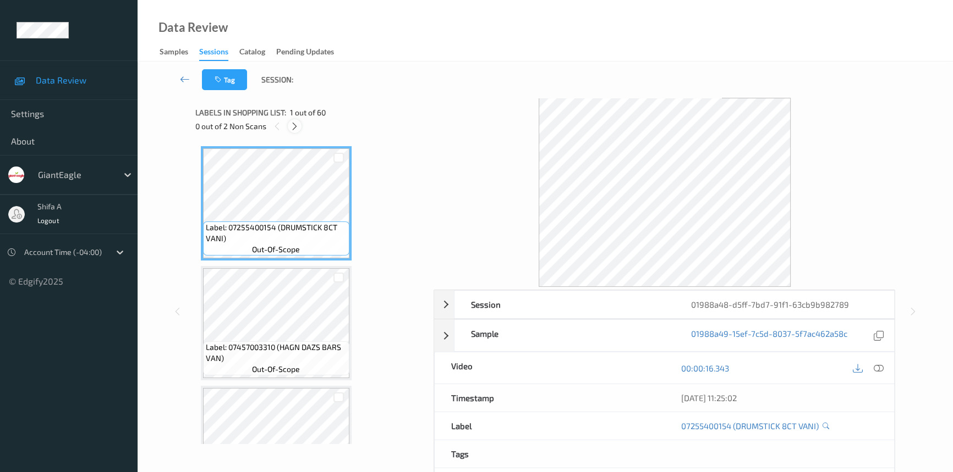
click at [298, 128] on icon at bounding box center [294, 127] width 9 height 10
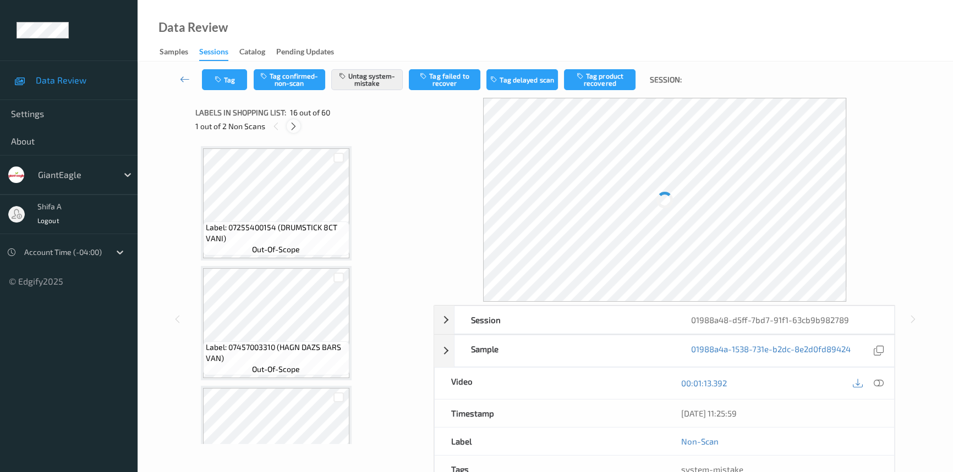
scroll to position [1678, 0]
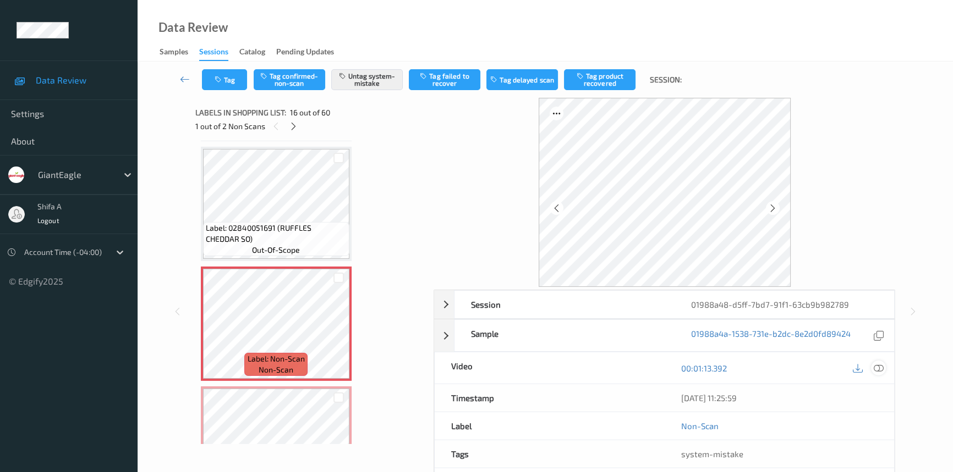
click at [878, 367] on icon at bounding box center [878, 369] width 10 height 10
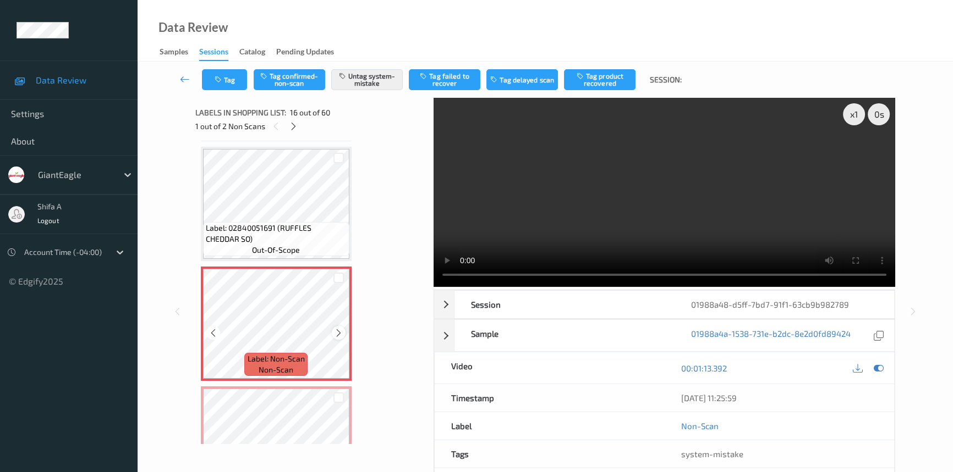
click at [334, 329] on icon at bounding box center [338, 333] width 9 height 10
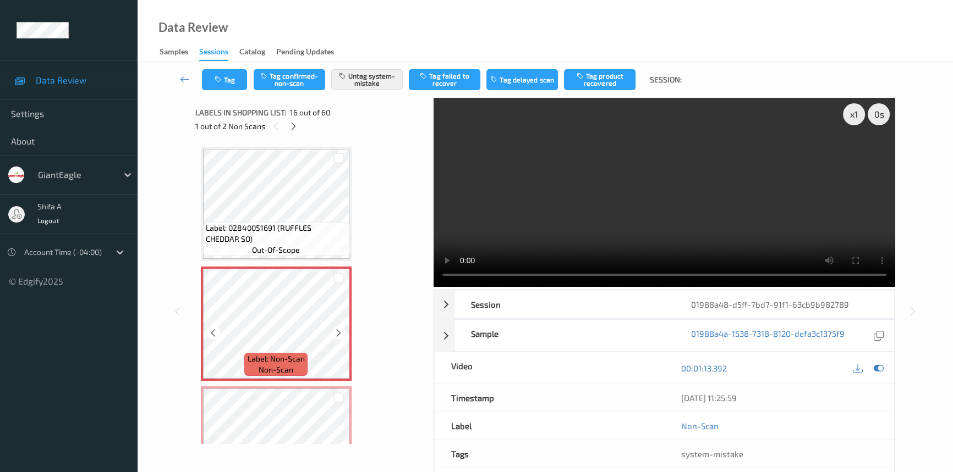
click at [334, 329] on icon at bounding box center [338, 333] width 9 height 10
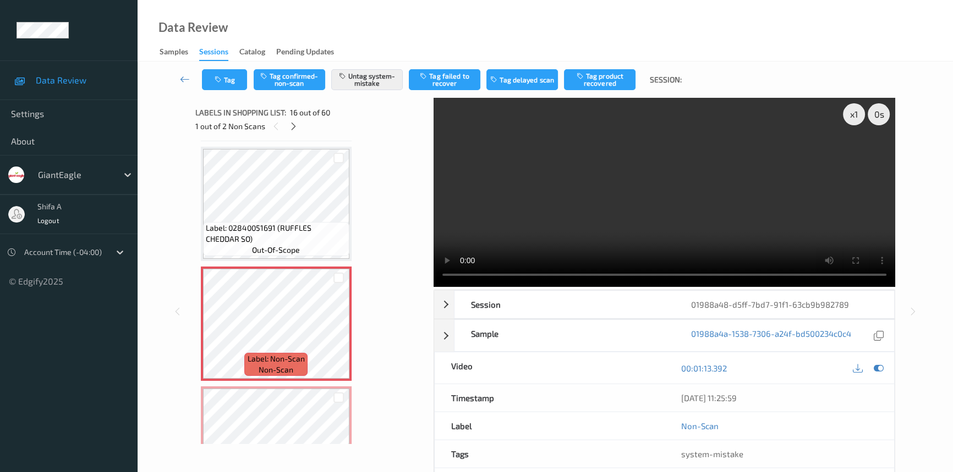
click at [566, 181] on video at bounding box center [663, 192] width 461 height 189
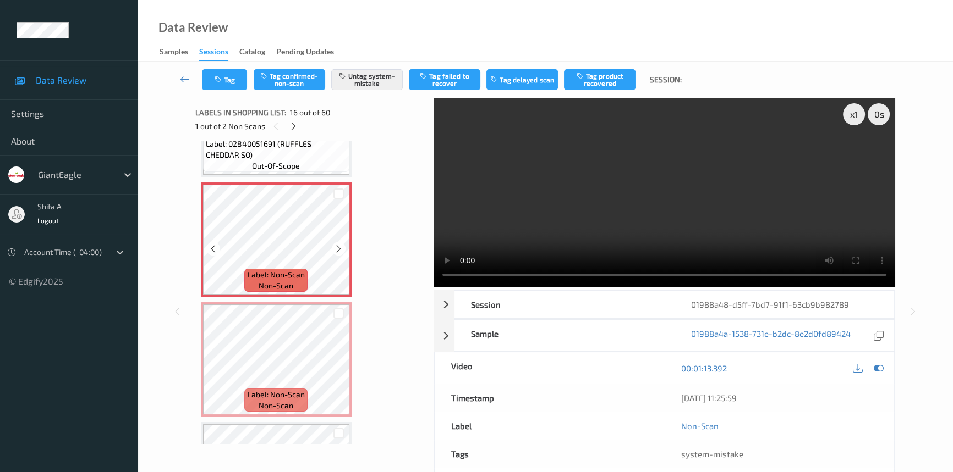
scroll to position [1778, 0]
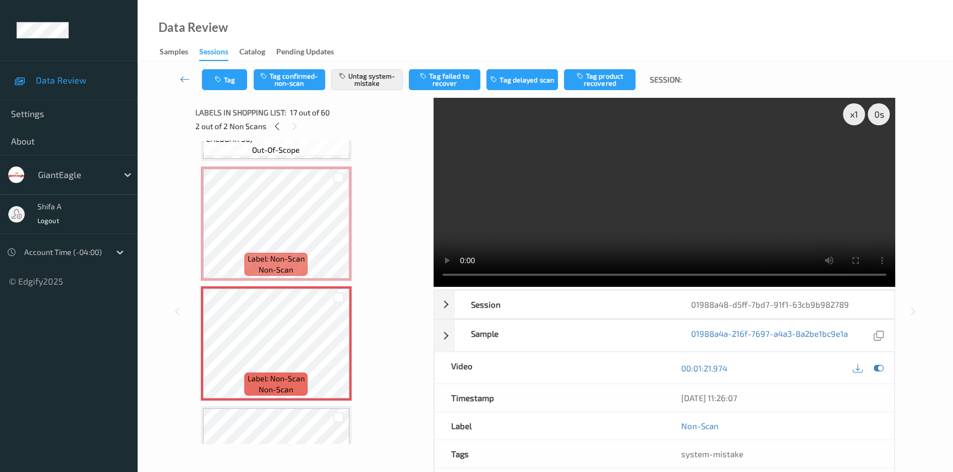
click at [643, 200] on video at bounding box center [663, 192] width 461 height 189
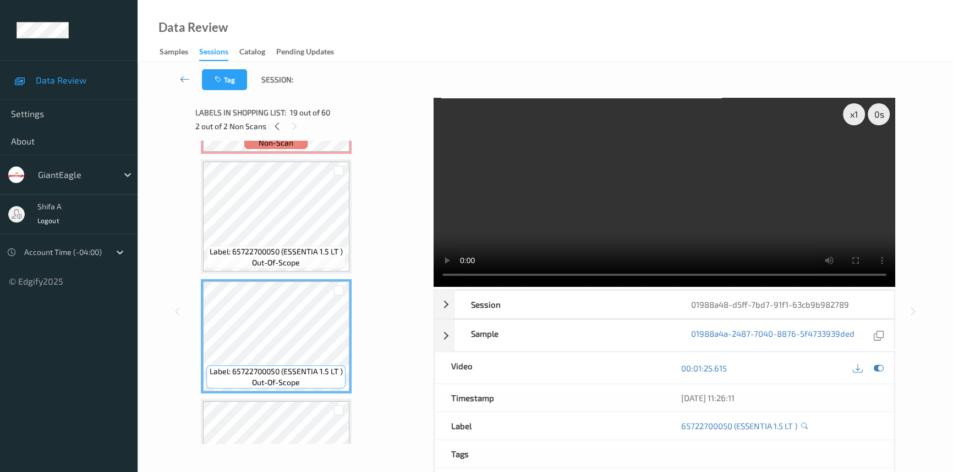
scroll to position [2028, 0]
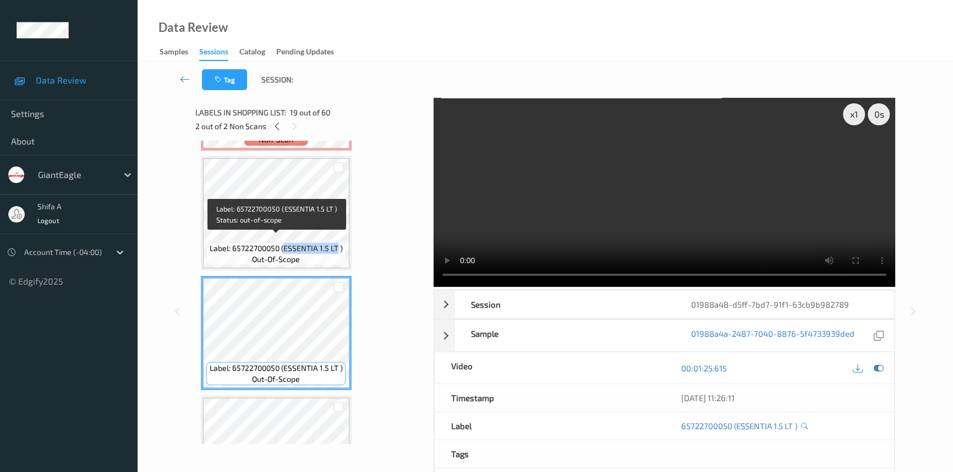
drag, startPoint x: 284, startPoint y: 243, endPoint x: 336, endPoint y: 244, distance: 51.7
click at [336, 244] on span "Label: 65722700050 (ESSENTIA 1.5 LT )" at bounding box center [276, 248] width 133 height 11
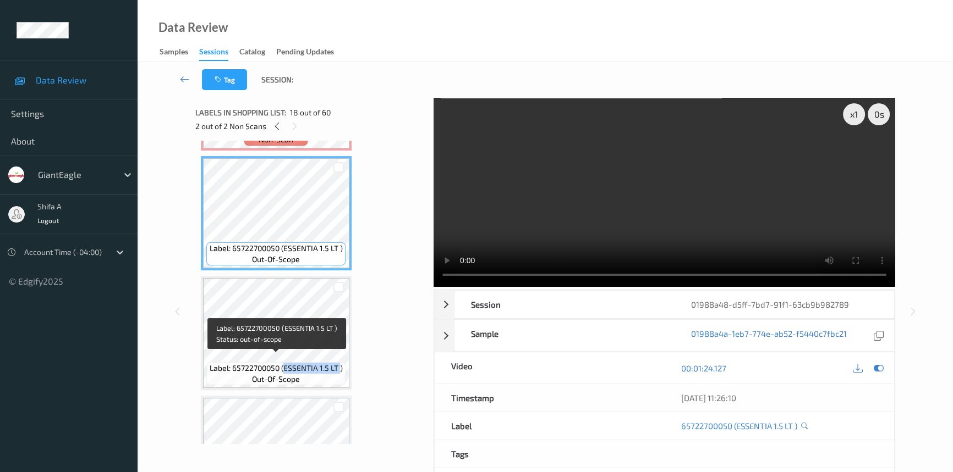
drag, startPoint x: 285, startPoint y: 361, endPoint x: 338, endPoint y: 359, distance: 53.4
click at [338, 363] on span "Label: 65722700050 (ESSENTIA 1.5 LT )" at bounding box center [276, 368] width 133 height 11
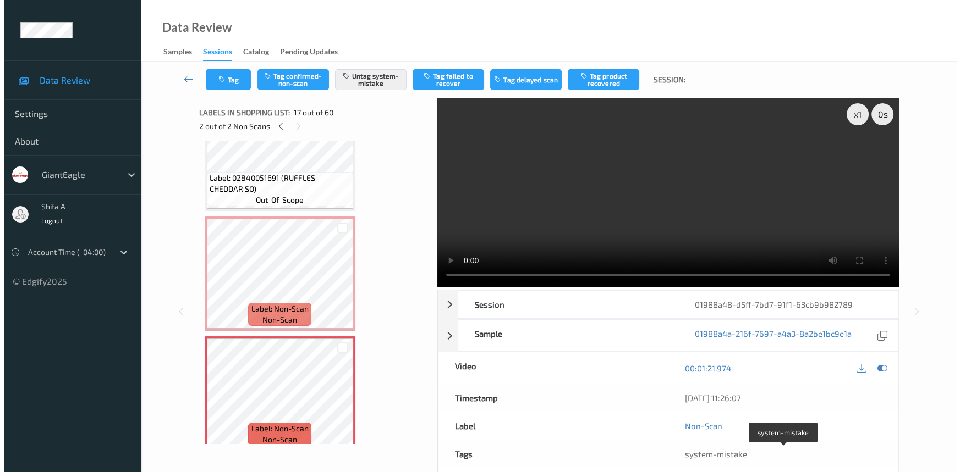
scroll to position [49, 0]
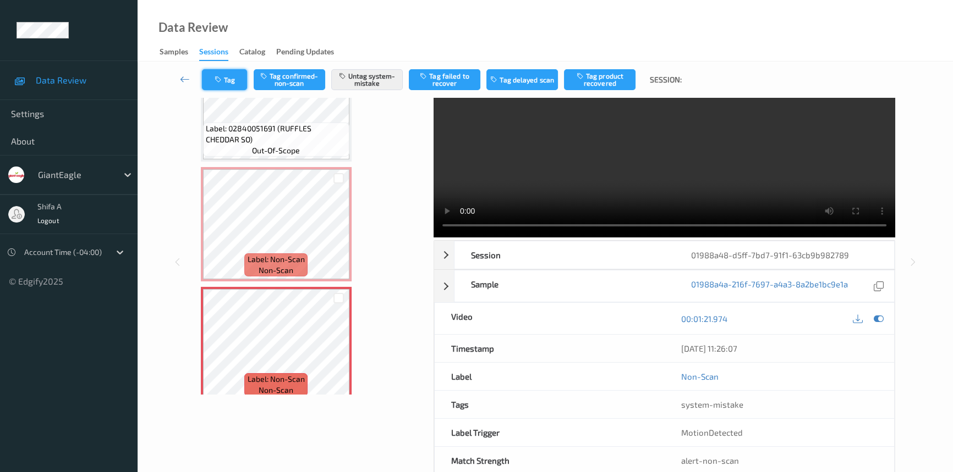
click at [230, 77] on button "Tag" at bounding box center [224, 79] width 45 height 21
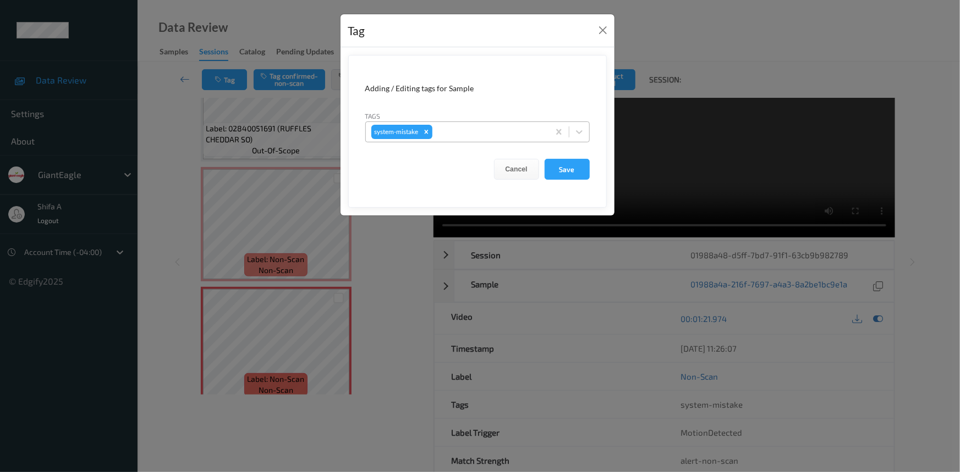
click at [478, 128] on div at bounding box center [488, 131] width 109 height 13
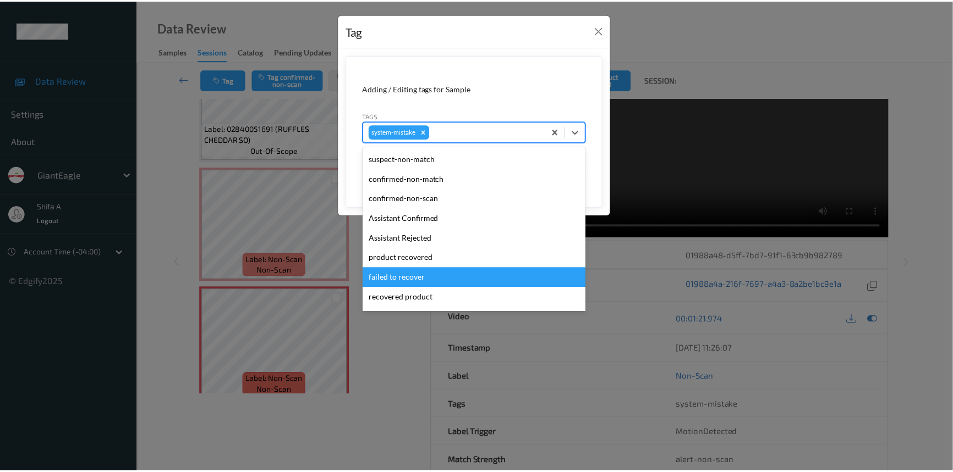
scroll to position [97, 0]
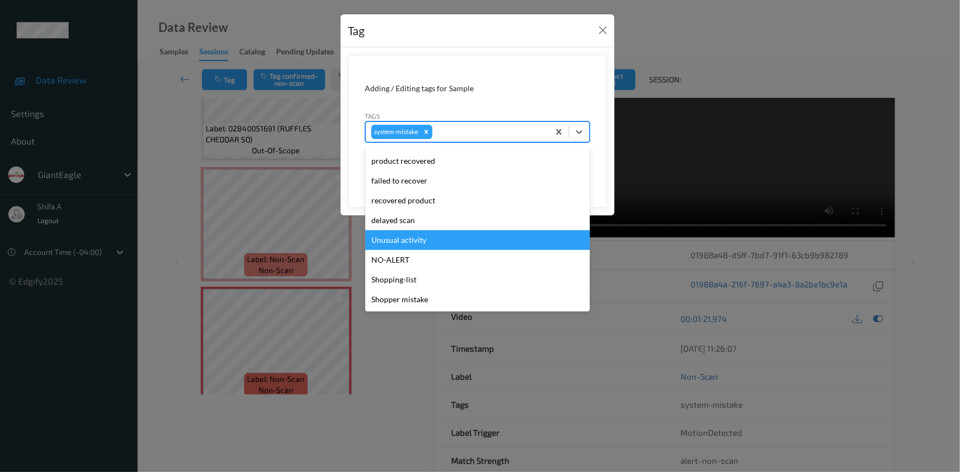
click at [433, 241] on div "Unusual activity" at bounding box center [477, 240] width 224 height 20
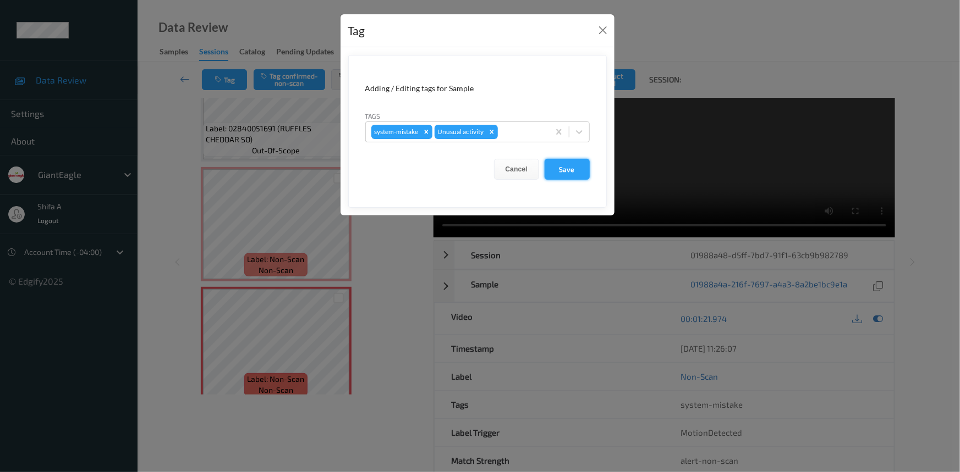
click at [558, 174] on button "Save" at bounding box center [566, 169] width 45 height 21
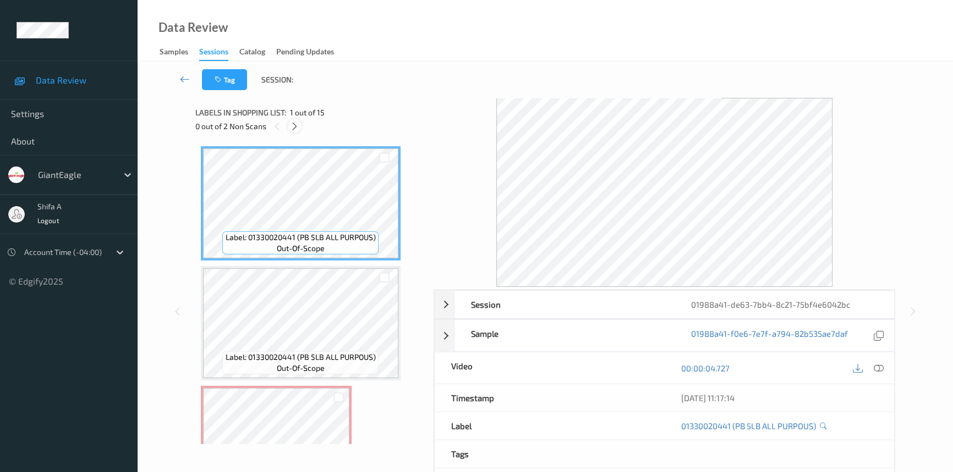
click at [297, 125] on icon at bounding box center [294, 127] width 9 height 10
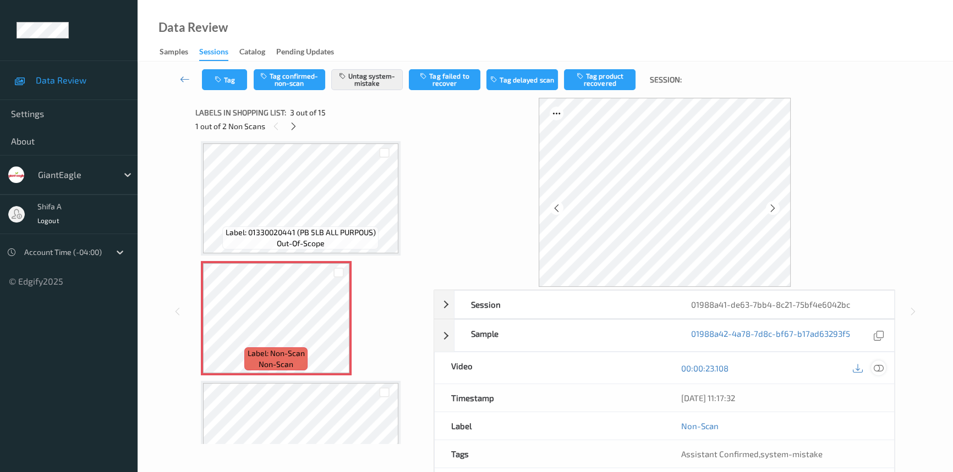
click at [878, 369] on icon at bounding box center [878, 369] width 10 height 10
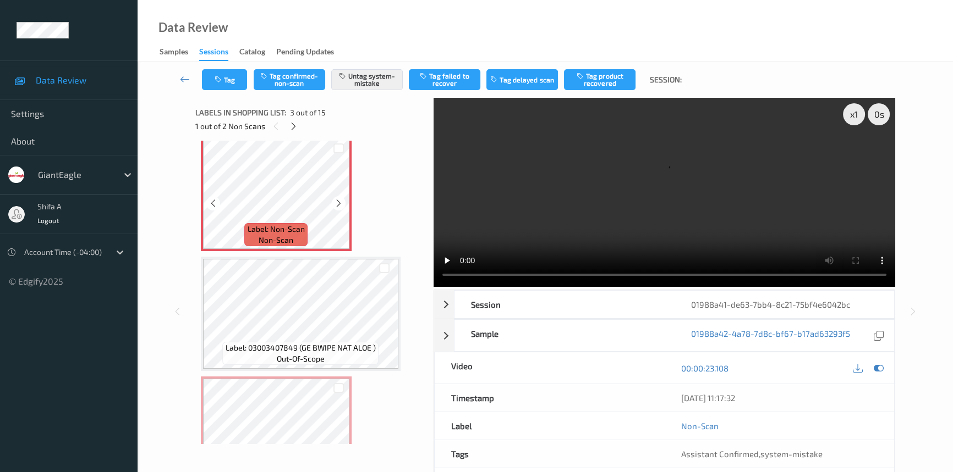
scroll to position [225, 0]
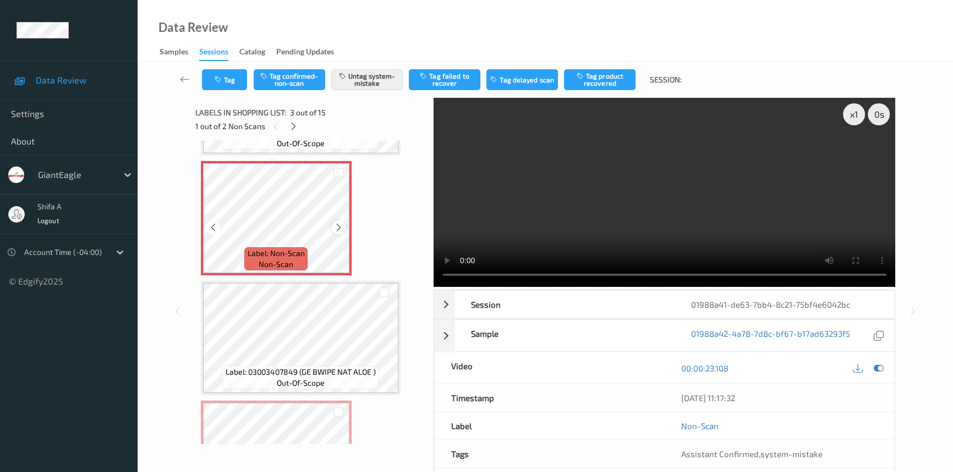
click at [342, 223] on icon at bounding box center [338, 228] width 9 height 10
click at [341, 223] on icon at bounding box center [338, 228] width 9 height 10
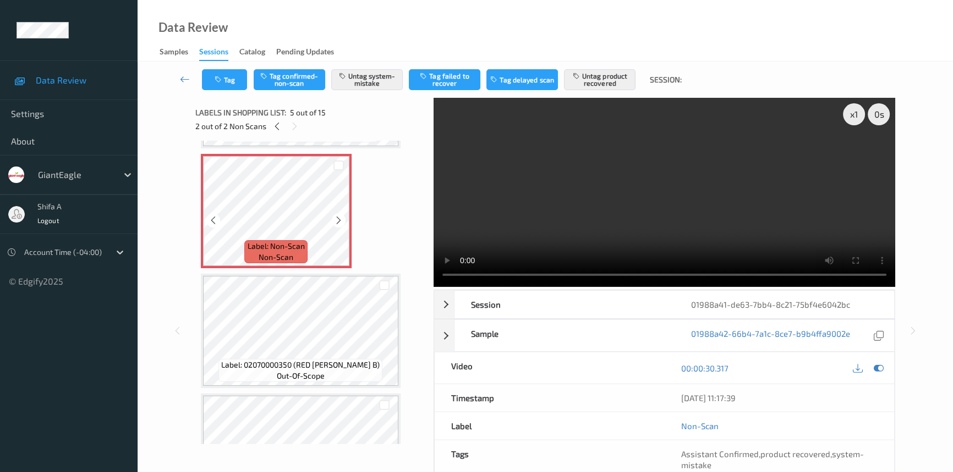
scroll to position [475, 0]
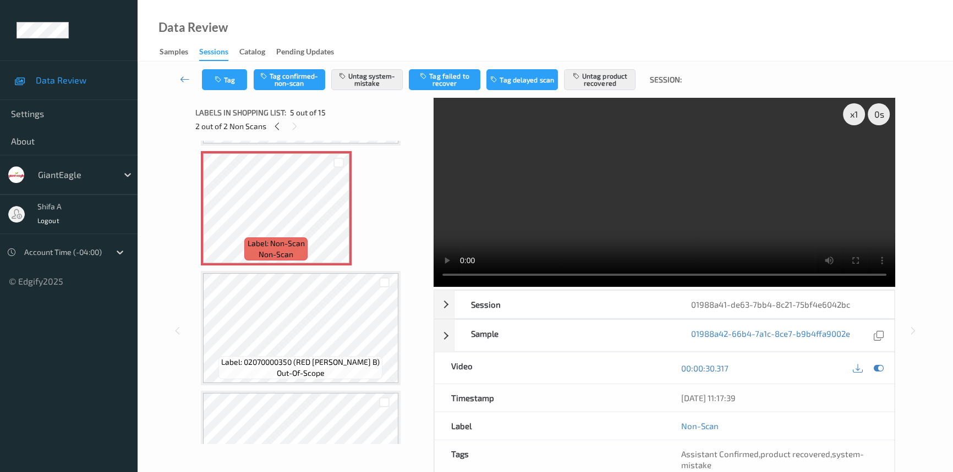
click at [688, 222] on video at bounding box center [663, 192] width 461 height 189
click at [605, 73] on button "Untag product recovered" at bounding box center [599, 79] width 71 height 21
click at [371, 85] on button "Untag system-mistake" at bounding box center [366, 79] width 71 height 21
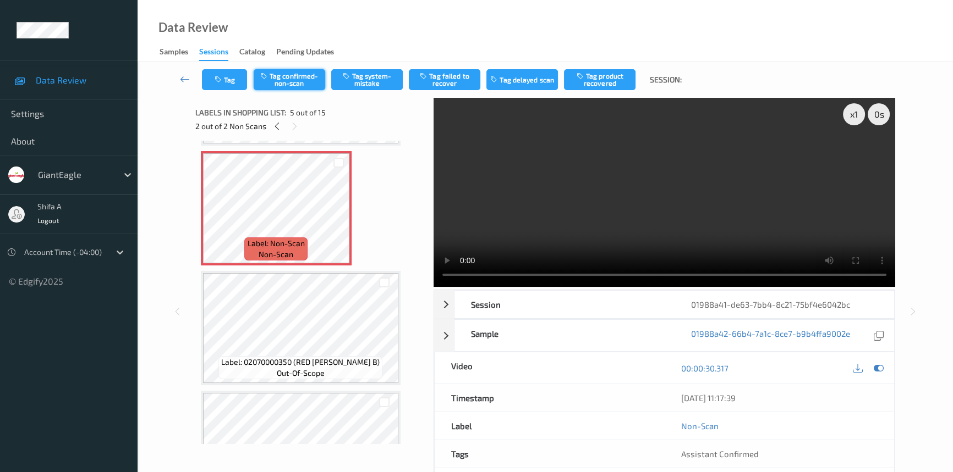
click at [293, 85] on button "Tag confirmed-non-scan" at bounding box center [289, 79] width 71 height 21
click at [627, 80] on button "Tag product recovered" at bounding box center [599, 79] width 71 height 21
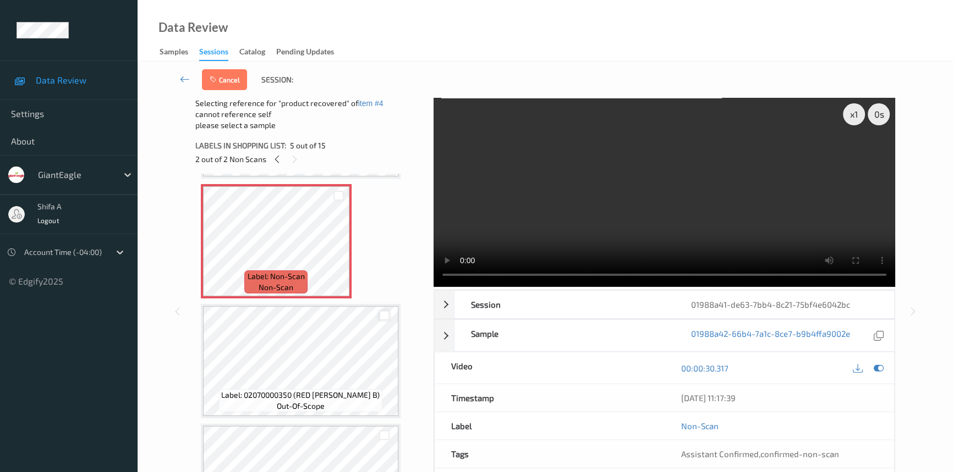
click at [386, 311] on div at bounding box center [384, 316] width 10 height 10
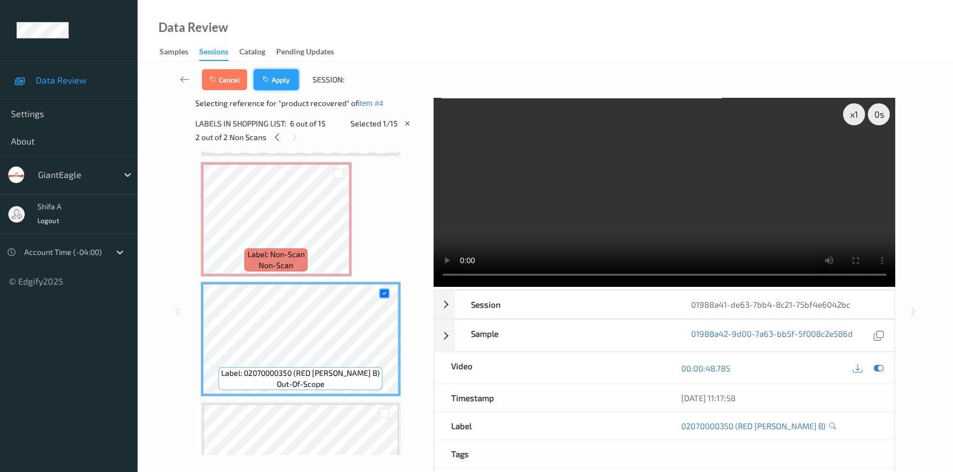
click at [278, 72] on button "Apply" at bounding box center [276, 79] width 45 height 21
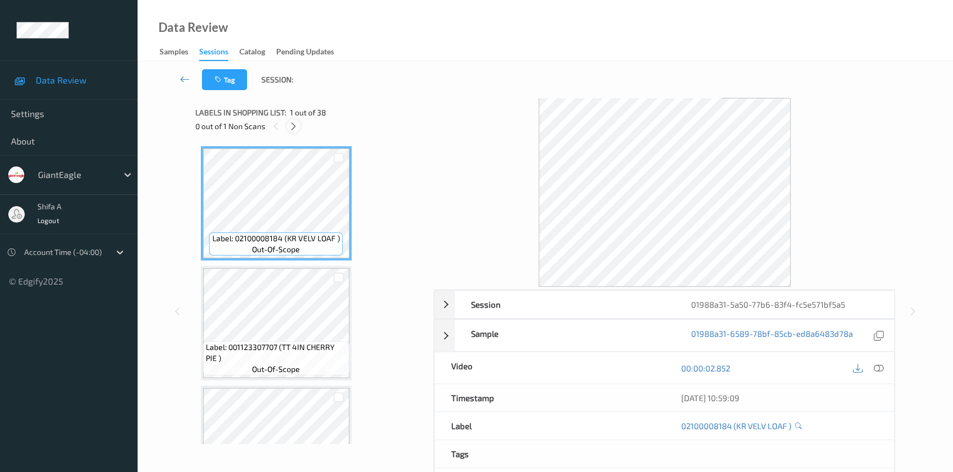
click at [293, 126] on icon at bounding box center [293, 127] width 9 height 10
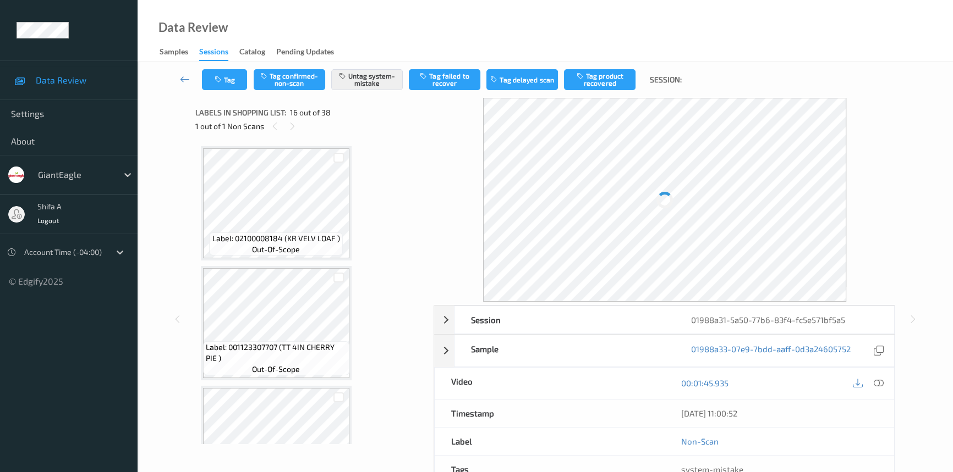
scroll to position [1678, 0]
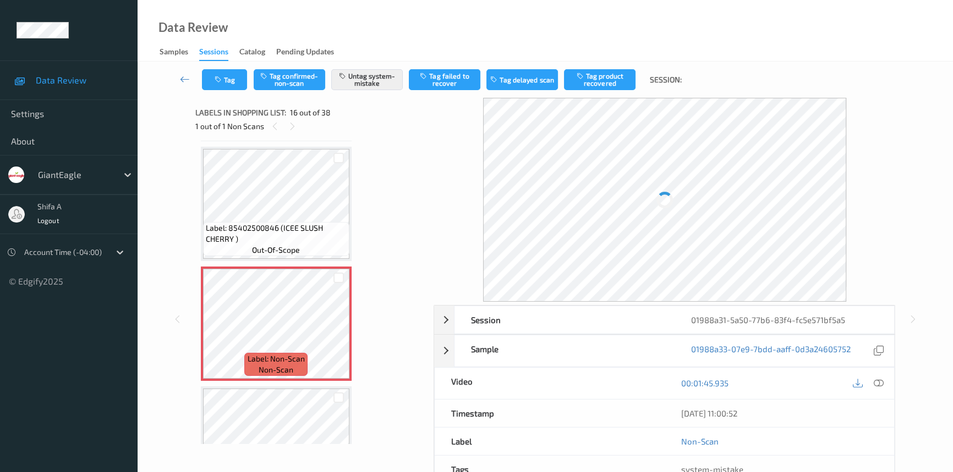
drag, startPoint x: 879, startPoint y: 382, endPoint x: 868, endPoint y: 409, distance: 29.1
click at [878, 382] on icon at bounding box center [878, 383] width 10 height 10
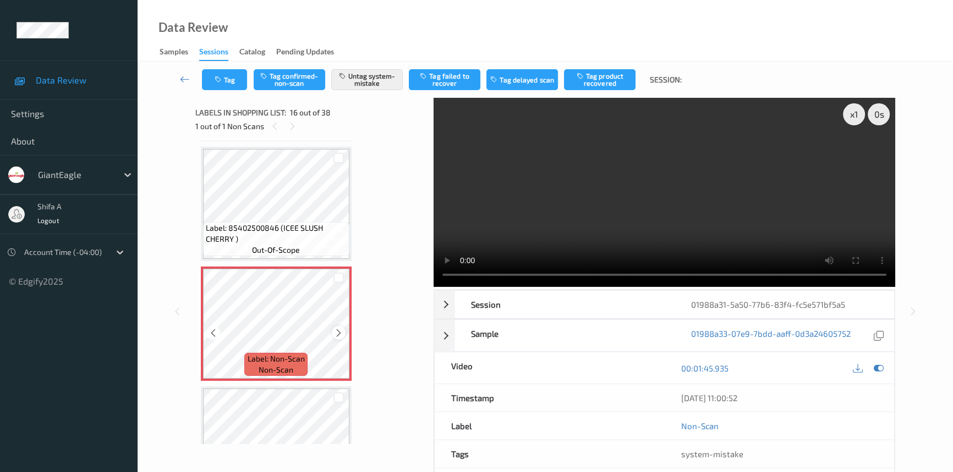
click at [341, 329] on icon at bounding box center [338, 333] width 9 height 10
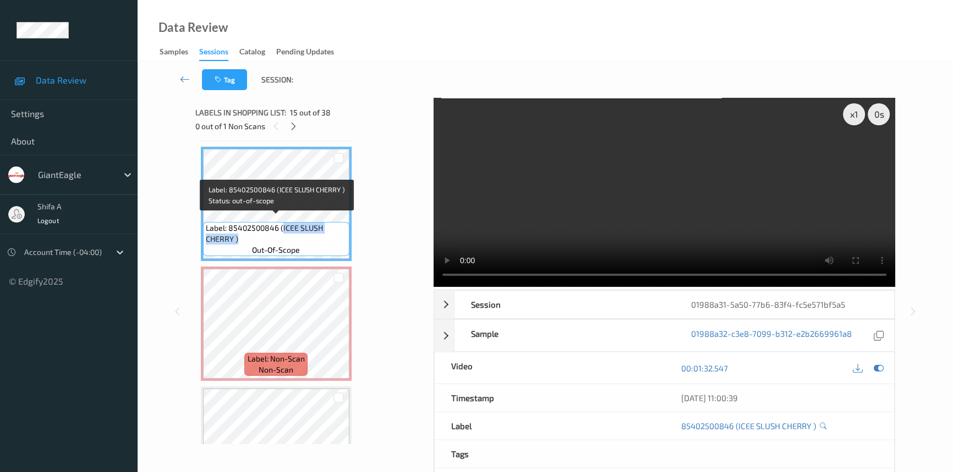
drag, startPoint x: 281, startPoint y: 222, endPoint x: 288, endPoint y: 231, distance: 11.0
click at [288, 231] on span "Label: 85402500846 (ICEE SLUSH CHERRY )" at bounding box center [276, 234] width 141 height 22
copy span "ICEE SLUSH CHERRY )"
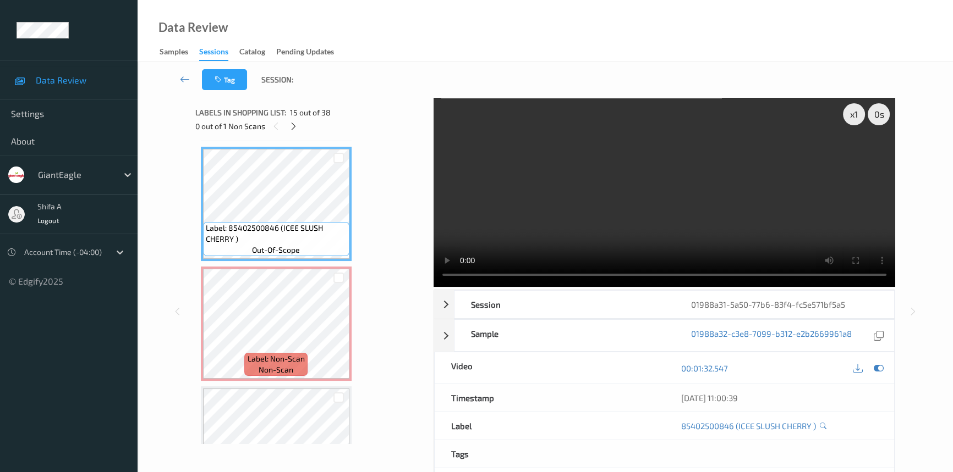
click at [735, 114] on video at bounding box center [663, 192] width 461 height 189
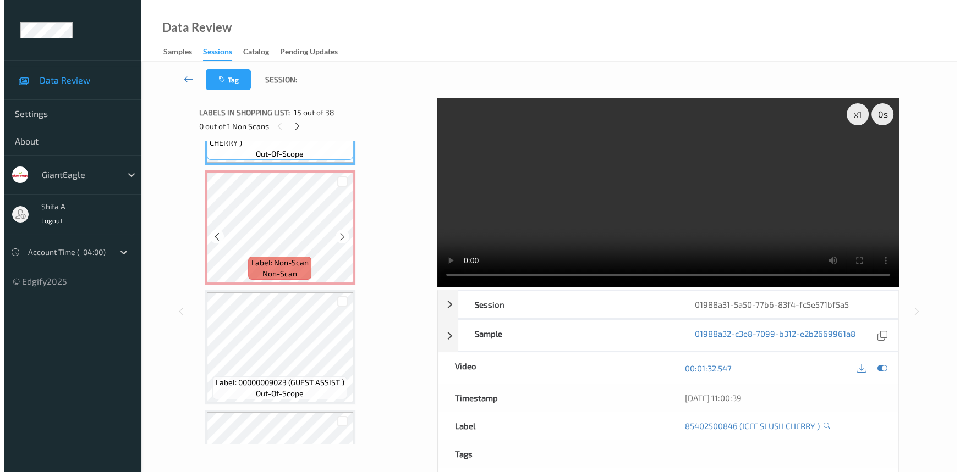
scroll to position [1778, 0]
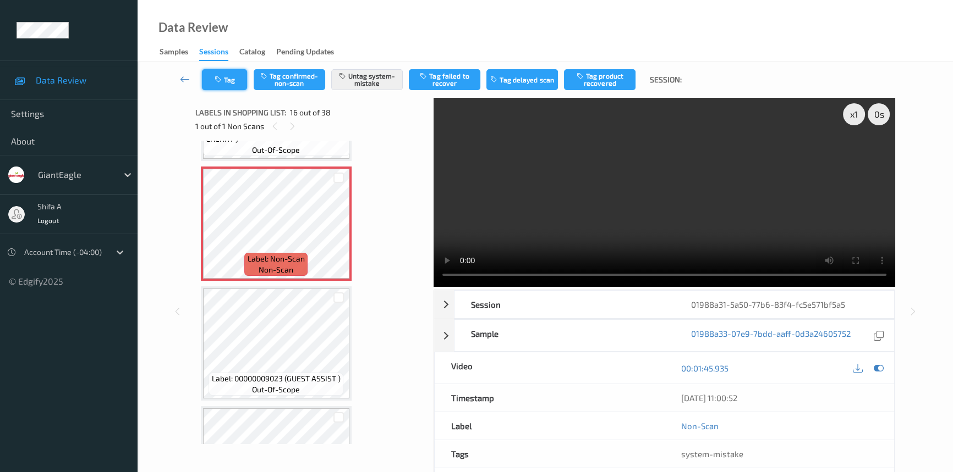
click at [220, 78] on icon "button" at bounding box center [218, 80] width 9 height 8
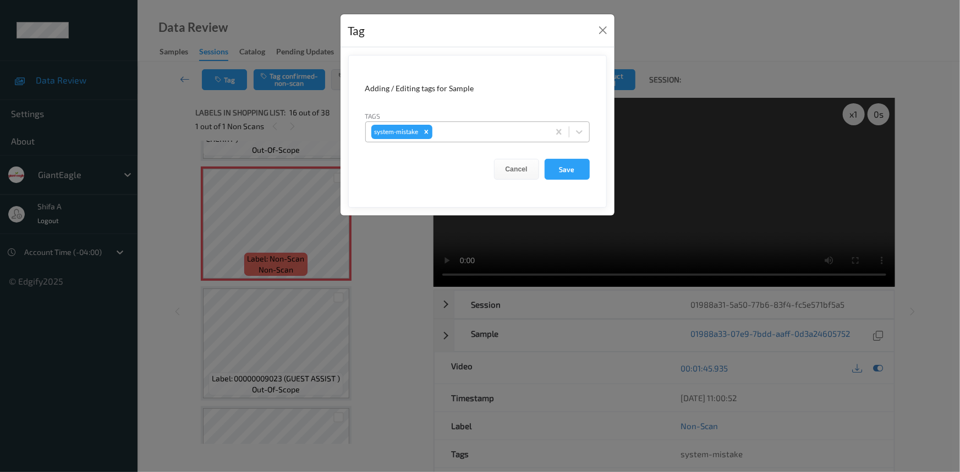
click at [489, 130] on div at bounding box center [488, 131] width 109 height 13
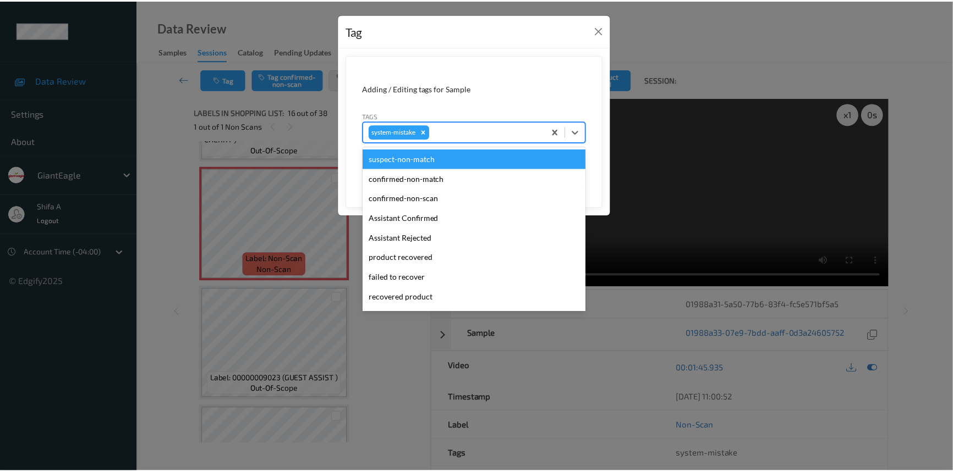
scroll to position [97, 0]
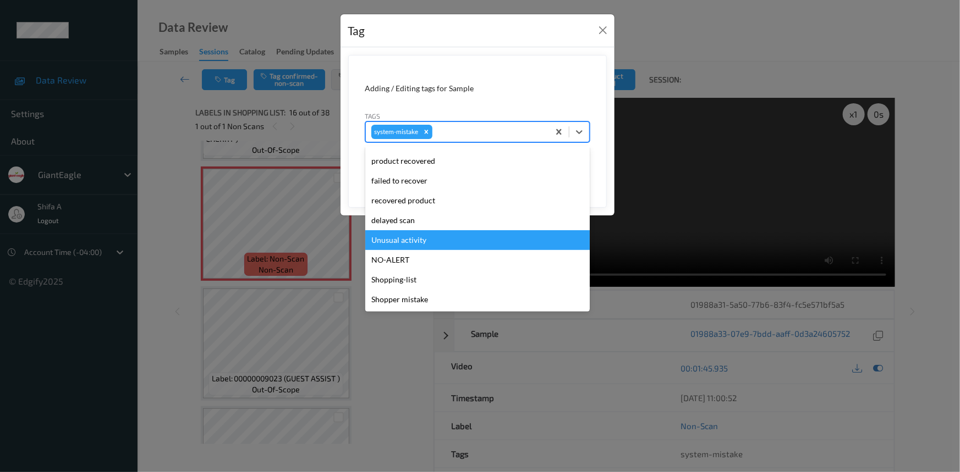
click at [424, 237] on div "Unusual activity" at bounding box center [477, 240] width 224 height 20
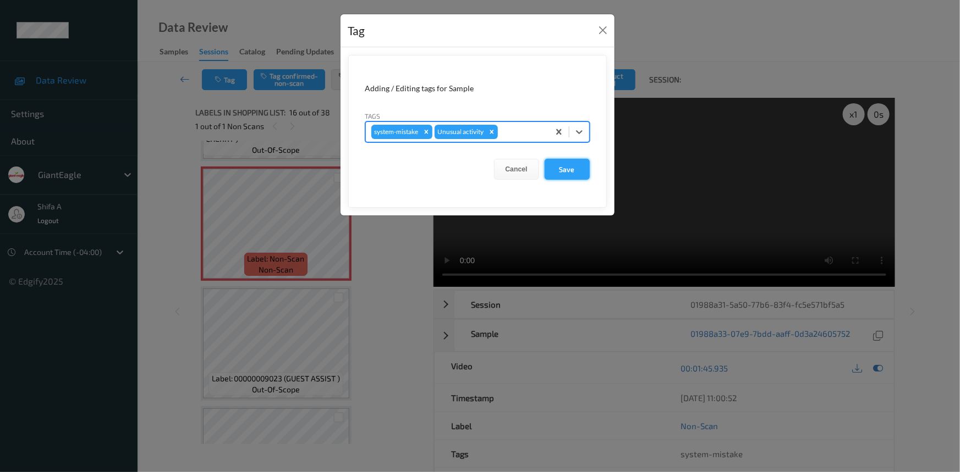
click at [568, 174] on button "Save" at bounding box center [566, 169] width 45 height 21
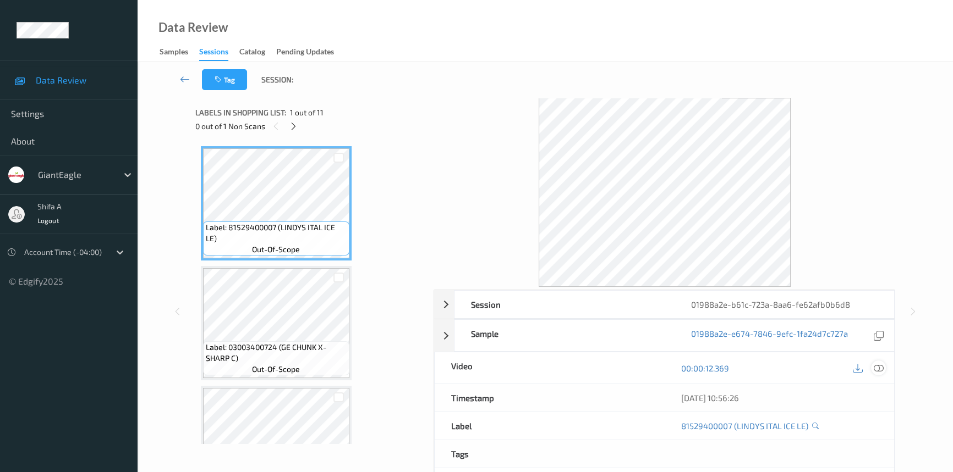
click at [880, 365] on icon at bounding box center [878, 369] width 10 height 10
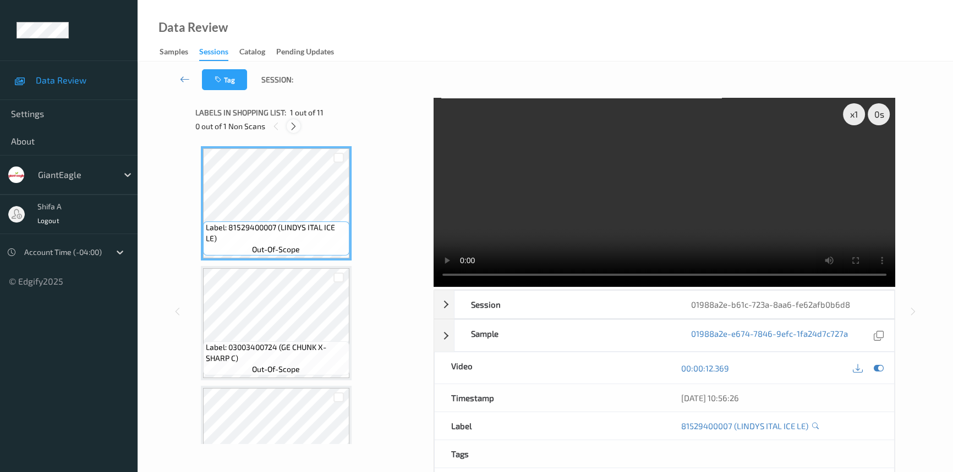
click at [289, 131] on icon at bounding box center [293, 127] width 9 height 10
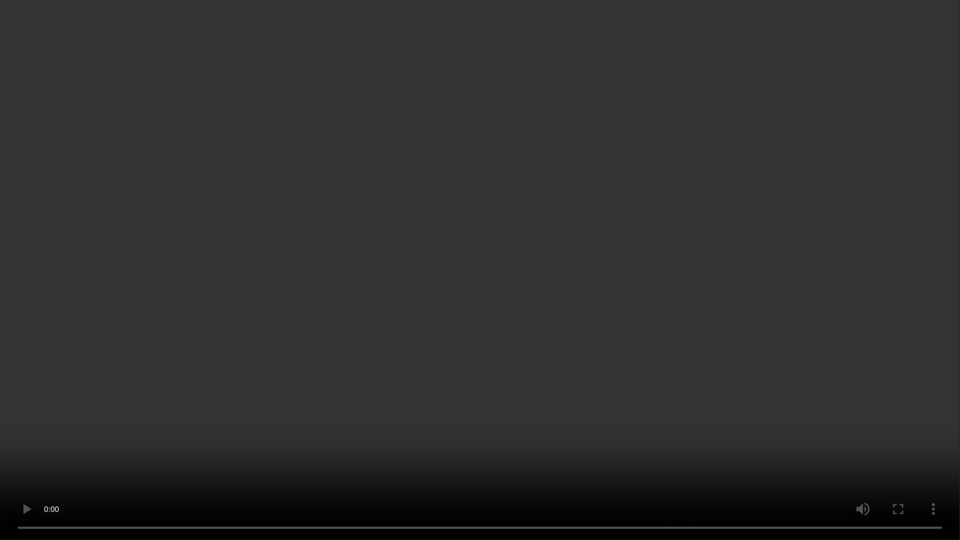
click at [399, 405] on video at bounding box center [480, 270] width 960 height 540
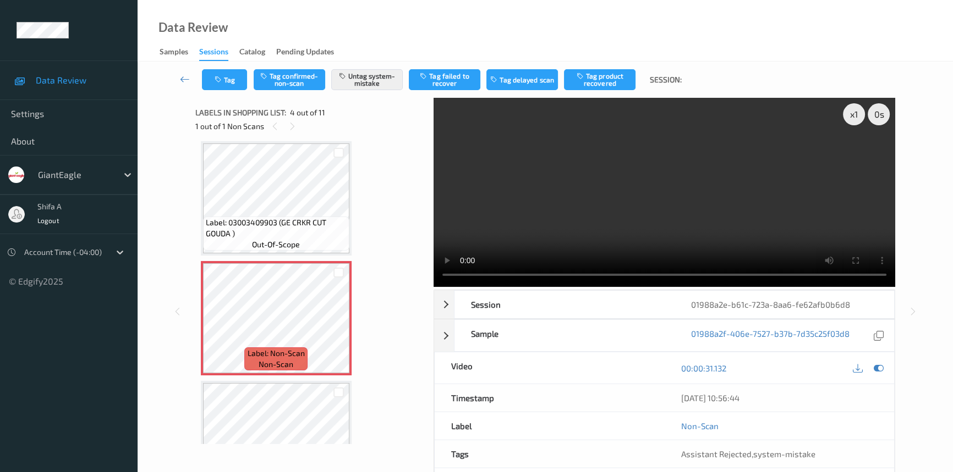
click at [692, 169] on video at bounding box center [663, 192] width 461 height 189
click at [387, 80] on button "Untag system-mistake" at bounding box center [366, 79] width 71 height 21
click at [286, 76] on button "Tag confirmed-non-scan" at bounding box center [289, 79] width 71 height 21
click at [607, 80] on button "Tag product recovered" at bounding box center [599, 79] width 71 height 21
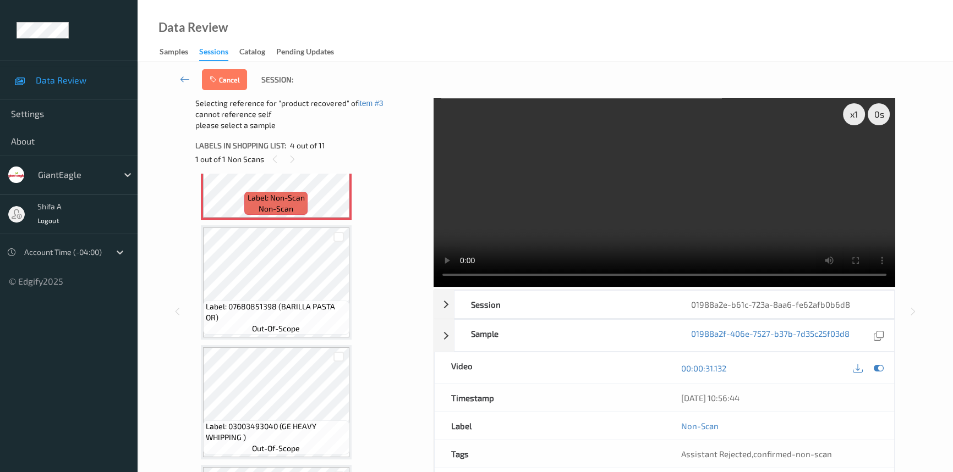
scroll to position [445, 0]
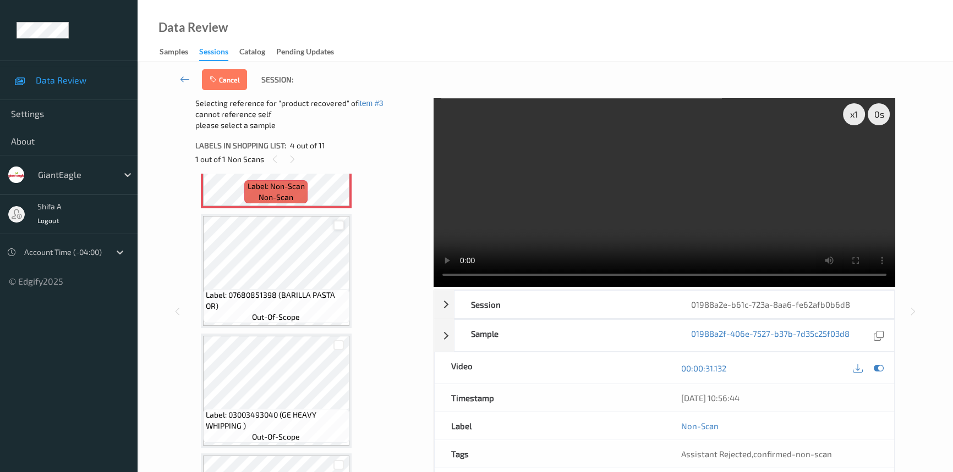
click at [339, 224] on div at bounding box center [338, 226] width 10 height 10
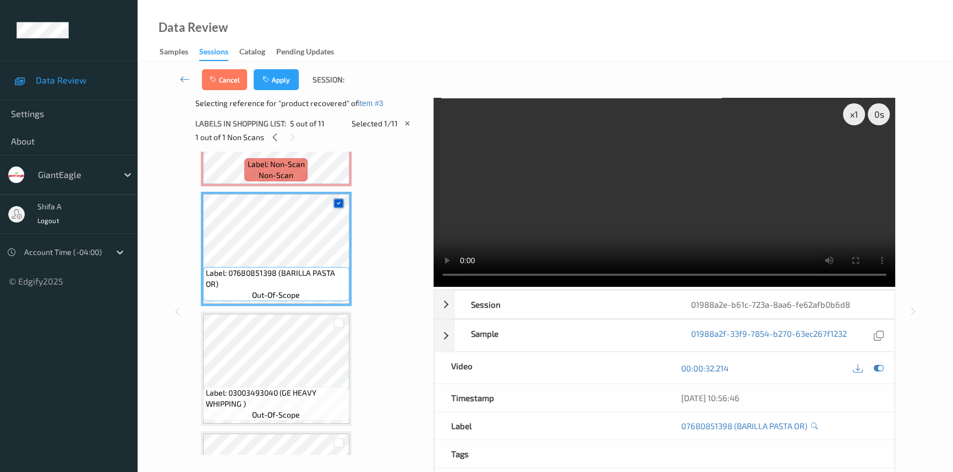
click at [342, 201] on div at bounding box center [338, 204] width 10 height 10
click at [335, 319] on div at bounding box center [338, 323] width 10 height 10
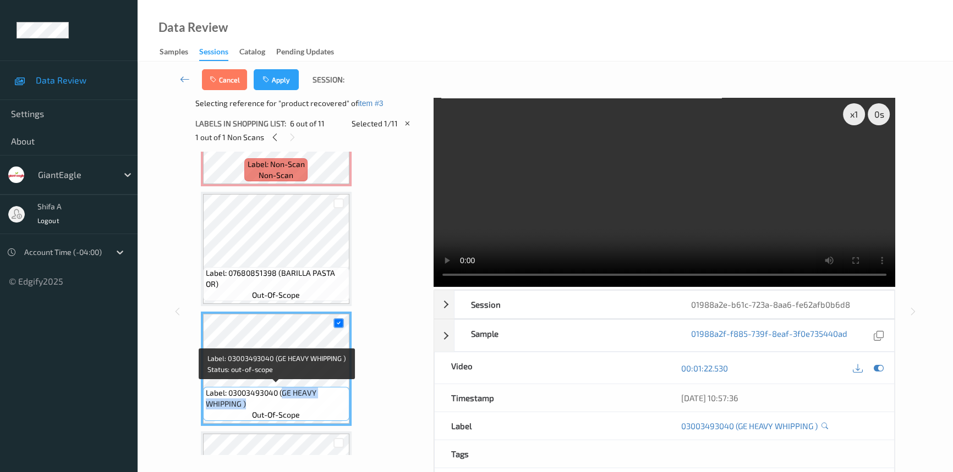
drag, startPoint x: 284, startPoint y: 390, endPoint x: 286, endPoint y: 398, distance: 7.5
click at [286, 398] on span "Label: 03003493040 (GE HEAVY WHIPPING )" at bounding box center [276, 399] width 141 height 22
copy span "GE HEAVY WHIPPING )"
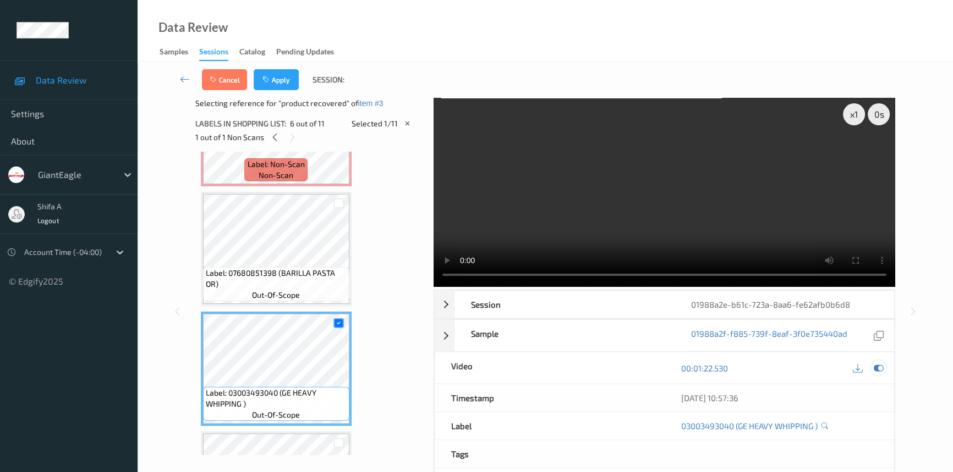
click at [878, 364] on icon at bounding box center [878, 369] width 10 height 10
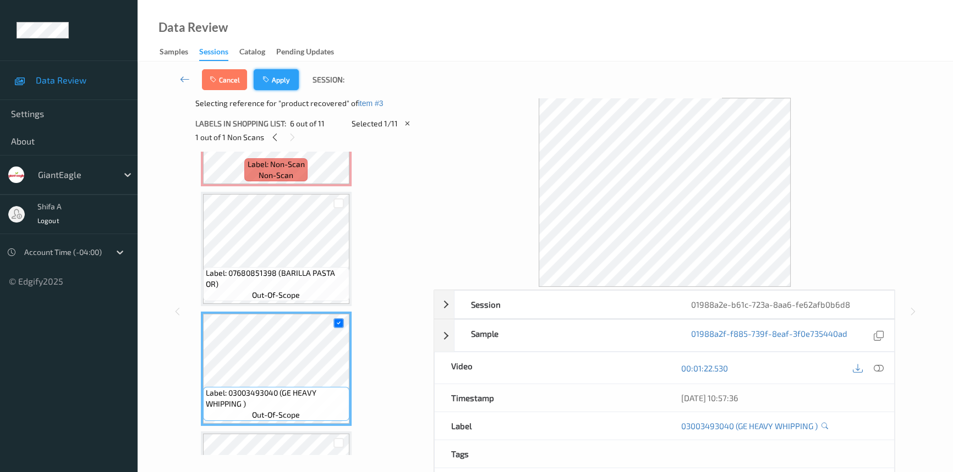
click at [271, 88] on button "Apply" at bounding box center [276, 79] width 45 height 21
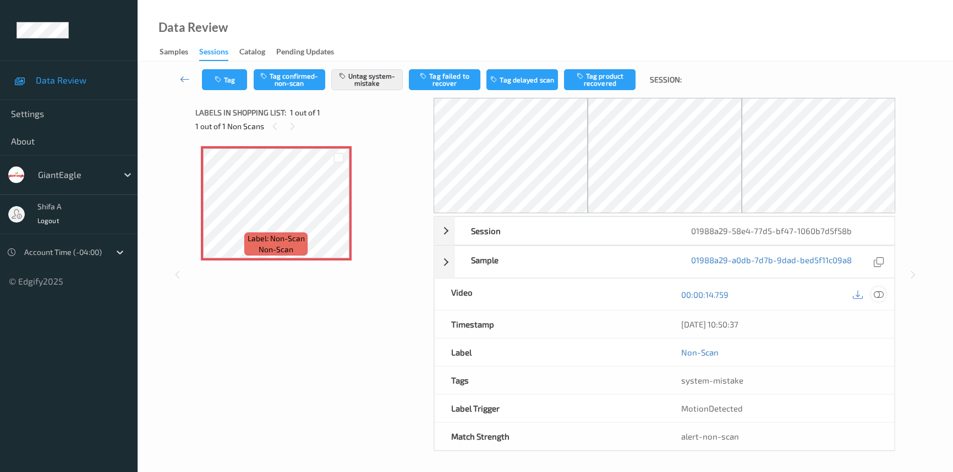
click at [881, 298] on icon at bounding box center [878, 295] width 10 height 10
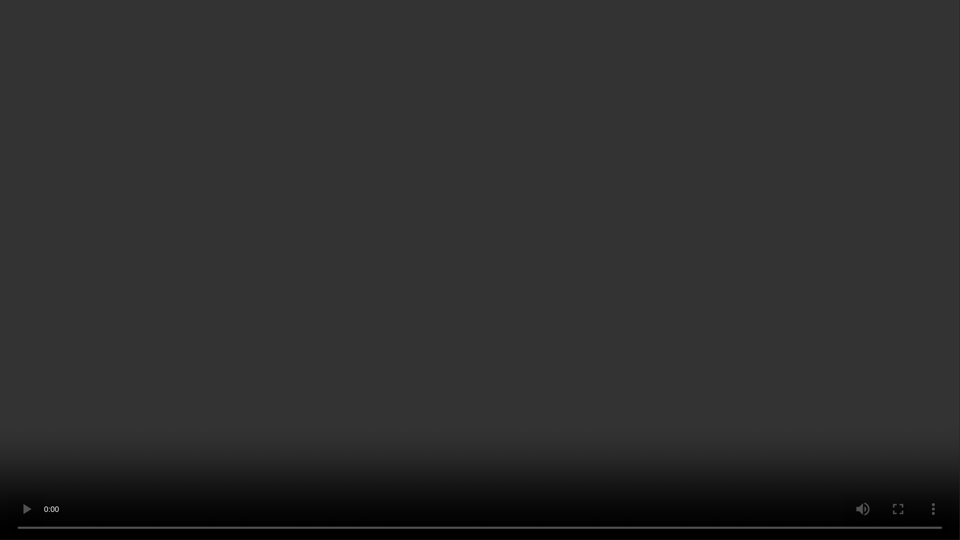
click at [336, 328] on video at bounding box center [480, 270] width 960 height 540
click at [720, 389] on video at bounding box center [480, 270] width 960 height 540
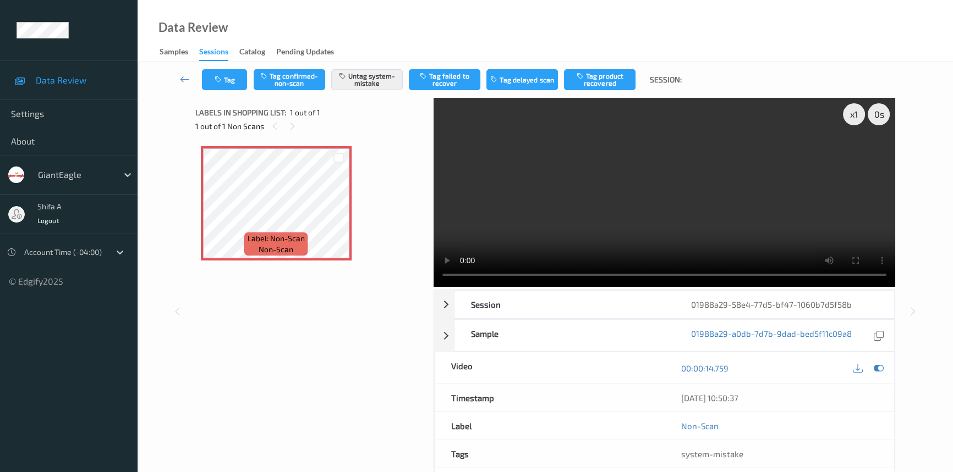
click at [734, 143] on video at bounding box center [663, 192] width 461 height 189
click at [379, 89] on button "Untag system-mistake" at bounding box center [366, 79] width 71 height 21
click at [285, 81] on button "Tag confirmed-non-scan" at bounding box center [289, 79] width 71 height 21
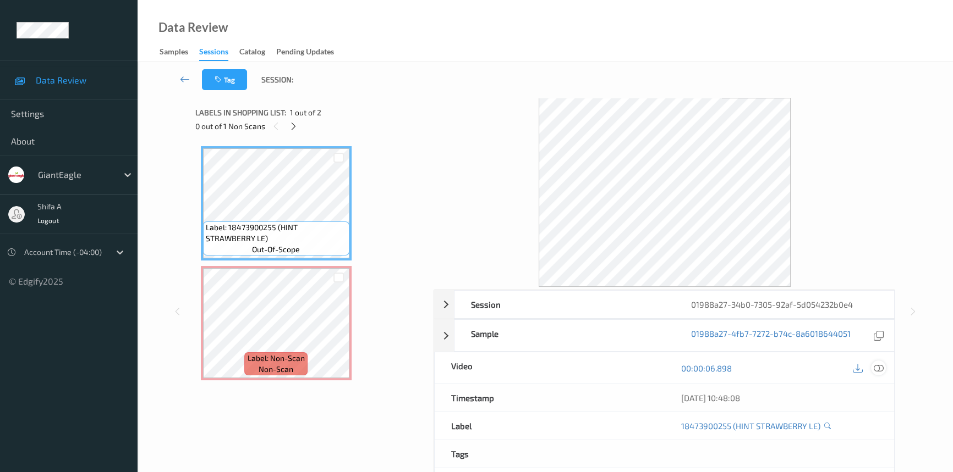
click at [879, 367] on icon at bounding box center [878, 369] width 10 height 10
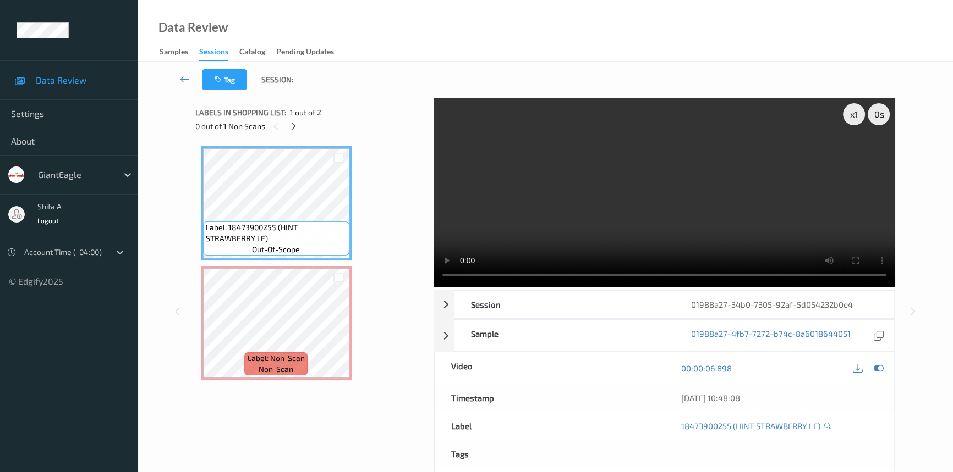
click at [723, 230] on video at bounding box center [663, 192] width 461 height 189
click at [772, 192] on video at bounding box center [663, 192] width 461 height 189
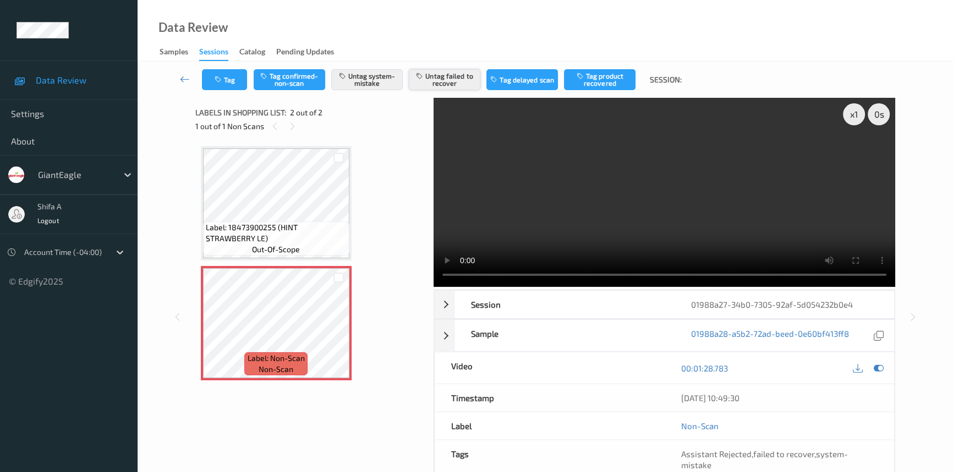
click at [467, 81] on button "Untag failed to recover" at bounding box center [444, 79] width 71 height 21
click at [235, 72] on button "Tag" at bounding box center [224, 79] width 45 height 21
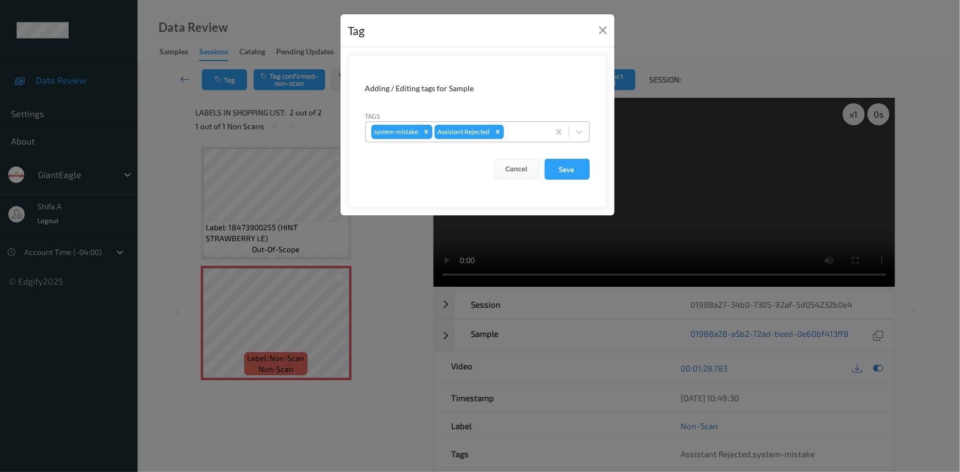
click at [524, 130] on div at bounding box center [524, 131] width 37 height 13
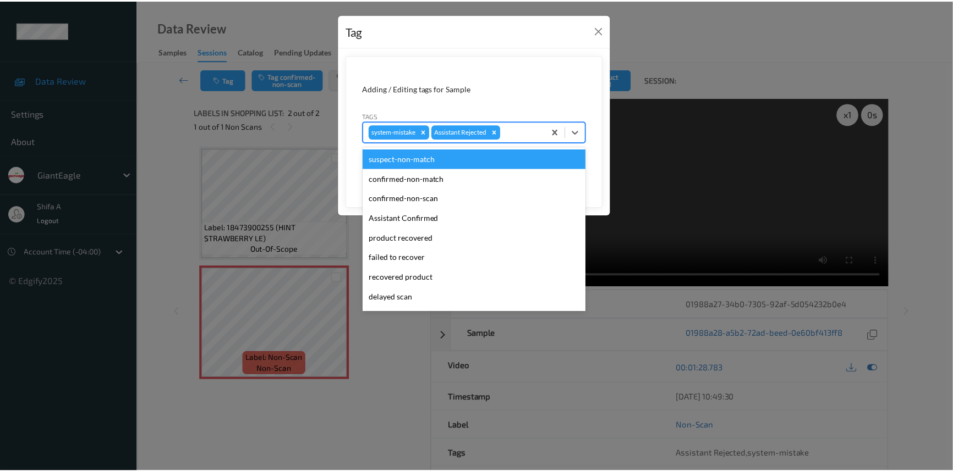
scroll to position [77, 0]
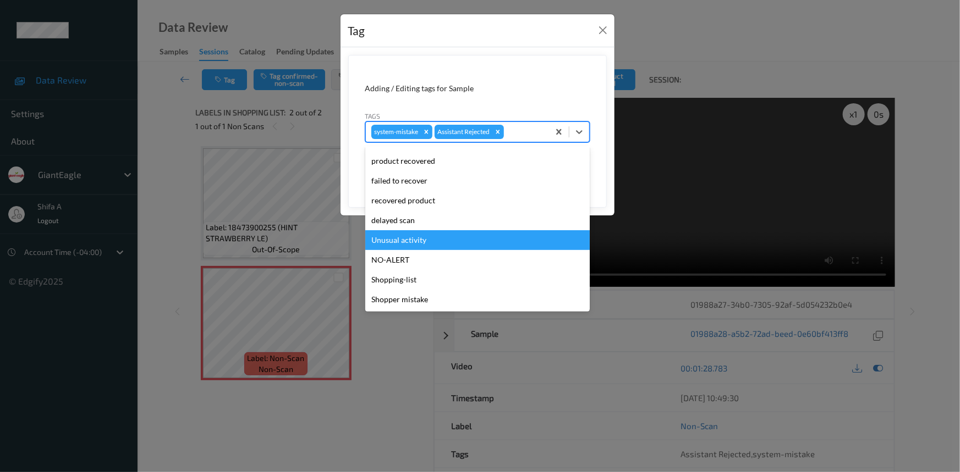
click at [418, 244] on div "Unusual activity" at bounding box center [477, 240] width 224 height 20
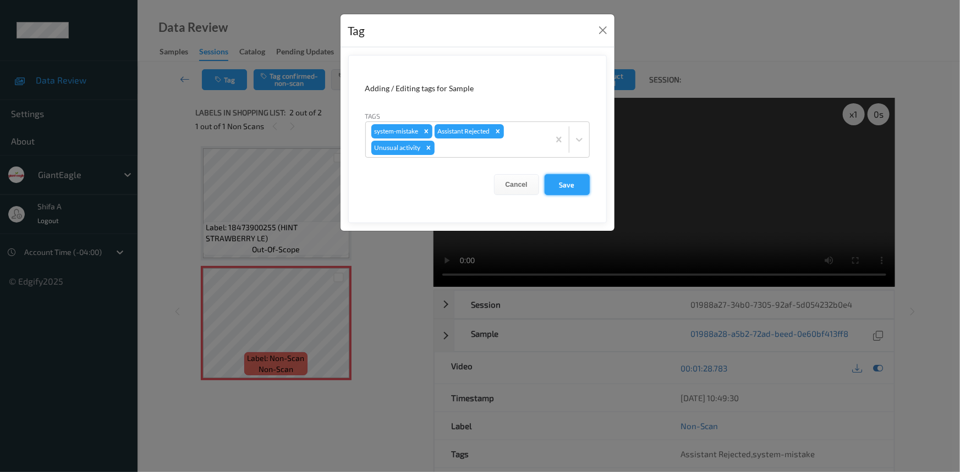
click at [560, 183] on button "Save" at bounding box center [566, 184] width 45 height 21
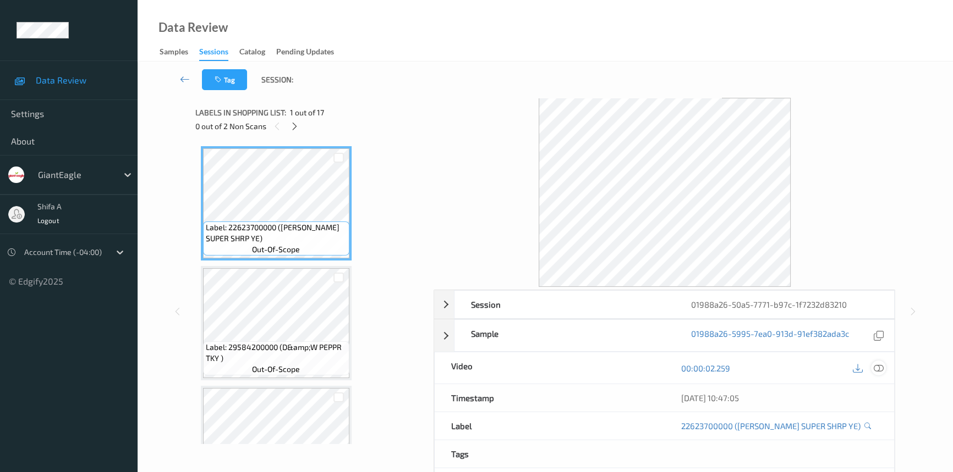
click at [874, 368] on icon at bounding box center [878, 369] width 10 height 10
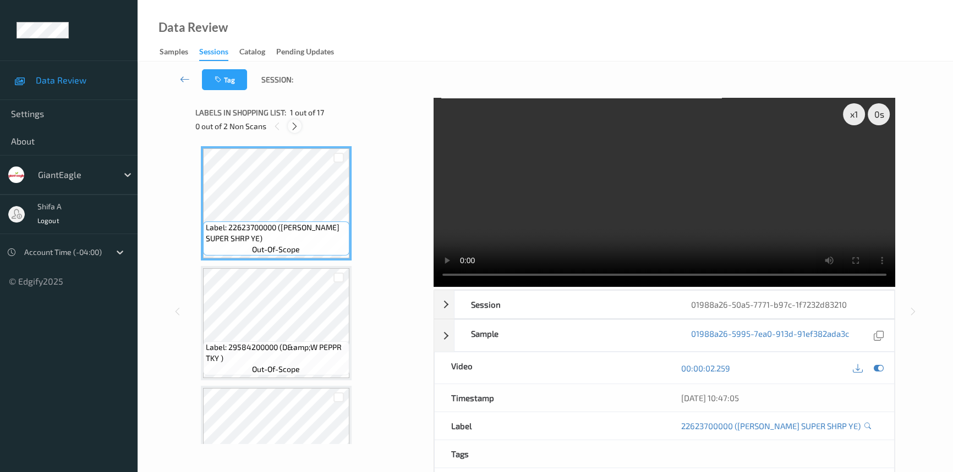
click at [297, 126] on icon at bounding box center [294, 127] width 9 height 10
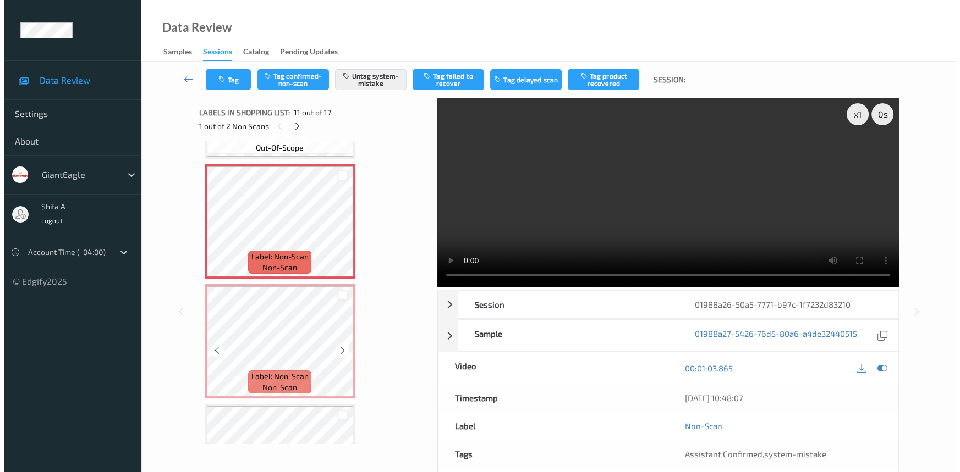
scroll to position [1231, 0]
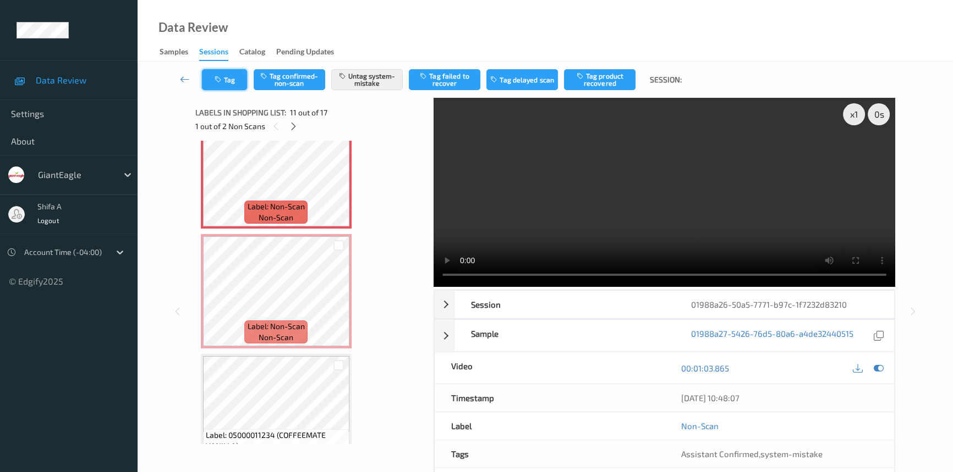
click at [229, 79] on button "Tag" at bounding box center [224, 79] width 45 height 21
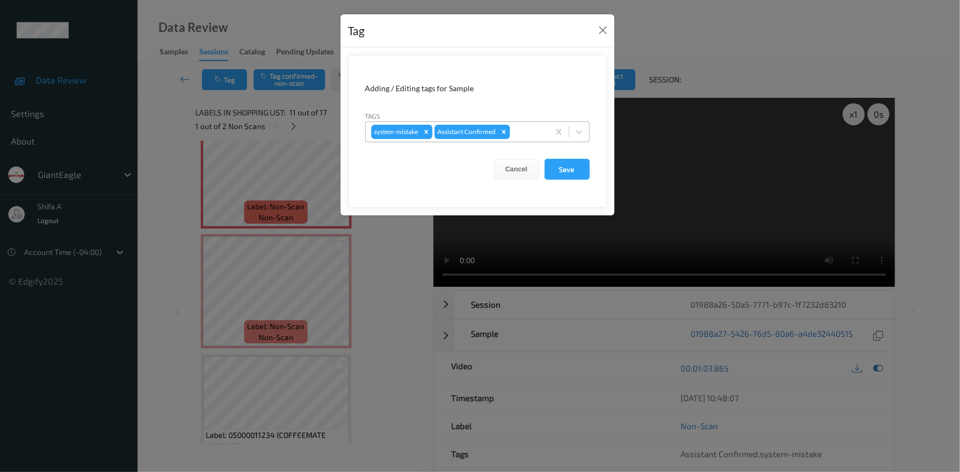
click at [520, 123] on div "system-mistake Assistant Confirmed" at bounding box center [457, 132] width 183 height 19
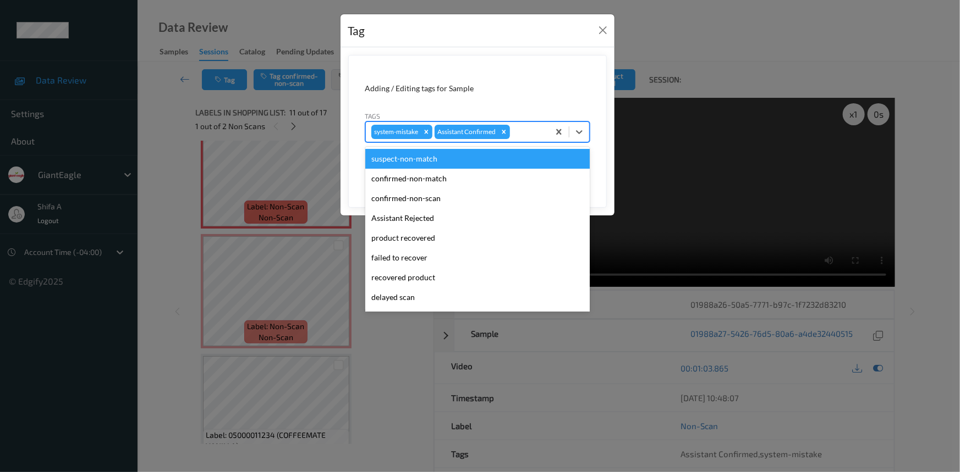
scroll to position [77, 0]
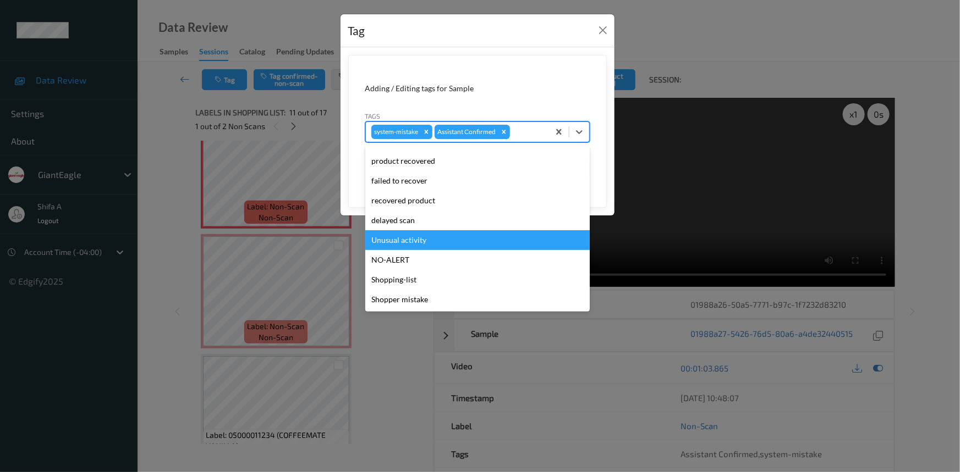
click at [434, 240] on div "Unusual activity" at bounding box center [477, 240] width 224 height 20
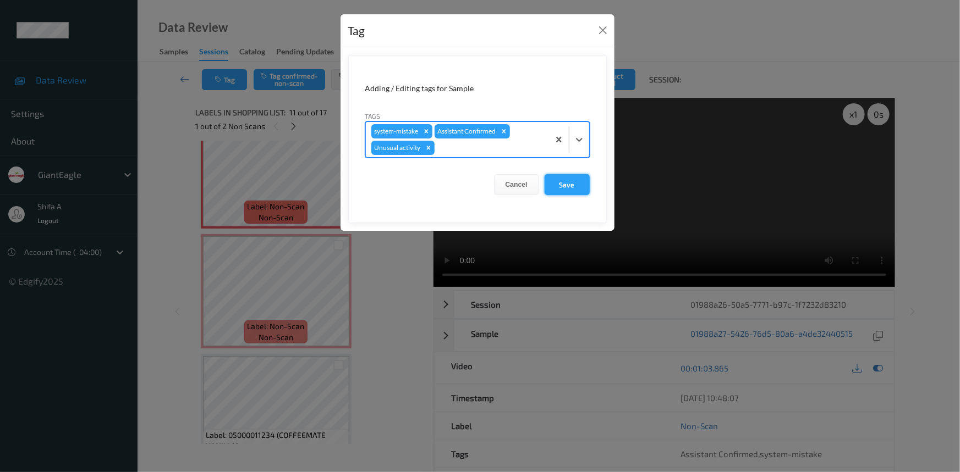
click at [580, 188] on button "Save" at bounding box center [566, 184] width 45 height 21
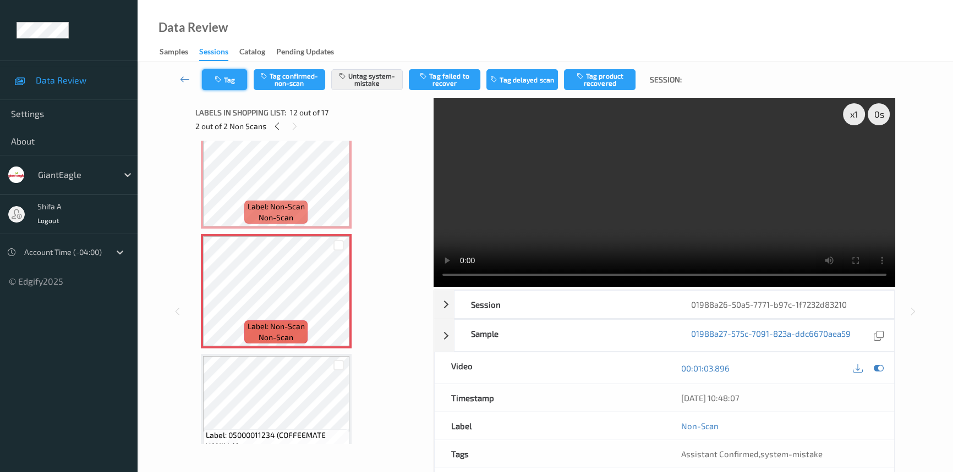
click at [231, 81] on button "Tag" at bounding box center [224, 79] width 45 height 21
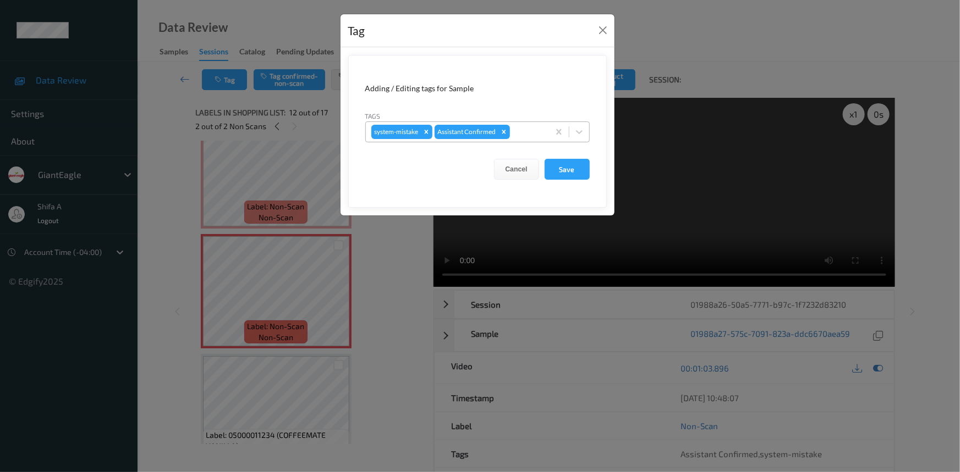
click at [526, 135] on div at bounding box center [527, 131] width 31 height 13
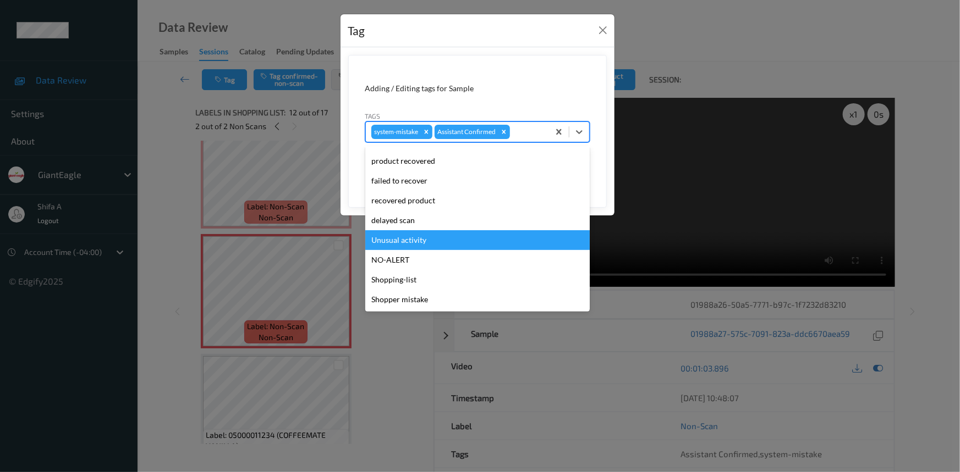
click at [438, 238] on div "Unusual activity" at bounding box center [477, 240] width 224 height 20
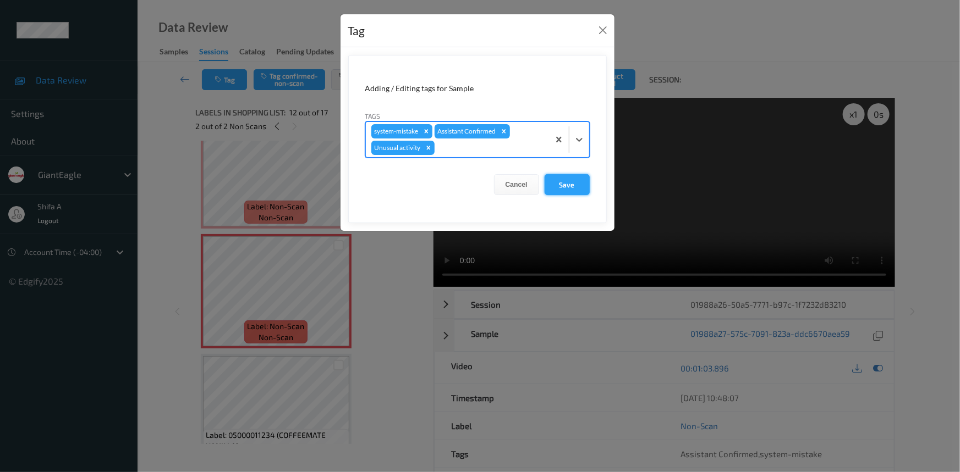
click at [575, 182] on button "Save" at bounding box center [566, 184] width 45 height 21
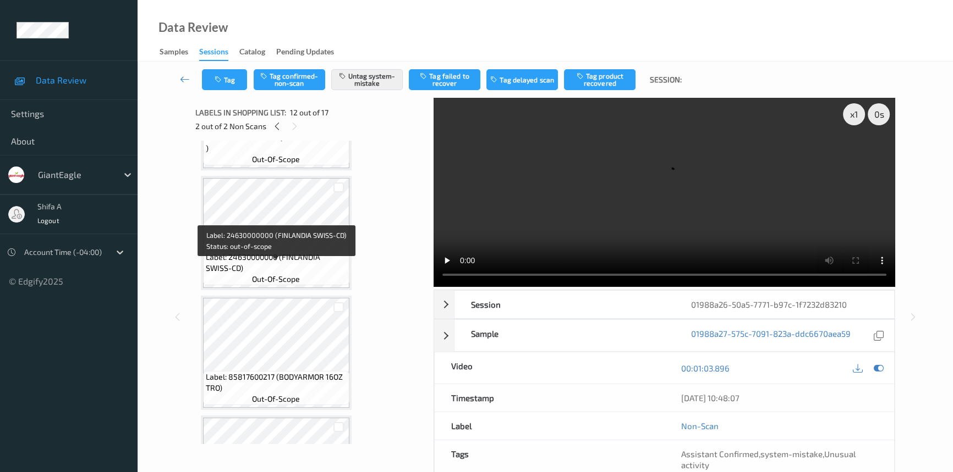
scroll to position [431, 0]
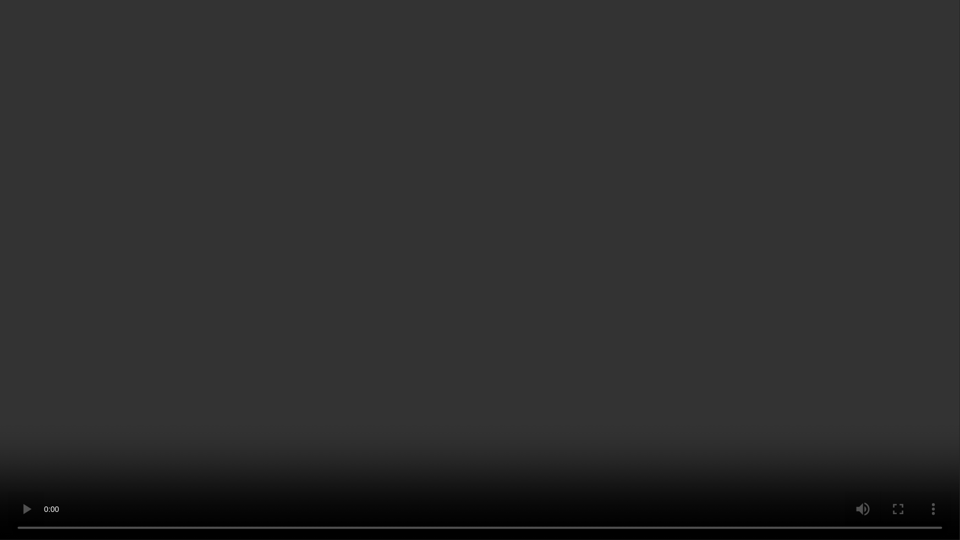
click at [687, 272] on video at bounding box center [480, 270] width 960 height 540
click at [670, 318] on video at bounding box center [480, 270] width 960 height 540
click at [670, 317] on video at bounding box center [480, 270] width 960 height 540
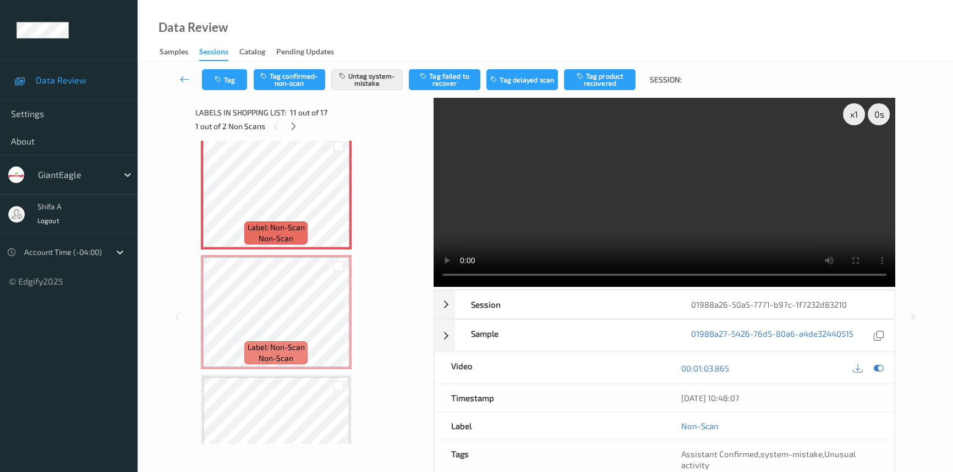
scroll to position [1231, 0]
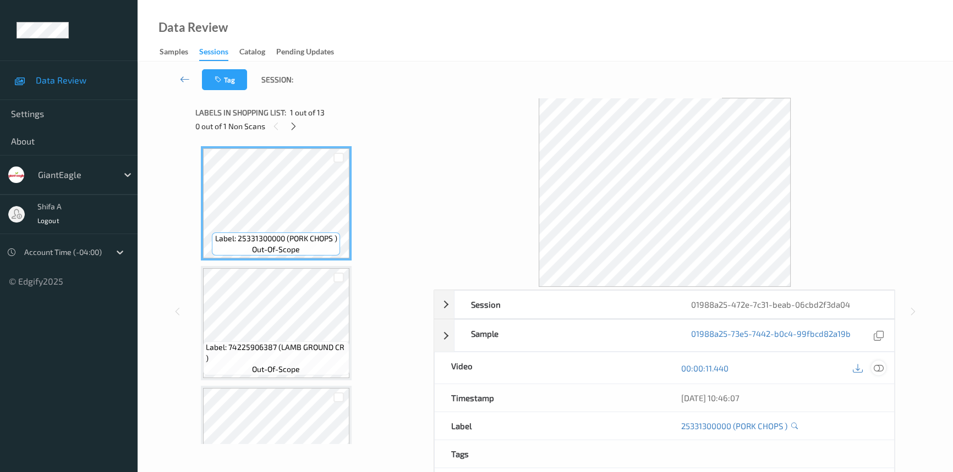
click at [877, 370] on icon at bounding box center [878, 369] width 10 height 10
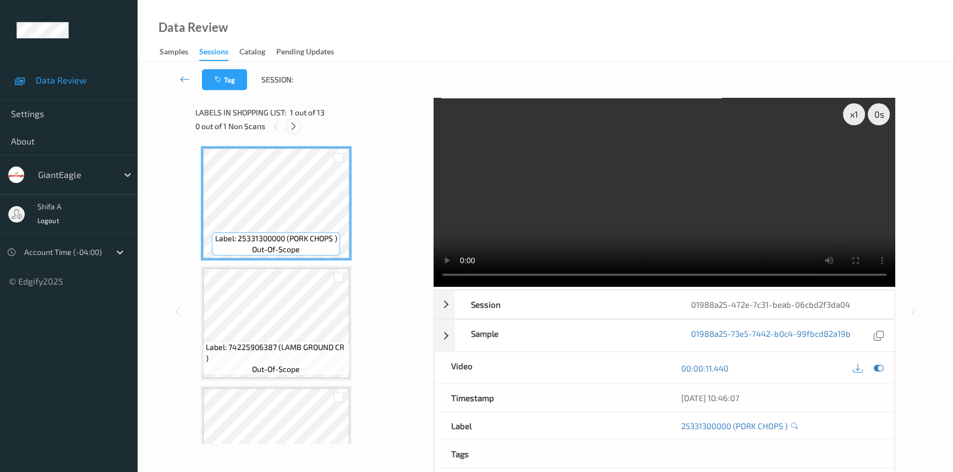
click at [289, 128] on icon at bounding box center [293, 127] width 9 height 10
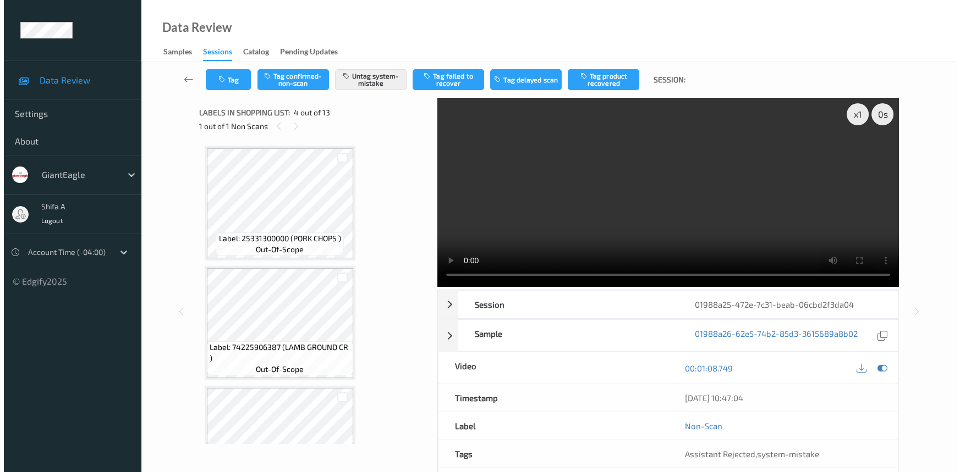
scroll to position [245, 0]
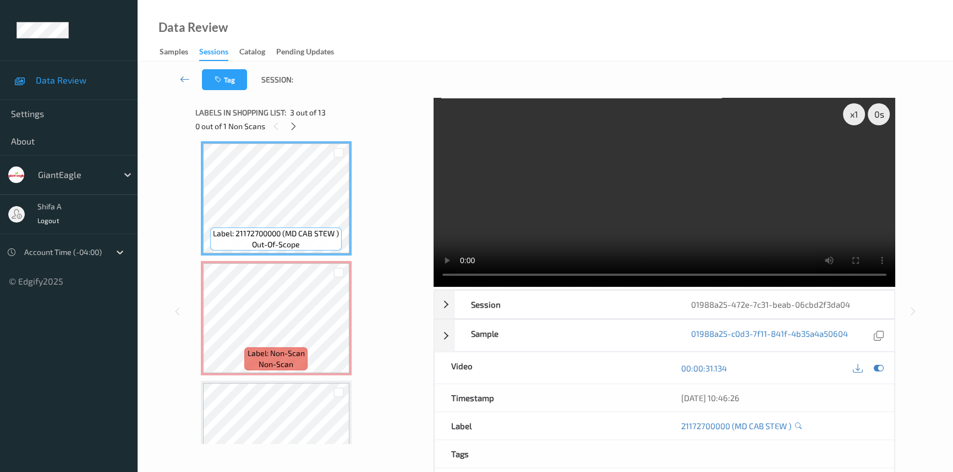
click at [762, 223] on video at bounding box center [663, 192] width 461 height 189
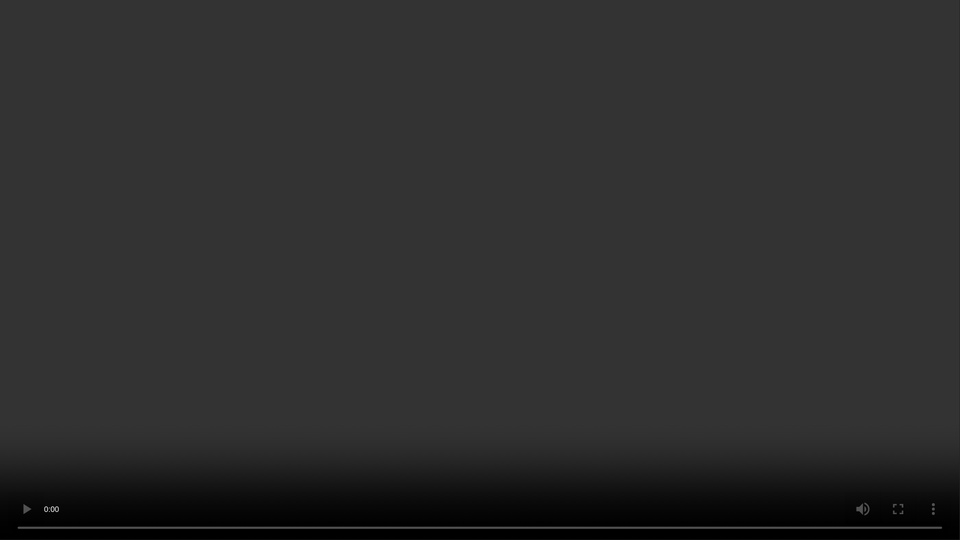
click at [676, 317] on video at bounding box center [480, 270] width 960 height 540
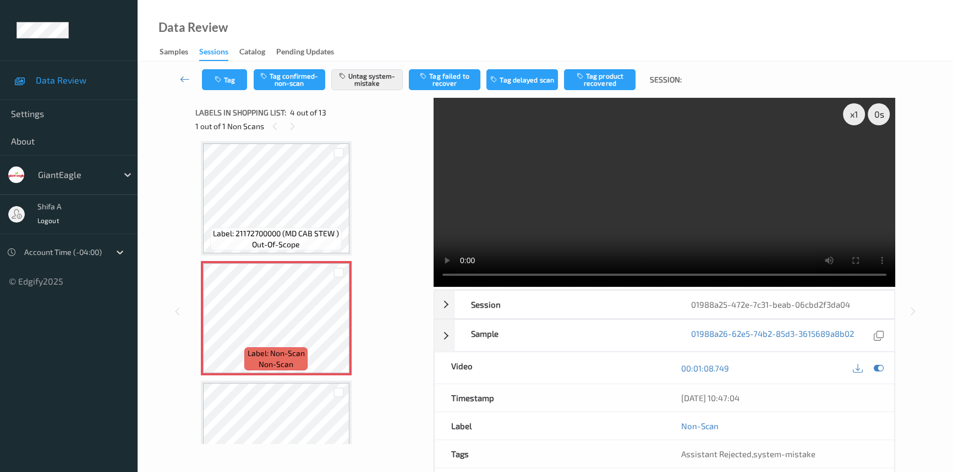
click at [773, 207] on video at bounding box center [663, 192] width 461 height 189
click at [230, 84] on button "Tag" at bounding box center [224, 79] width 45 height 21
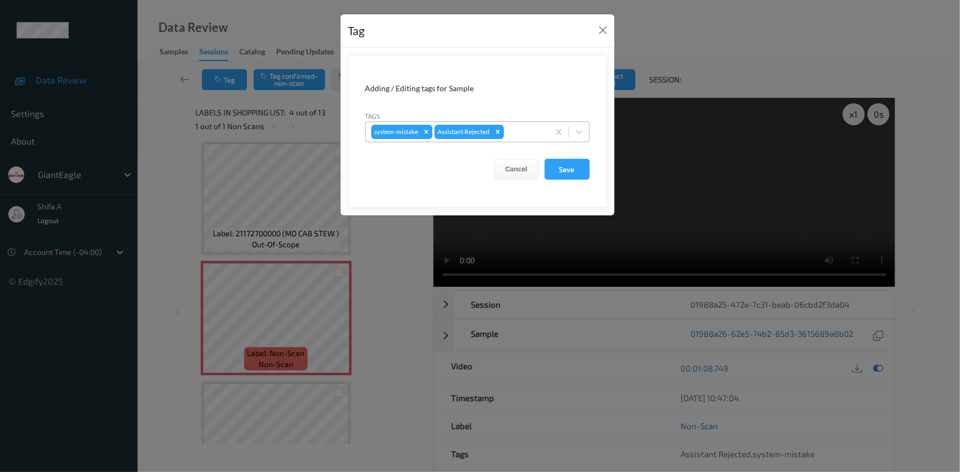
click at [526, 126] on div at bounding box center [524, 131] width 37 height 13
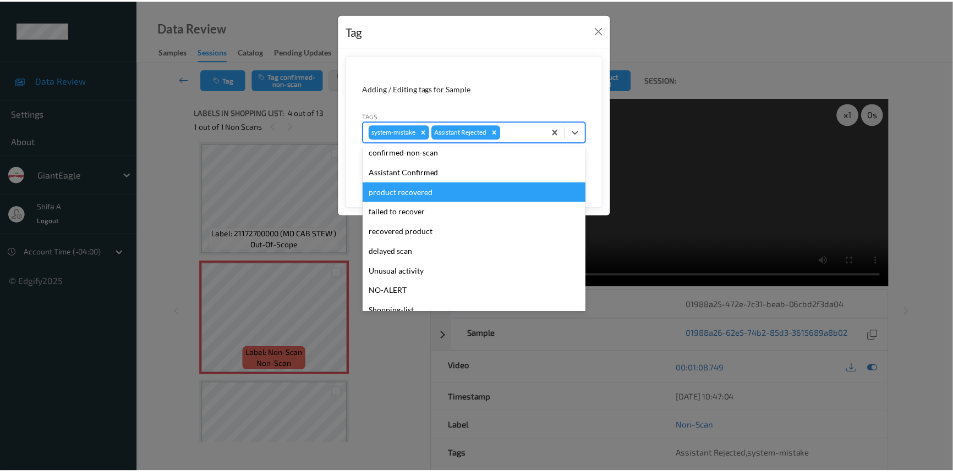
scroll to position [77, 0]
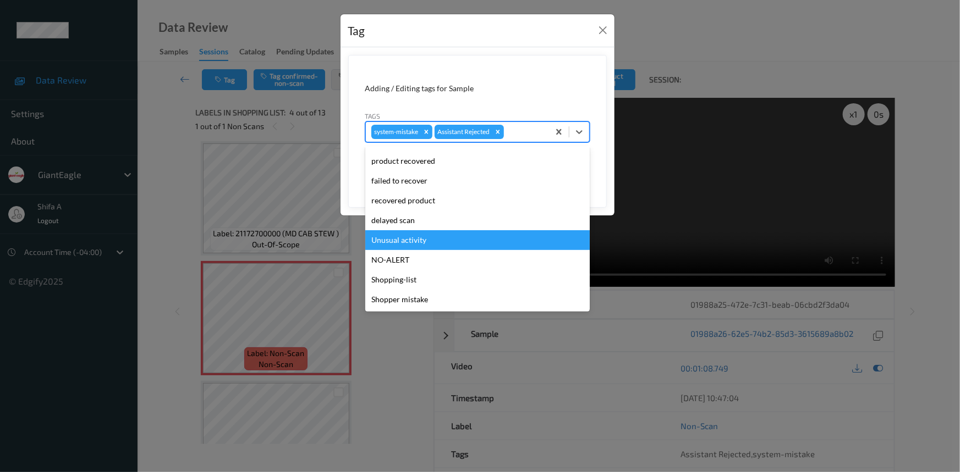
click at [428, 246] on div "Unusual activity" at bounding box center [477, 240] width 224 height 20
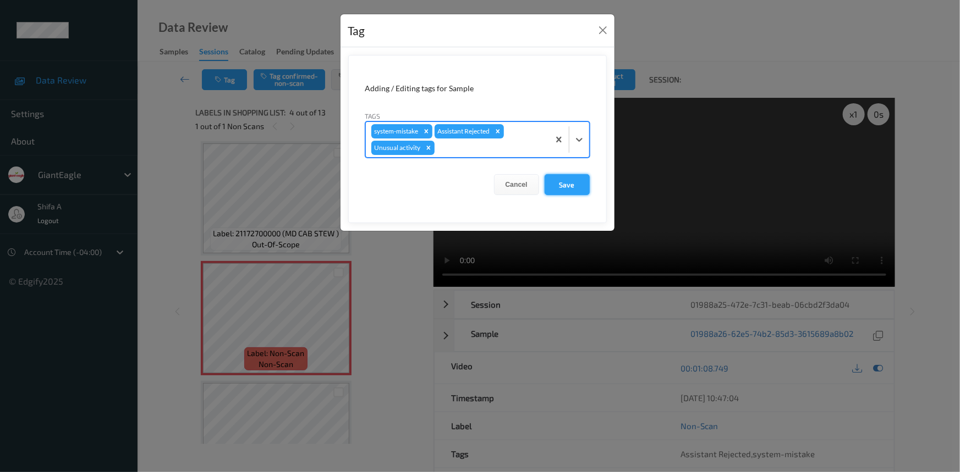
click at [581, 187] on button "Save" at bounding box center [566, 184] width 45 height 21
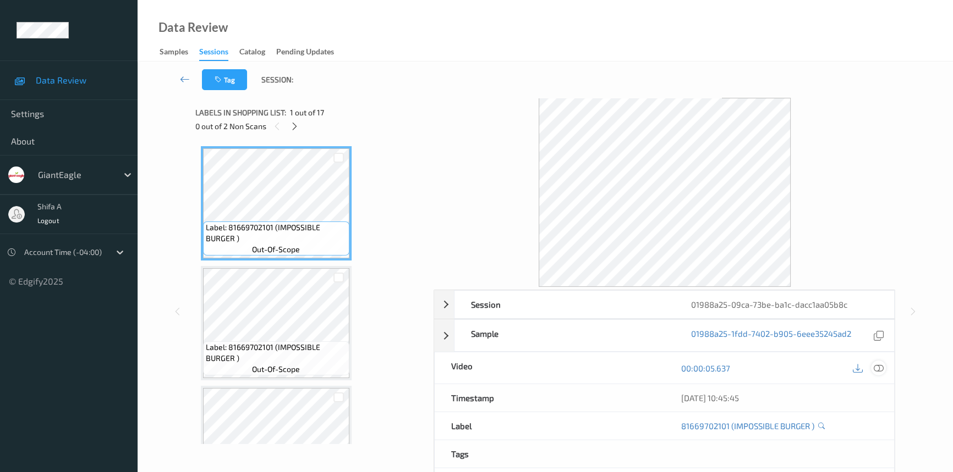
click at [881, 367] on icon at bounding box center [878, 369] width 10 height 10
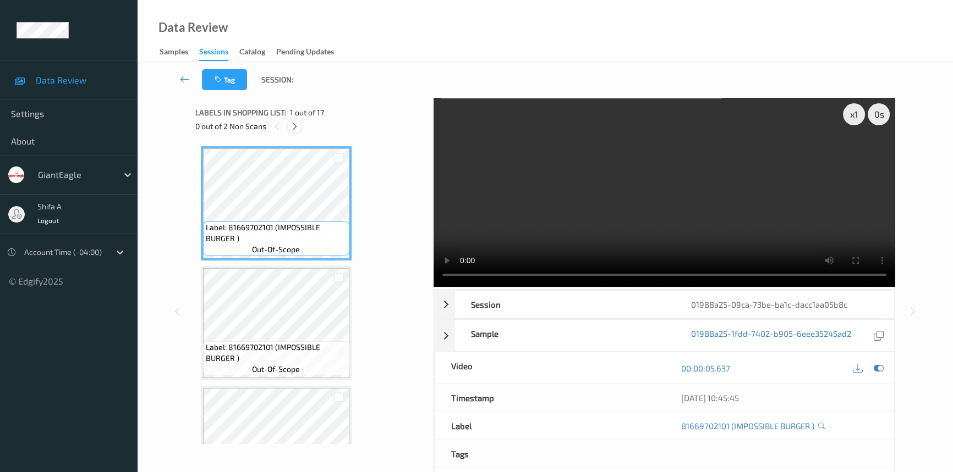
click at [292, 131] on div at bounding box center [295, 126] width 14 height 14
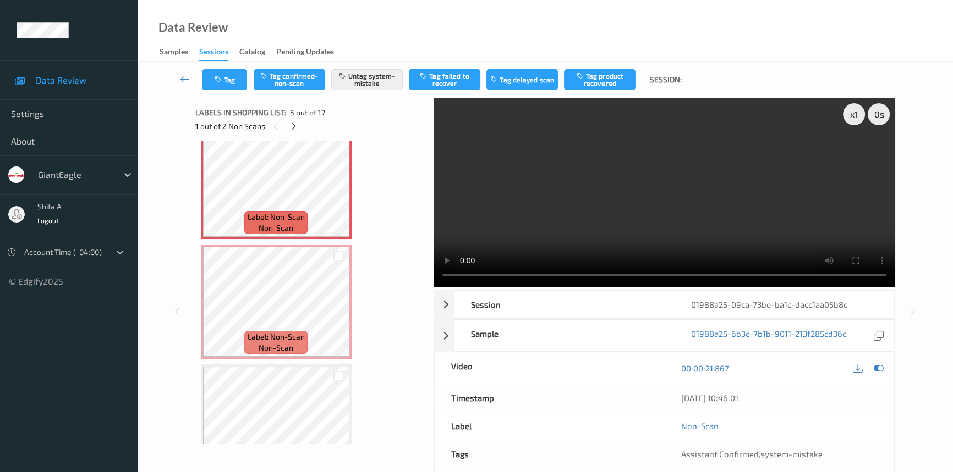
scroll to position [514, 0]
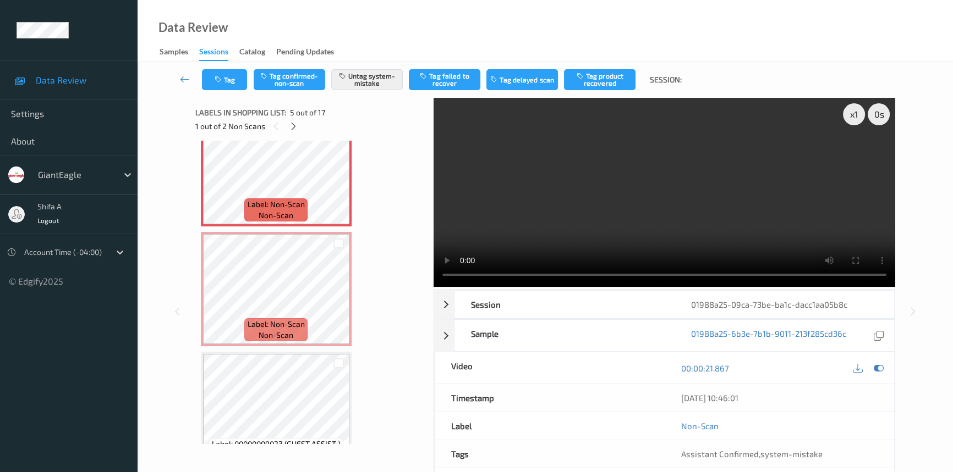
click at [713, 133] on video at bounding box center [663, 192] width 461 height 189
click at [293, 200] on span "Label: Non-Scan" at bounding box center [275, 204] width 57 height 11
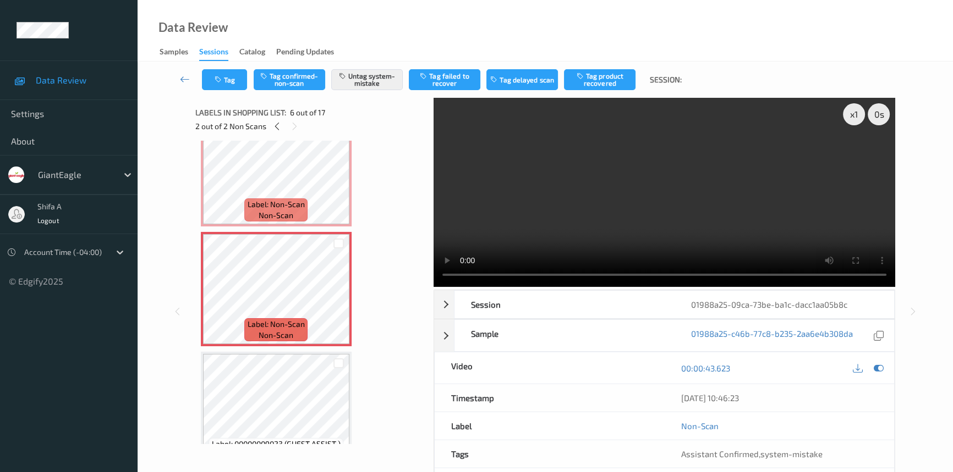
click at [670, 174] on video at bounding box center [663, 192] width 461 height 189
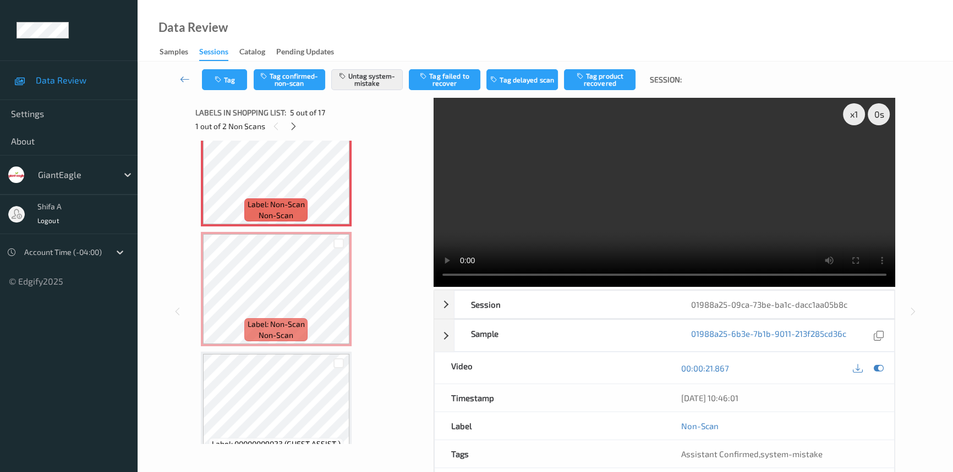
click at [720, 220] on video at bounding box center [663, 192] width 461 height 189
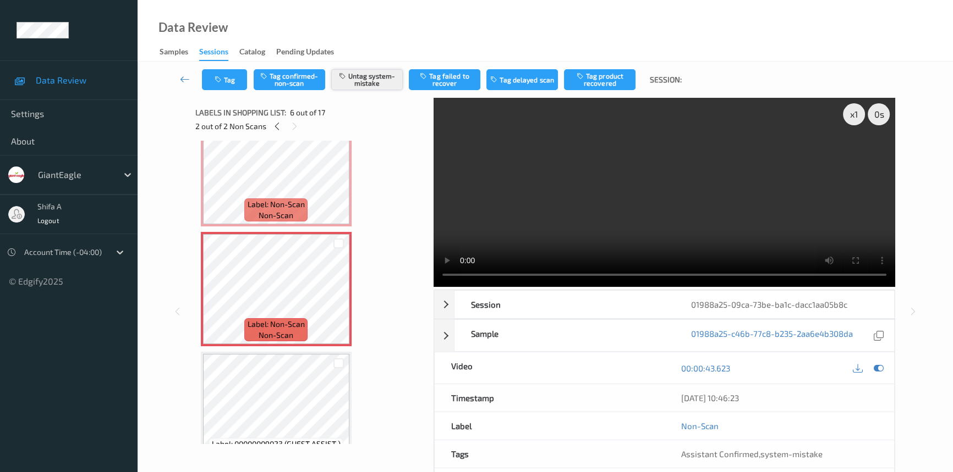
click at [365, 73] on button "Untag system-mistake" at bounding box center [366, 79] width 71 height 21
click at [284, 79] on button "Tag confirmed-non-scan" at bounding box center [289, 79] width 71 height 21
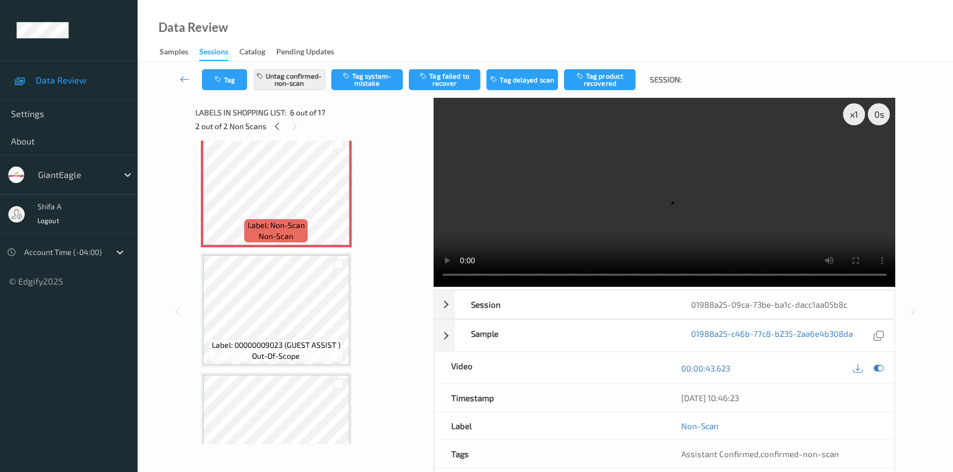
scroll to position [614, 0]
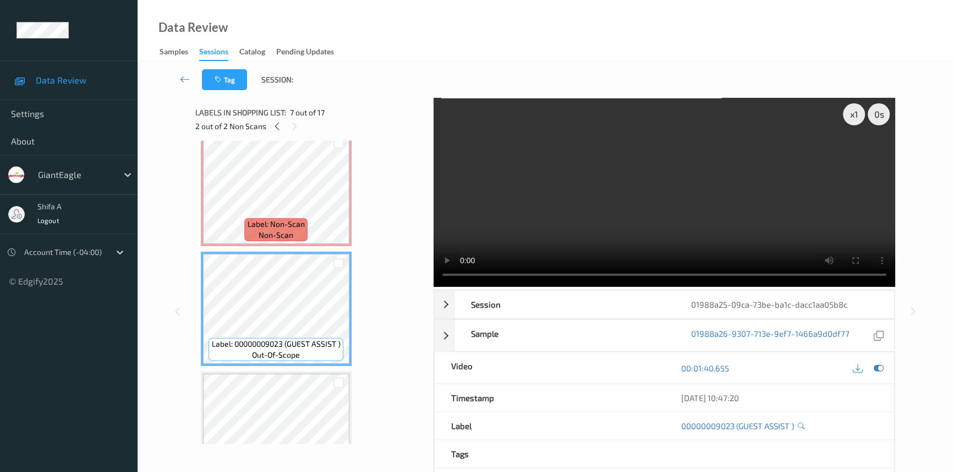
click at [685, 210] on video at bounding box center [663, 192] width 461 height 189
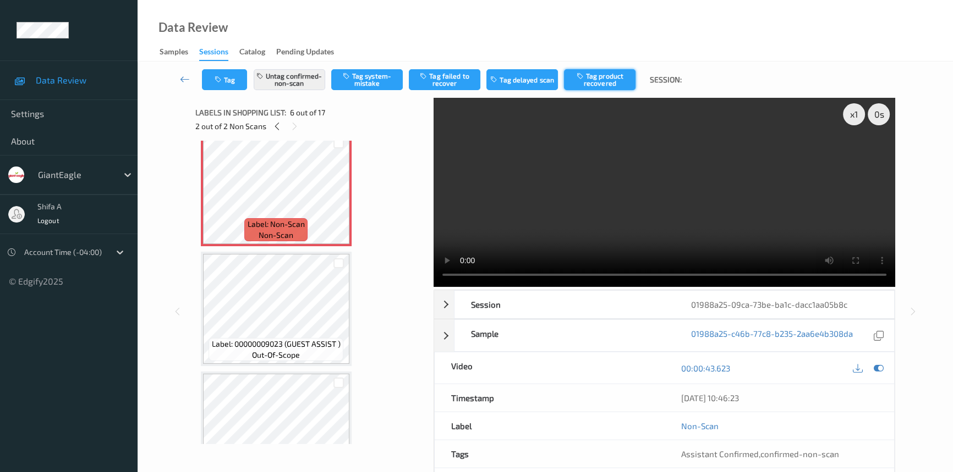
click at [611, 80] on button "Tag product recovered" at bounding box center [599, 79] width 71 height 21
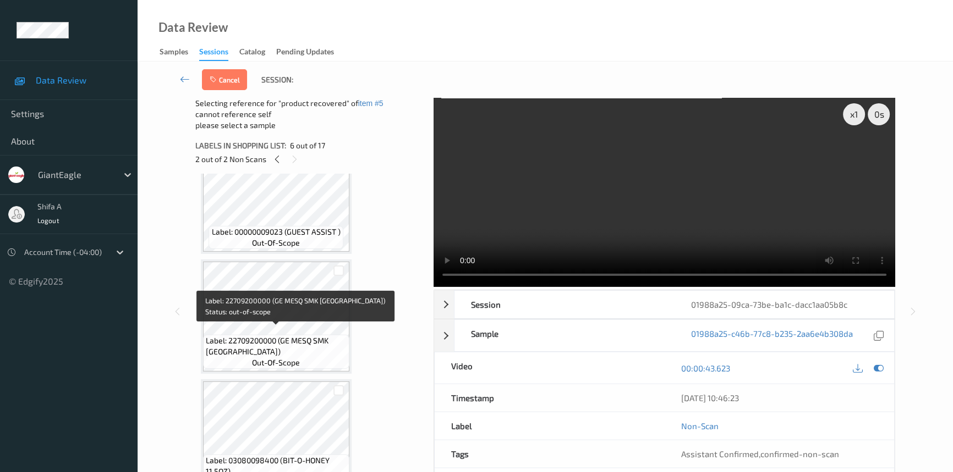
scroll to position [764, 0]
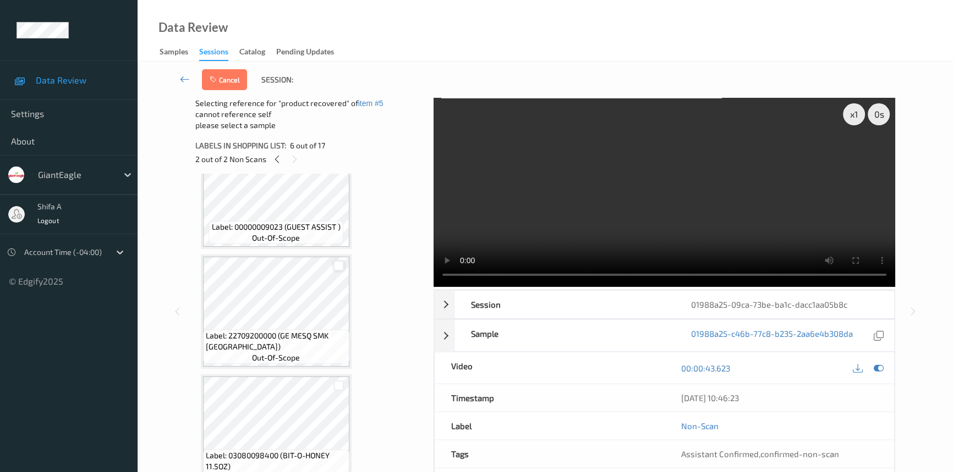
click at [338, 263] on div at bounding box center [338, 266] width 10 height 10
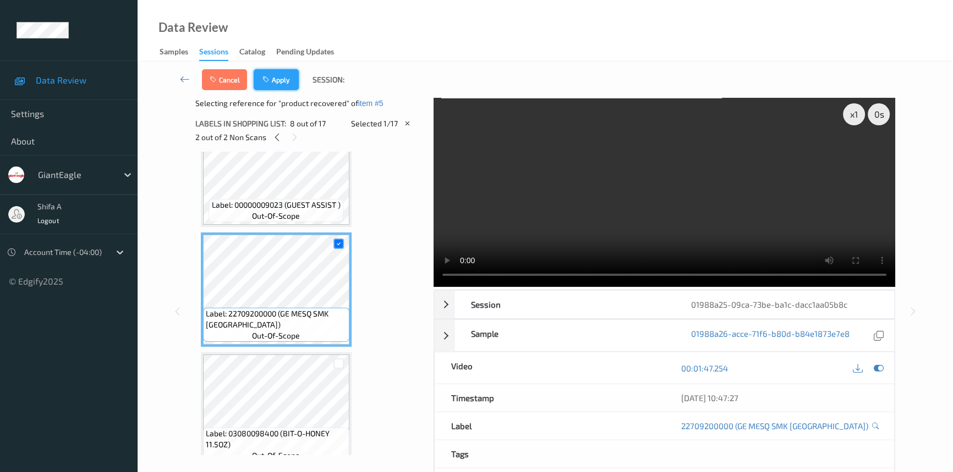
click at [289, 84] on button "Apply" at bounding box center [276, 79] width 45 height 21
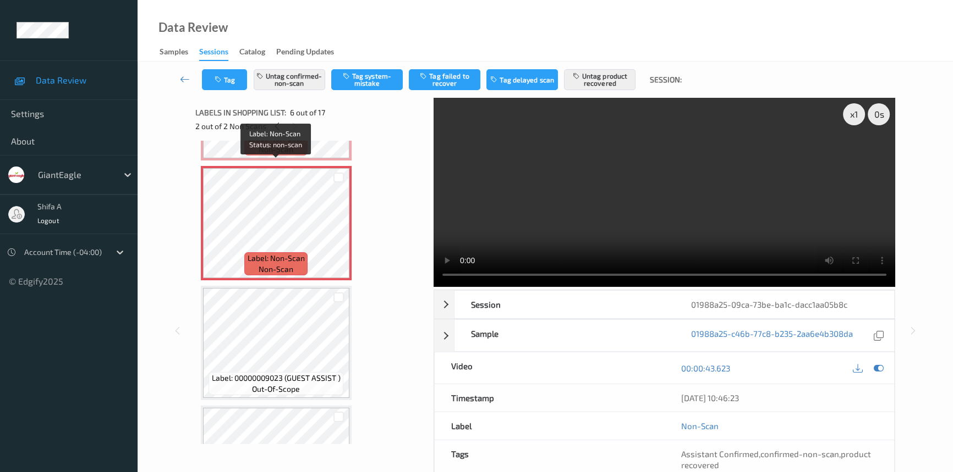
scroll to position [683, 0]
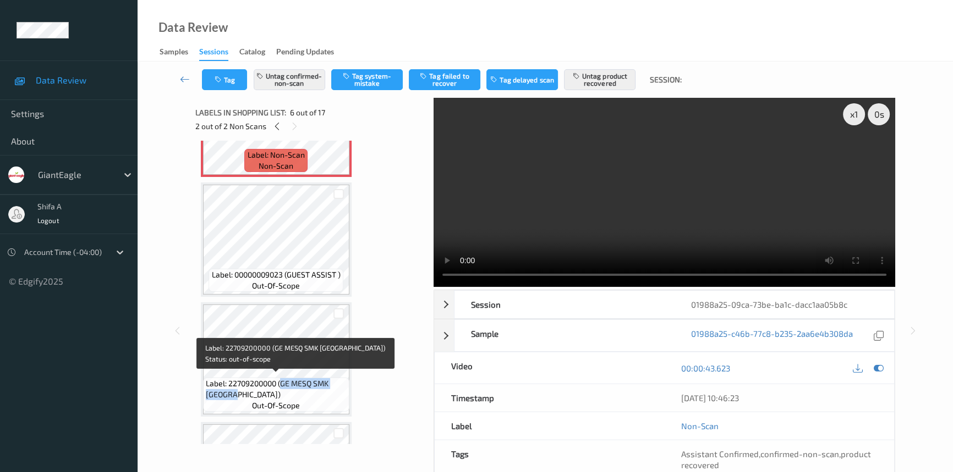
drag, startPoint x: 282, startPoint y: 379, endPoint x: 281, endPoint y: 392, distance: 12.7
click at [281, 392] on span "Label: 22709200000 (GE MESQ SMK TURKEY)" at bounding box center [276, 389] width 141 height 22
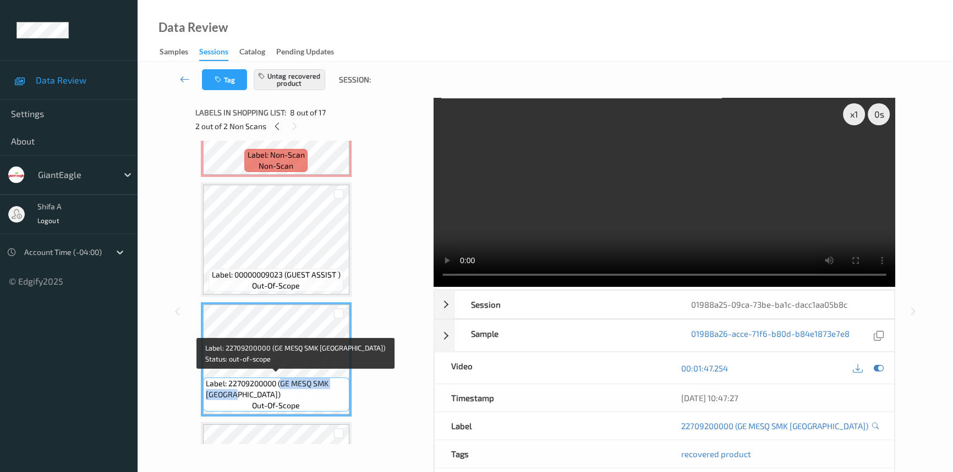
copy span "GE MESQ SMK TURKEY)"
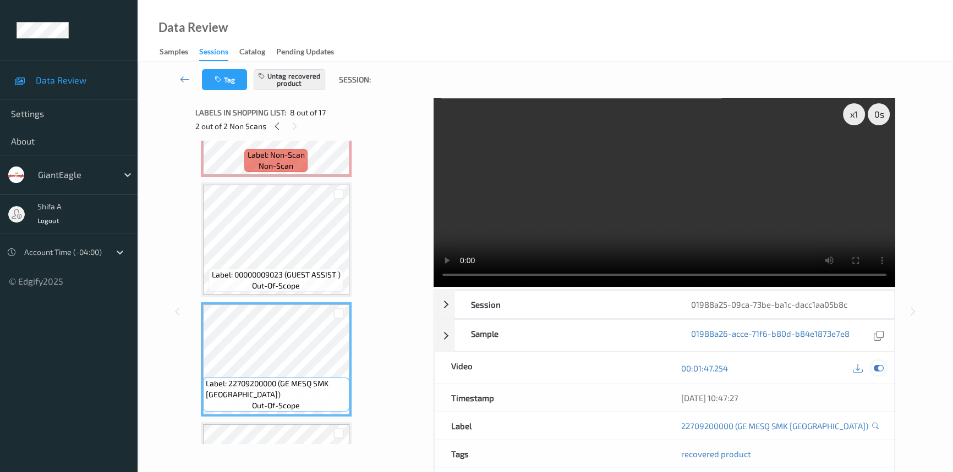
click at [876, 361] on div at bounding box center [878, 368] width 15 height 15
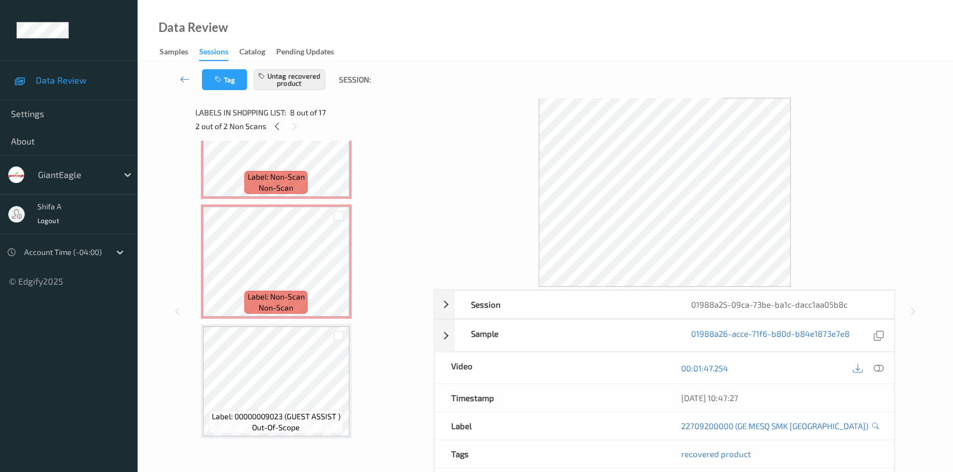
scroll to position [533, 0]
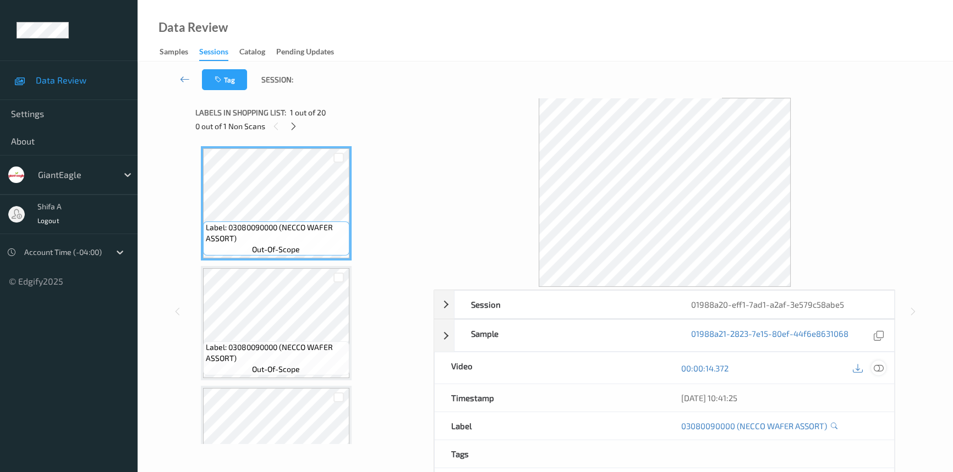
click at [875, 365] on icon at bounding box center [878, 369] width 10 height 10
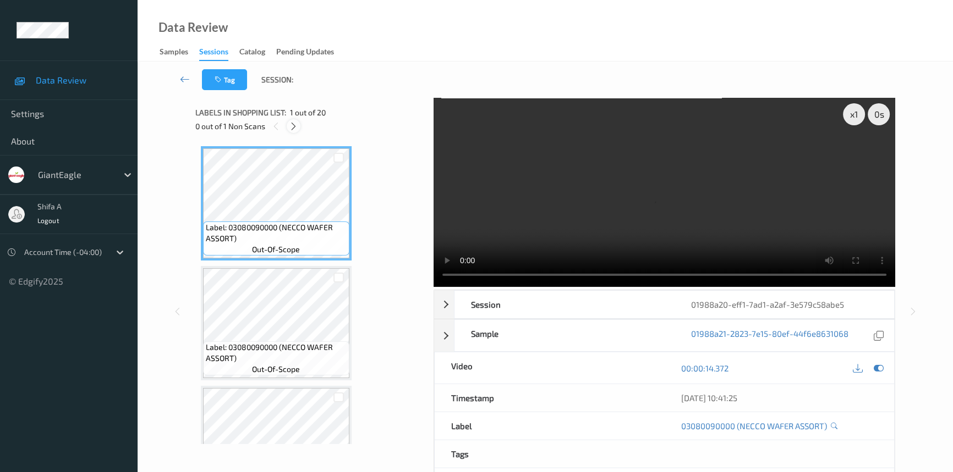
click at [295, 130] on icon at bounding box center [293, 127] width 9 height 10
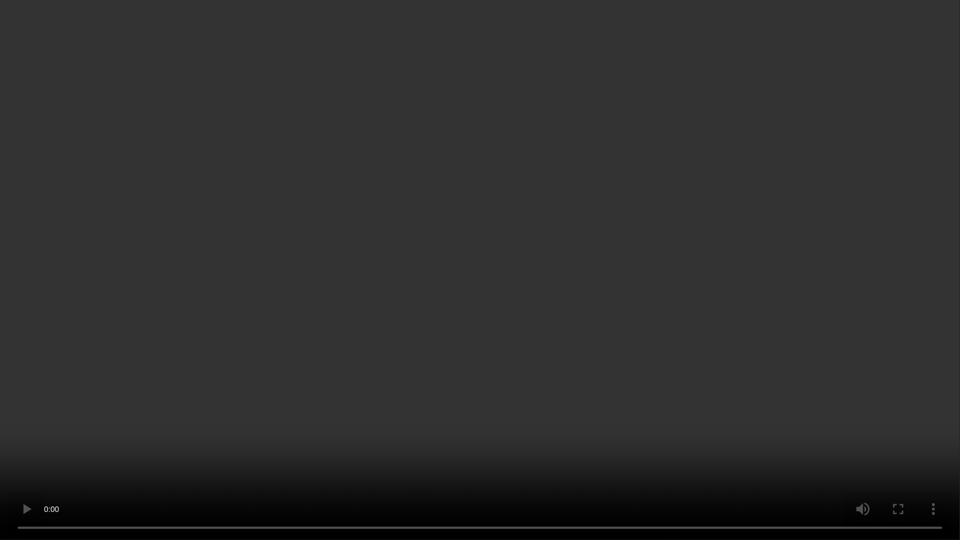
click at [246, 407] on video at bounding box center [480, 270] width 960 height 540
click at [454, 339] on video at bounding box center [480, 270] width 960 height 540
click at [492, 309] on video at bounding box center [480, 270] width 960 height 540
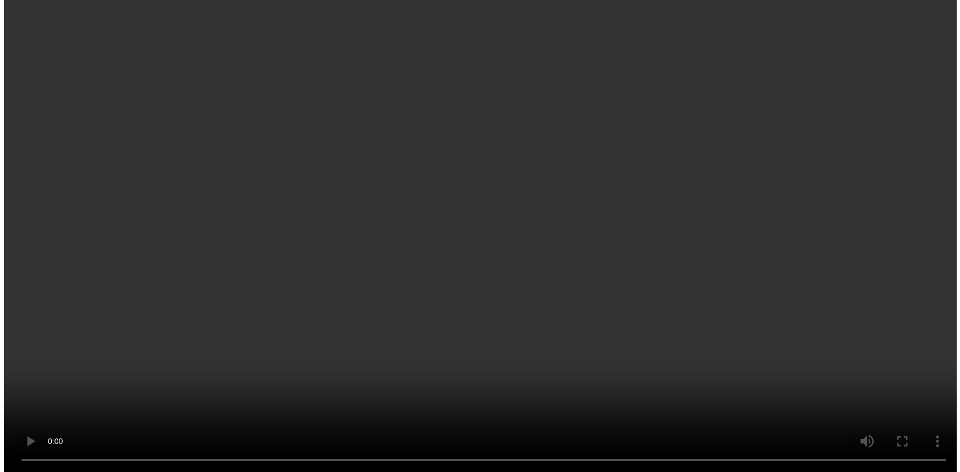
scroll to position [500, 0]
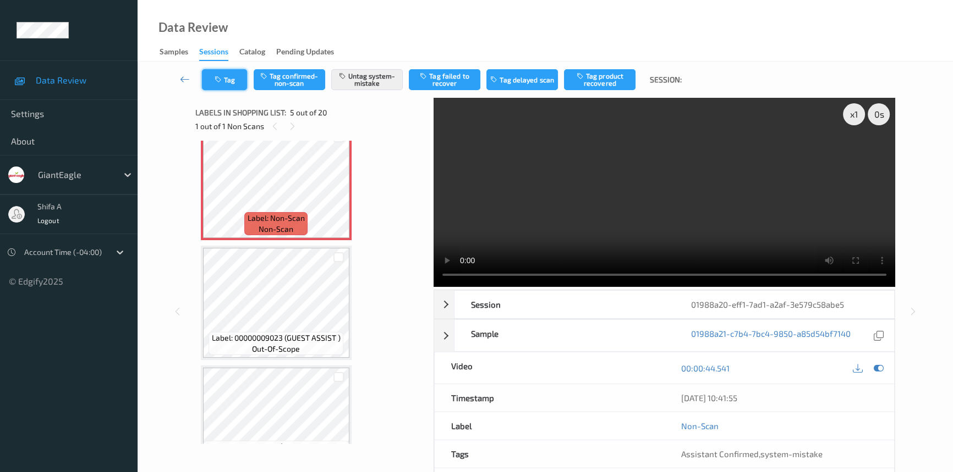
click at [230, 81] on button "Tag" at bounding box center [224, 79] width 45 height 21
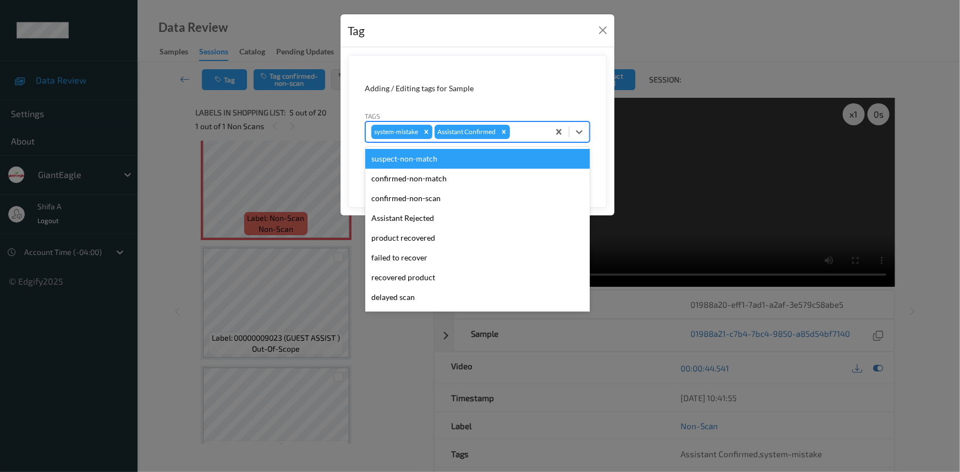
click at [531, 135] on div at bounding box center [527, 131] width 31 height 13
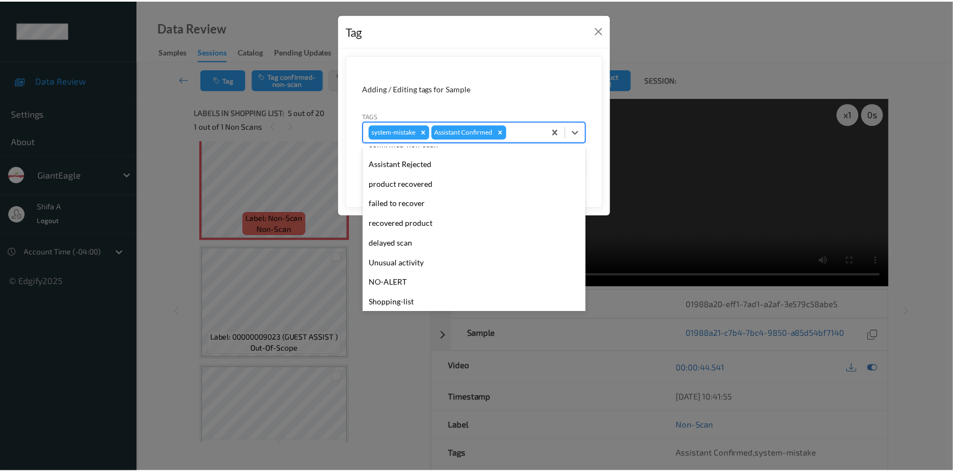
scroll to position [77, 0]
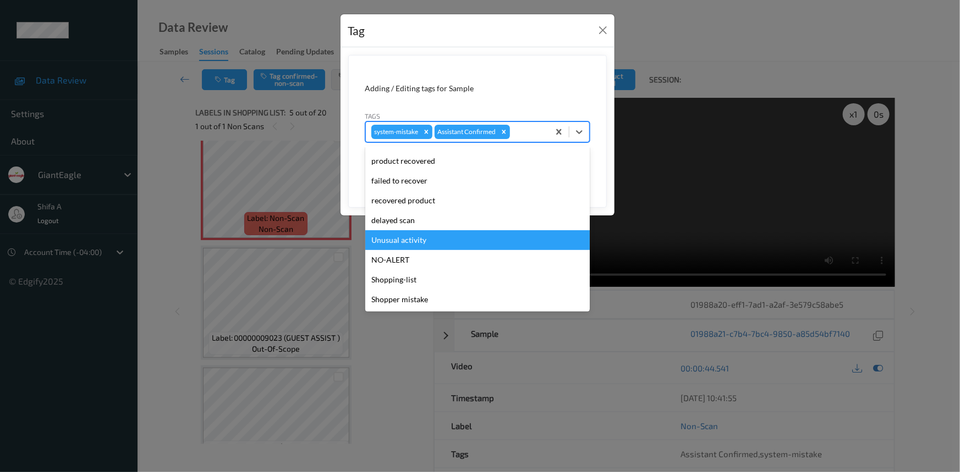
click at [434, 245] on div "Unusual activity" at bounding box center [477, 240] width 224 height 20
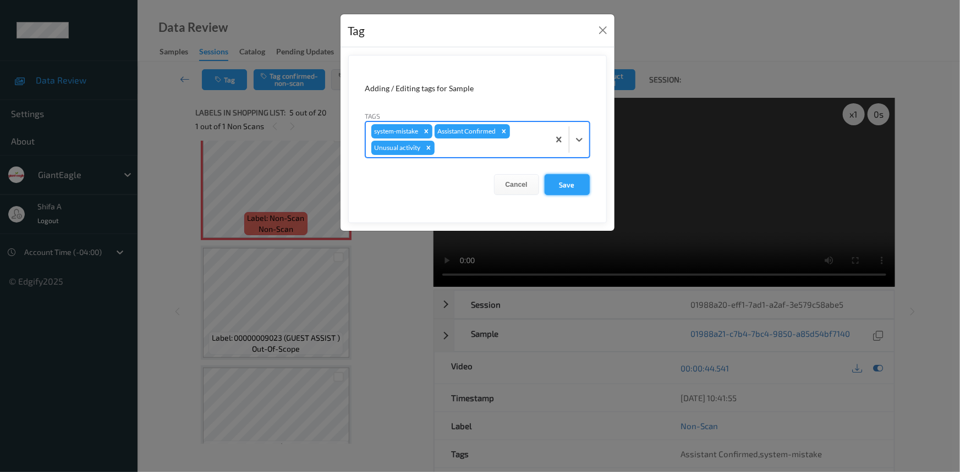
click at [571, 181] on button "Save" at bounding box center [566, 184] width 45 height 21
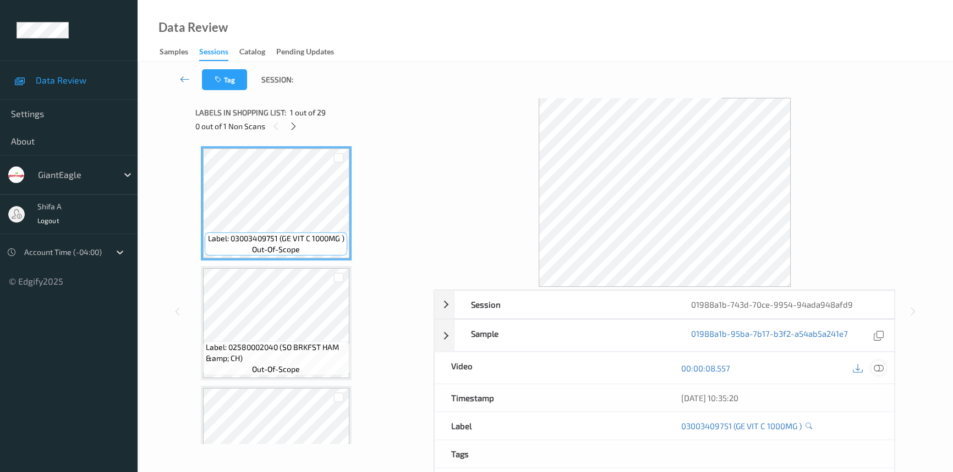
click at [874, 366] on icon at bounding box center [878, 369] width 10 height 10
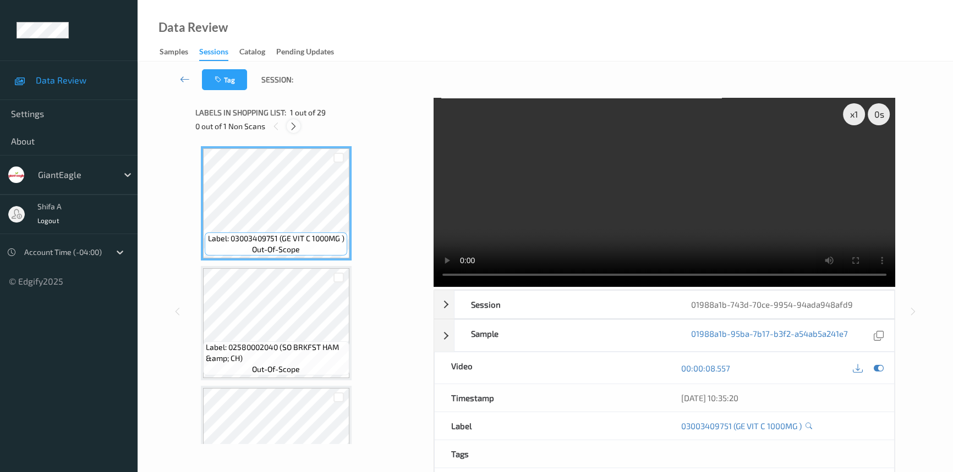
click at [295, 130] on icon at bounding box center [293, 127] width 9 height 10
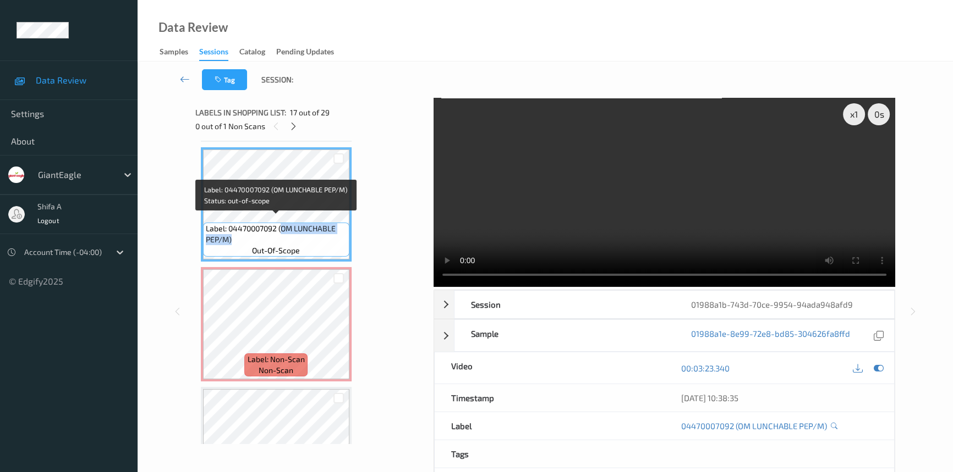
drag, startPoint x: 282, startPoint y: 220, endPoint x: 285, endPoint y: 229, distance: 9.4
click at [285, 229] on span "Label: 04470007092 (OM LUNCHABLE PEP/M)" at bounding box center [276, 234] width 141 height 22
copy span "OM LUNCHABLE PEP/M)"
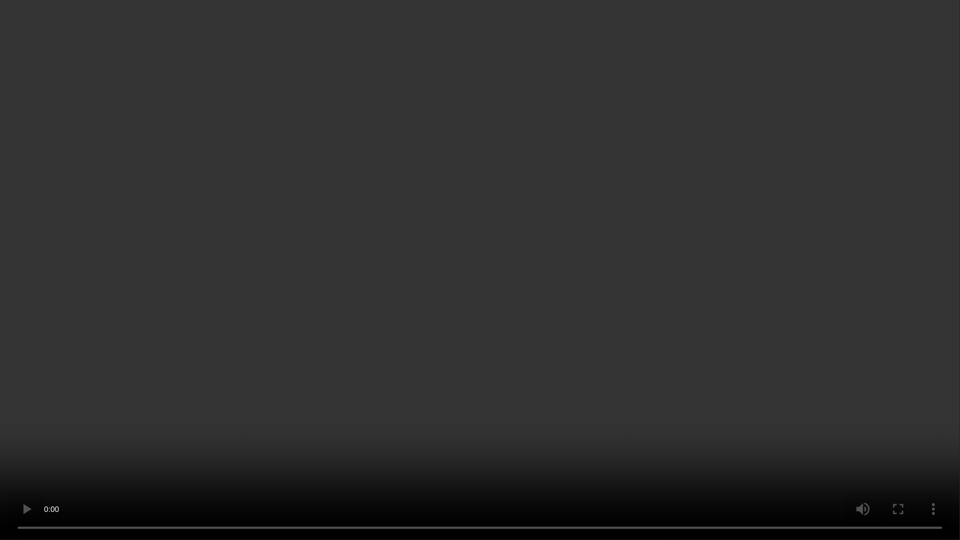
click at [450, 388] on video at bounding box center [480, 270] width 960 height 540
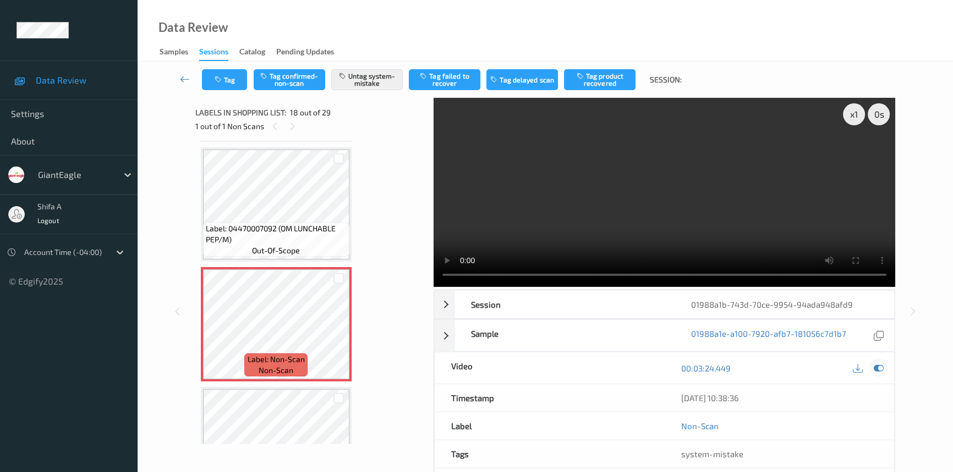
click at [875, 368] on icon at bounding box center [878, 369] width 10 height 10
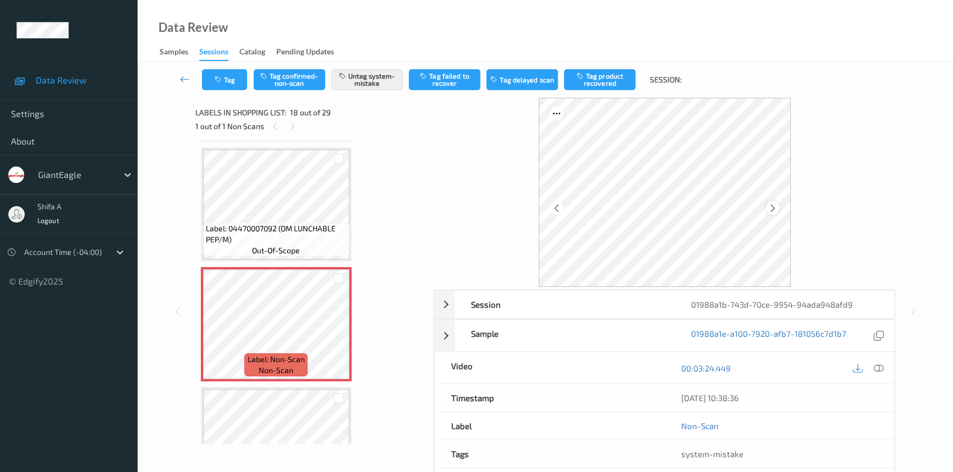
click at [771, 208] on icon at bounding box center [772, 208] width 9 height 10
click at [770, 208] on icon at bounding box center [772, 208] width 9 height 10
click at [773, 207] on icon at bounding box center [772, 208] width 9 height 10
click at [772, 207] on icon at bounding box center [772, 208] width 9 height 10
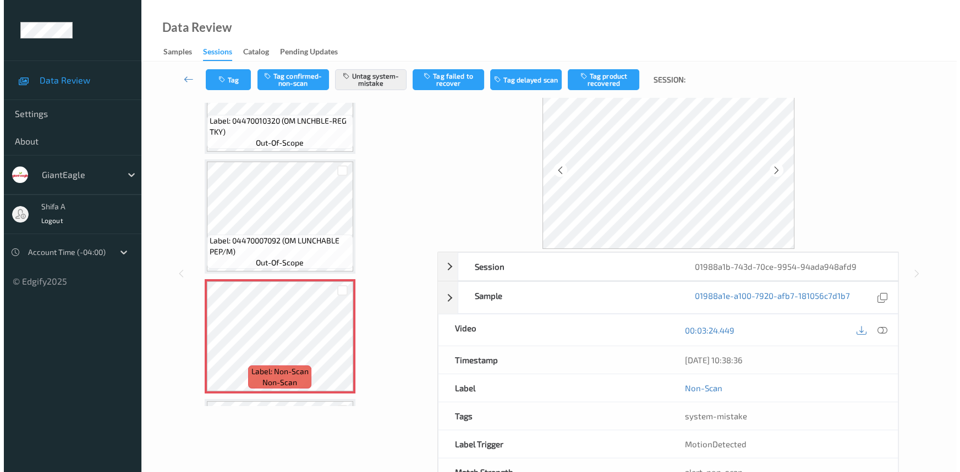
scroll to position [0, 0]
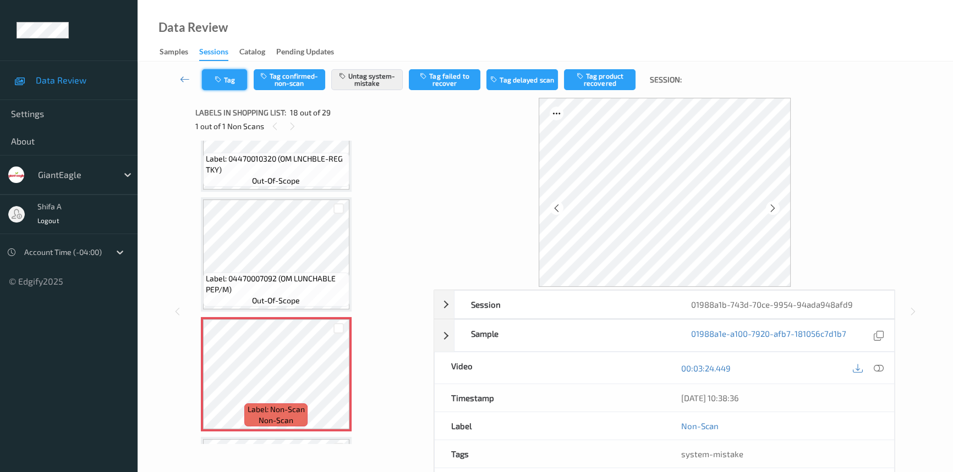
click at [230, 79] on button "Tag" at bounding box center [224, 79] width 45 height 21
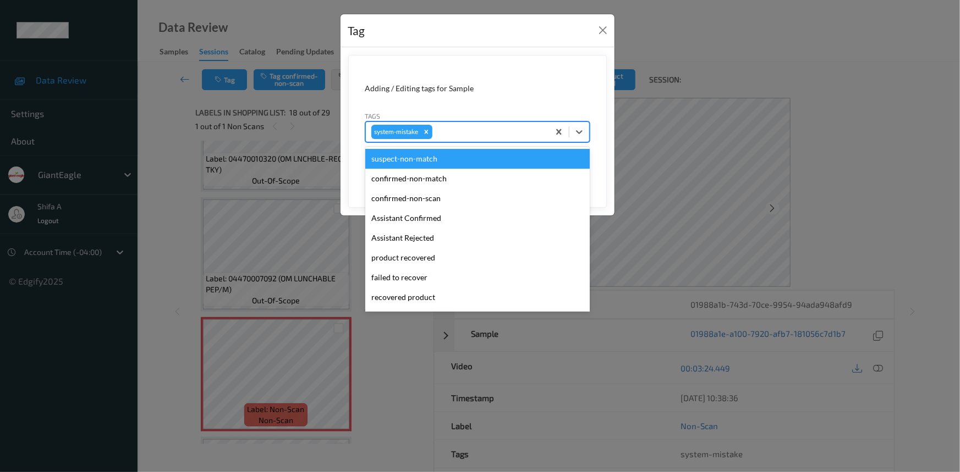
click at [486, 129] on div at bounding box center [488, 131] width 109 height 13
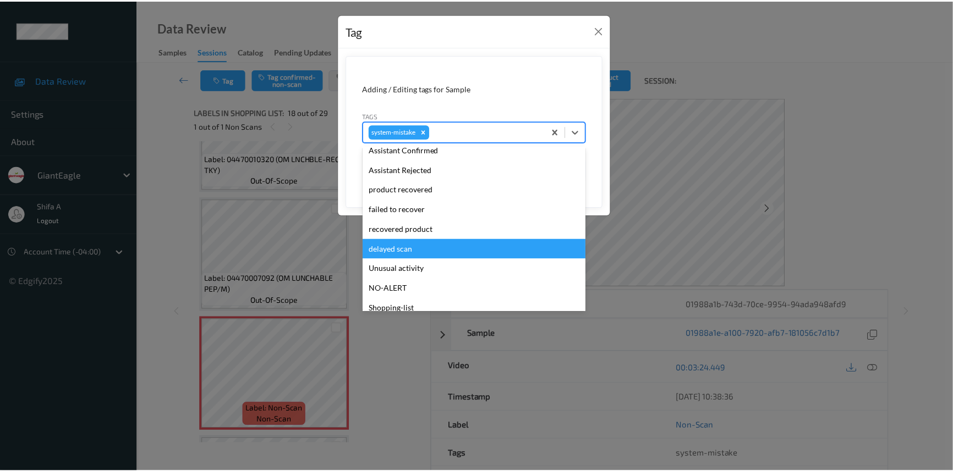
scroll to position [97, 0]
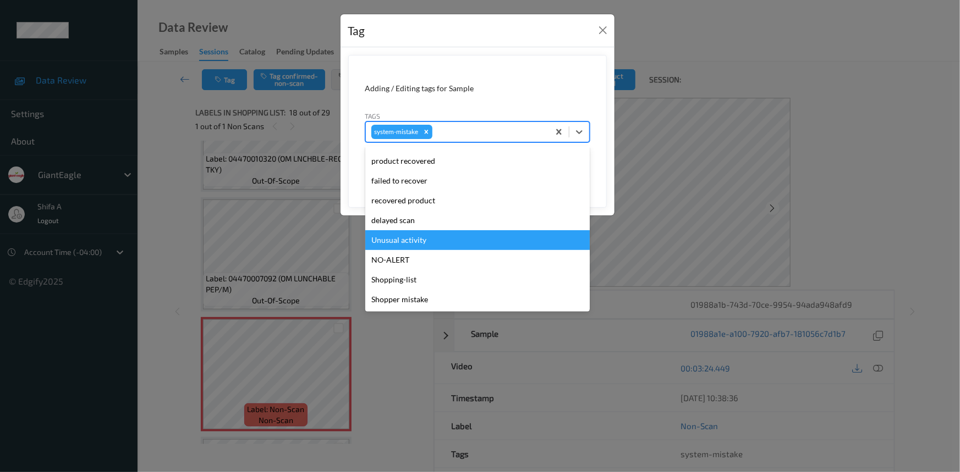
click at [420, 241] on div "Unusual activity" at bounding box center [477, 240] width 224 height 20
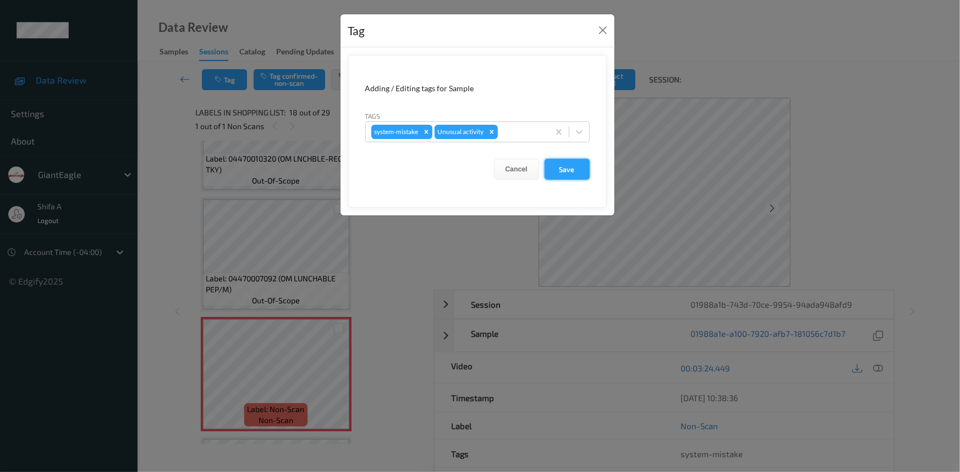
click at [566, 169] on button "Save" at bounding box center [566, 169] width 45 height 21
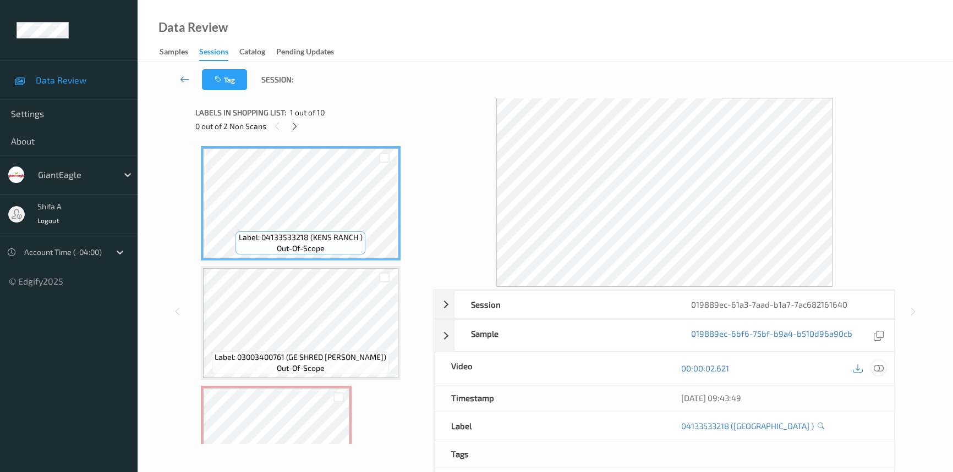
click at [878, 371] on icon at bounding box center [878, 369] width 10 height 10
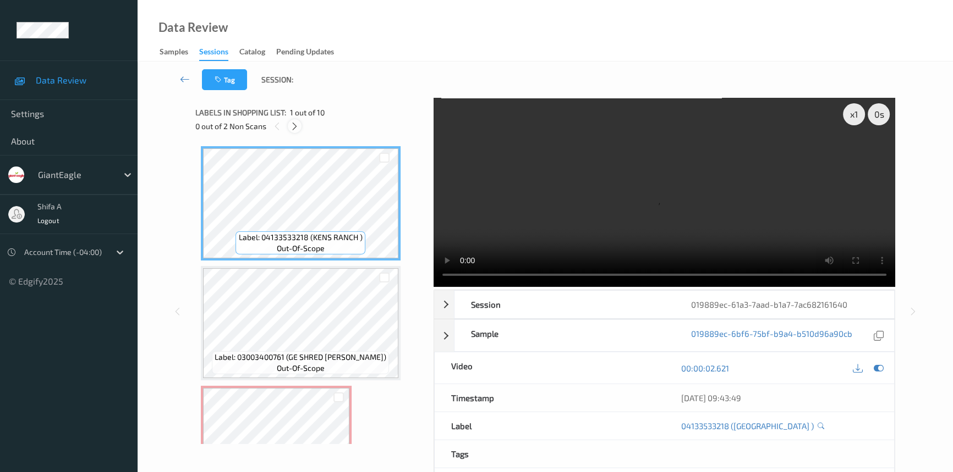
click at [296, 126] on icon at bounding box center [294, 127] width 9 height 10
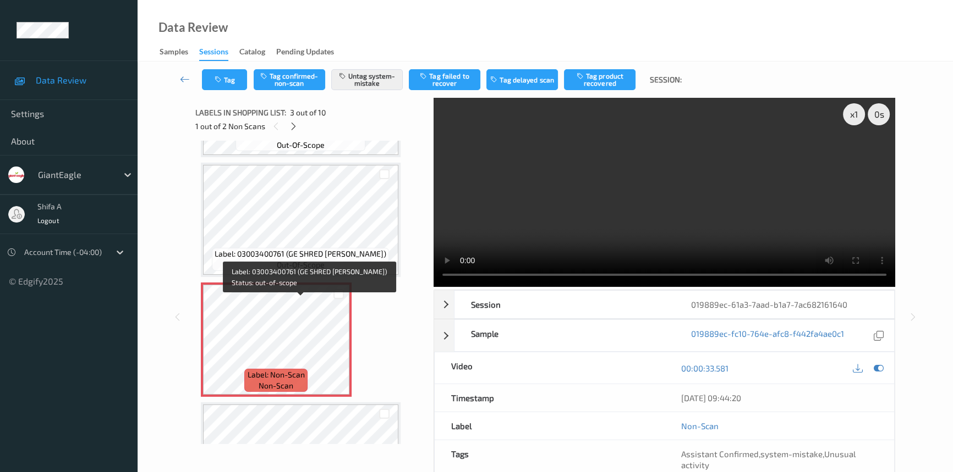
scroll to position [200, 0]
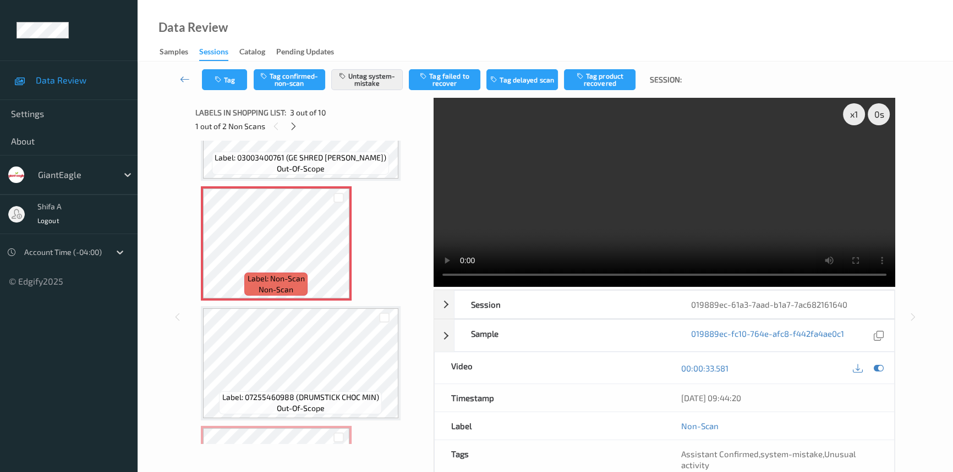
click at [676, 143] on video at bounding box center [663, 192] width 461 height 189
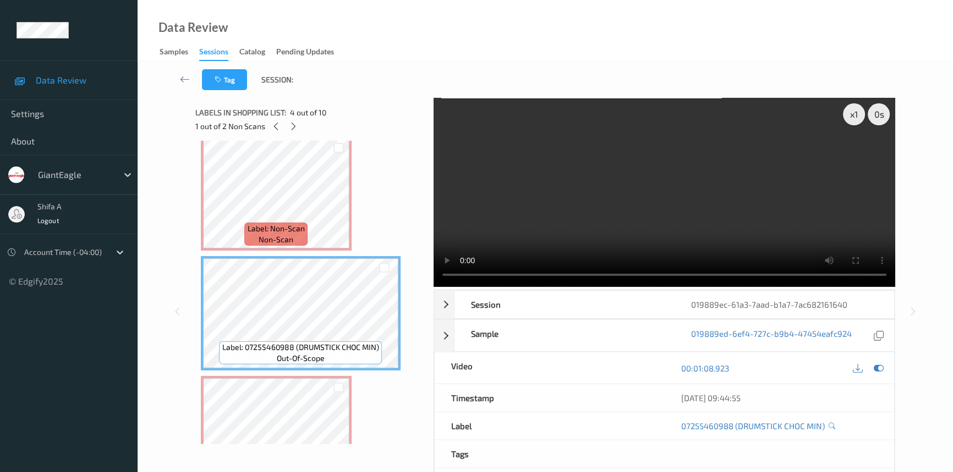
click at [788, 232] on video at bounding box center [663, 192] width 461 height 189
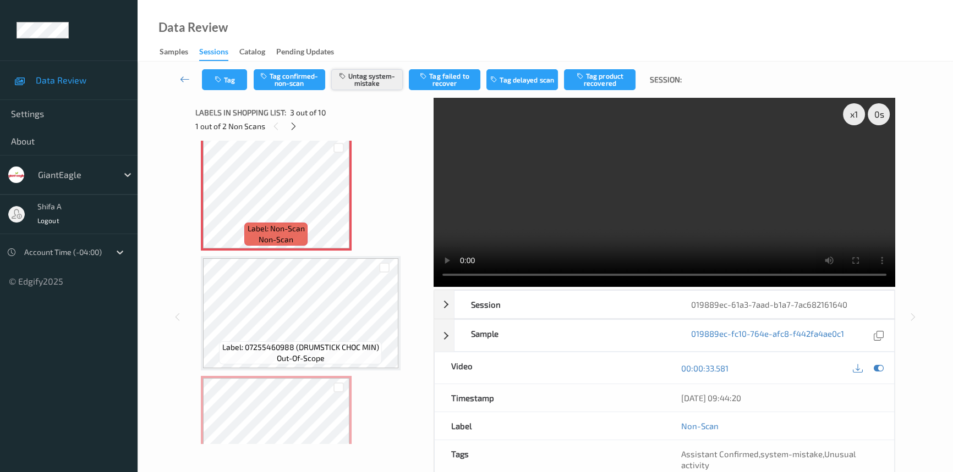
click at [364, 80] on button "Untag system-mistake" at bounding box center [366, 79] width 71 height 21
click at [226, 80] on button "Tag" at bounding box center [224, 79] width 45 height 21
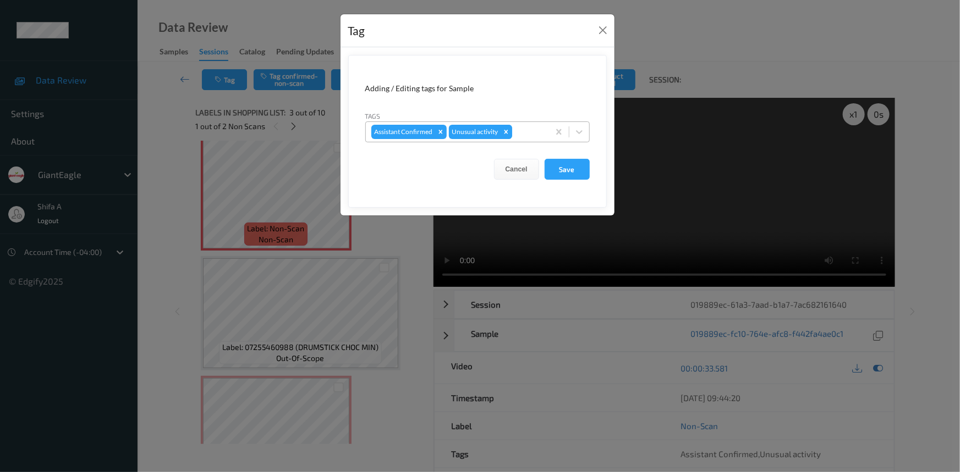
click at [508, 135] on icon "Remove Unusual activity" at bounding box center [506, 132] width 8 height 8
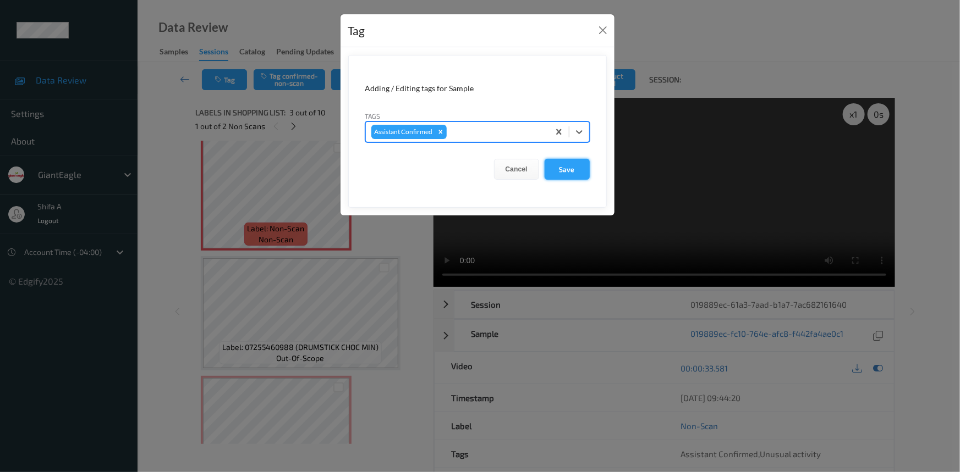
click at [570, 164] on button "Save" at bounding box center [566, 169] width 45 height 21
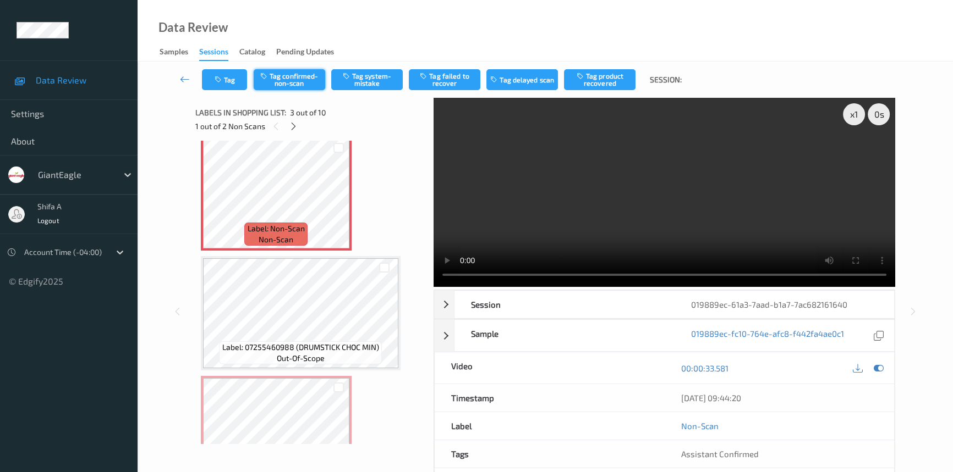
click at [293, 79] on button "Tag confirmed-non-scan" at bounding box center [289, 79] width 71 height 21
click at [610, 81] on button "Tag product recovered" at bounding box center [599, 79] width 71 height 21
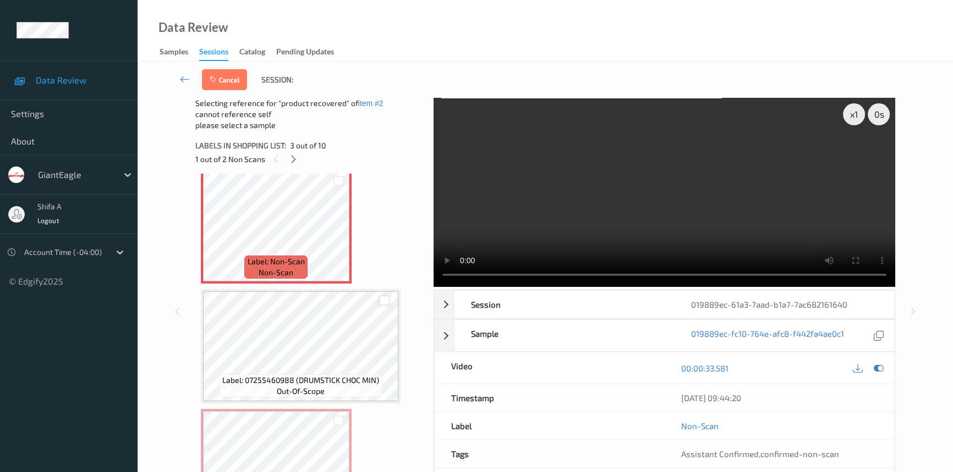
click at [385, 299] on div at bounding box center [384, 301] width 10 height 10
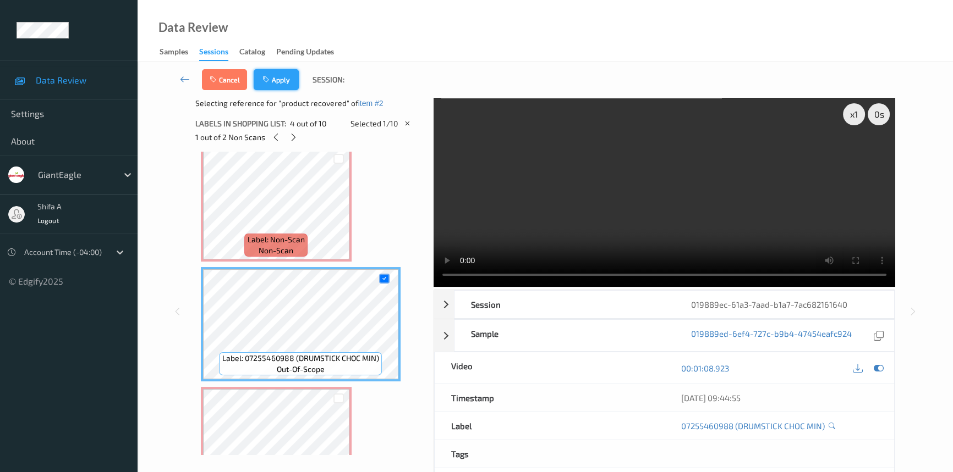
click at [272, 81] on button "Apply" at bounding box center [276, 79] width 45 height 21
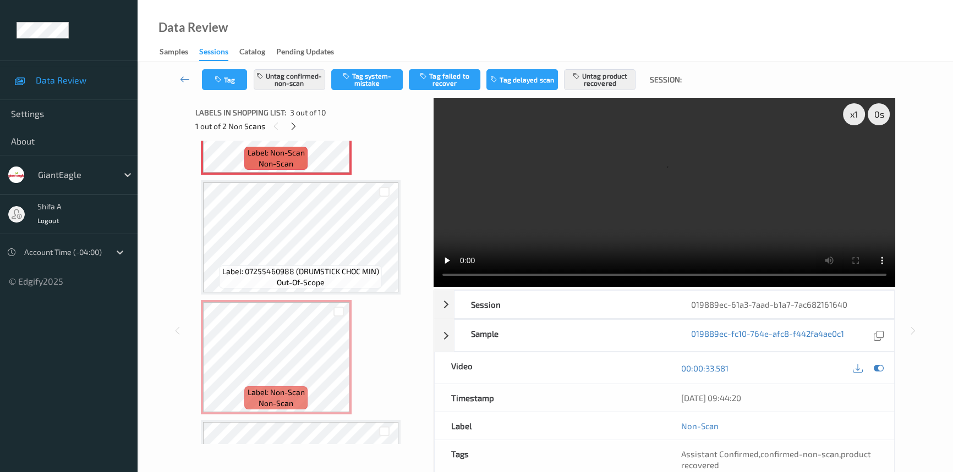
scroll to position [375, 0]
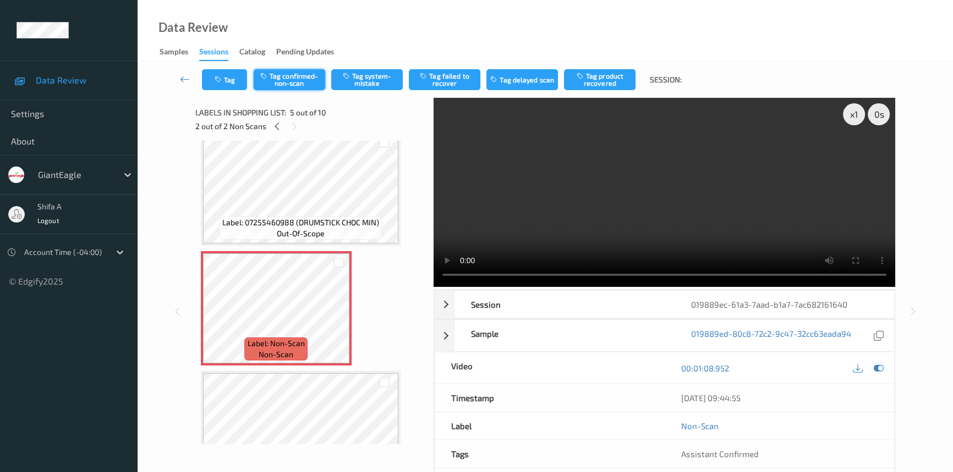
click at [313, 86] on button "Tag confirmed-non-scan" at bounding box center [289, 79] width 71 height 21
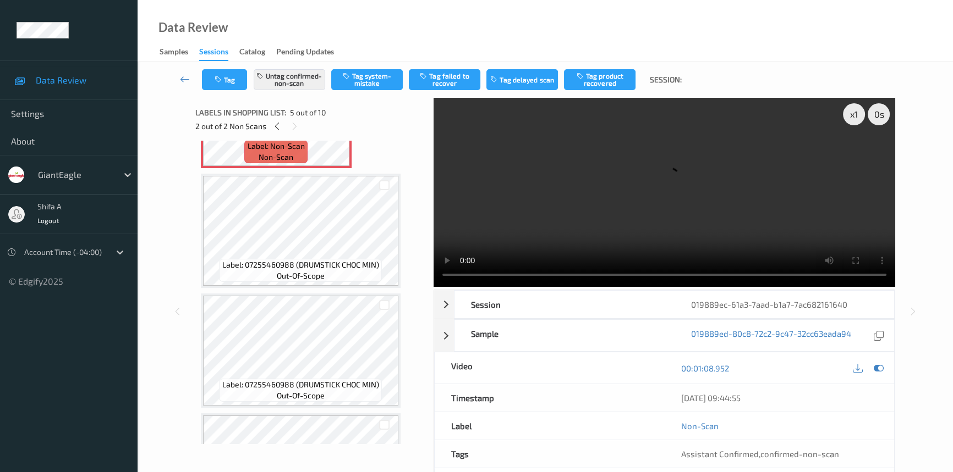
scroll to position [575, 0]
click at [618, 73] on button "Tag product recovered" at bounding box center [599, 79] width 71 height 21
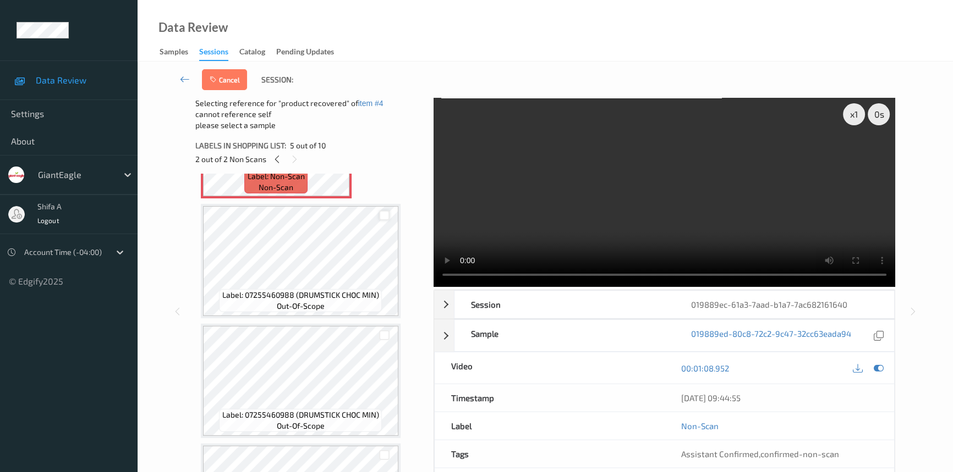
click at [383, 216] on div at bounding box center [384, 216] width 10 height 10
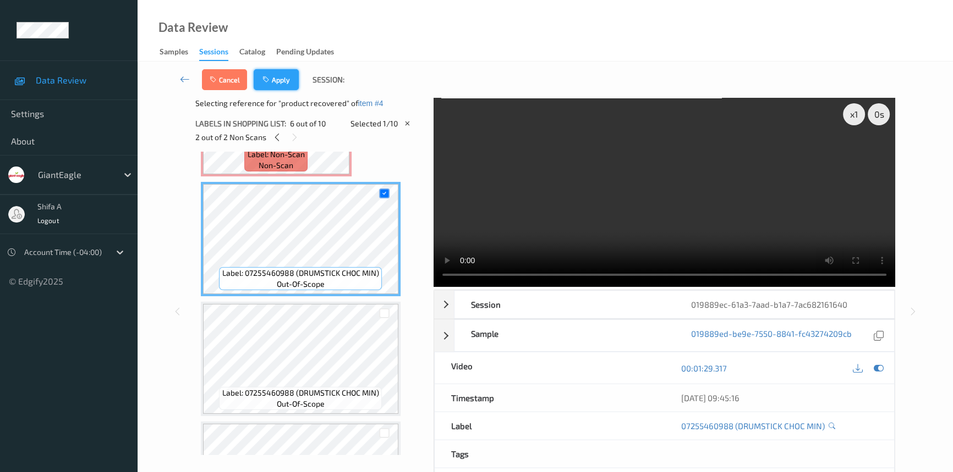
click at [274, 71] on button "Apply" at bounding box center [276, 79] width 45 height 21
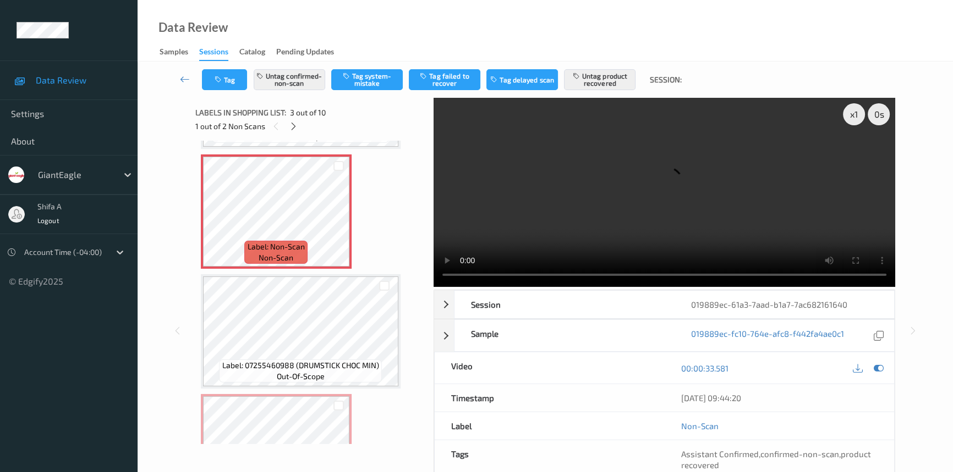
scroll to position [364, 0]
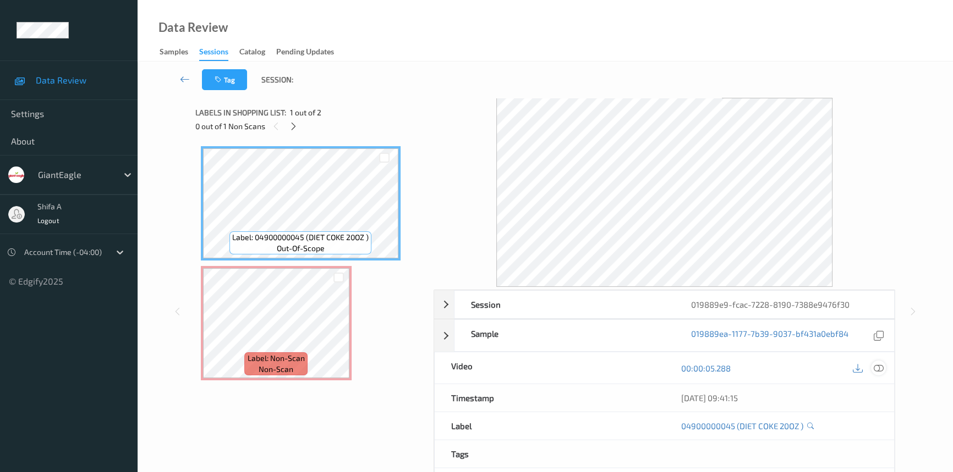
click at [883, 368] on icon at bounding box center [878, 369] width 10 height 10
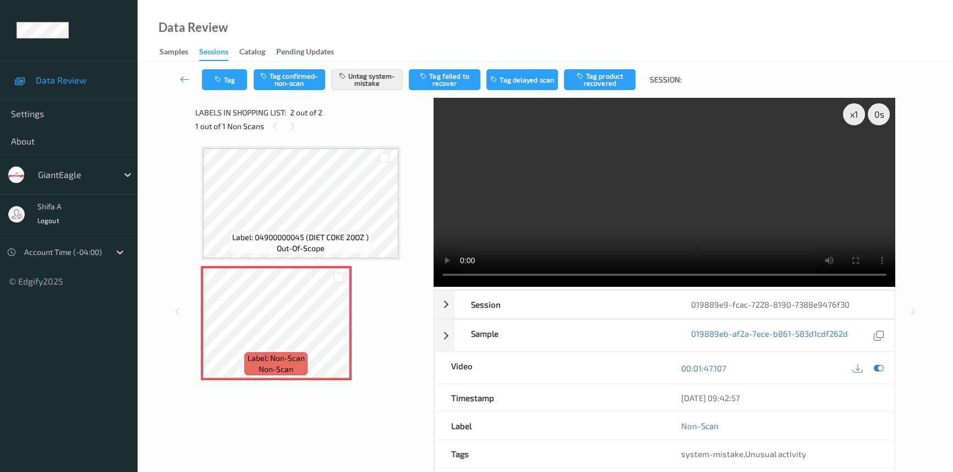
click at [718, 184] on video at bounding box center [663, 192] width 461 height 189
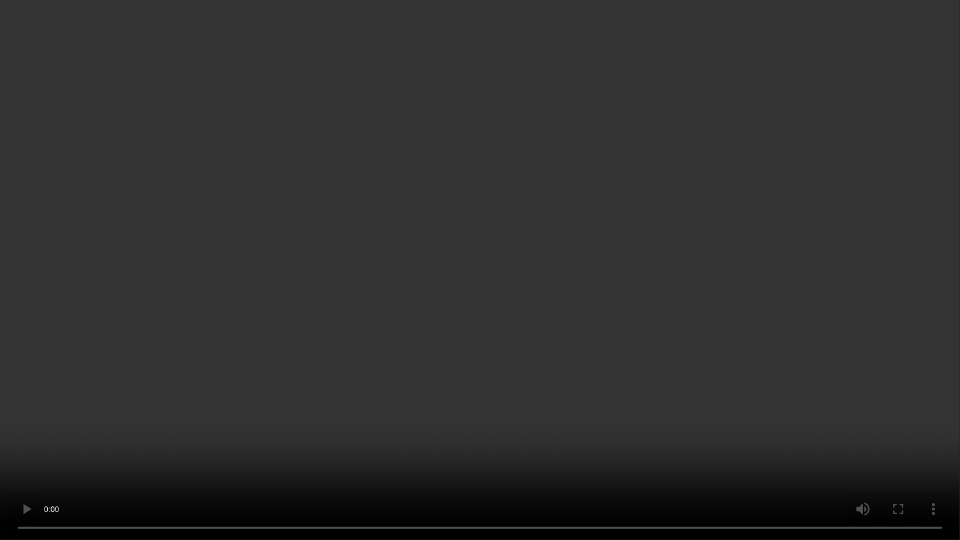
click at [632, 350] on video at bounding box center [480, 270] width 960 height 540
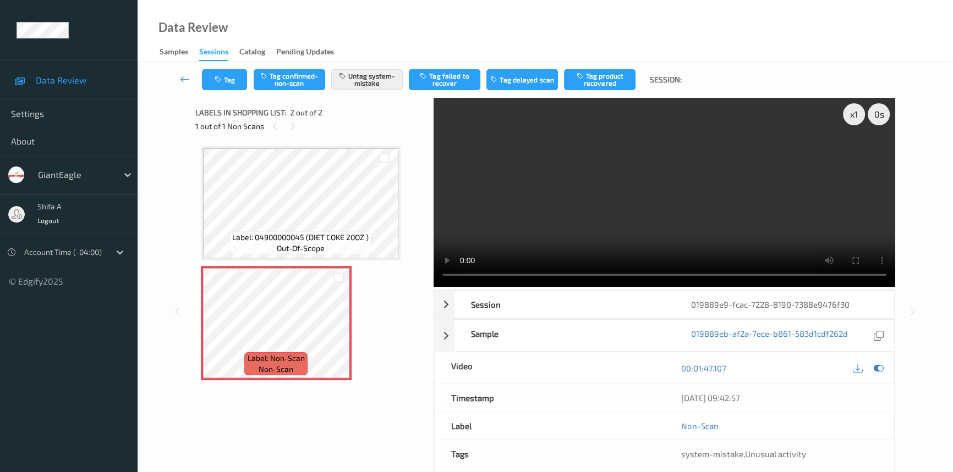
click at [764, 174] on video at bounding box center [663, 192] width 461 height 189
click at [367, 79] on button "Untag system-mistake" at bounding box center [366, 79] width 71 height 21
click at [294, 82] on button "Tag confirmed-non-scan" at bounding box center [289, 79] width 71 height 21
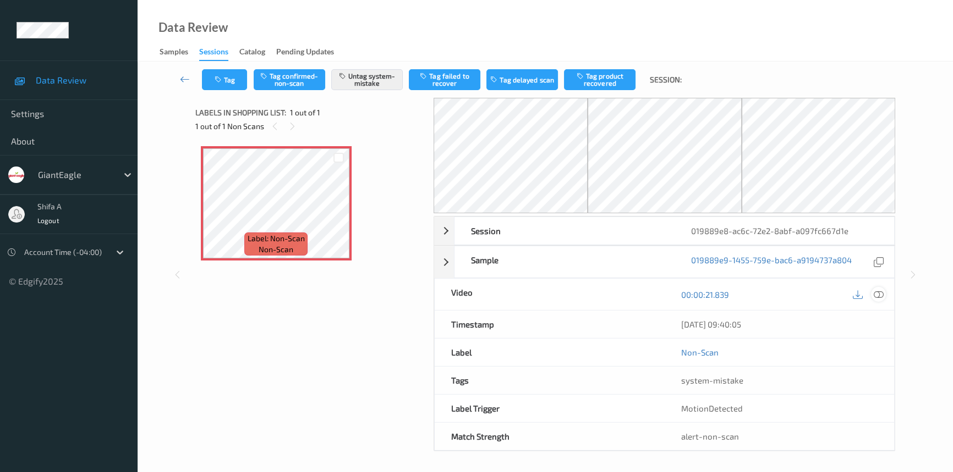
click at [879, 295] on icon at bounding box center [878, 295] width 10 height 10
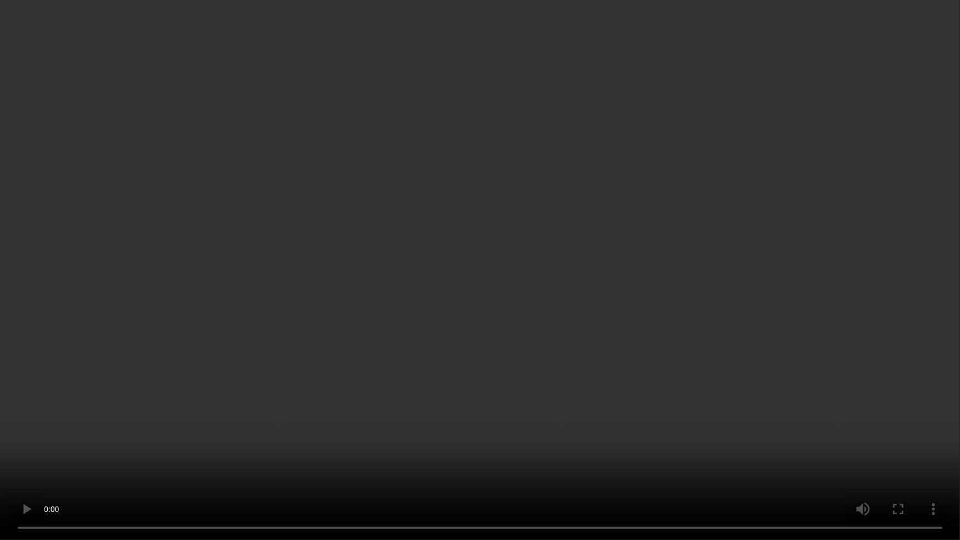
click at [731, 366] on video at bounding box center [480, 270] width 960 height 540
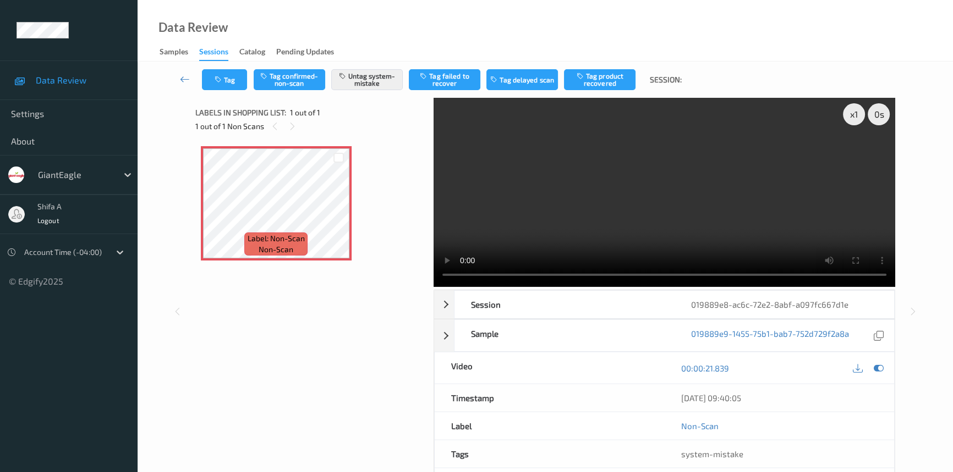
click at [301, 312] on div "Label: Non-Scan non-scan Label: Non-Scan non-scan Label: Non-Scan non-scan" at bounding box center [310, 259] width 231 height 236
click at [540, 236] on video at bounding box center [663, 192] width 461 height 189
click at [331, 283] on div "Label: Non-Scan non-scan Label: Non-Scan non-scan Label: Non-Scan non-scan" at bounding box center [310, 259] width 231 height 236
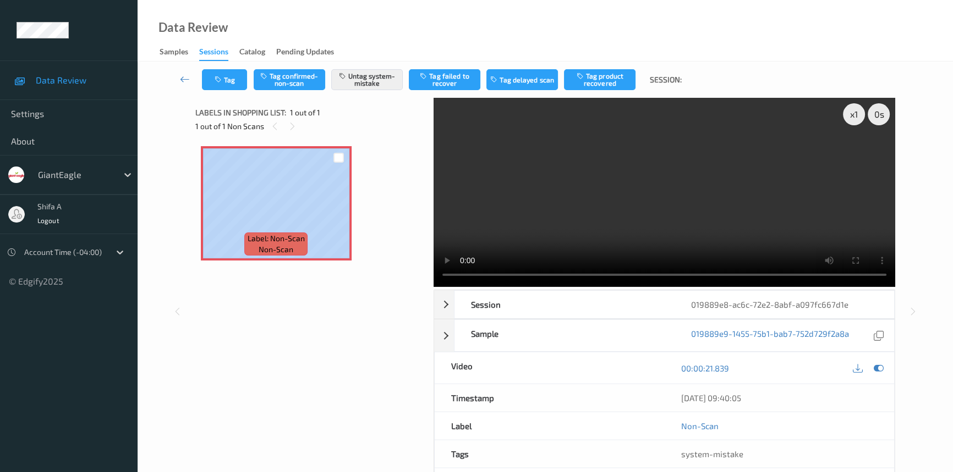
click at [330, 282] on div "Label: Non-Scan non-scan Label: Non-Scan non-scan Label: Non-Scan non-scan" at bounding box center [310, 259] width 231 height 236
click at [334, 216] on icon at bounding box center [338, 213] width 9 height 10
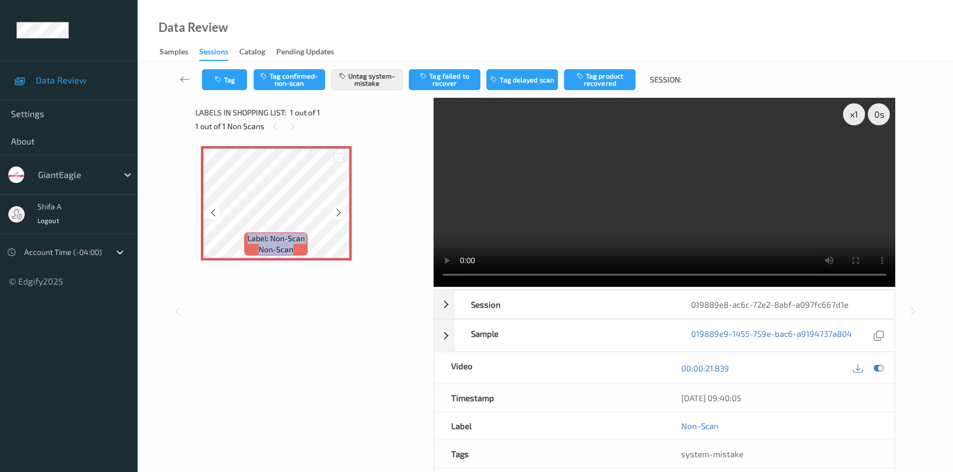
click at [334, 216] on icon at bounding box center [338, 213] width 9 height 10
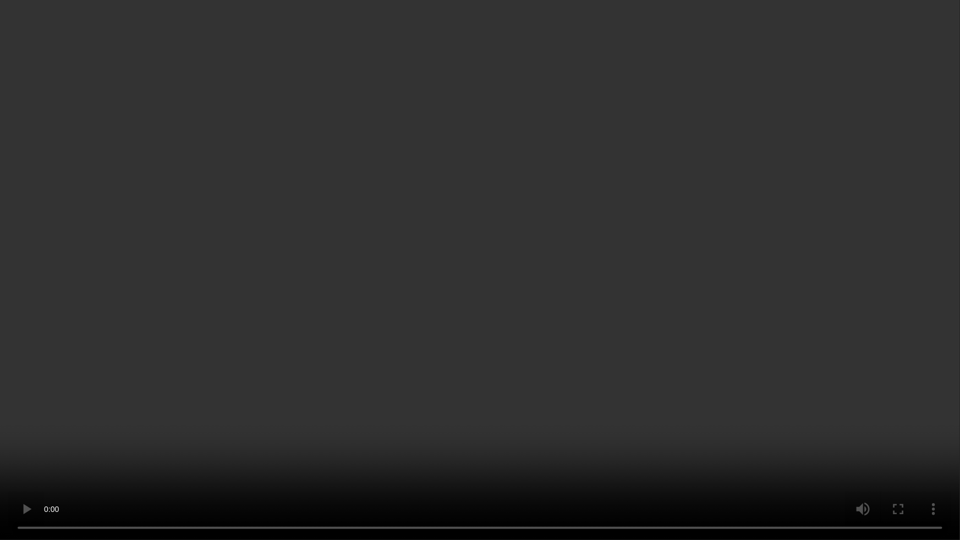
click at [317, 427] on video at bounding box center [480, 270] width 960 height 540
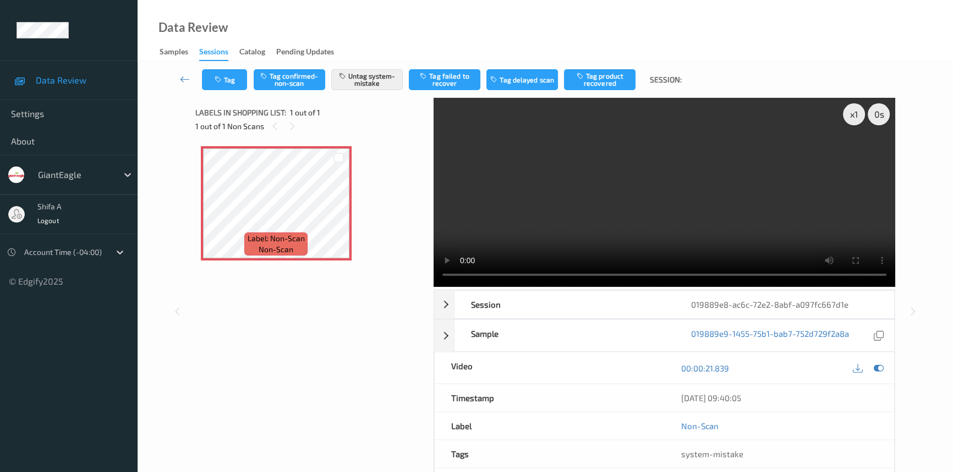
click at [660, 166] on video at bounding box center [663, 192] width 461 height 189
click at [385, 85] on button "Untag system-mistake" at bounding box center [366, 79] width 71 height 21
click at [304, 82] on button "Tag confirmed-non-scan" at bounding box center [289, 79] width 71 height 21
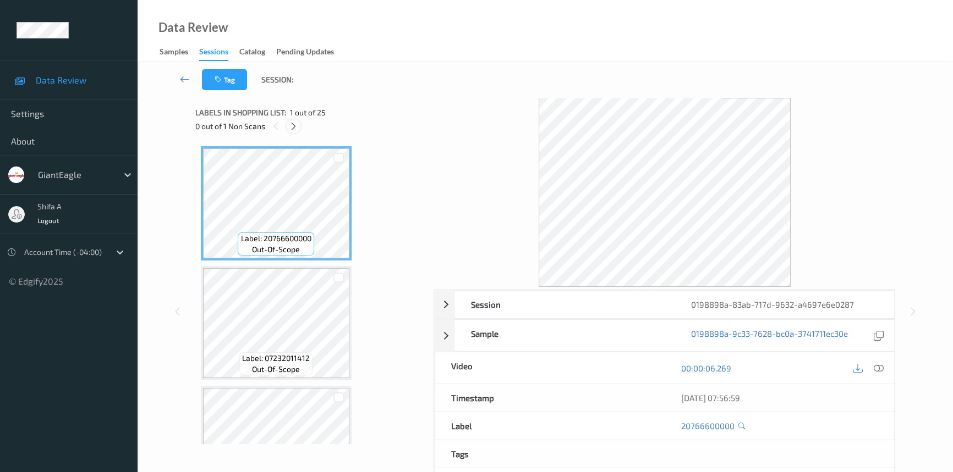
click at [295, 125] on icon at bounding box center [293, 127] width 9 height 10
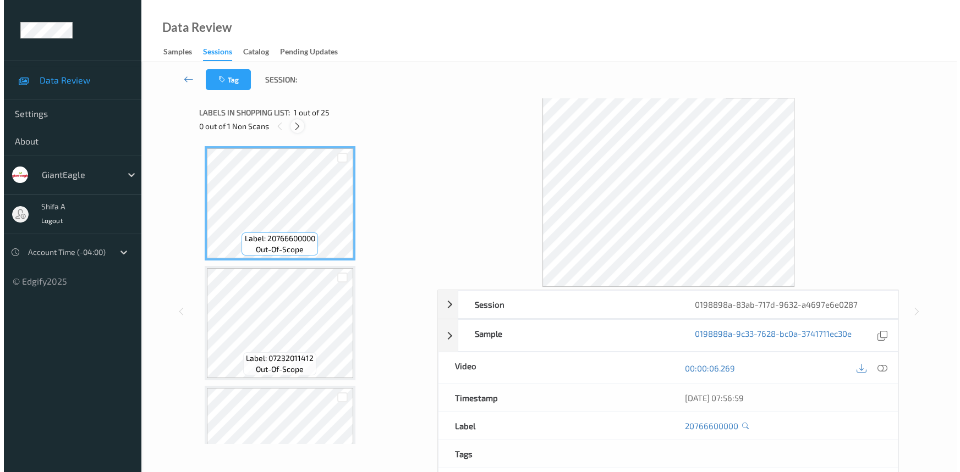
scroll to position [2036, 0]
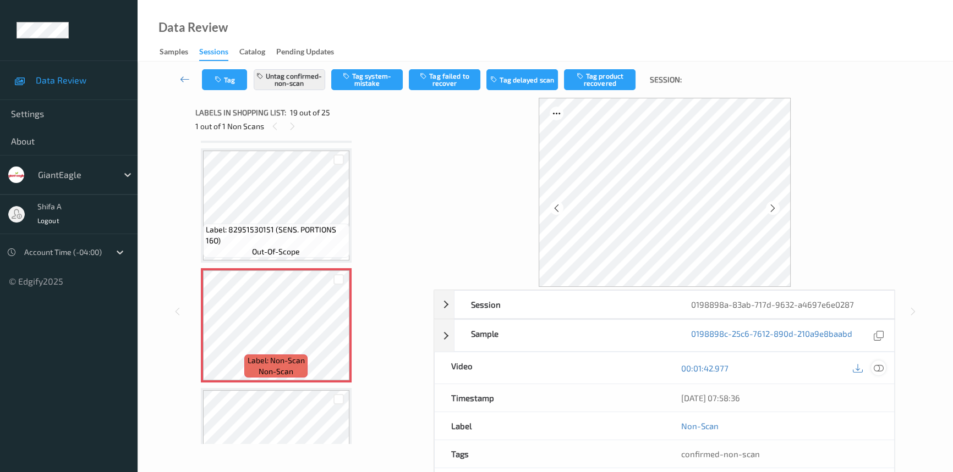
click at [879, 368] on icon at bounding box center [878, 369] width 10 height 10
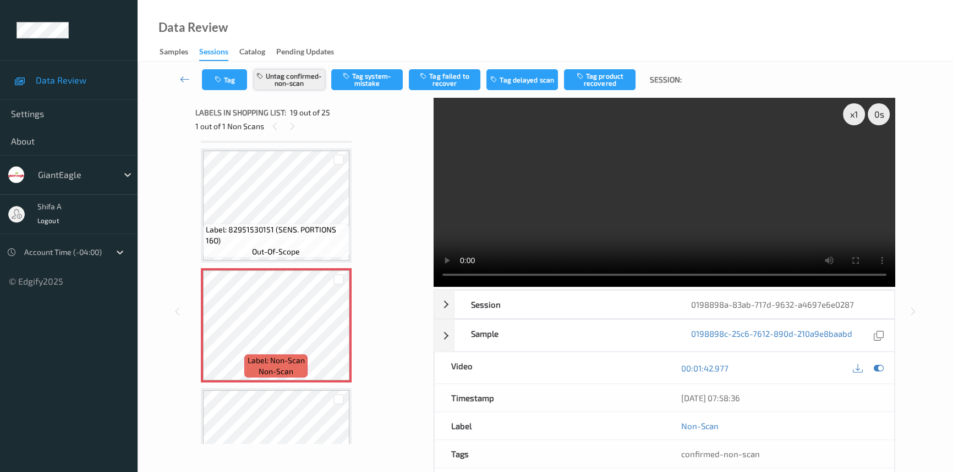
click at [309, 82] on button "Untag confirmed-non-scan" at bounding box center [289, 79] width 71 height 21
click at [383, 80] on button "Tag system-mistake" at bounding box center [366, 79] width 71 height 21
click at [220, 81] on icon "button" at bounding box center [218, 80] width 9 height 8
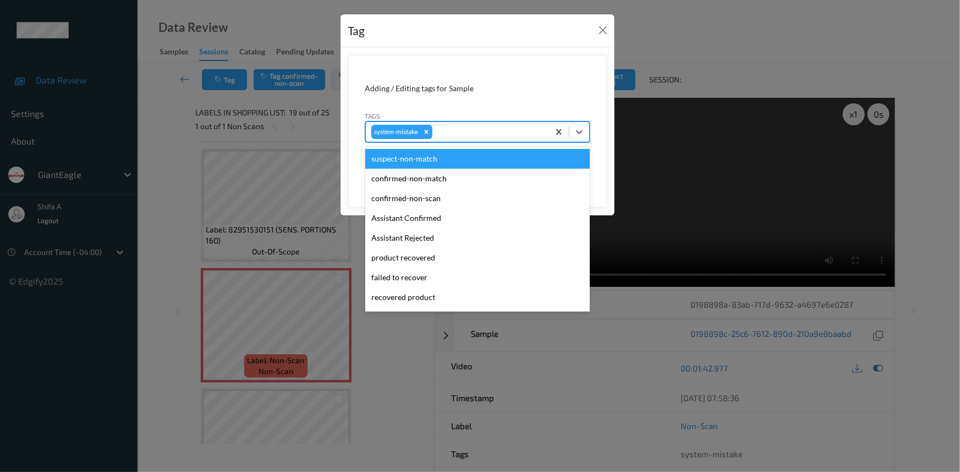
click at [496, 125] on div "system-mistake" at bounding box center [457, 132] width 183 height 19
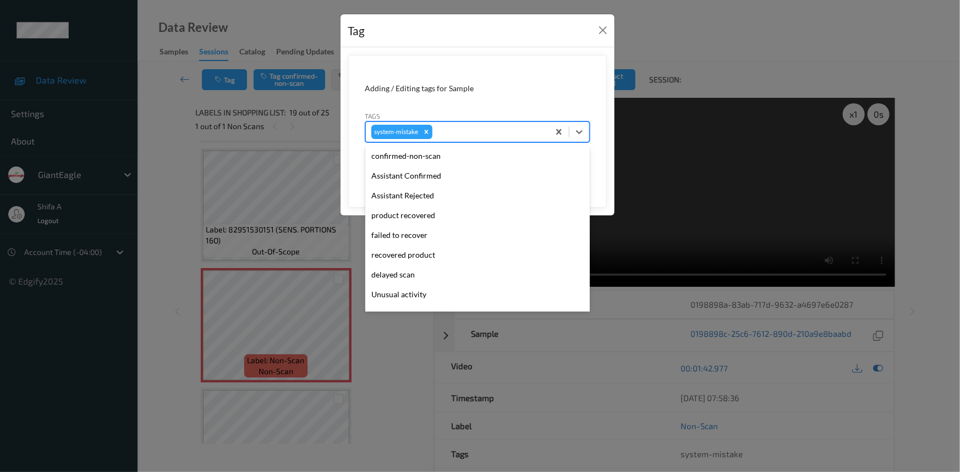
scroll to position [97, 0]
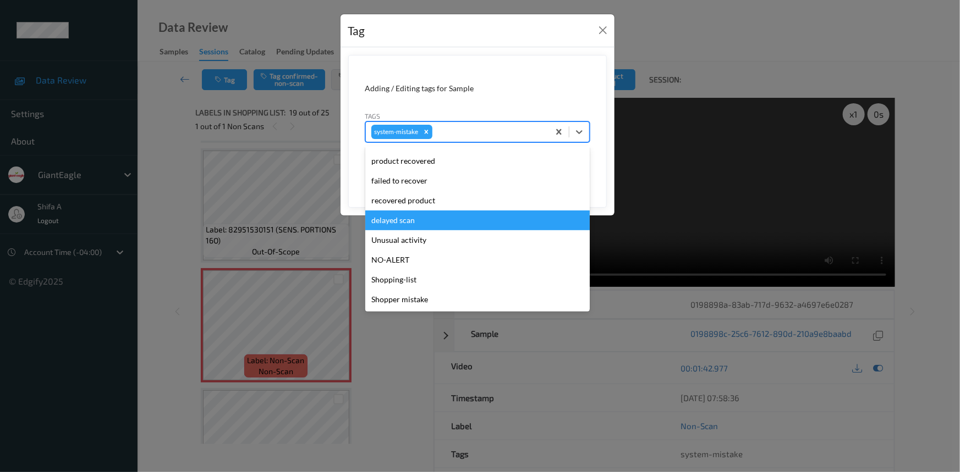
click at [423, 229] on div "delayed scan" at bounding box center [477, 221] width 224 height 20
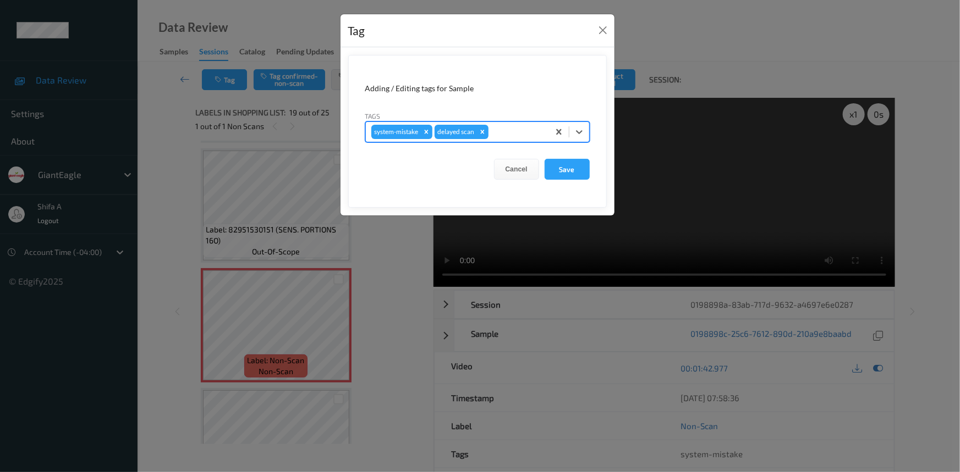
click at [482, 131] on icon "Remove delayed scan" at bounding box center [482, 132] width 8 height 8
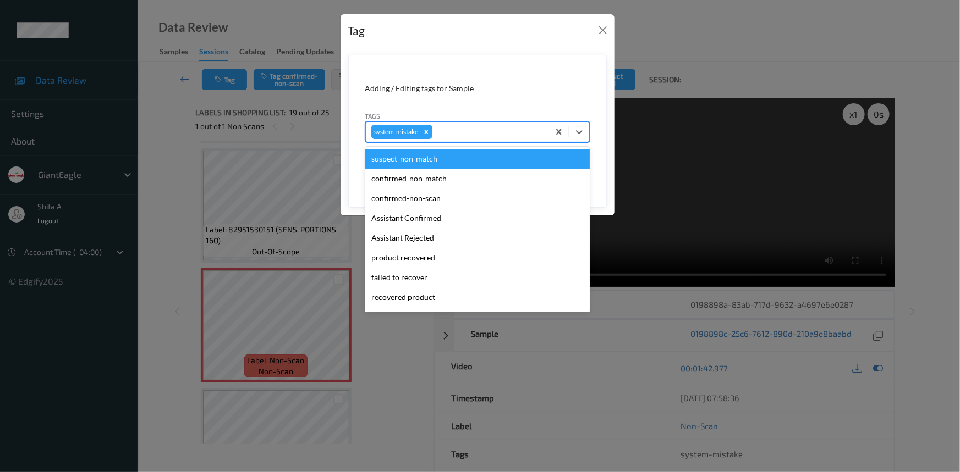
click at [486, 131] on div at bounding box center [488, 131] width 109 height 13
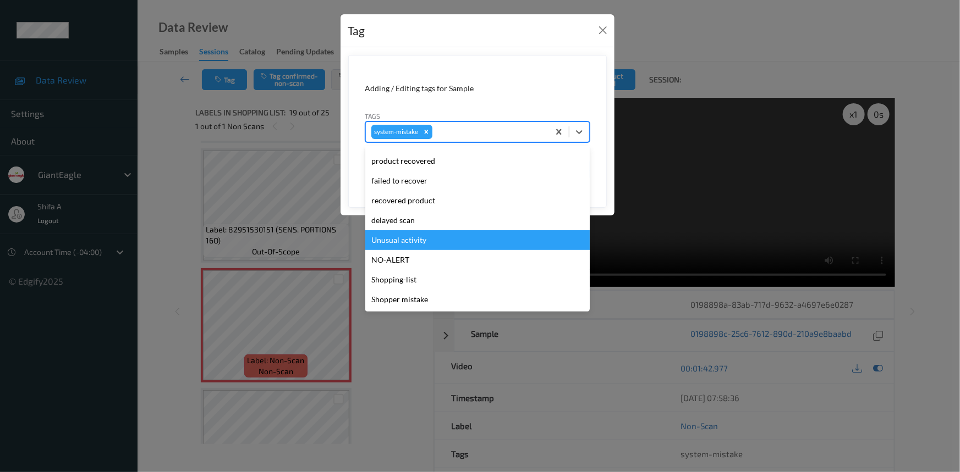
click at [436, 239] on div "Unusual activity" at bounding box center [477, 240] width 224 height 20
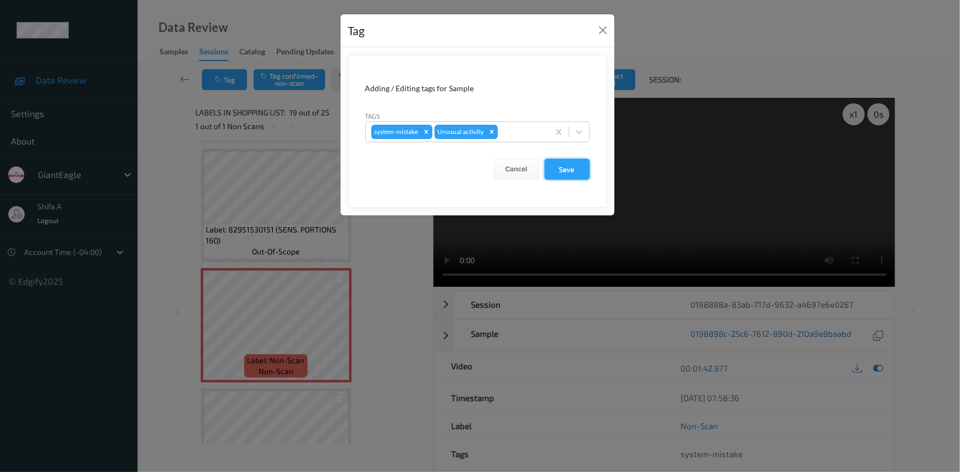
click at [560, 168] on button "Save" at bounding box center [566, 169] width 45 height 21
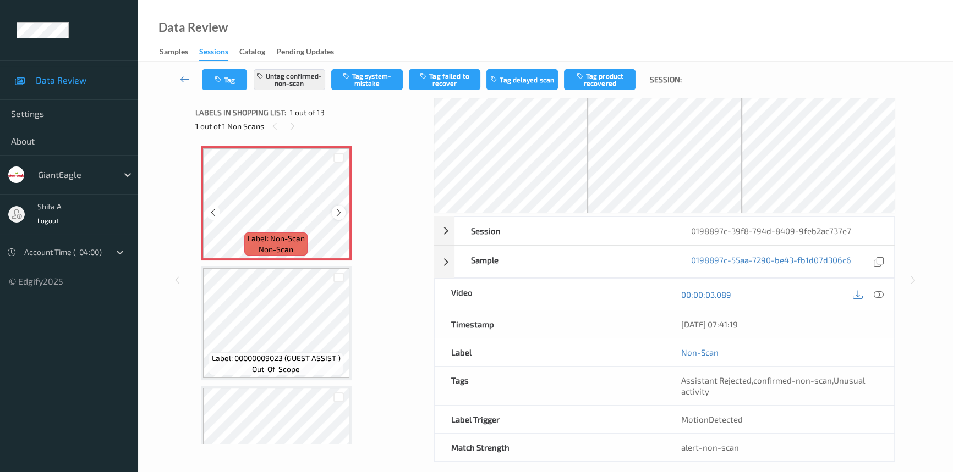
click at [334, 214] on icon at bounding box center [338, 213] width 9 height 10
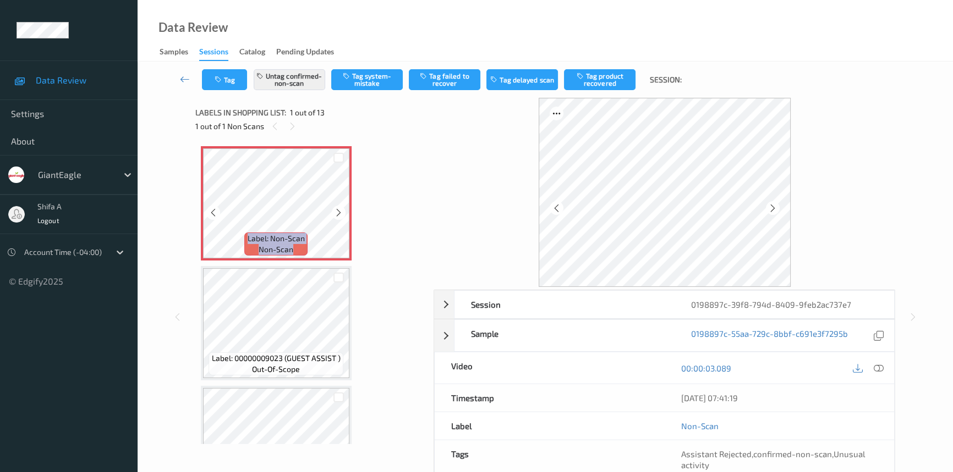
click at [334, 214] on icon at bounding box center [338, 213] width 9 height 10
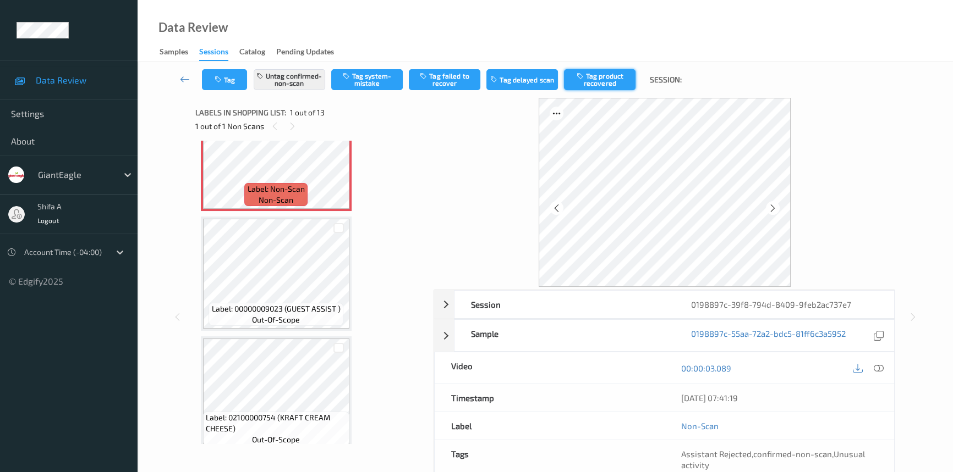
click at [609, 81] on button "Tag product recovered" at bounding box center [599, 79] width 71 height 21
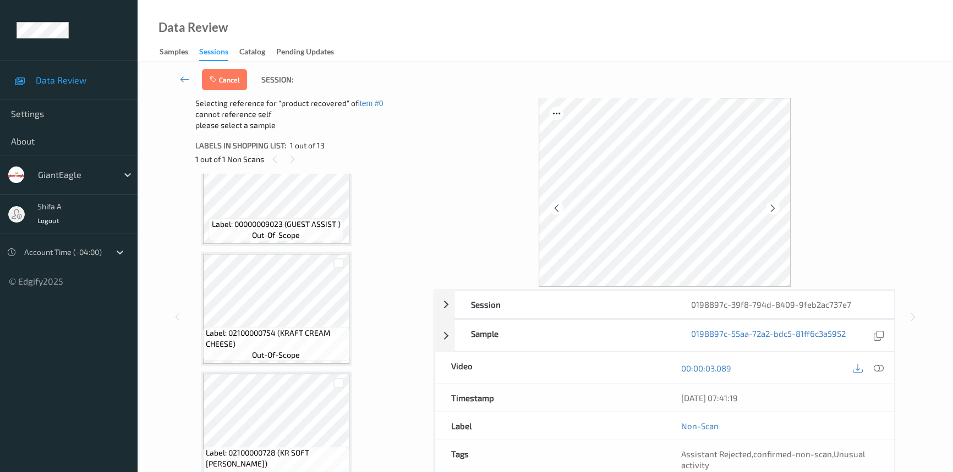
scroll to position [200, 0]
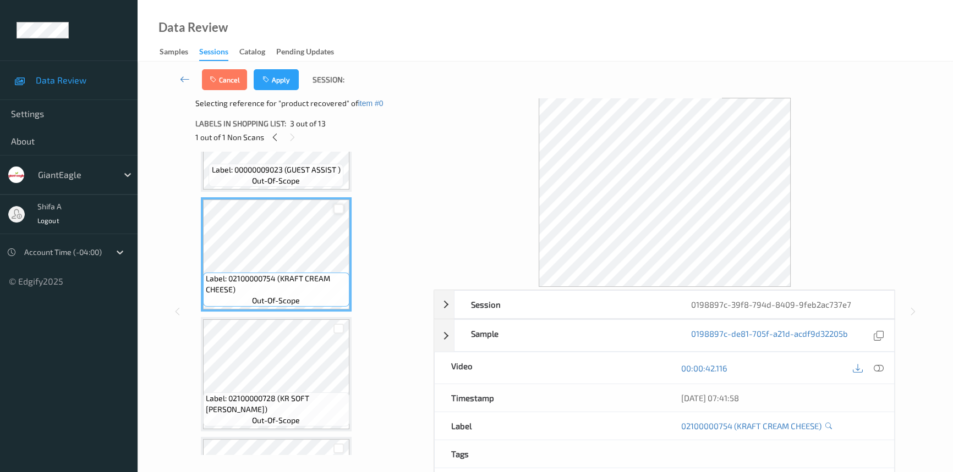
click at [340, 211] on div at bounding box center [338, 209] width 10 height 10
click at [289, 80] on button "Apply" at bounding box center [276, 79] width 45 height 21
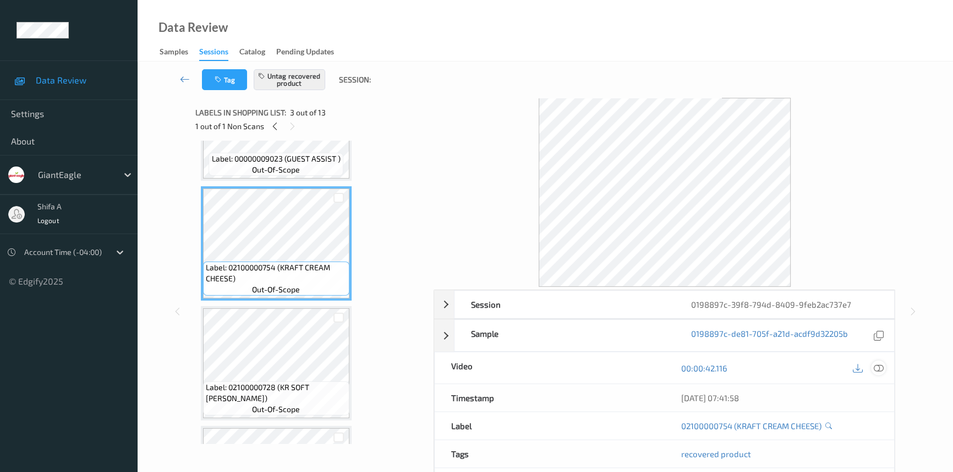
click at [881, 367] on icon at bounding box center [878, 369] width 10 height 10
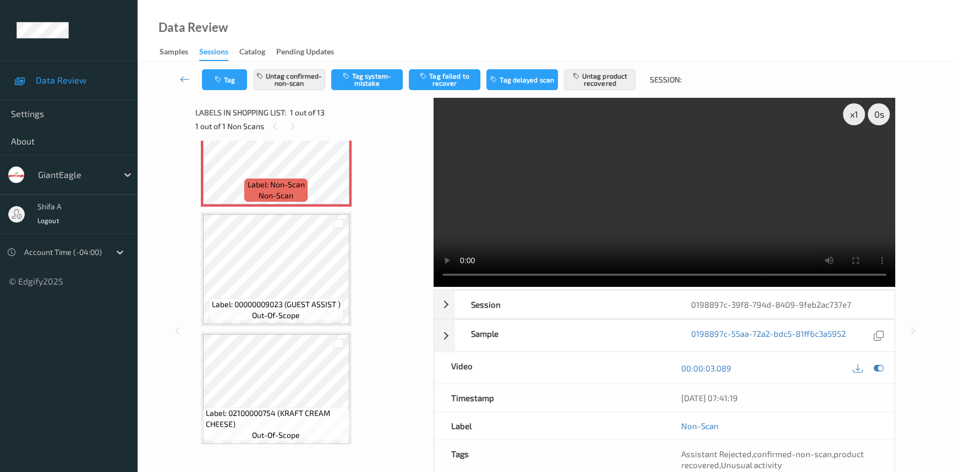
scroll to position [100, 0]
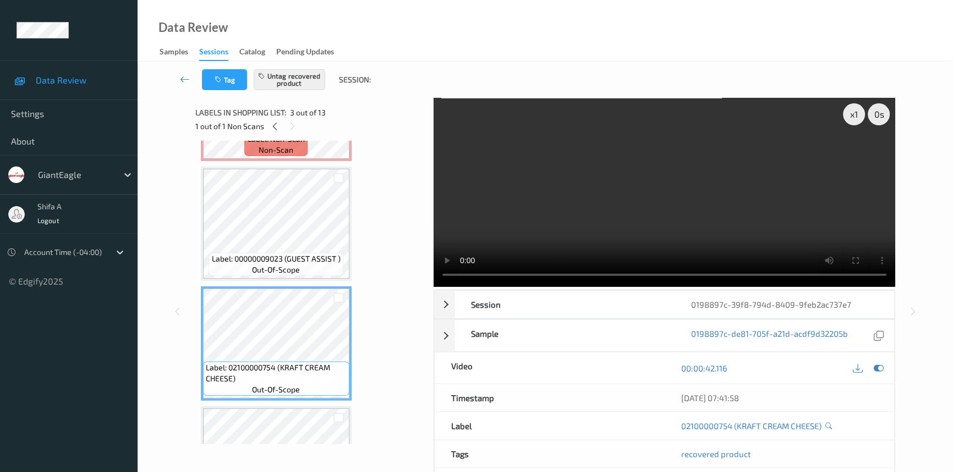
click at [779, 174] on video at bounding box center [663, 192] width 461 height 189
click at [273, 142] on span "Label: Non-Scan" at bounding box center [275, 139] width 57 height 11
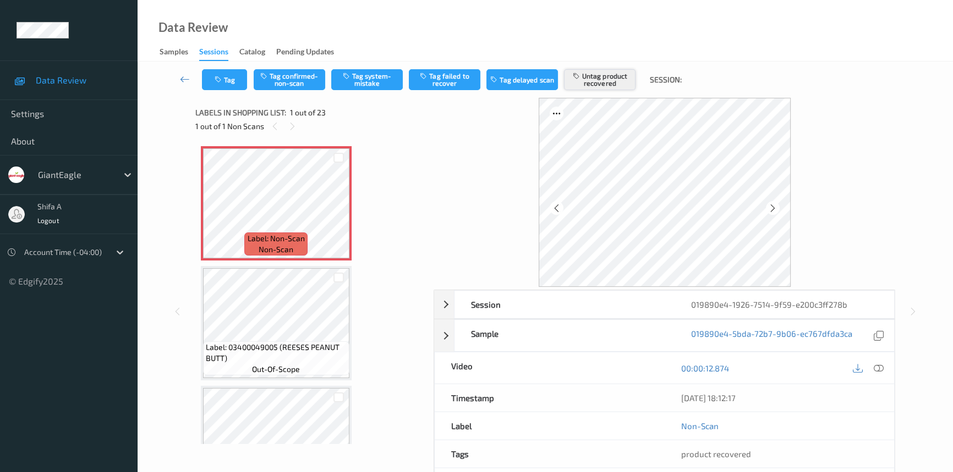
click at [595, 81] on button "Untag product recovered" at bounding box center [599, 79] width 71 height 21
click at [365, 83] on button "Tag system-mistake" at bounding box center [366, 79] width 71 height 21
click at [220, 84] on button "Tag" at bounding box center [224, 79] width 45 height 21
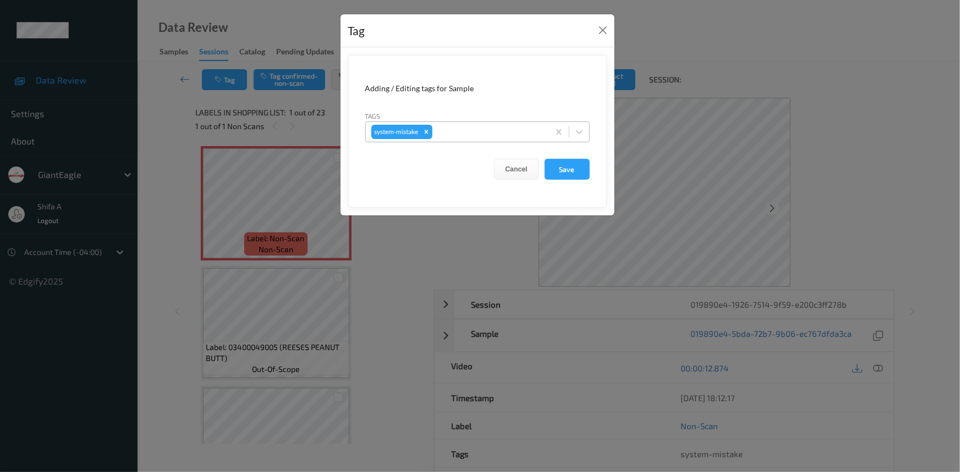
click at [491, 128] on div at bounding box center [488, 131] width 109 height 13
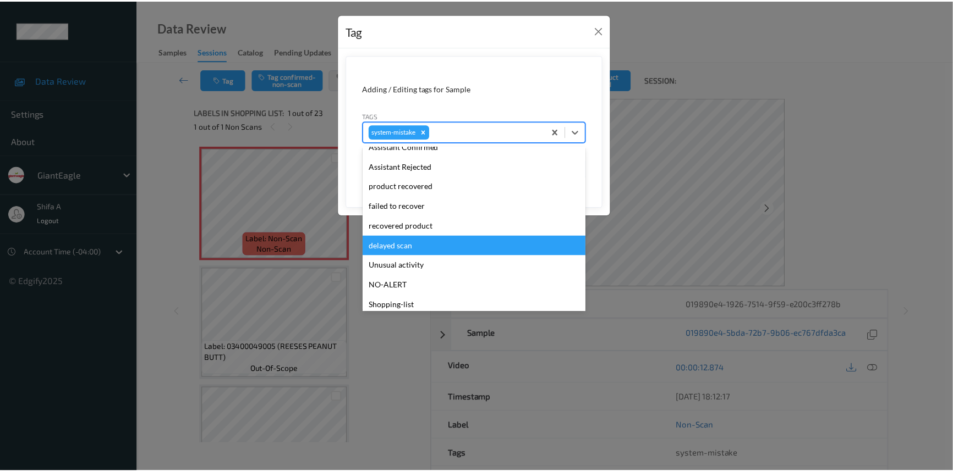
scroll to position [97, 0]
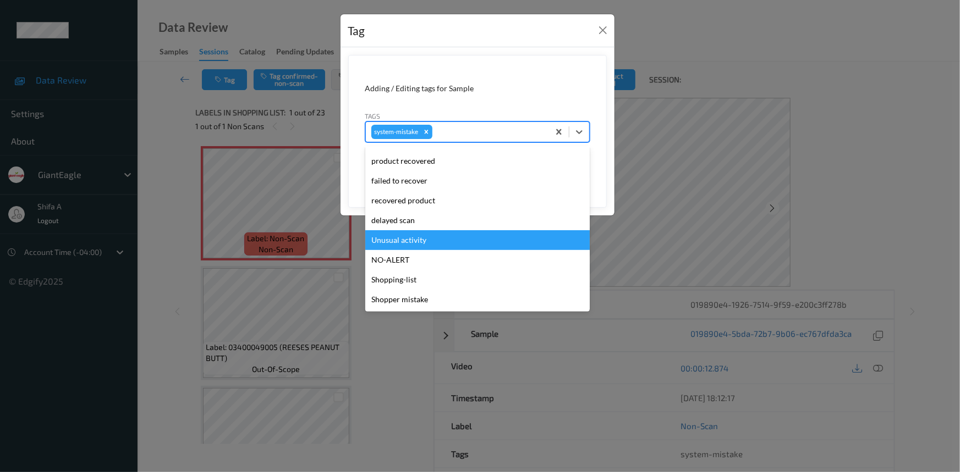
click at [426, 235] on div "Unusual activity" at bounding box center [477, 240] width 224 height 20
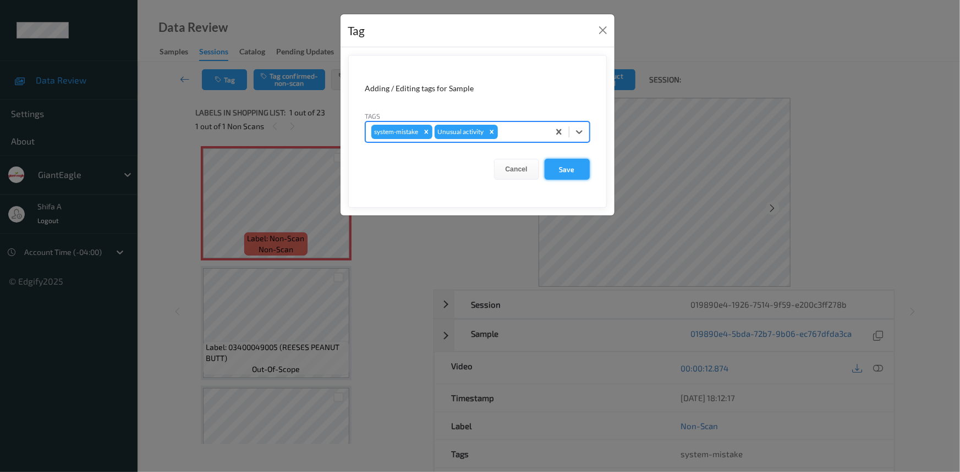
click at [562, 168] on button "Save" at bounding box center [566, 169] width 45 height 21
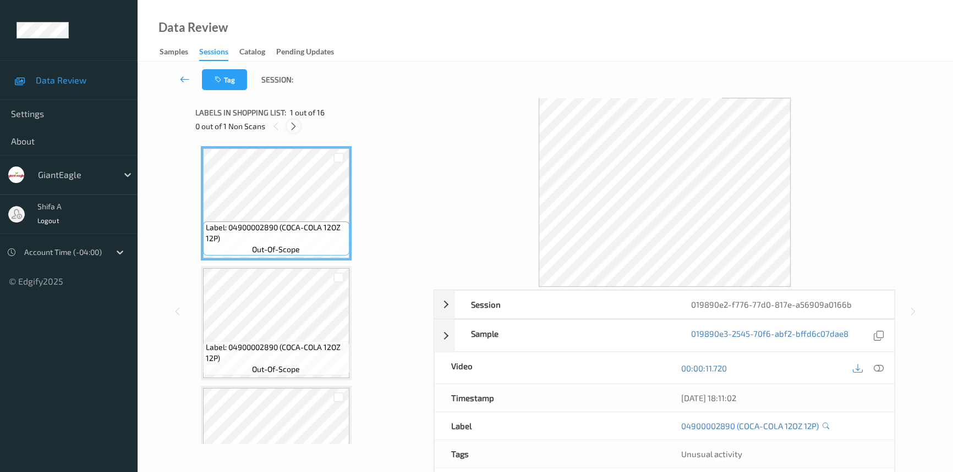
click at [290, 125] on icon at bounding box center [293, 127] width 9 height 10
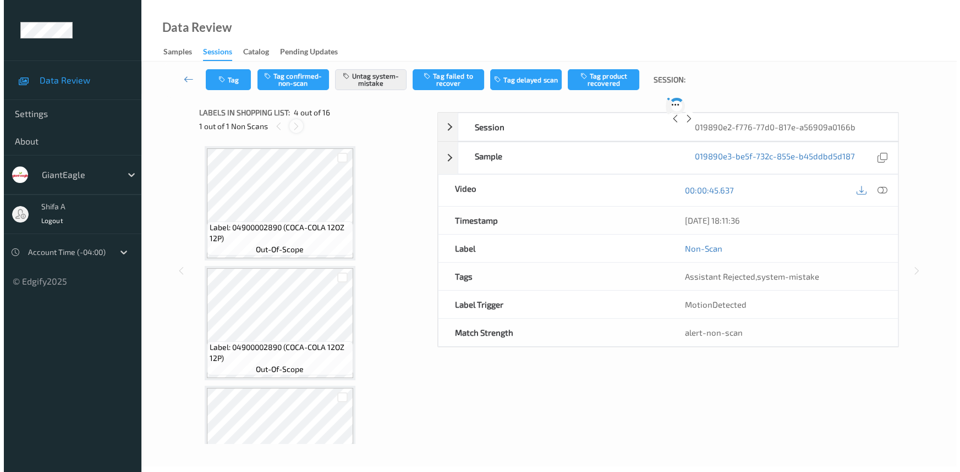
scroll to position [245, 0]
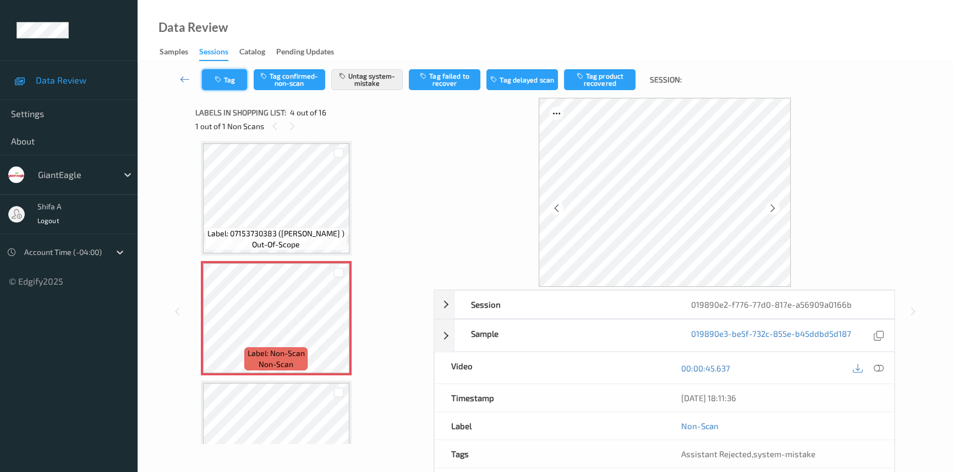
click at [238, 88] on button "Tag" at bounding box center [224, 79] width 45 height 21
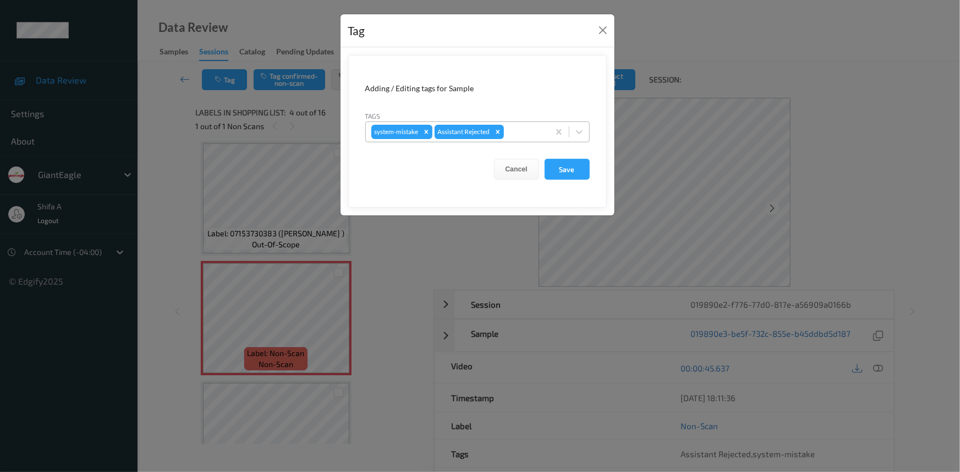
click at [522, 125] on div at bounding box center [524, 131] width 37 height 13
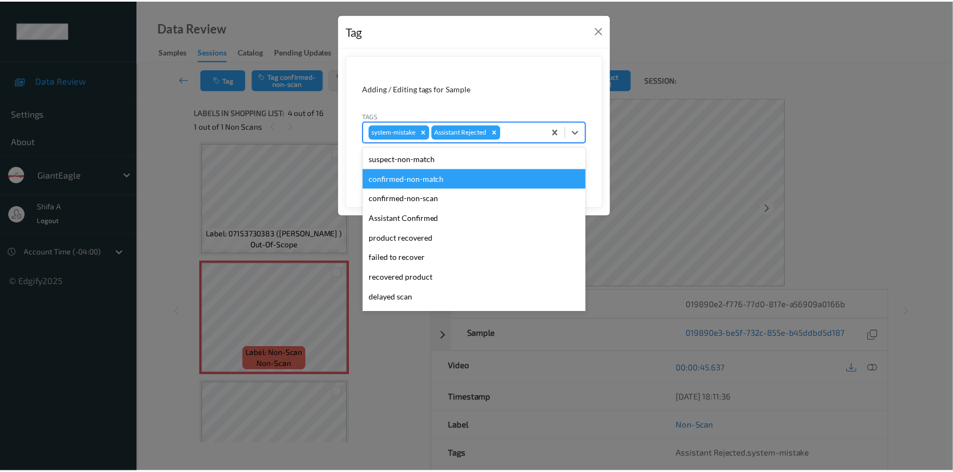
scroll to position [77, 0]
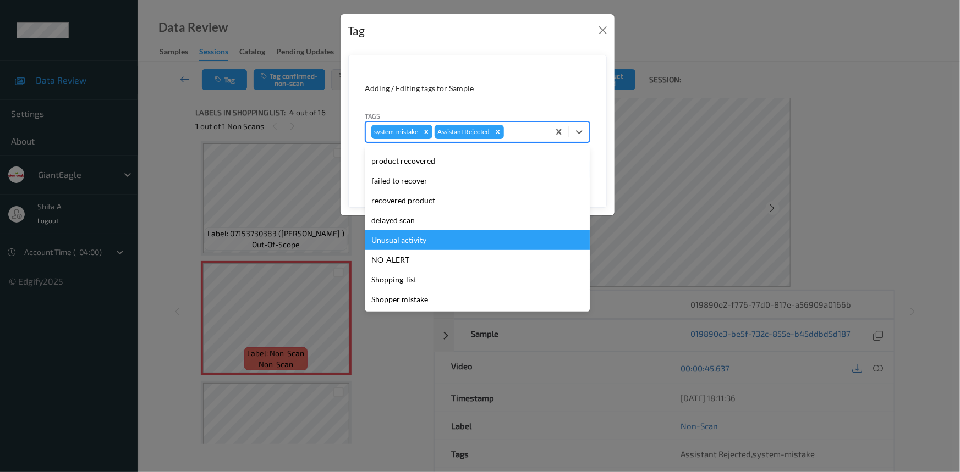
click at [430, 243] on div "Unusual activity" at bounding box center [477, 240] width 224 height 20
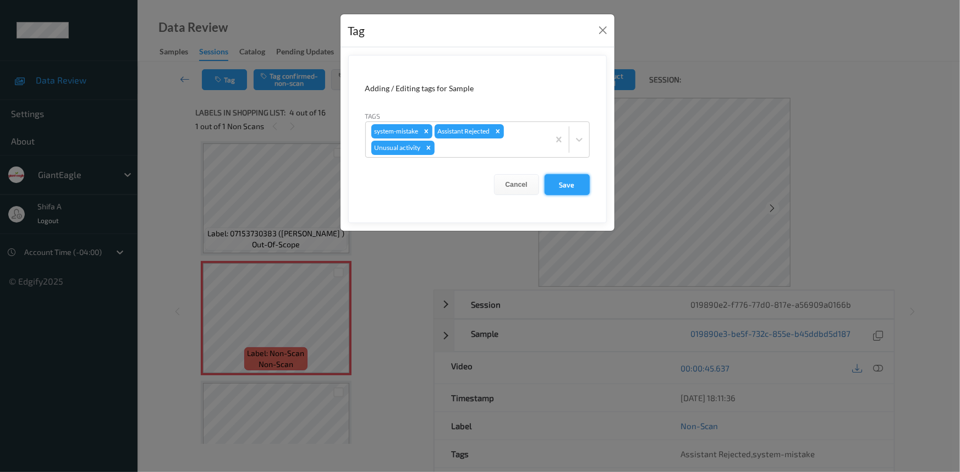
click at [567, 180] on button "Save" at bounding box center [566, 184] width 45 height 21
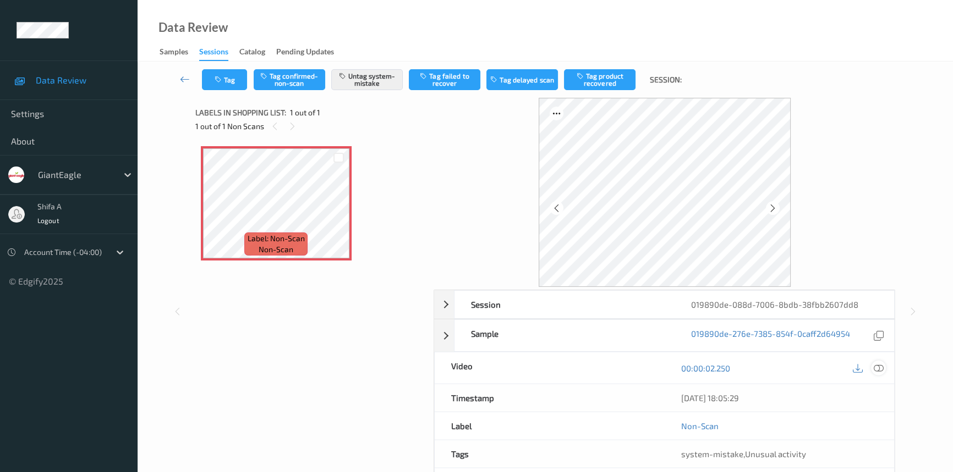
click at [880, 368] on icon at bounding box center [878, 369] width 10 height 10
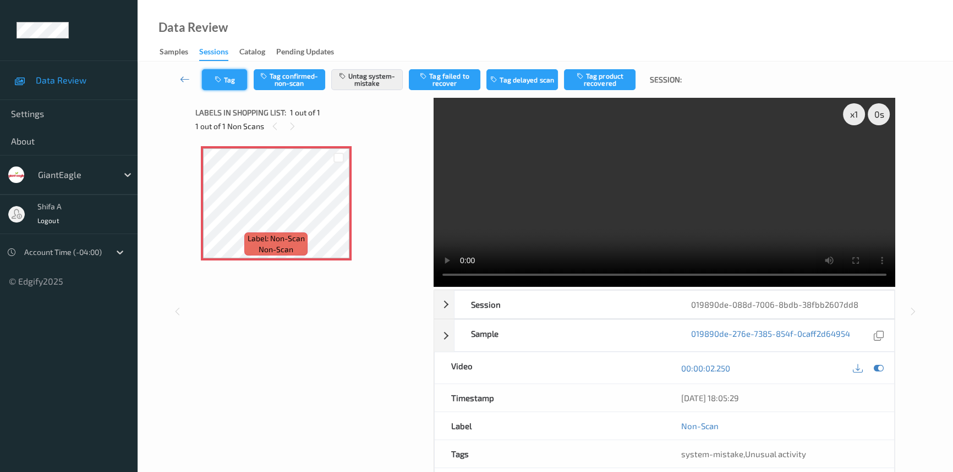
click at [227, 82] on button "Tag" at bounding box center [224, 79] width 45 height 21
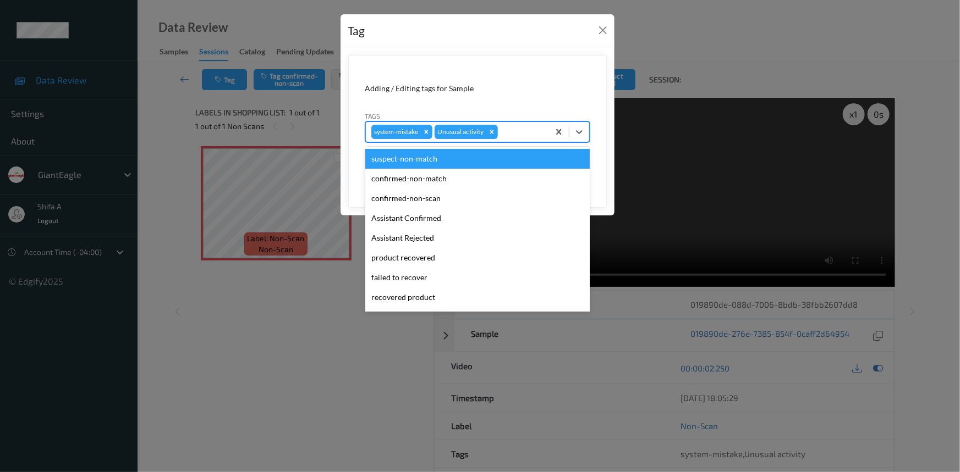
click at [512, 137] on div at bounding box center [521, 131] width 43 height 13
click at [494, 133] on icon "Remove Unusual activity" at bounding box center [492, 132] width 8 height 8
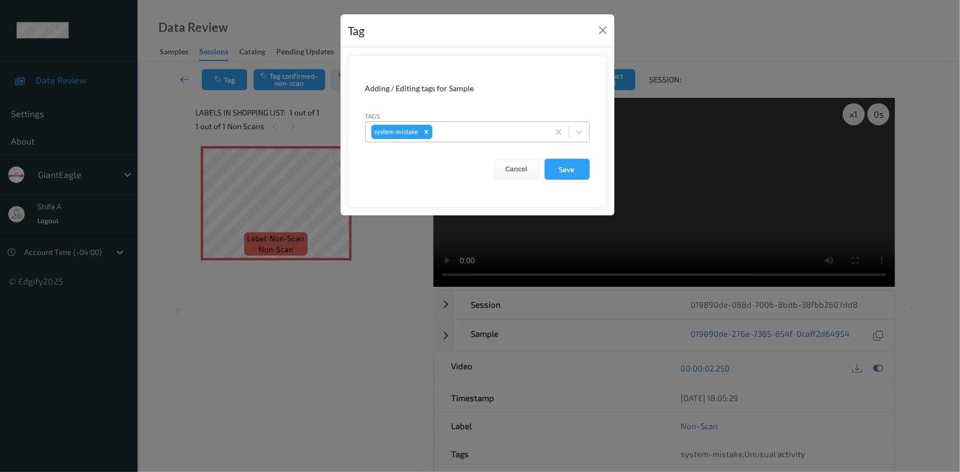
click at [535, 91] on div "Adding / Editing tags for Sample" at bounding box center [477, 88] width 224 height 11
click at [581, 165] on button "Save" at bounding box center [566, 169] width 45 height 21
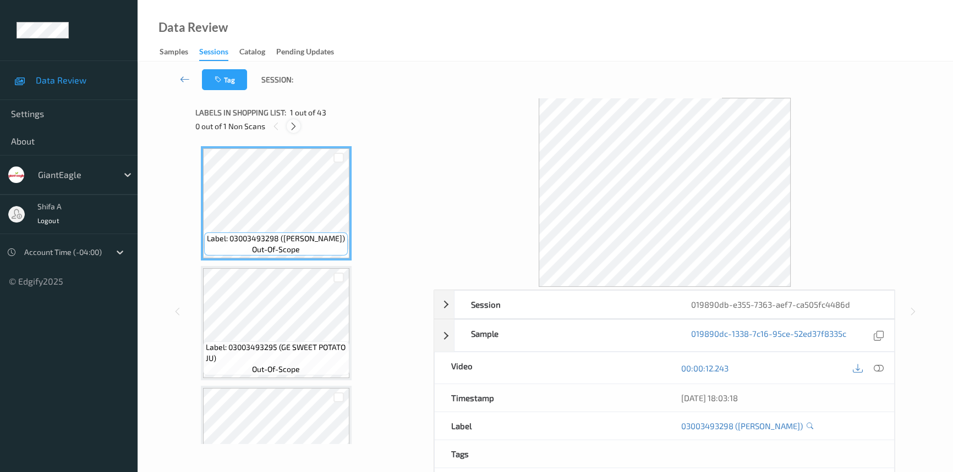
click at [289, 129] on icon at bounding box center [293, 127] width 9 height 10
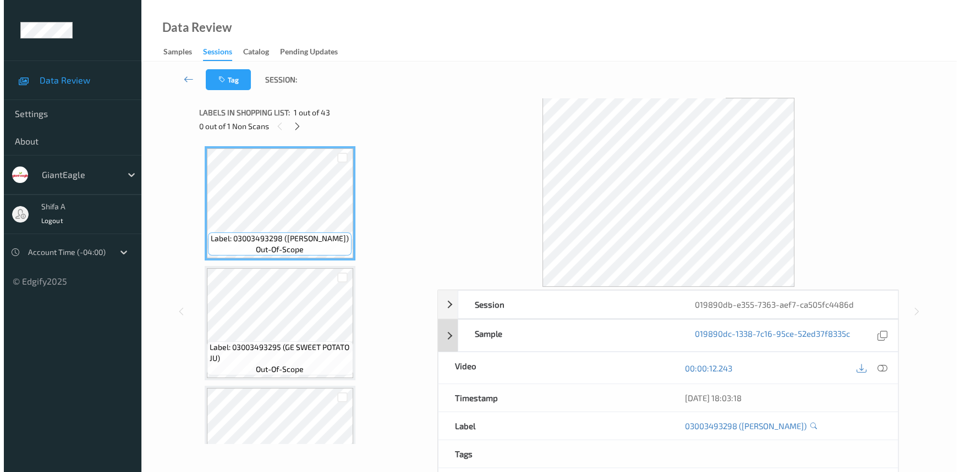
scroll to position [3710, 0]
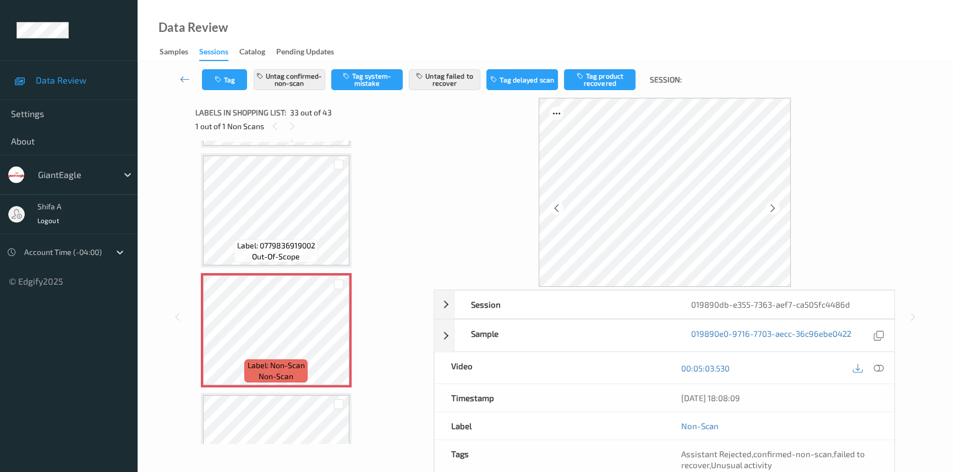
click at [302, 67] on div "Tag Untag confirmed-non-scan Tag system-mistake Untag failed to recover Tag del…" at bounding box center [545, 80] width 770 height 36
click at [298, 73] on button "Untag confirmed-non-scan" at bounding box center [289, 79] width 71 height 21
click at [448, 84] on button "Untag failed to recover" at bounding box center [444, 79] width 71 height 21
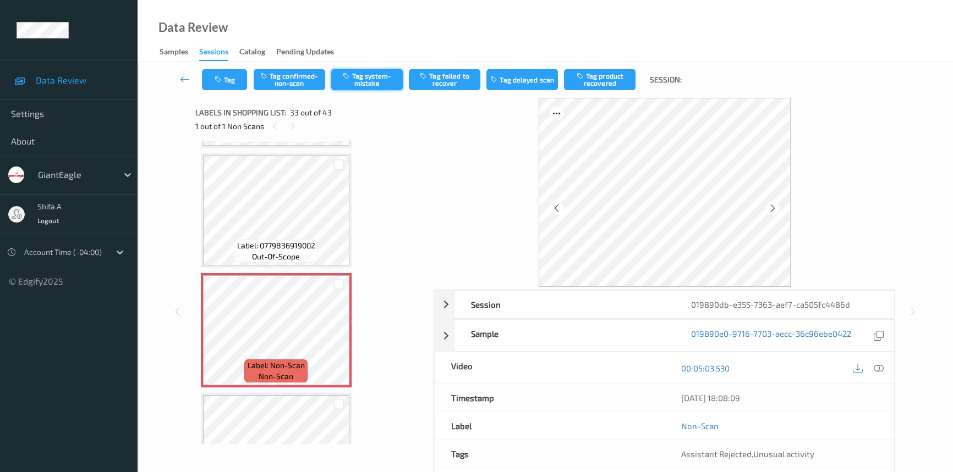
click at [373, 86] on button "Tag system-mistake" at bounding box center [366, 79] width 71 height 21
click at [232, 90] on button "Tag" at bounding box center [224, 79] width 45 height 21
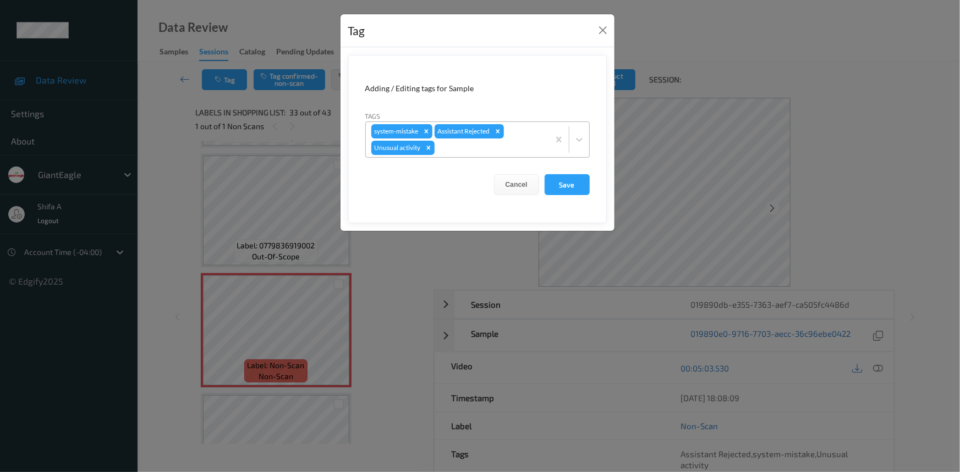
drag, startPoint x: 483, startPoint y: 138, endPoint x: 478, endPoint y: 145, distance: 7.9
click at [481, 143] on div "system-mistake Assistant Rejected Unusual activity" at bounding box center [457, 139] width 183 height 35
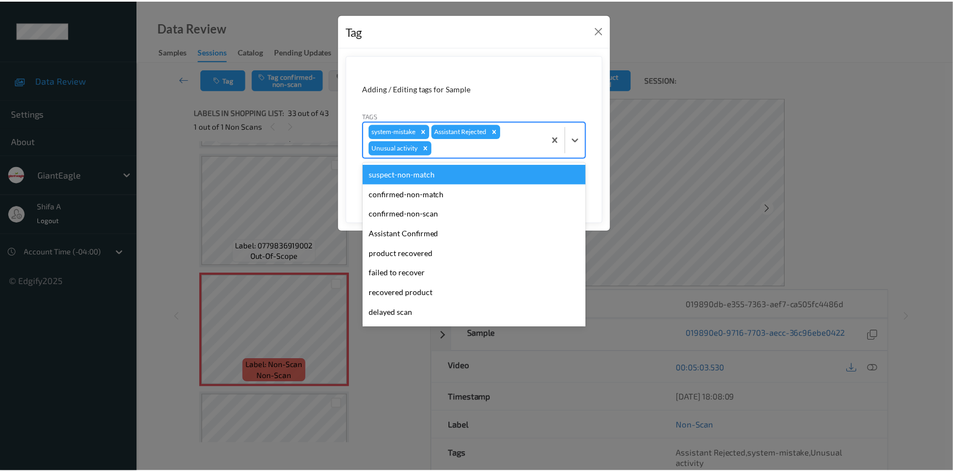
scroll to position [57, 0]
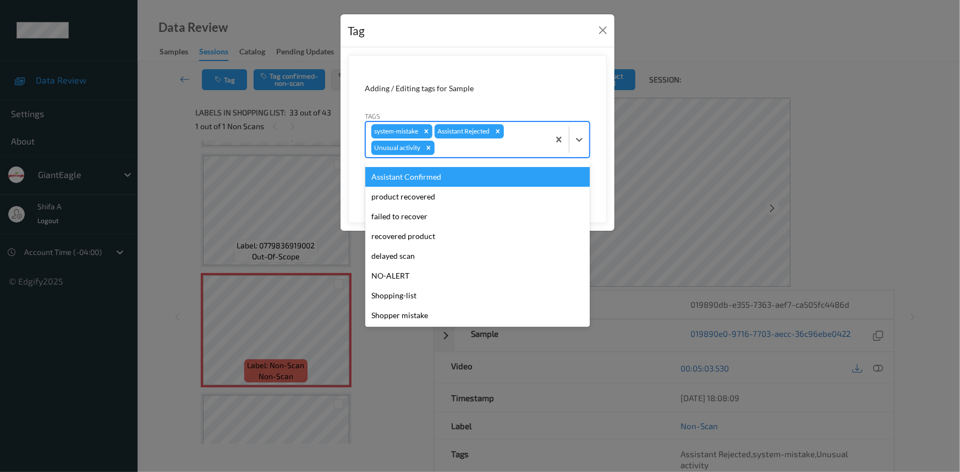
click at [533, 87] on div "Adding / Editing tags for Sample" at bounding box center [477, 88] width 224 height 11
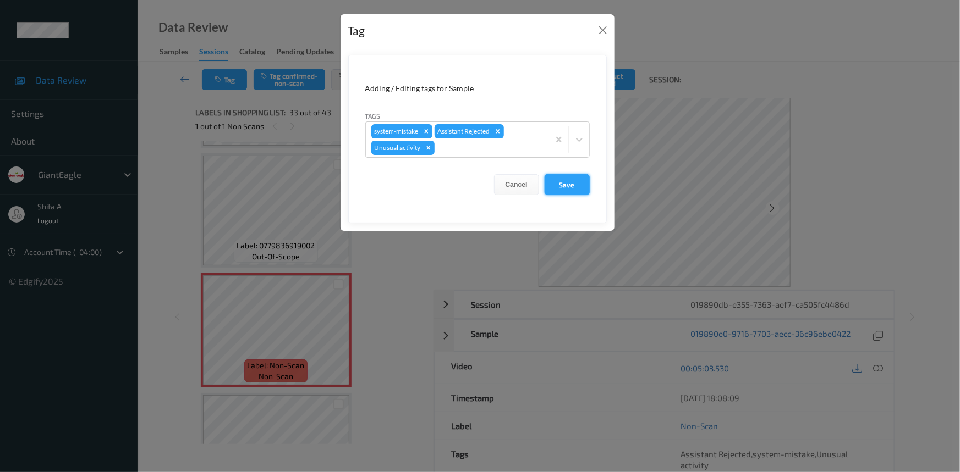
click at [572, 186] on button "Save" at bounding box center [566, 184] width 45 height 21
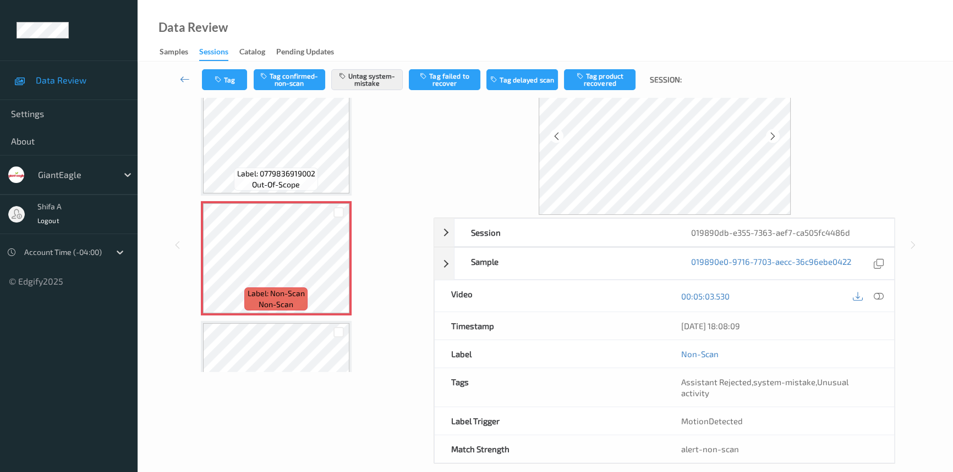
scroll to position [74, 0]
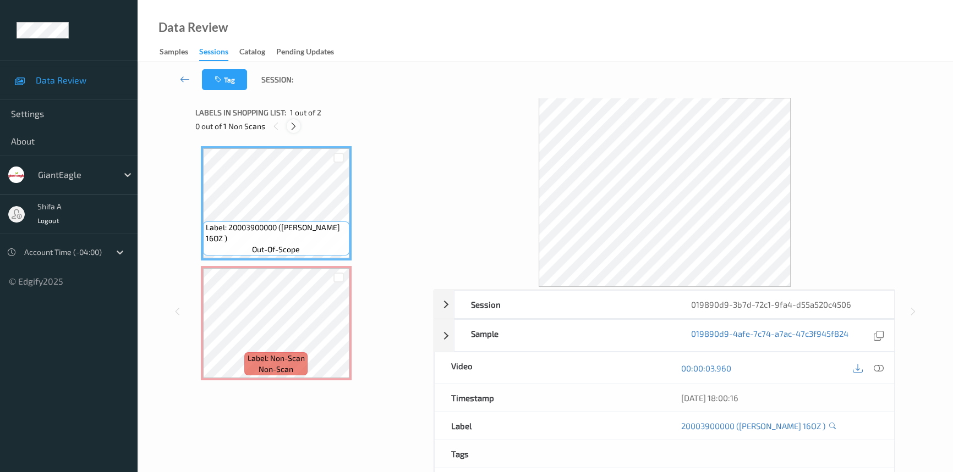
click at [294, 126] on icon at bounding box center [293, 127] width 9 height 10
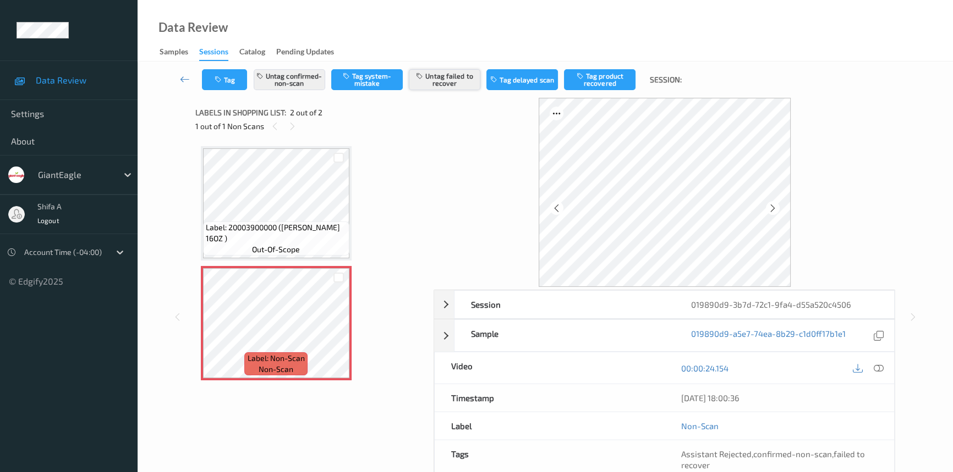
click at [438, 88] on button "Untag failed to recover" at bounding box center [444, 79] width 71 height 21
click at [291, 81] on button "Untag confirmed-non-scan" at bounding box center [289, 79] width 71 height 21
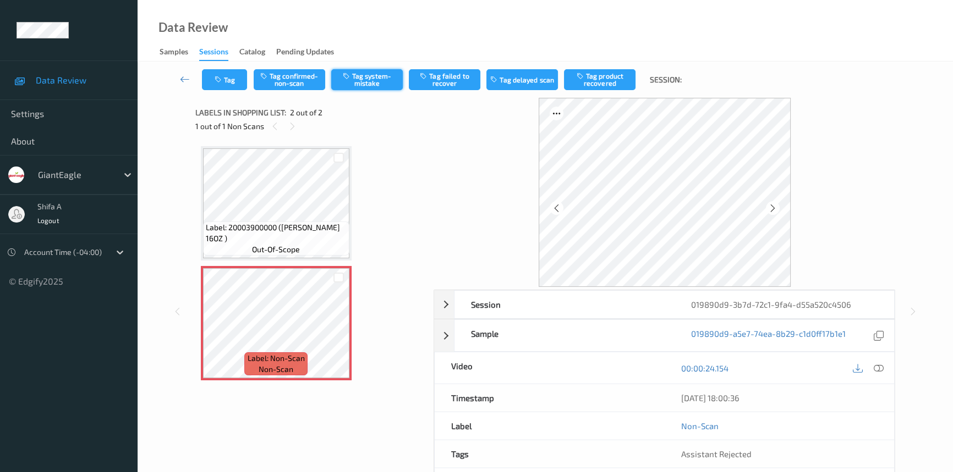
click at [360, 81] on button "Tag system-mistake" at bounding box center [366, 79] width 71 height 21
click at [228, 81] on button "Tag" at bounding box center [224, 79] width 45 height 21
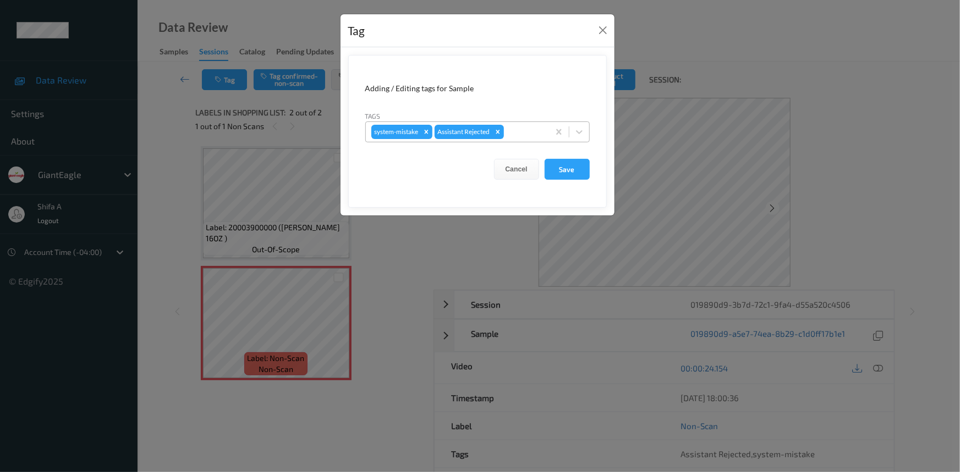
click at [514, 139] on div "system-mistake Assistant Rejected" at bounding box center [457, 132] width 183 height 19
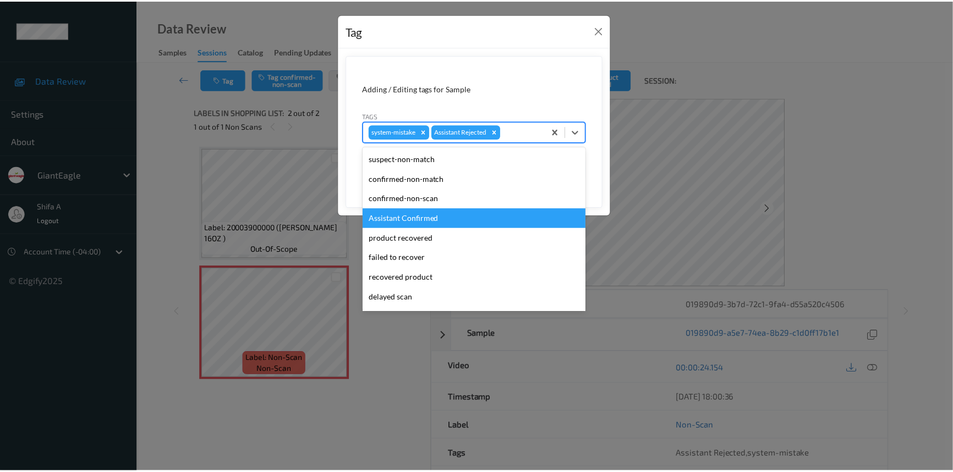
scroll to position [77, 0]
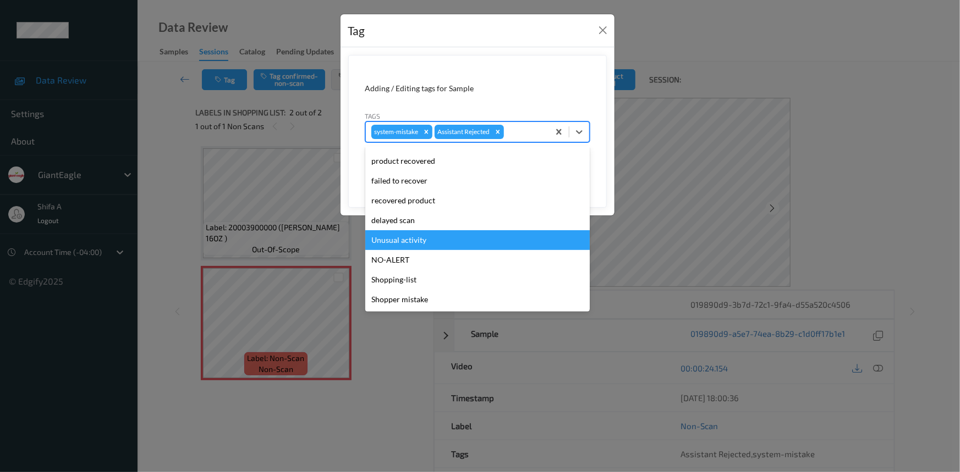
click at [424, 239] on div "Unusual activity" at bounding box center [477, 240] width 224 height 20
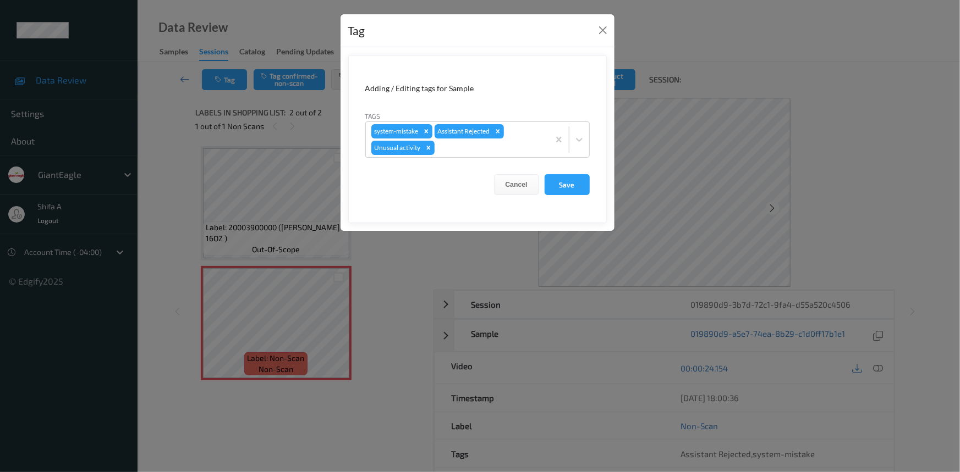
click at [564, 195] on form "Adding / Editing tags for Sample Tags system-mistake Assistant Rejected Unusual…" at bounding box center [477, 139] width 258 height 168
click at [565, 192] on button "Save" at bounding box center [566, 184] width 45 height 21
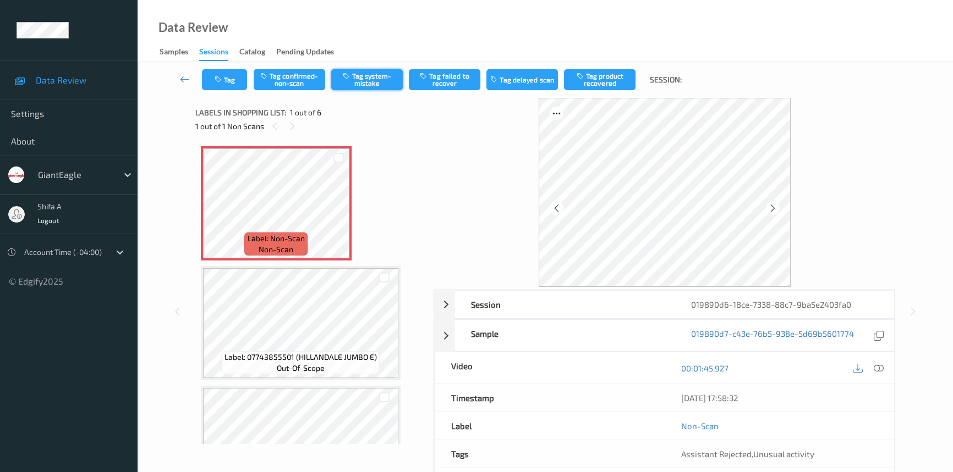
click at [377, 82] on button "Tag system-mistake" at bounding box center [366, 79] width 71 height 21
click at [229, 82] on button "Tag" at bounding box center [224, 79] width 45 height 21
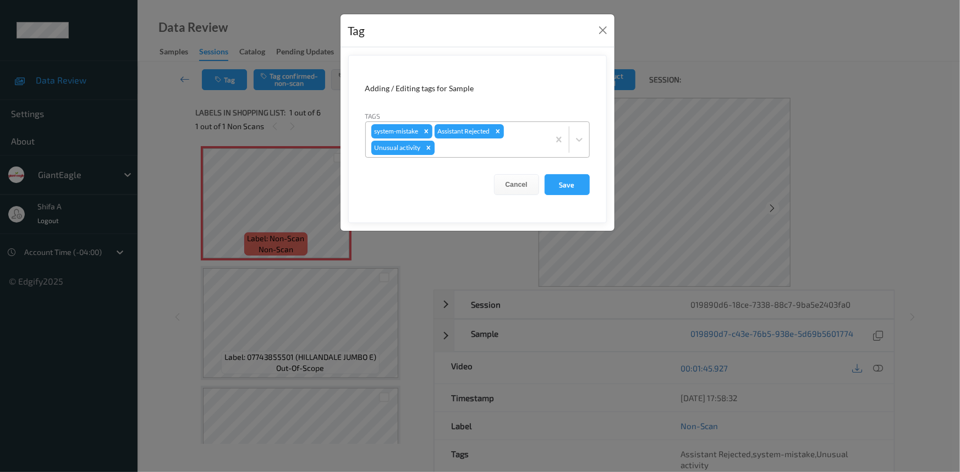
click at [430, 151] on icon "Remove Unusual activity" at bounding box center [429, 148] width 8 height 8
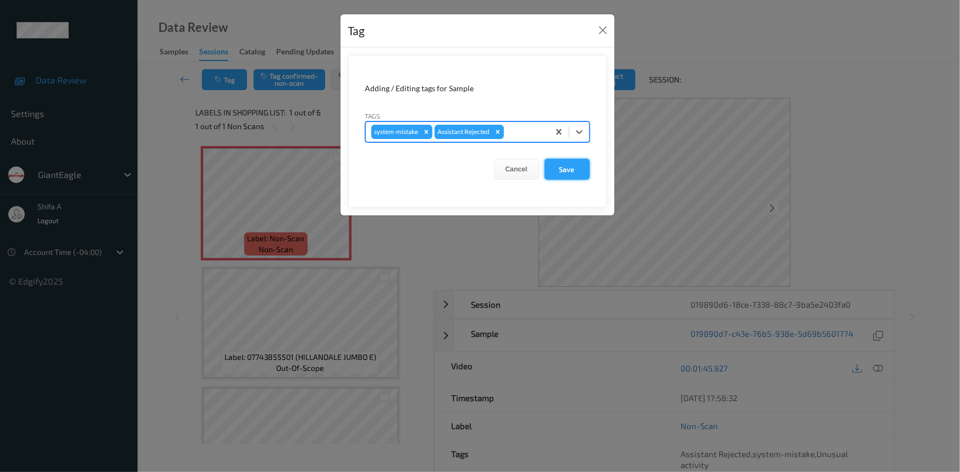
click at [580, 167] on button "Save" at bounding box center [566, 169] width 45 height 21
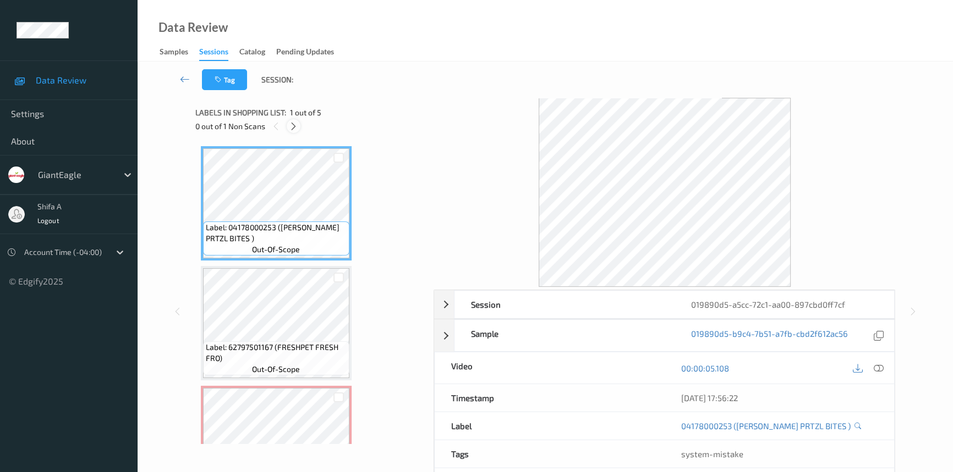
click at [291, 124] on icon at bounding box center [293, 127] width 9 height 10
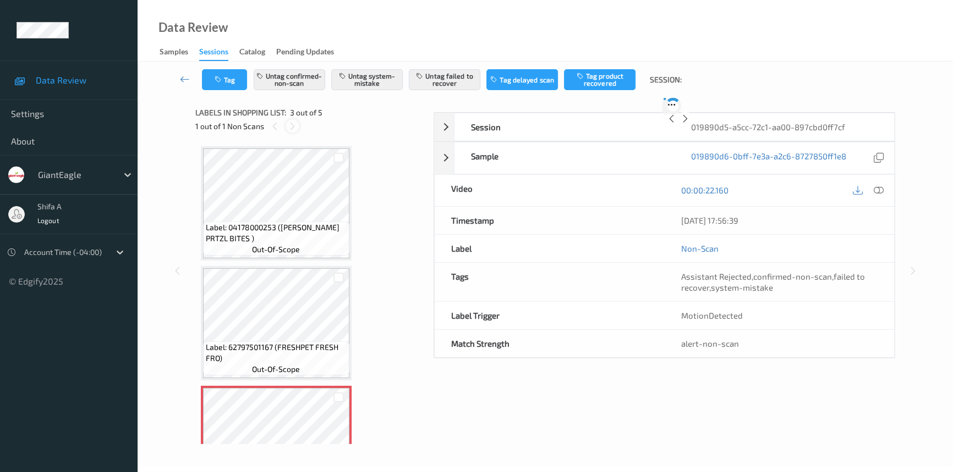
scroll to position [125, 0]
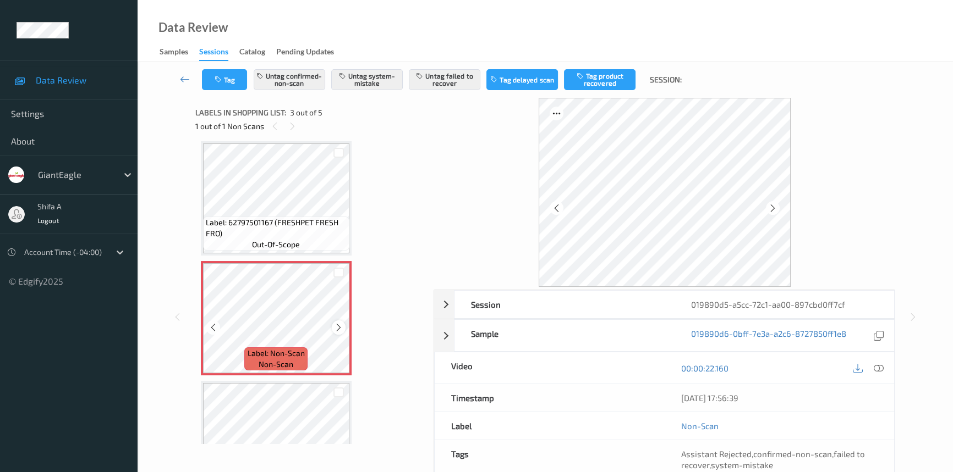
click at [340, 327] on icon at bounding box center [338, 328] width 9 height 10
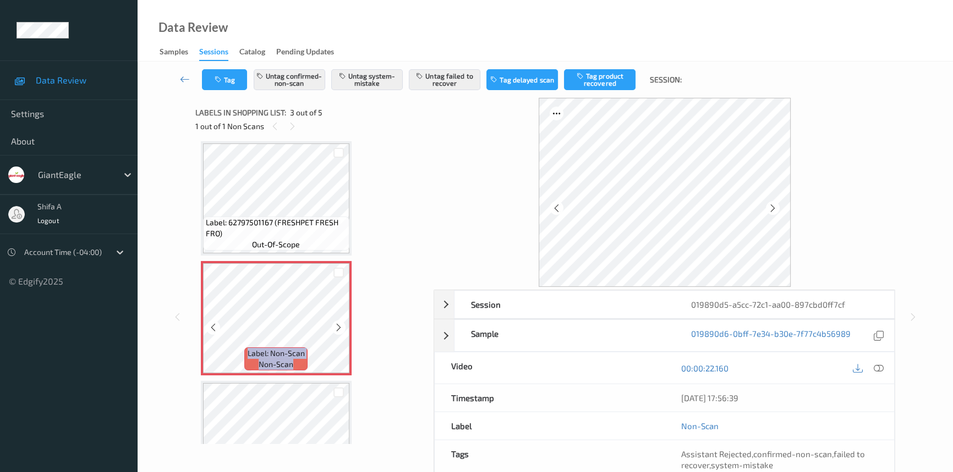
click at [340, 327] on icon at bounding box center [338, 328] width 9 height 10
click at [447, 83] on button "Untag failed to recover" at bounding box center [444, 79] width 71 height 21
click at [298, 78] on button "Untag confirmed-non-scan" at bounding box center [289, 79] width 71 height 21
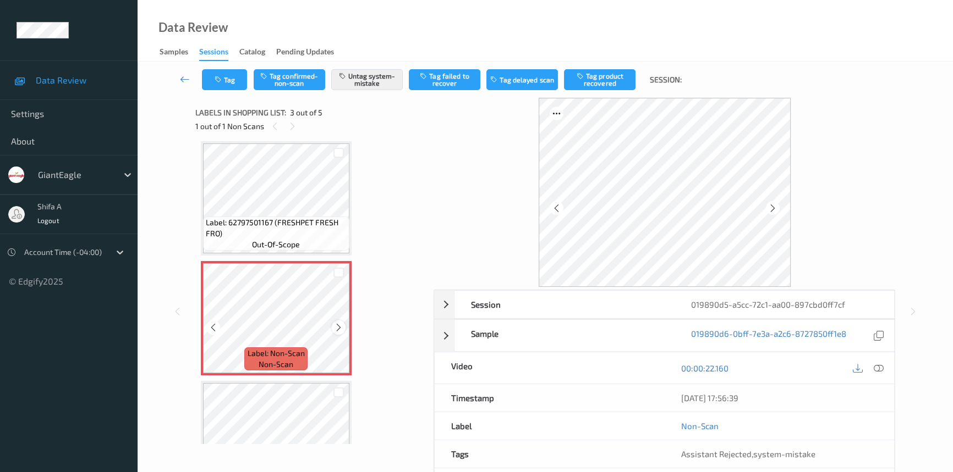
click at [340, 330] on icon at bounding box center [338, 328] width 9 height 10
click at [341, 329] on icon at bounding box center [338, 328] width 9 height 10
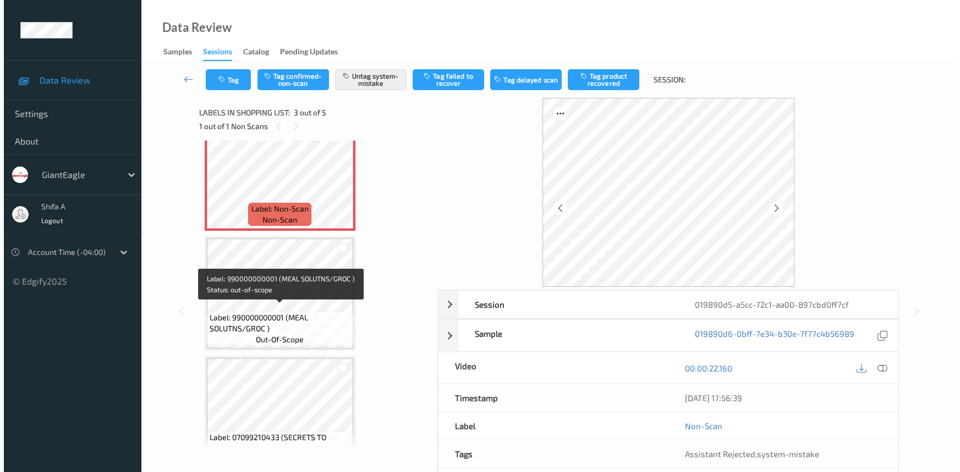
scroll to position [275, 0]
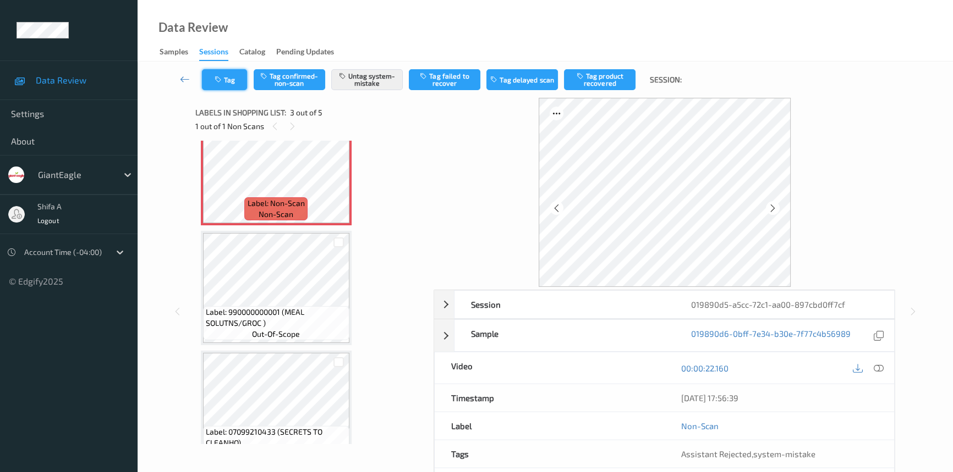
click at [222, 79] on icon "button" at bounding box center [218, 80] width 9 height 8
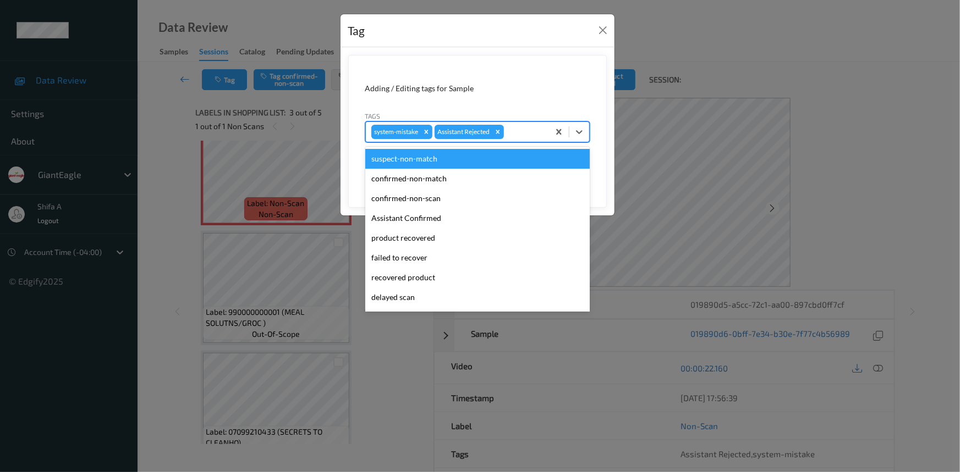
click at [522, 130] on div at bounding box center [524, 131] width 37 height 13
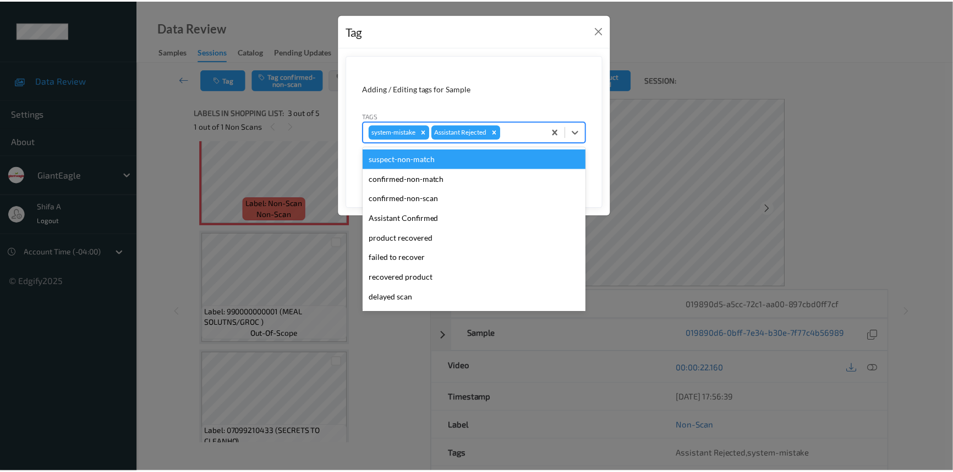
scroll to position [77, 0]
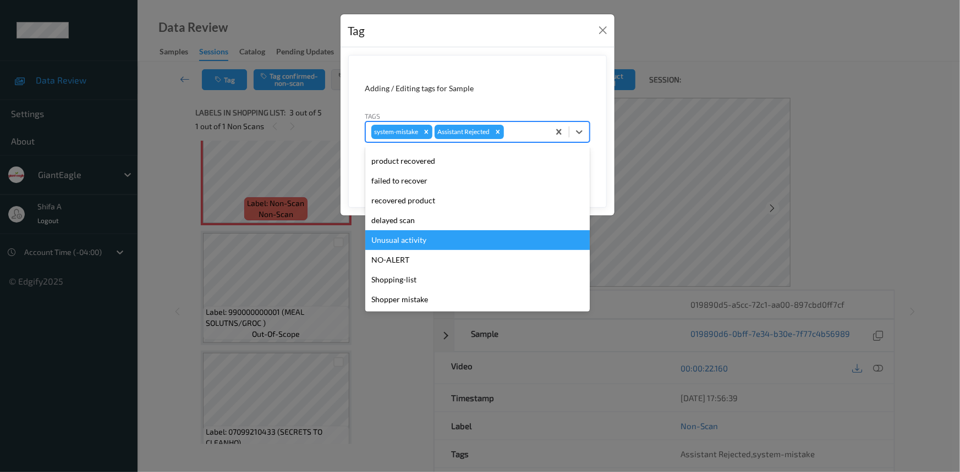
click at [441, 245] on div "Unusual activity" at bounding box center [477, 240] width 224 height 20
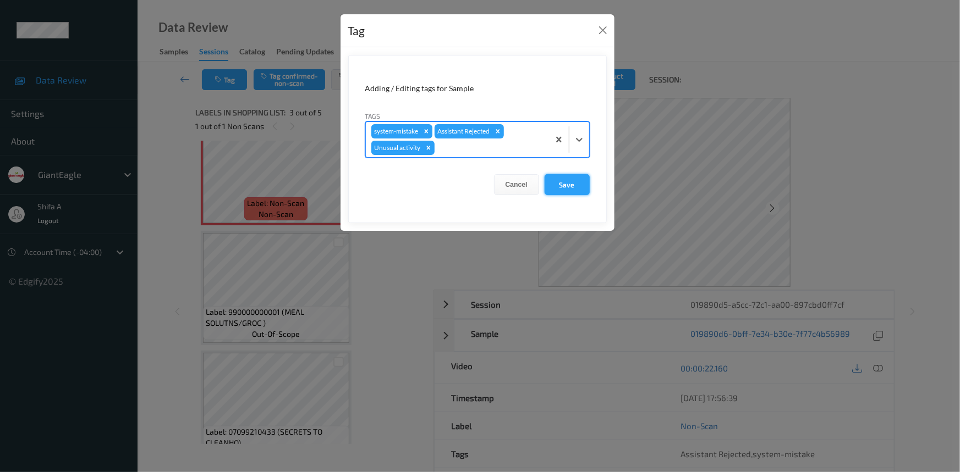
click at [568, 190] on button "Save" at bounding box center [566, 184] width 45 height 21
